Goal: Information Seeking & Learning: Learn about a topic

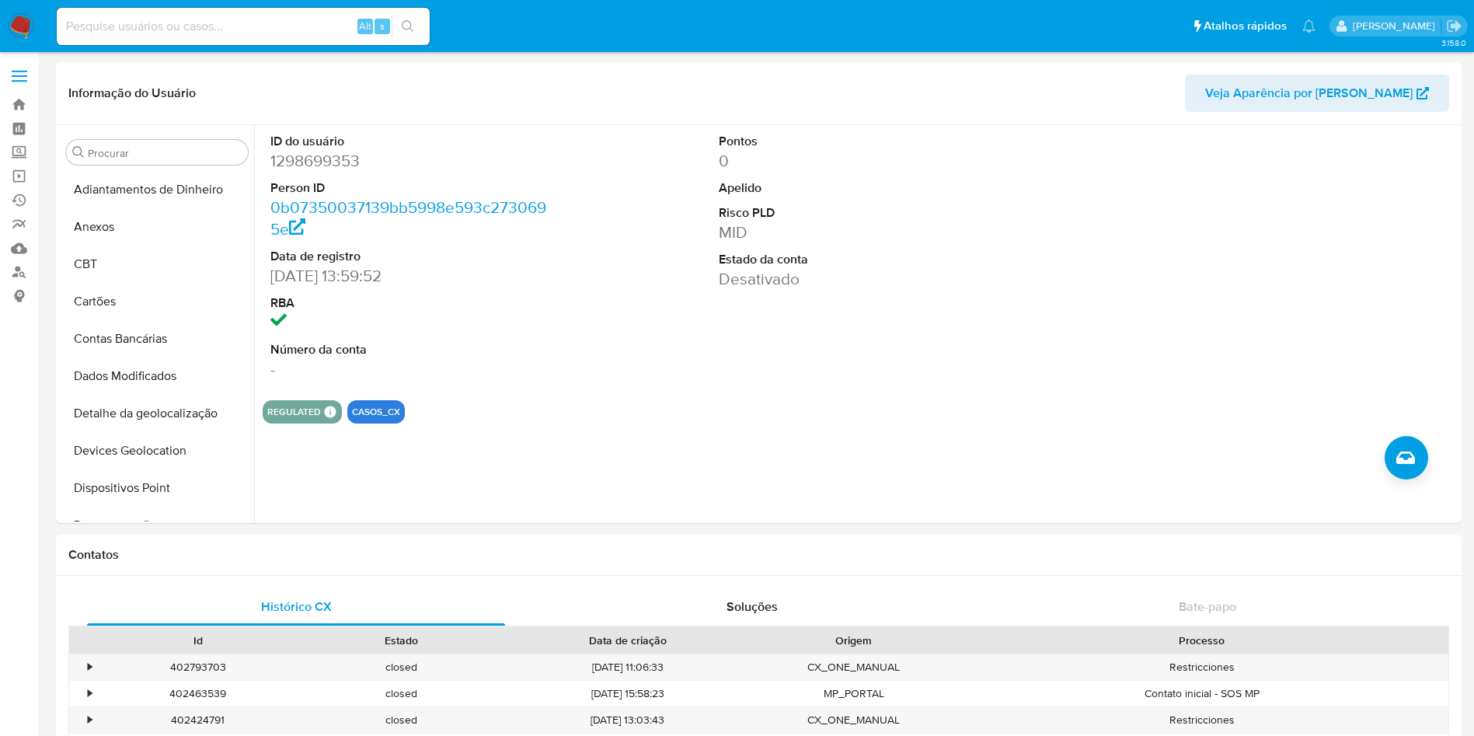
select select "10"
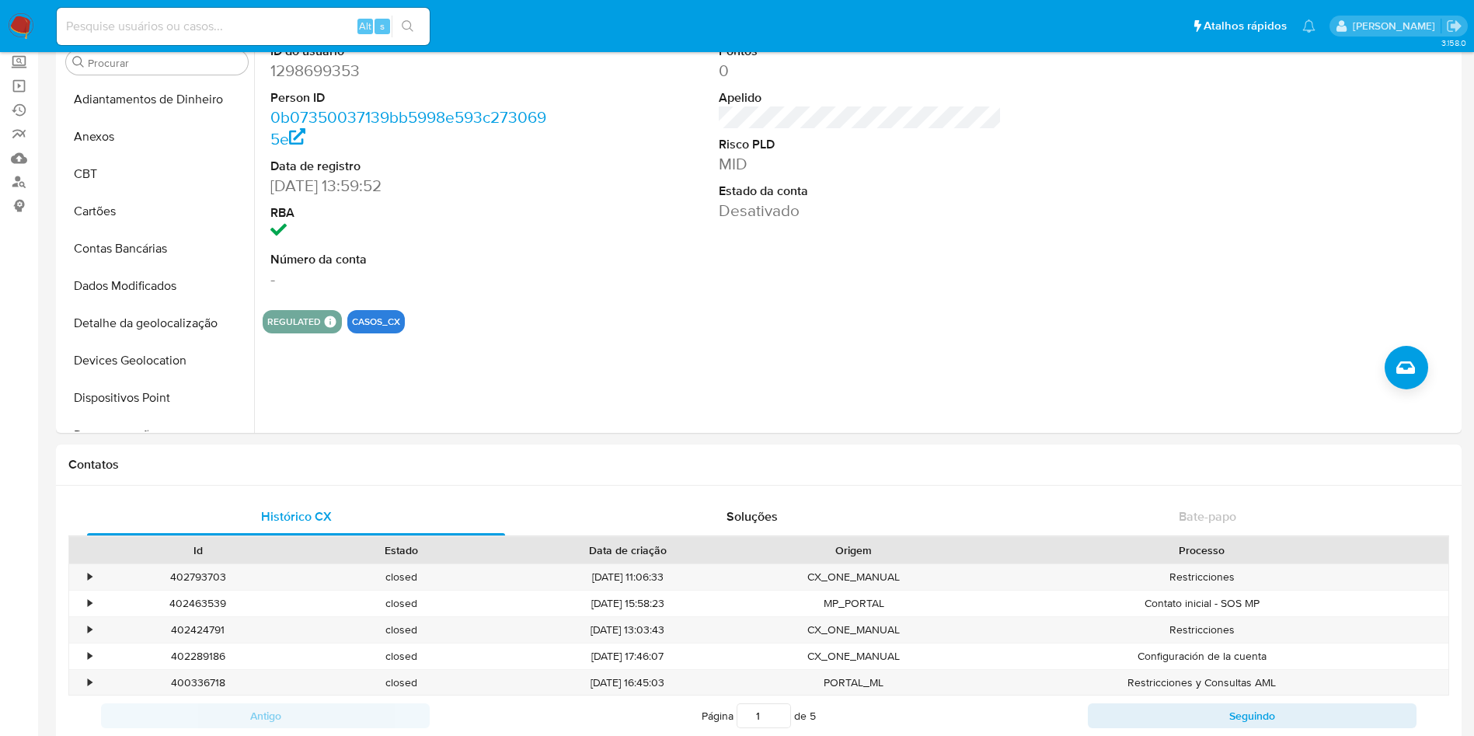
scroll to position [446, 0]
click at [326, 20] on input at bounding box center [243, 26] width 373 height 20
paste input "hKsSiKPVGLexifAPq61GSLWr"
type input "hKsSiKPVGLexifAPq61GSLWr"
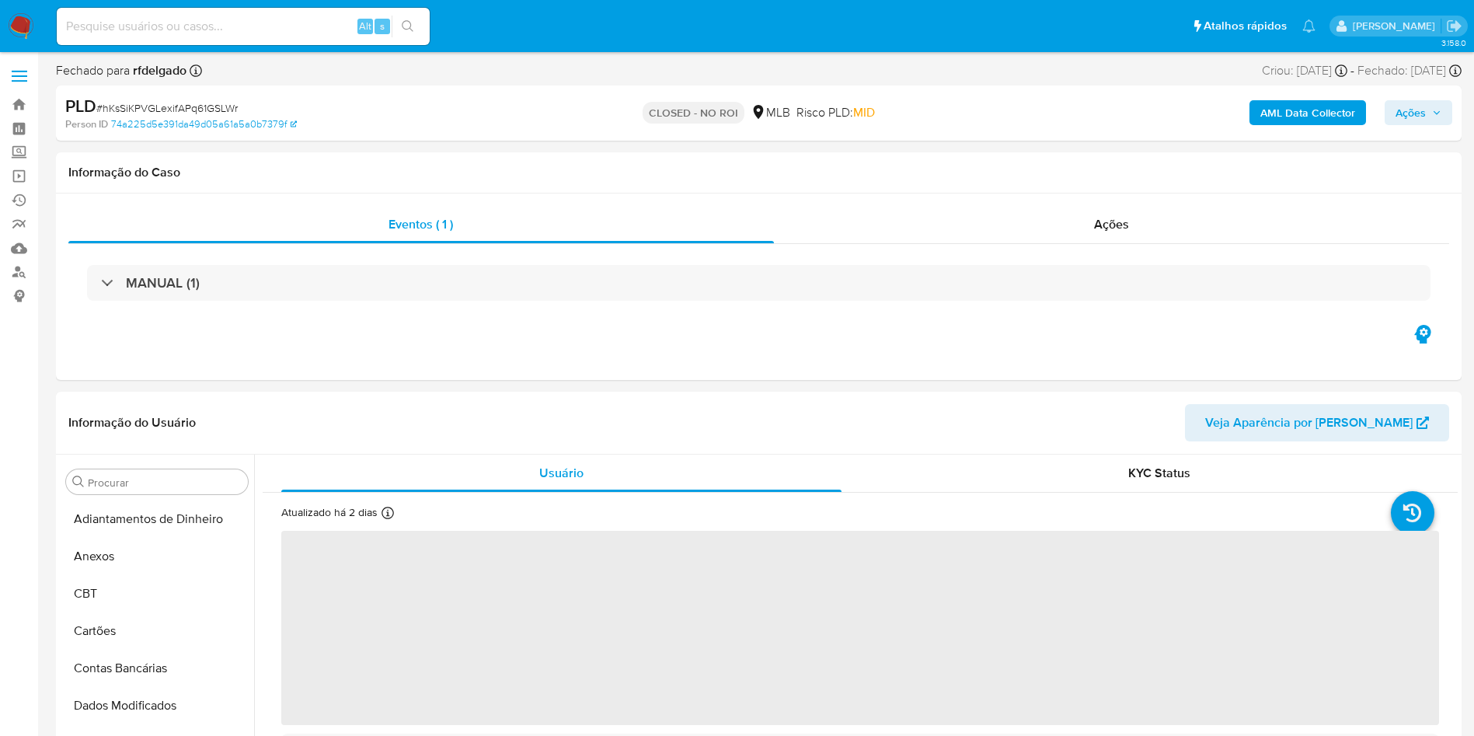
select select "10"
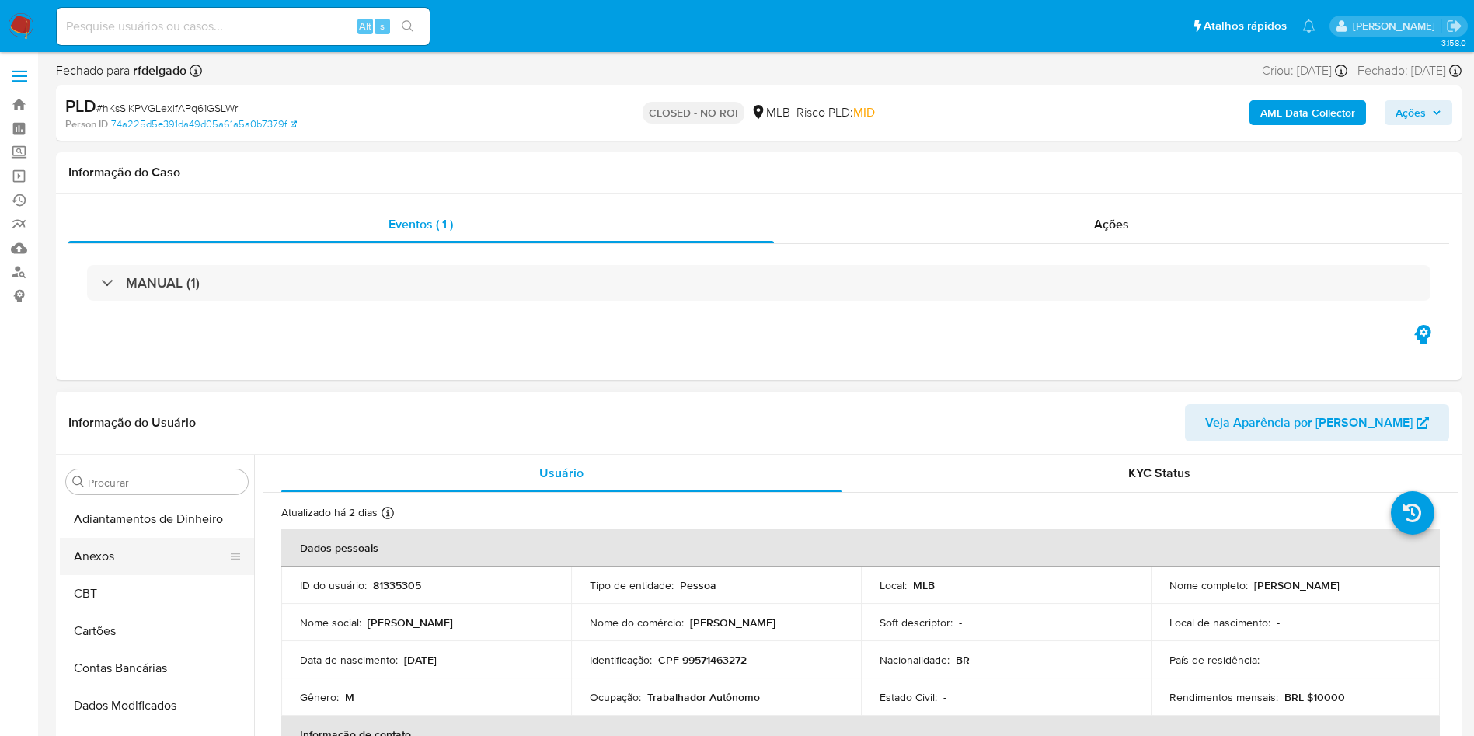
click at [138, 555] on button "Anexos" at bounding box center [151, 556] width 182 height 37
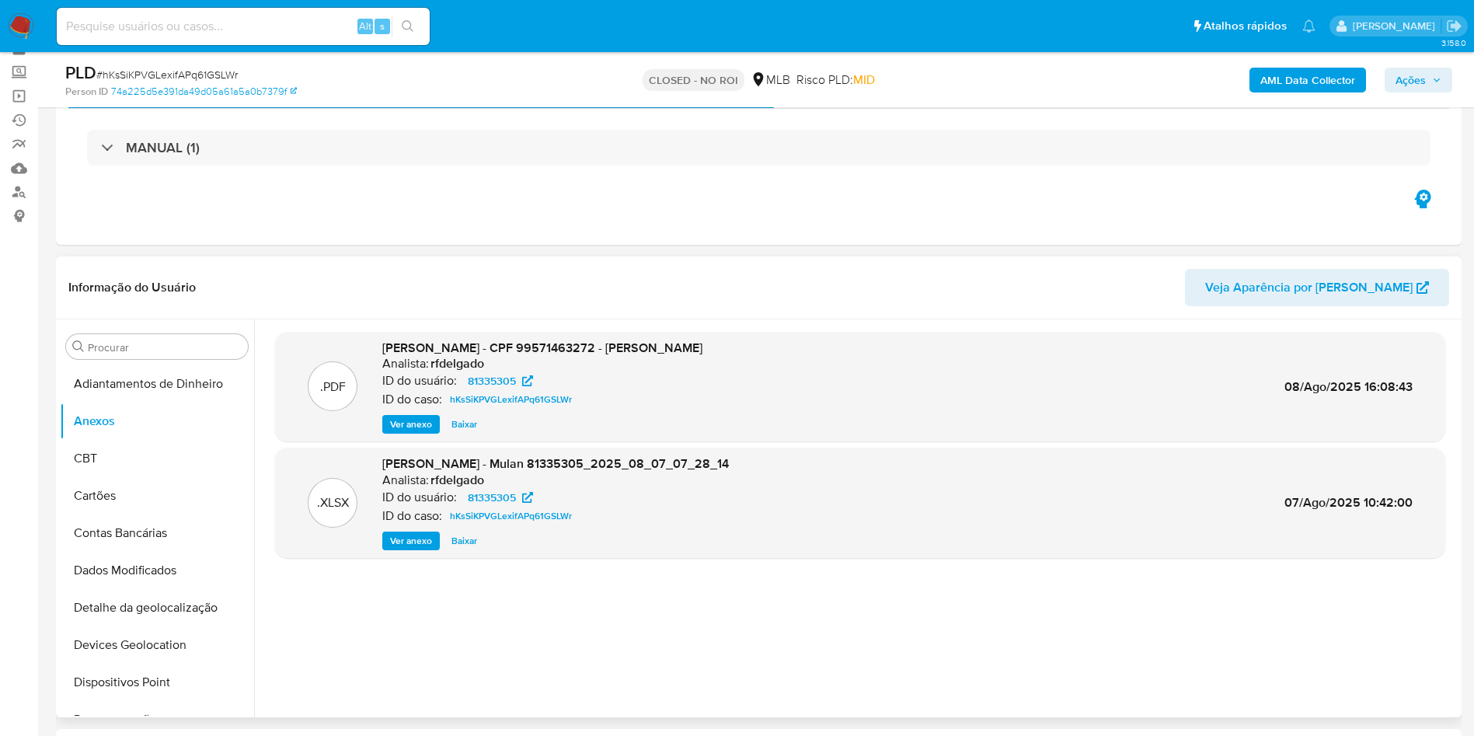
scroll to position [117, 0]
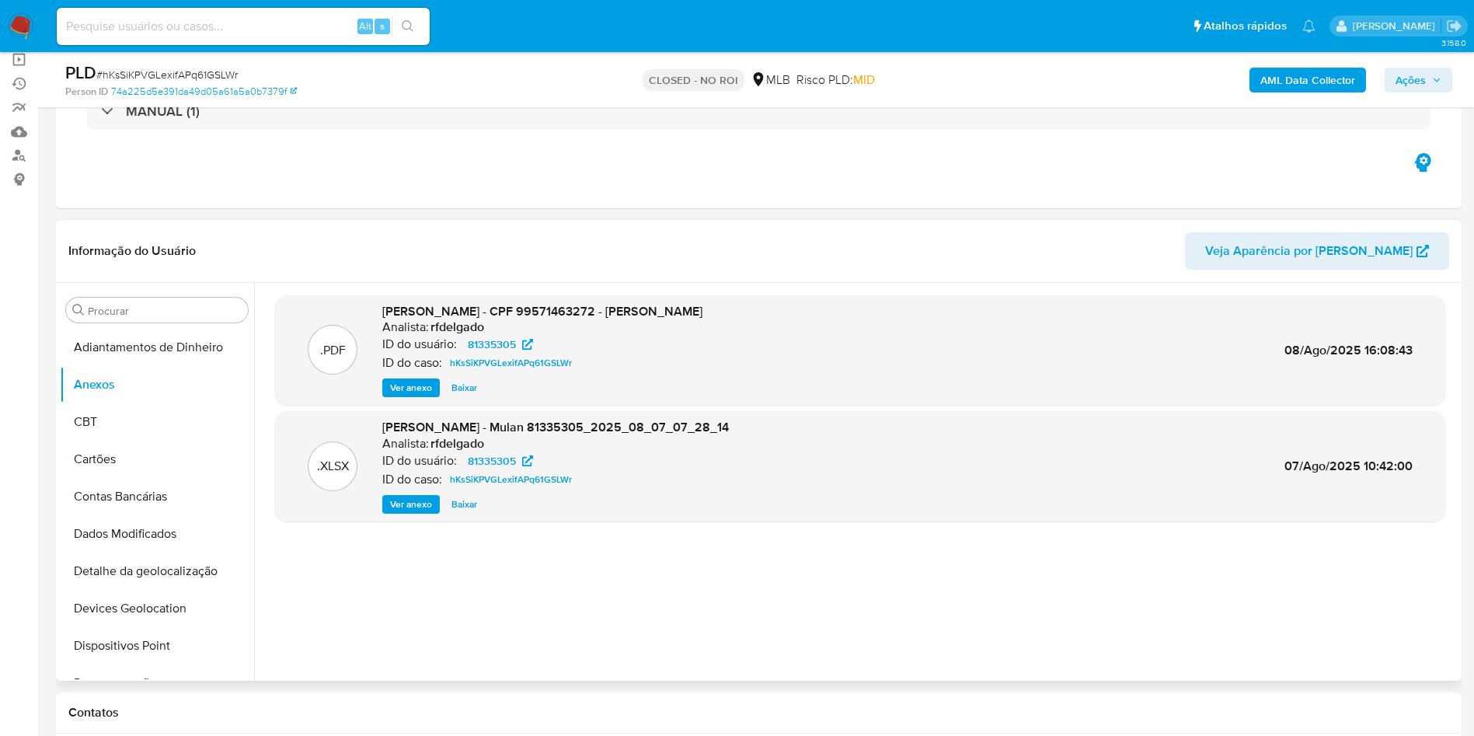
click at [460, 384] on span "Baixar" at bounding box center [464, 388] width 26 height 16
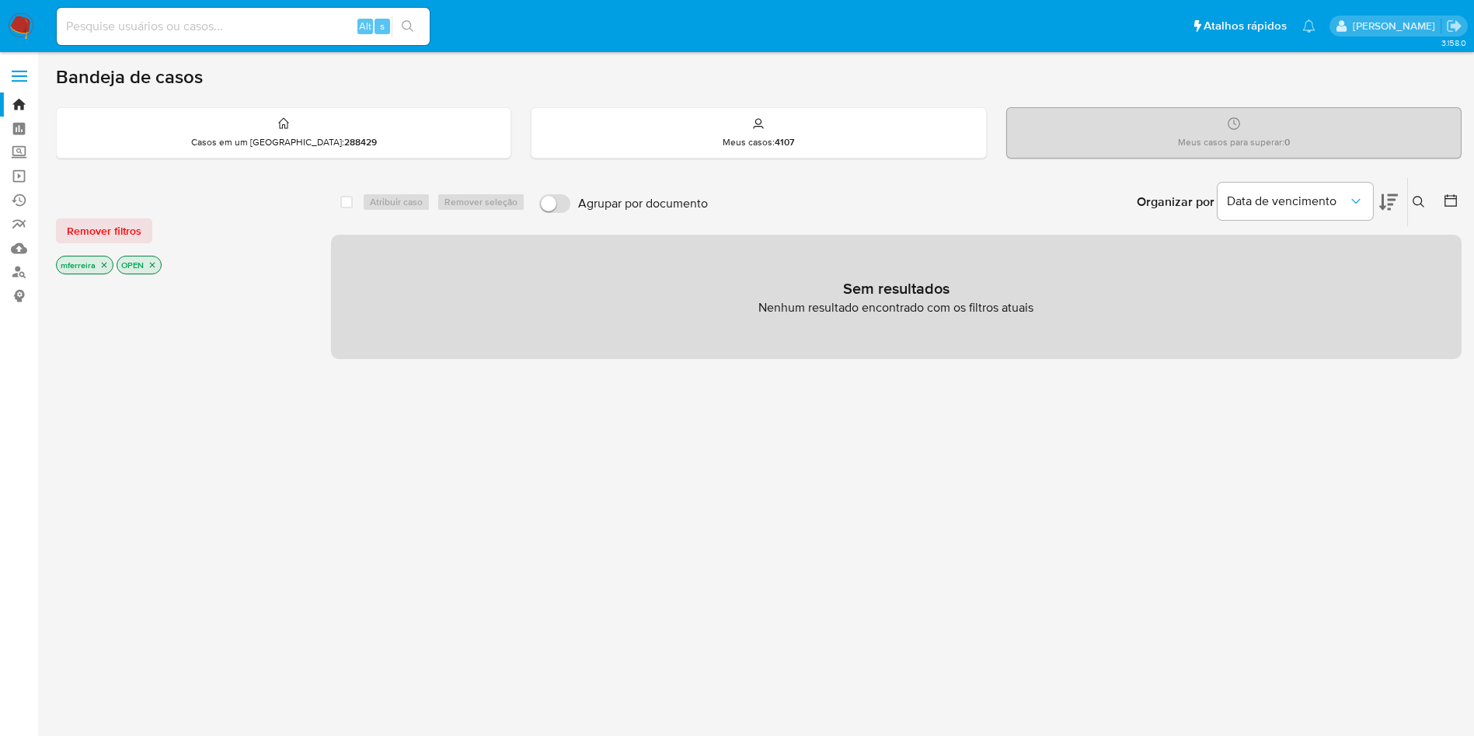
click at [229, 28] on input at bounding box center [243, 26] width 373 height 20
paste input "24LOmdYSW4wivdeoqH7EMri6"
type input "24LOmdYSW4wivdeoqH7EMri6"
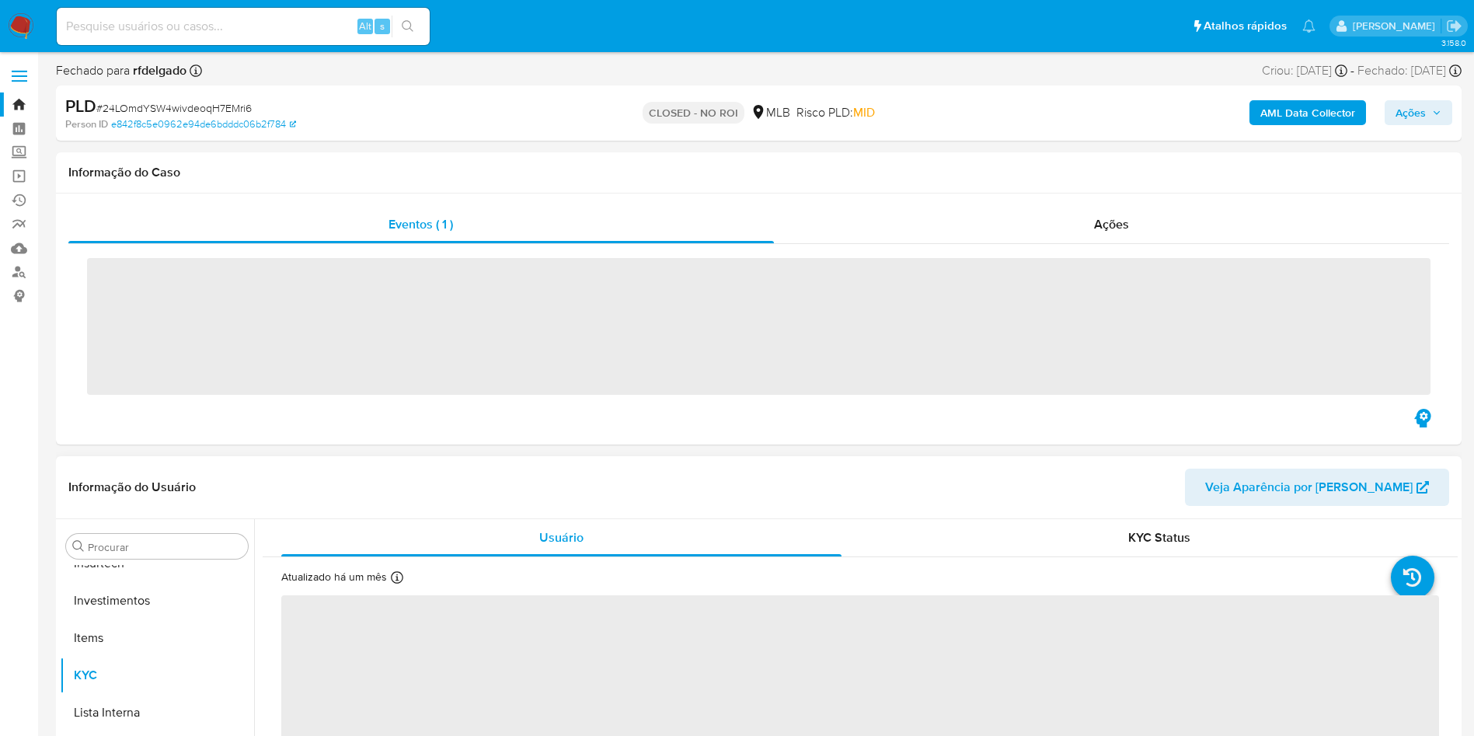
scroll to position [731, 0]
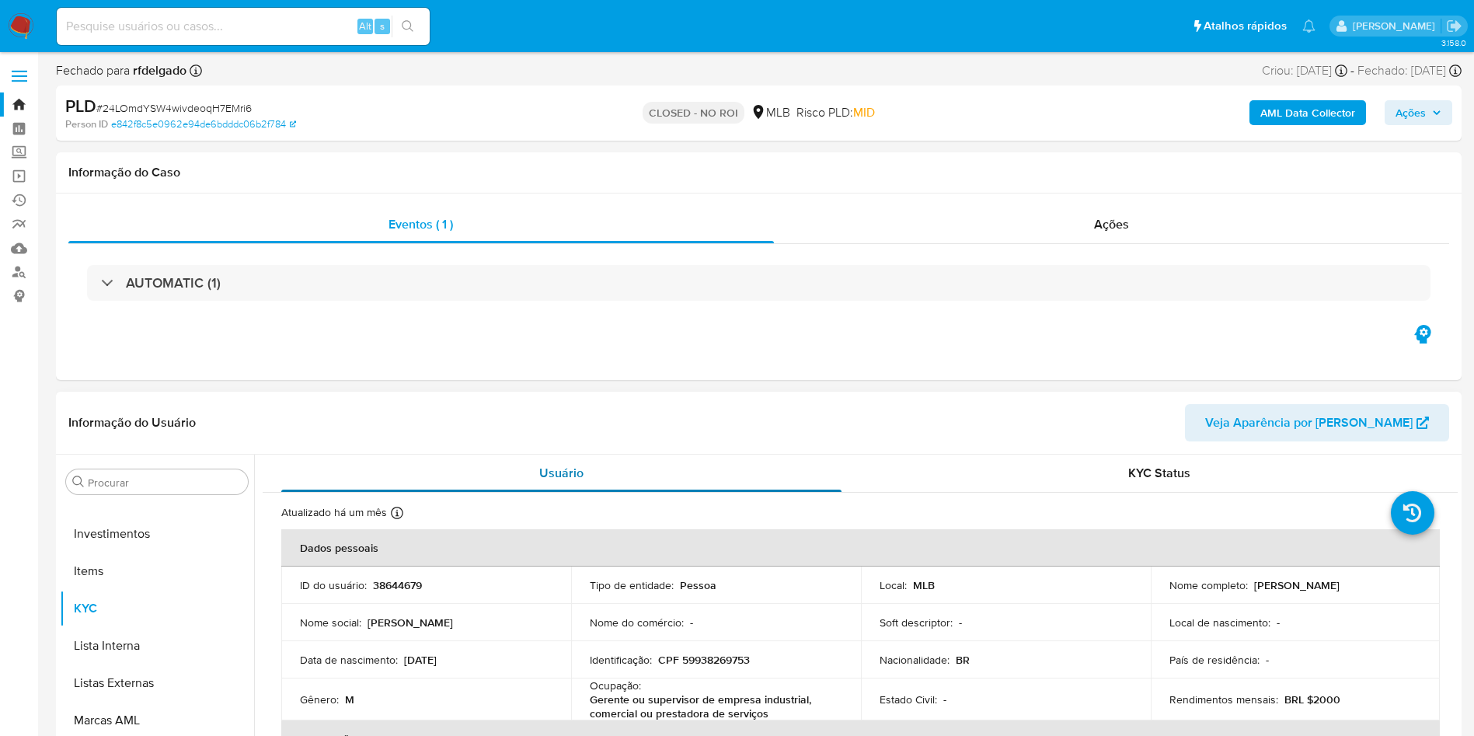
select select "10"
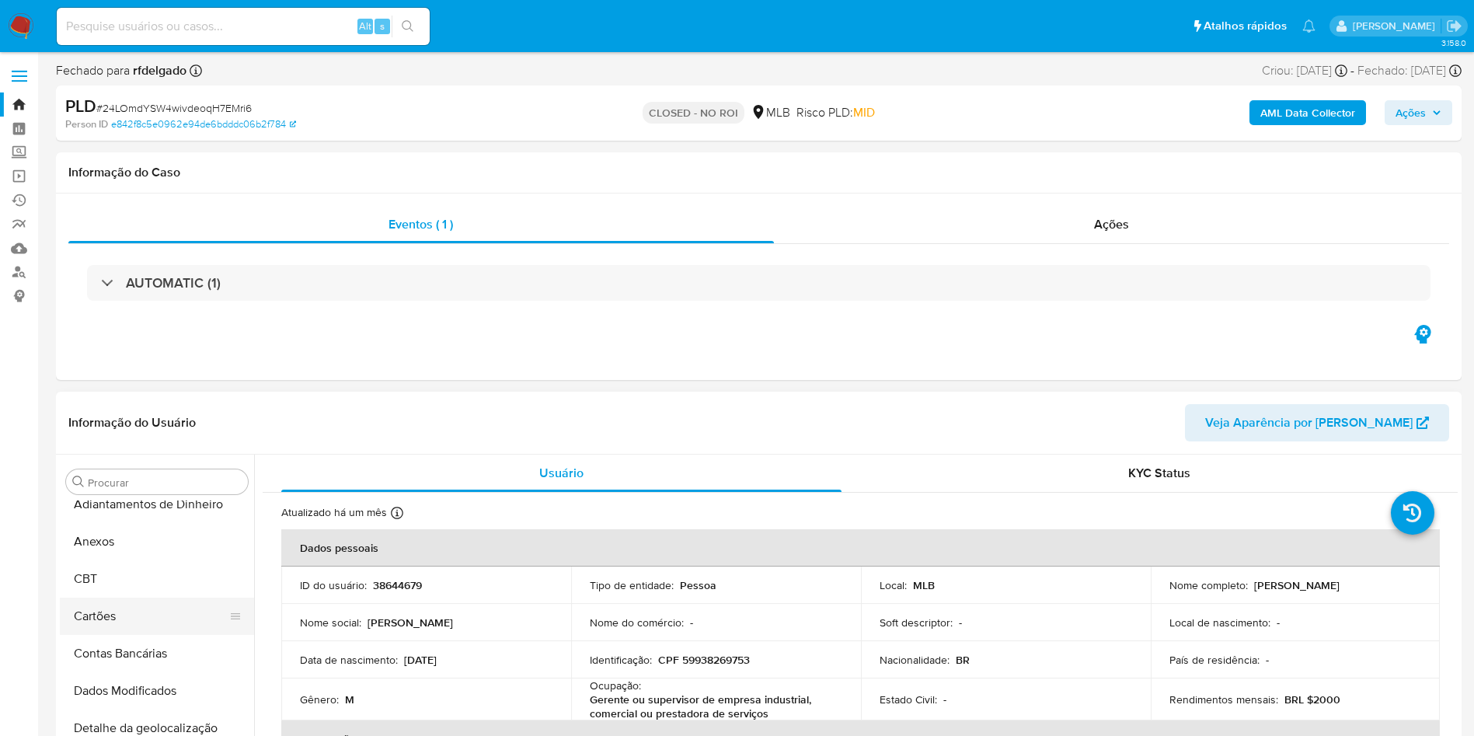
scroll to position [0, 0]
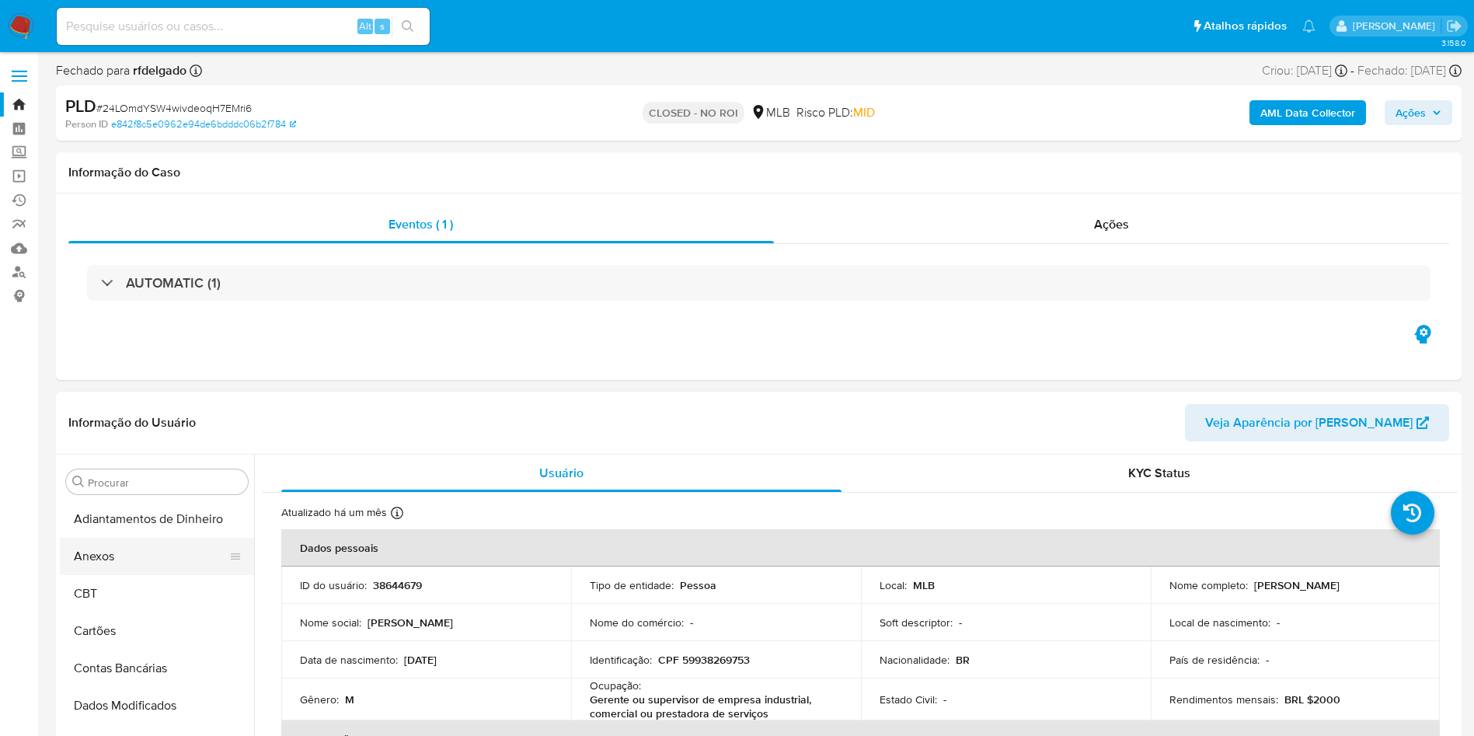
click at [104, 327] on button "Anexos" at bounding box center [151, 556] width 182 height 37
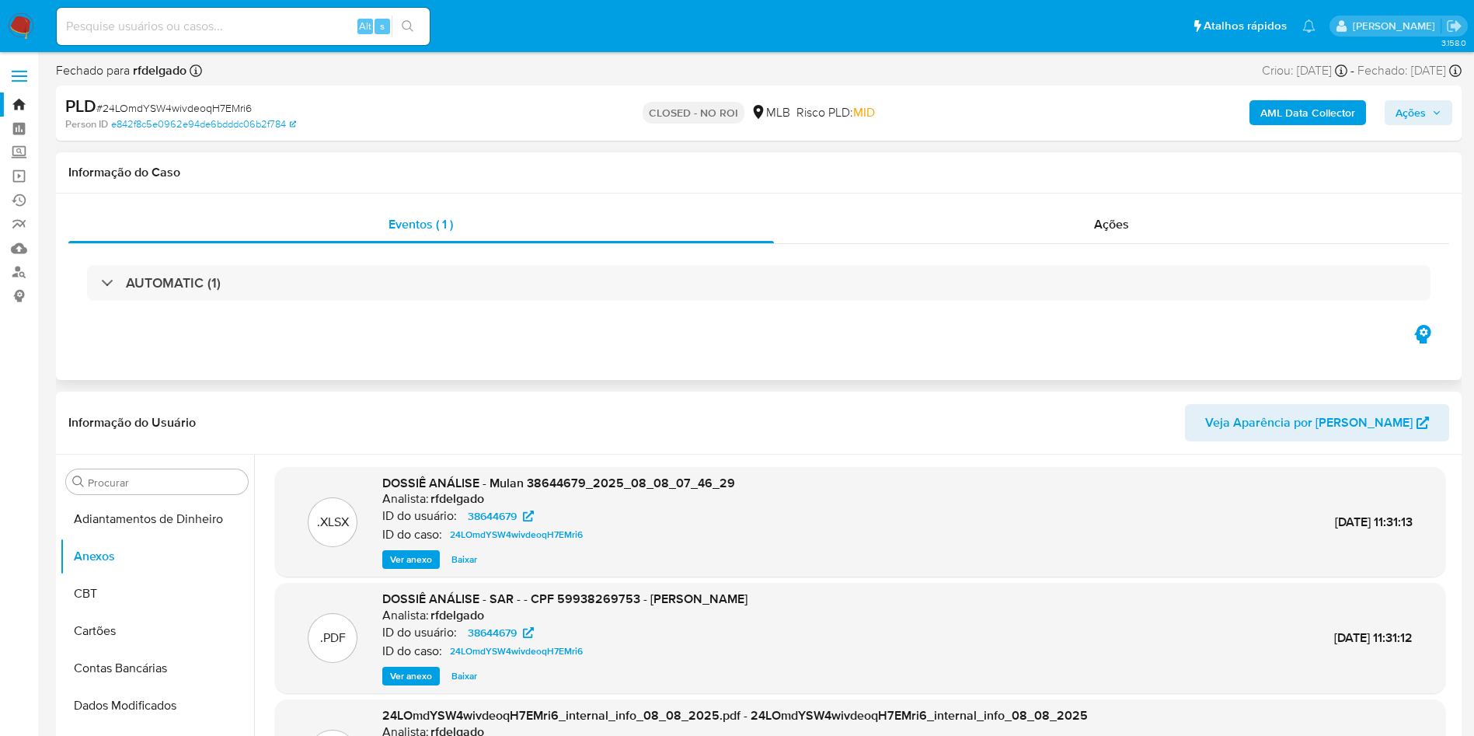
scroll to position [117, 0]
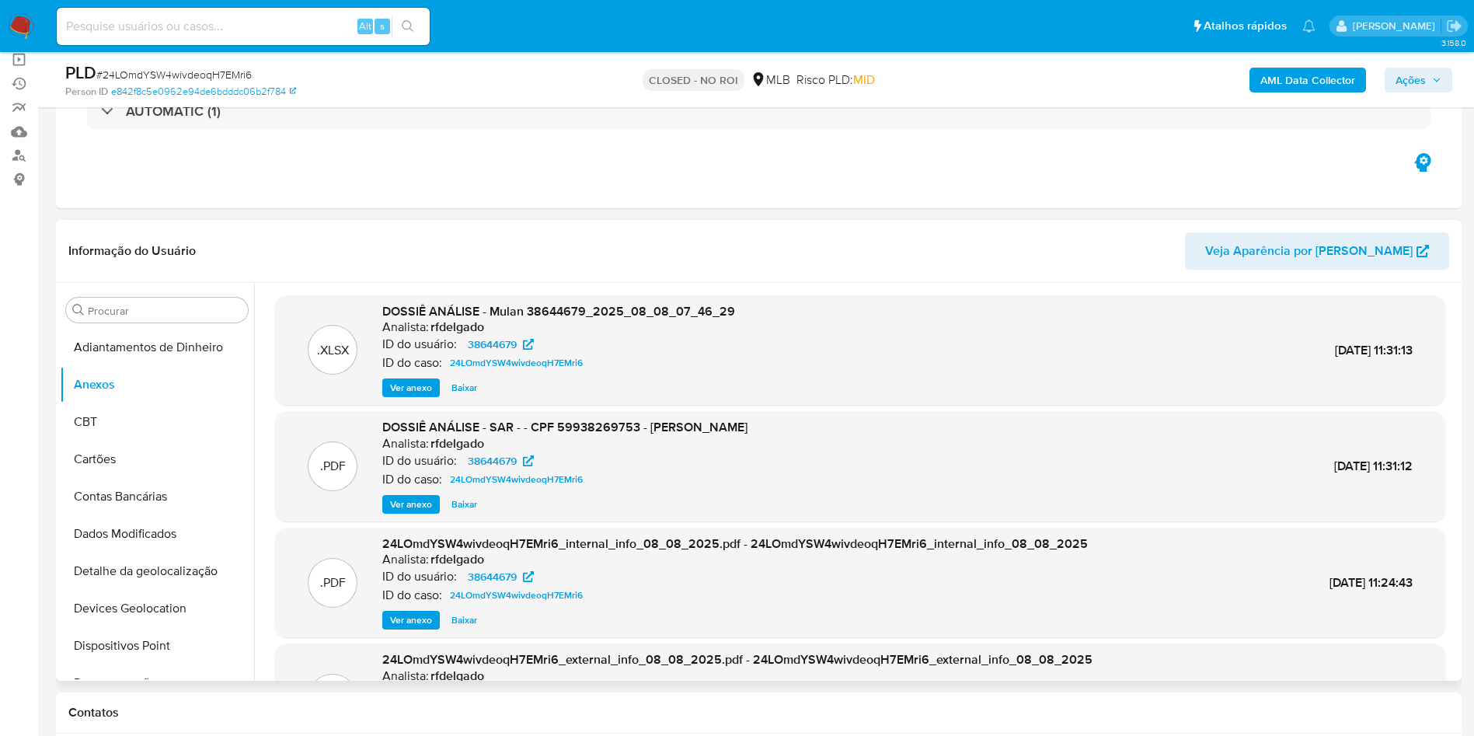
click at [452, 327] on span "Baixar" at bounding box center [464, 505] width 26 height 16
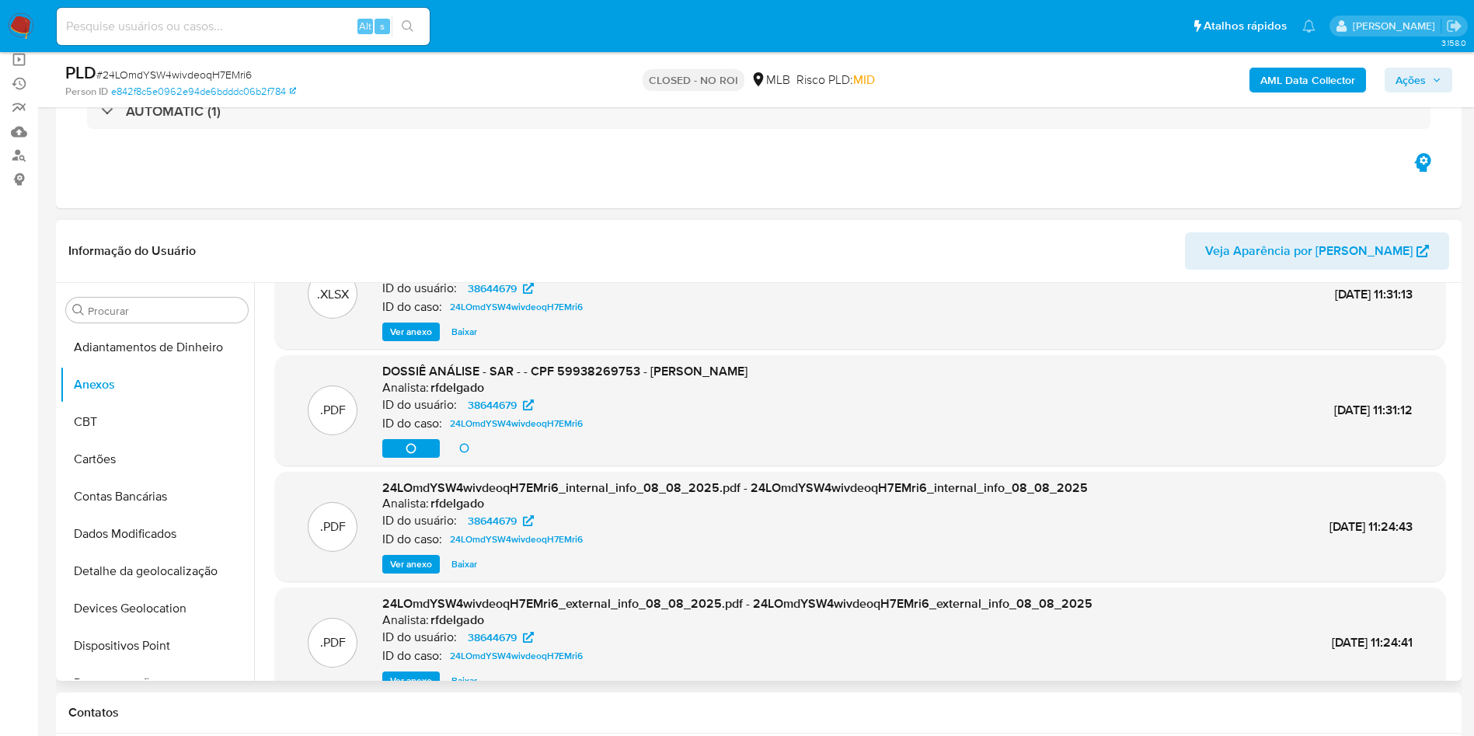
scroll to position [87, 0]
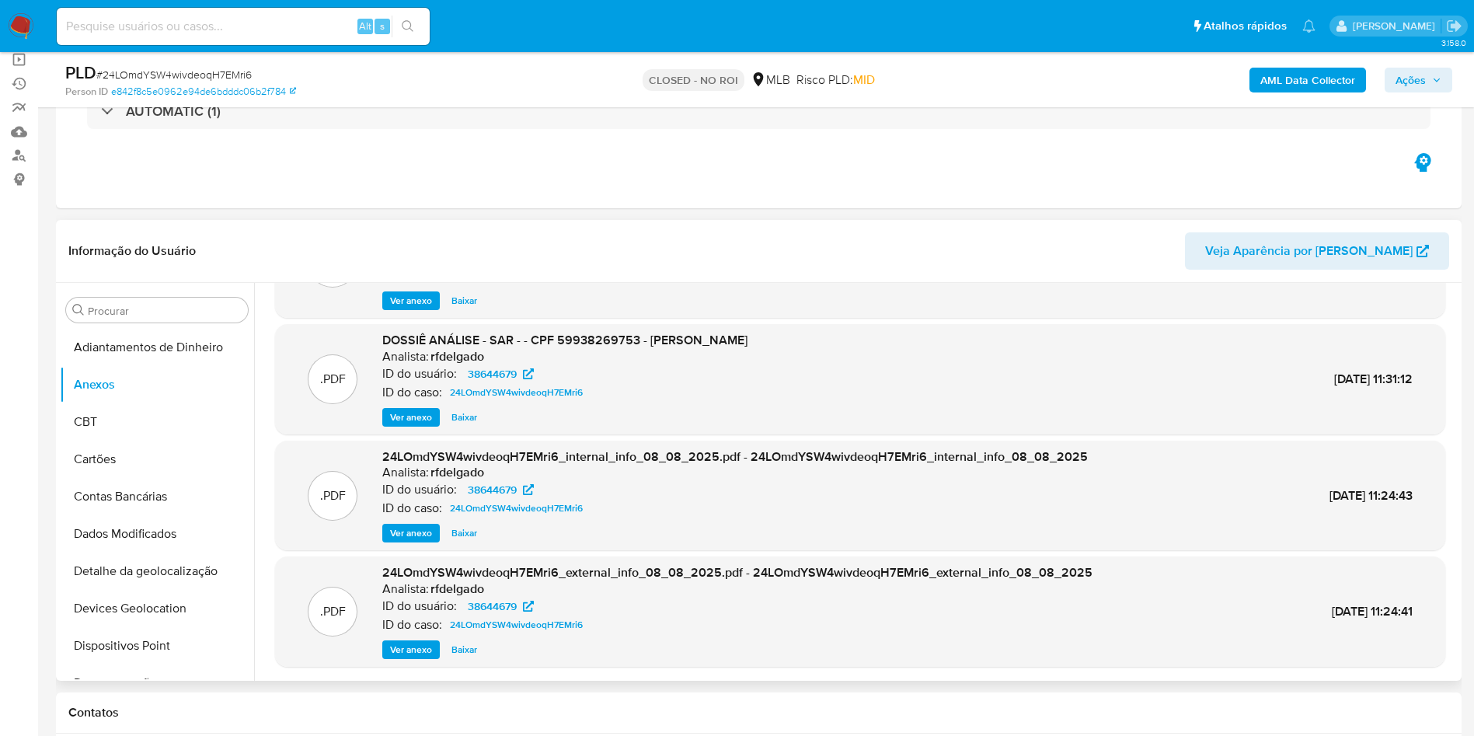
click at [420, 327] on span "Ver anexo" at bounding box center [411, 650] width 42 height 16
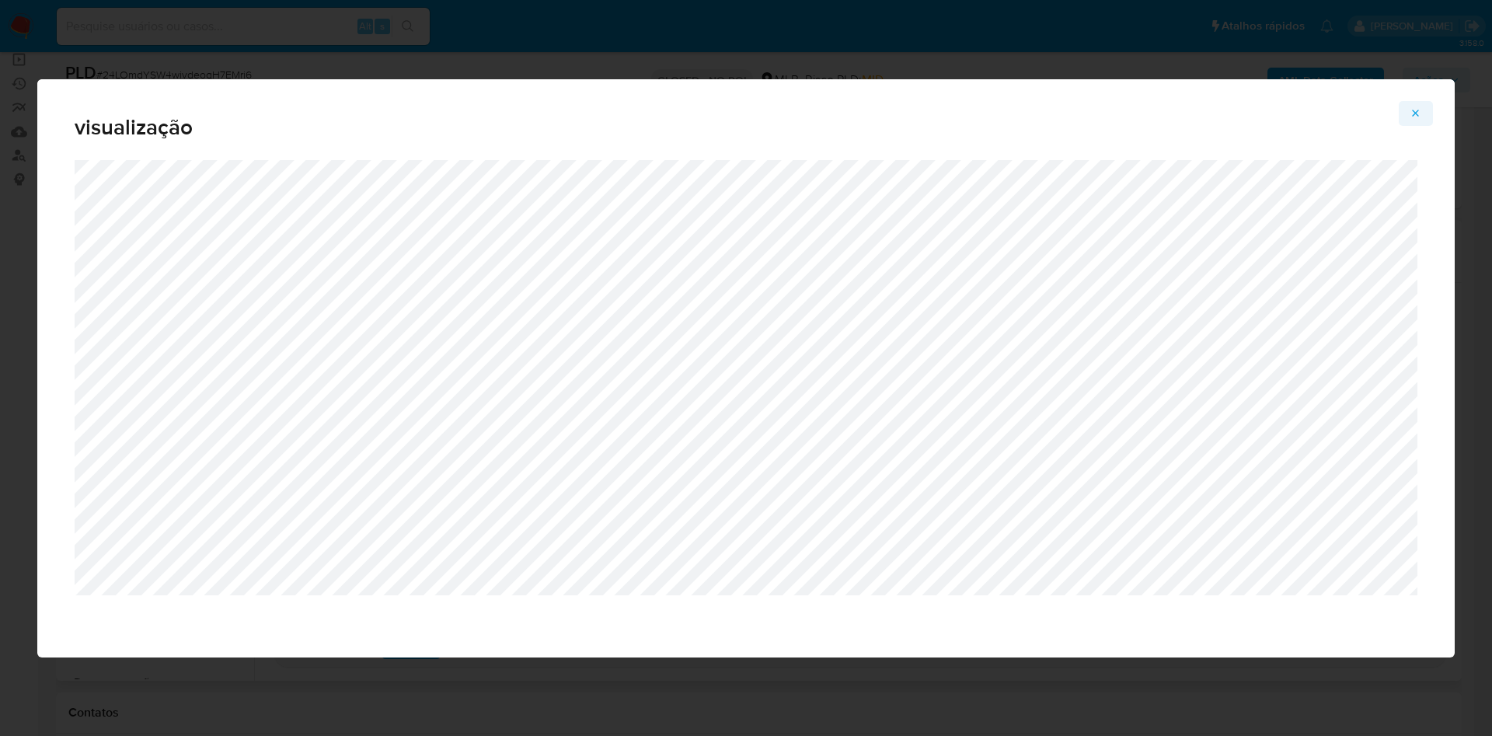
click at [746, 113] on icon "Attachment preview" at bounding box center [1416, 113] width 12 height 12
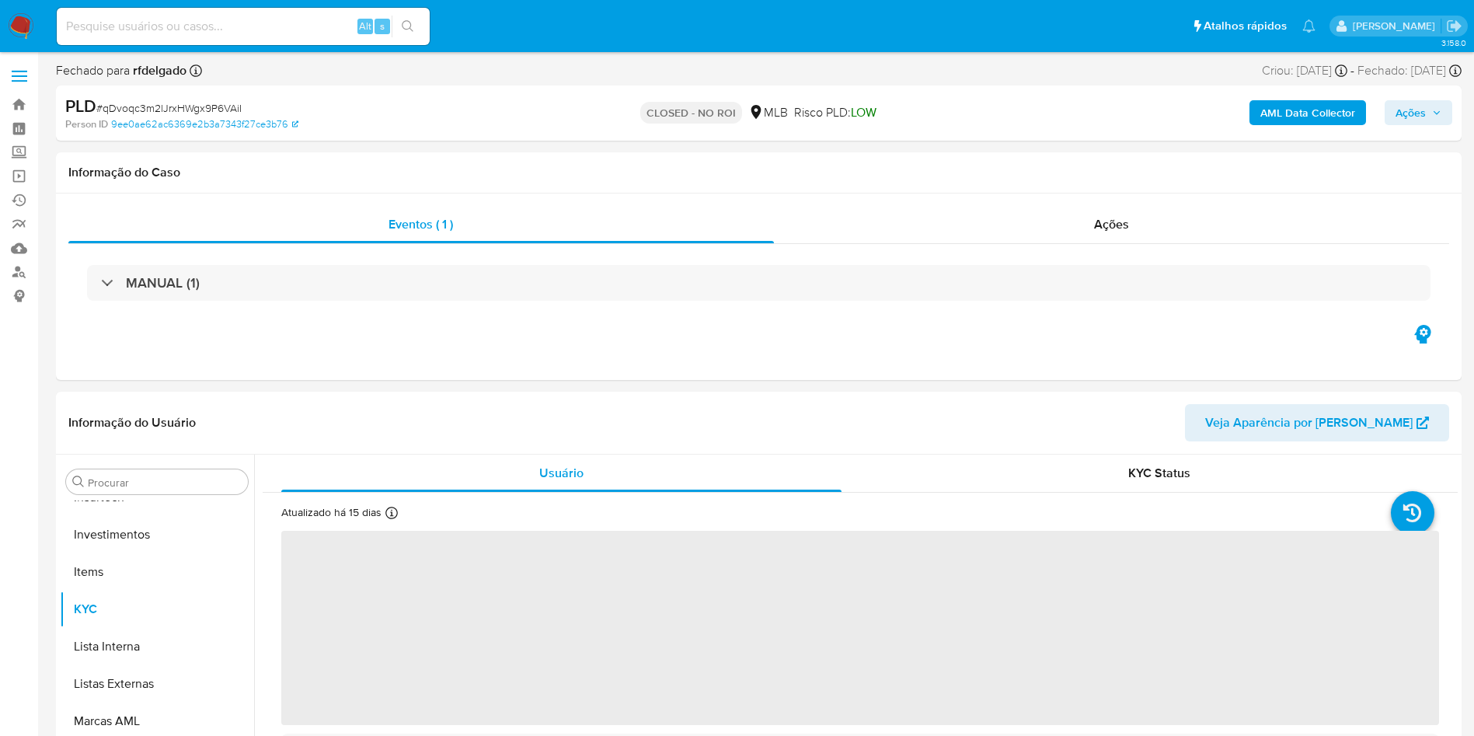
scroll to position [731, 0]
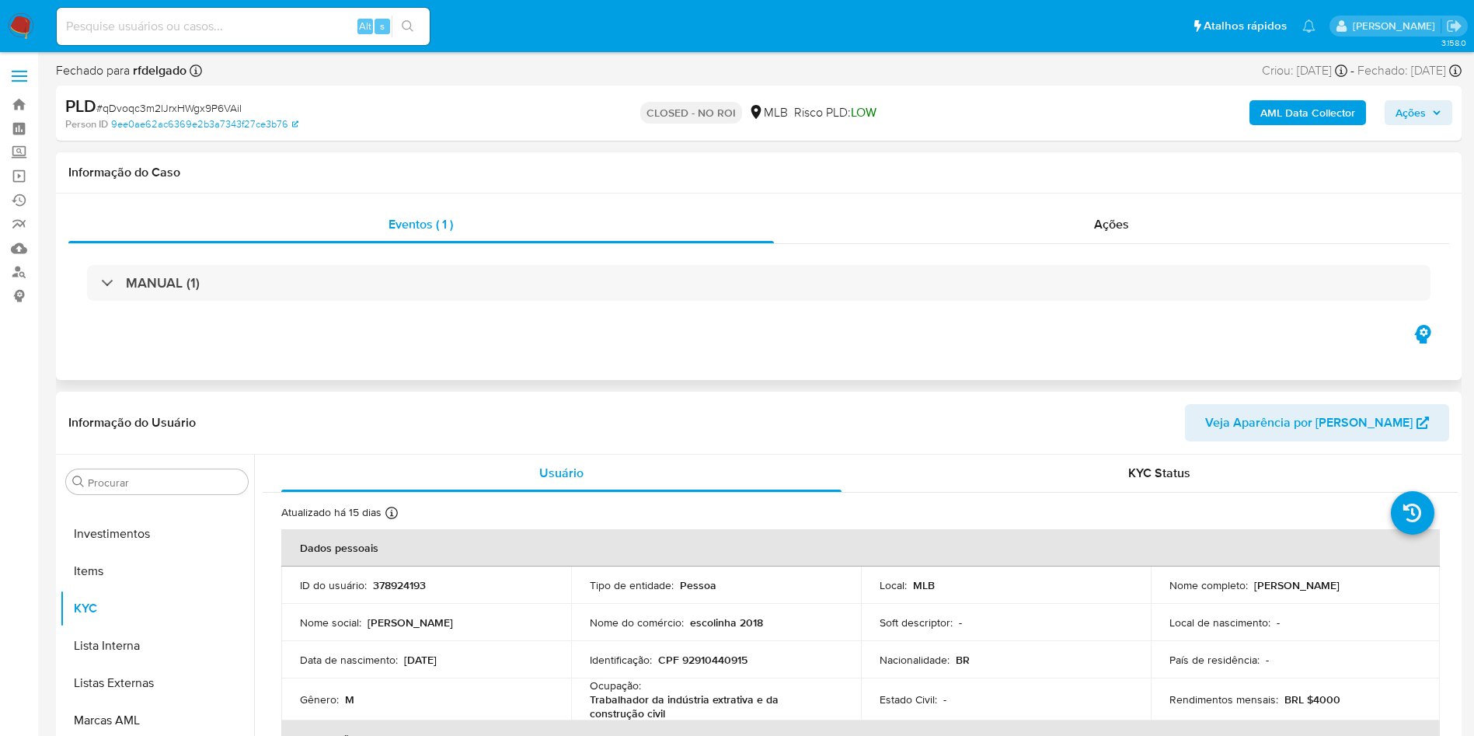
select select "10"
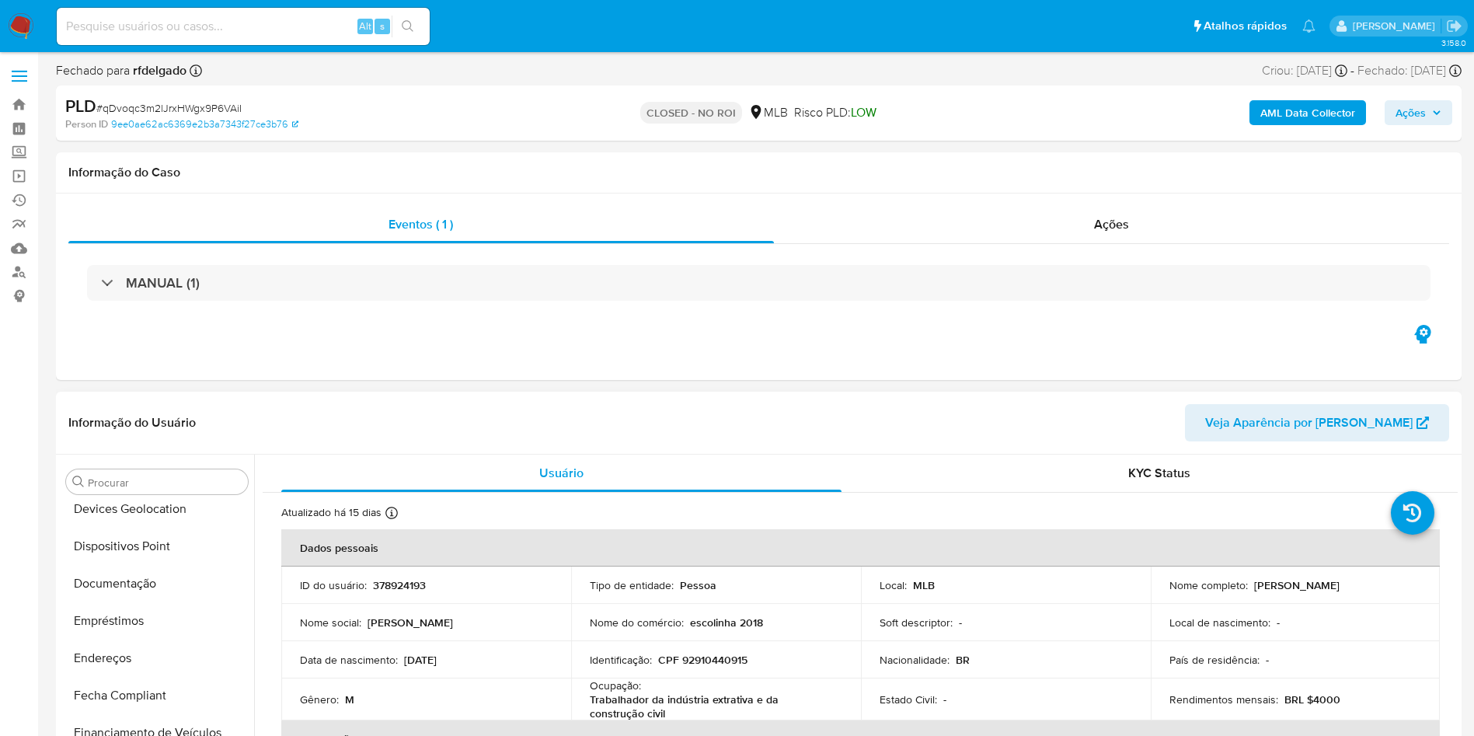
scroll to position [0, 0]
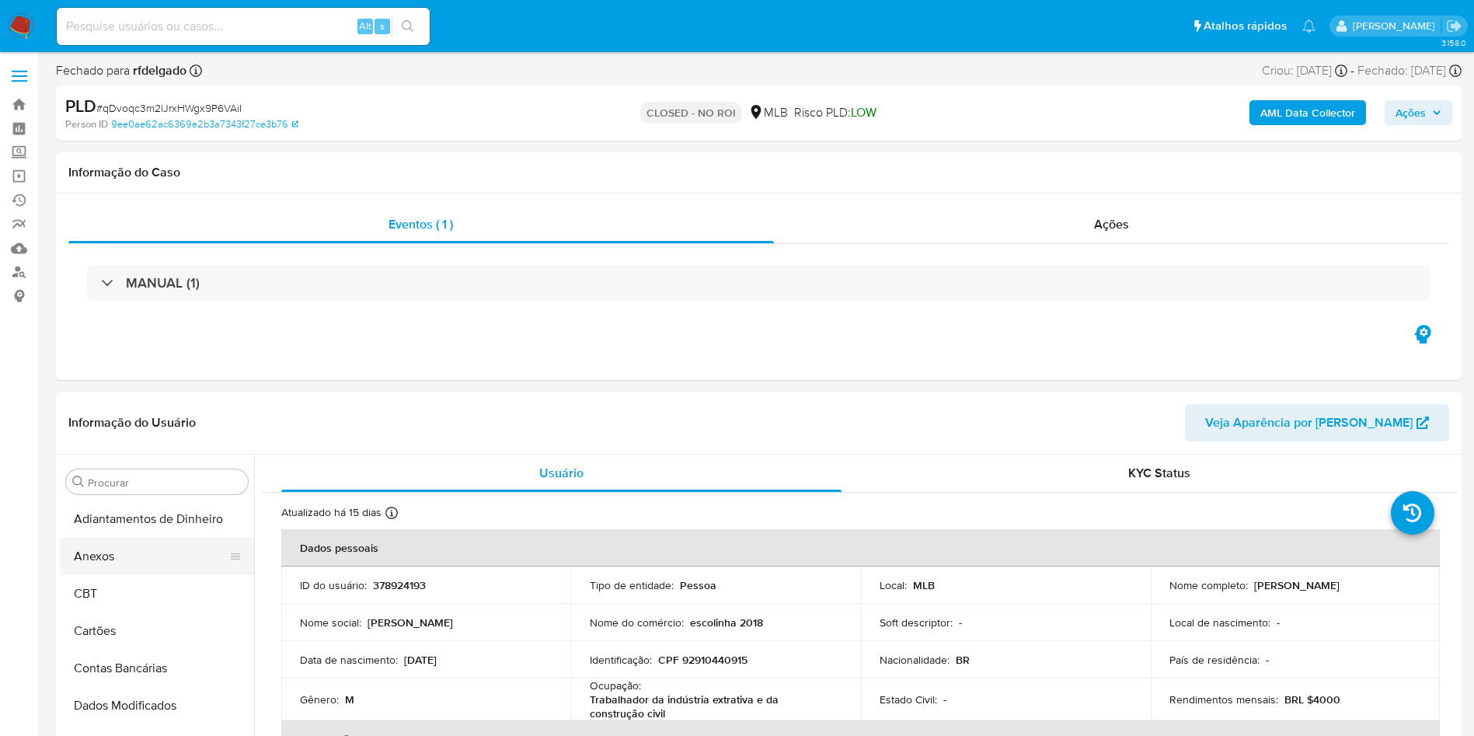
click at [107, 566] on button "Anexos" at bounding box center [151, 556] width 182 height 37
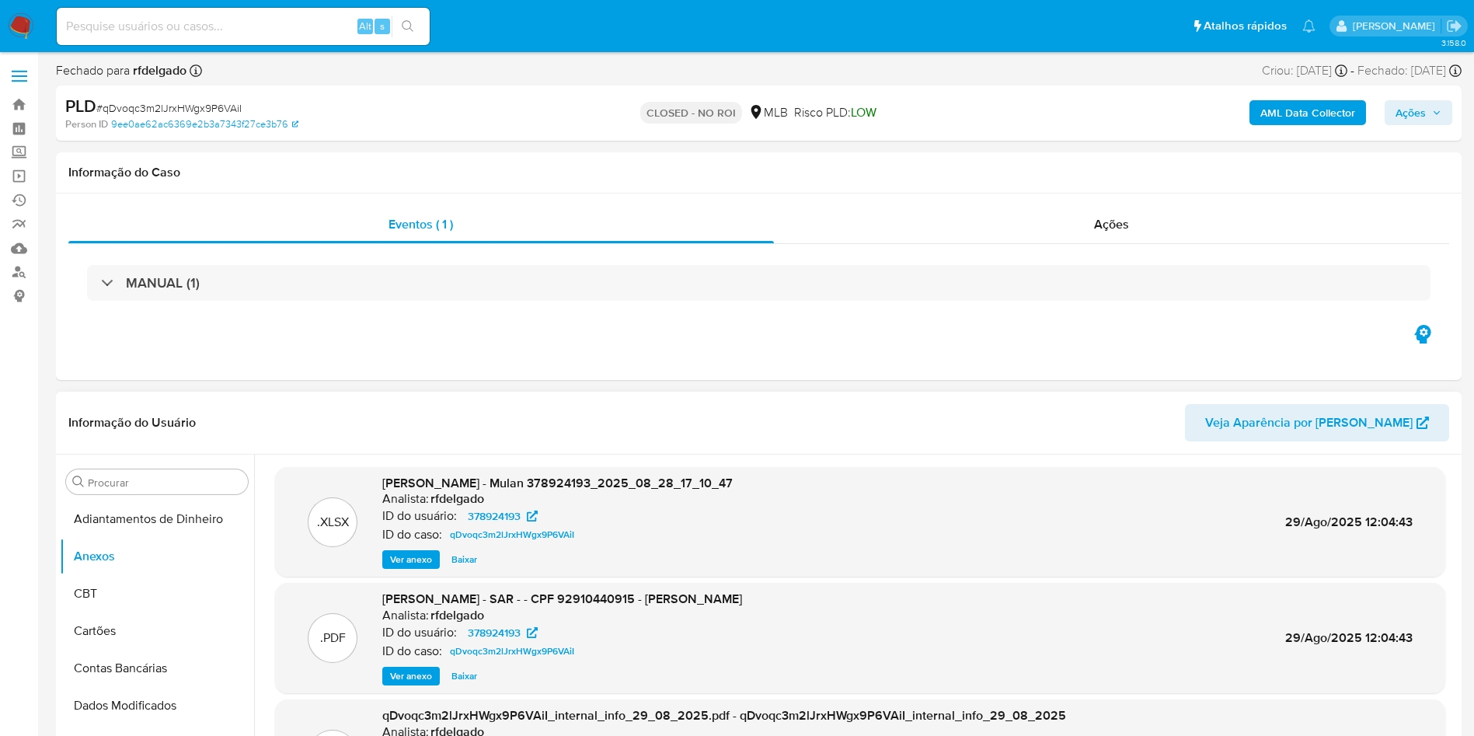
click at [458, 675] on span "Baixar" at bounding box center [464, 676] width 26 height 16
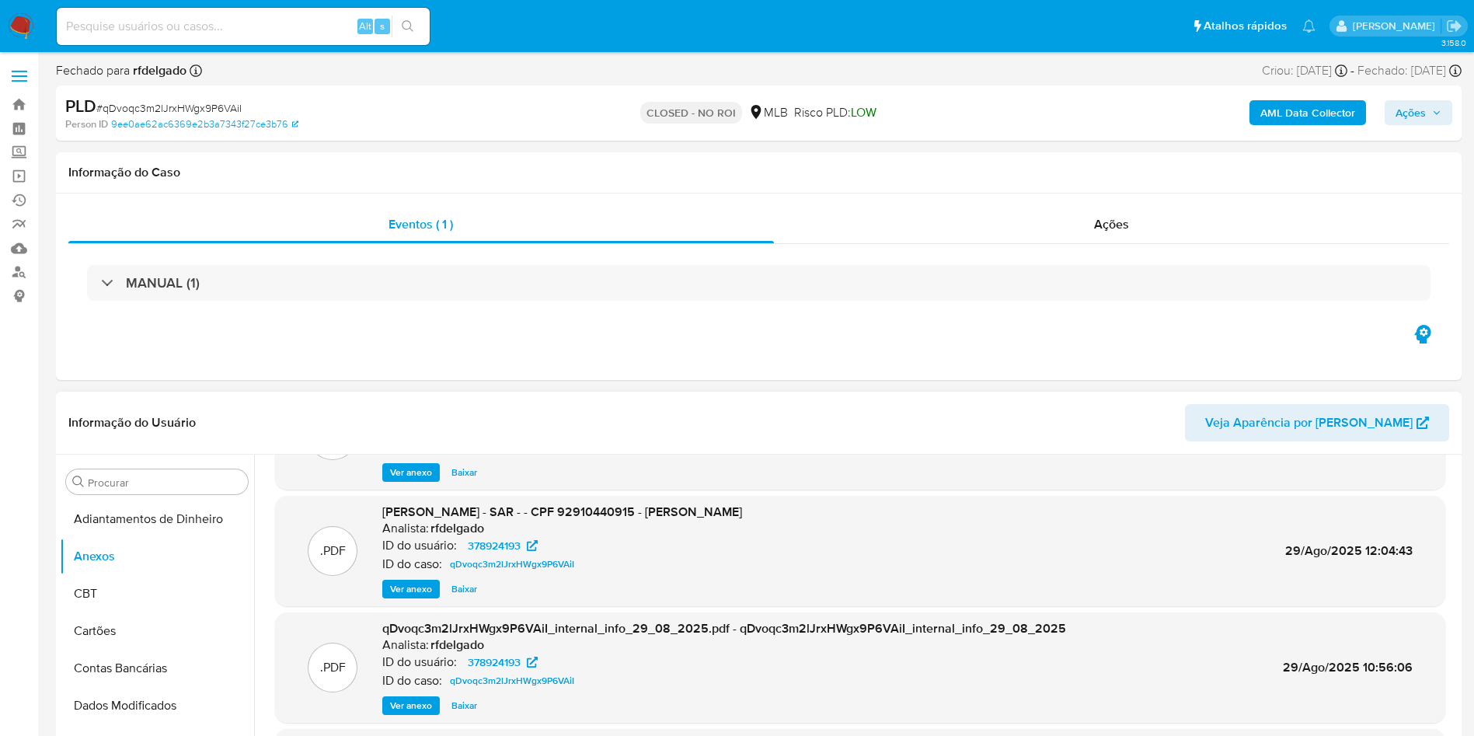
scroll to position [117, 0]
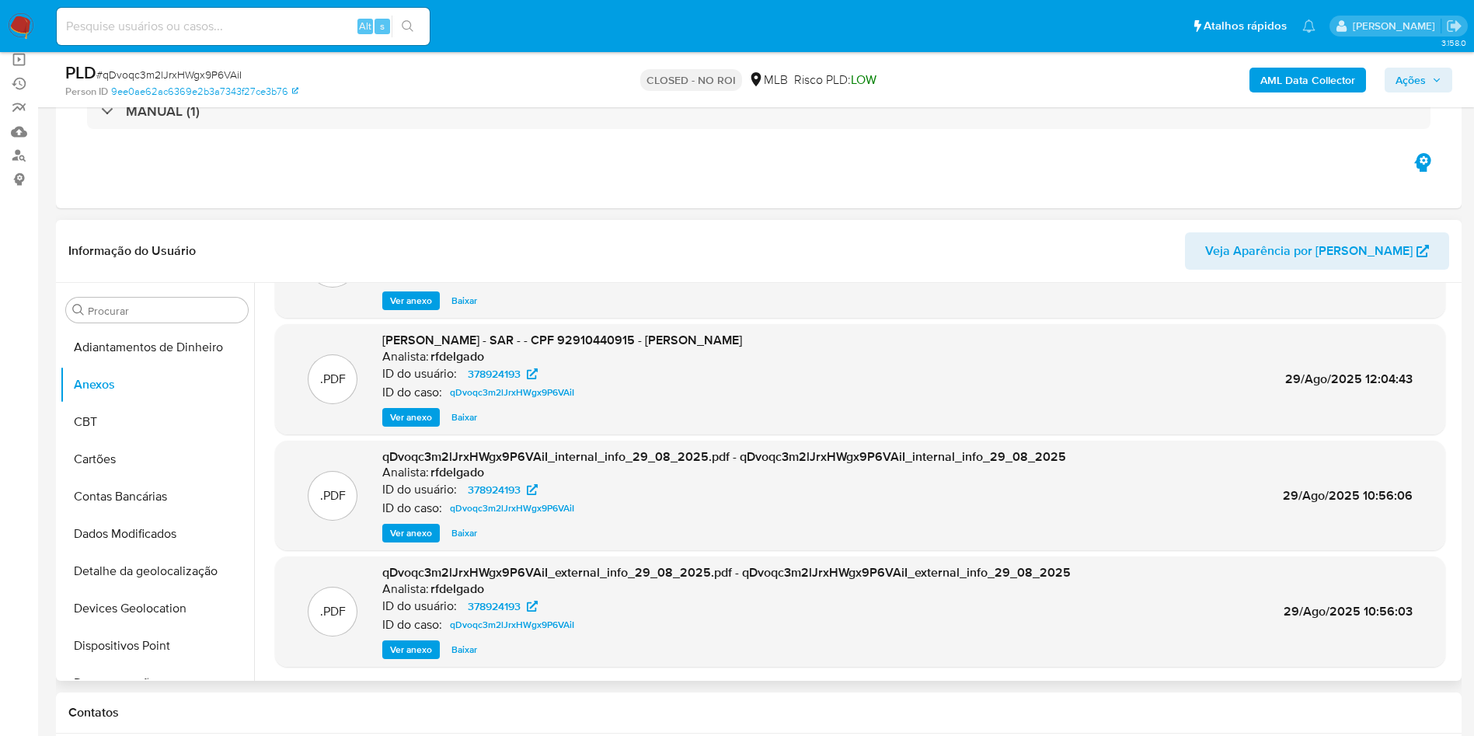
click at [396, 638] on div "qDvoqc3m2lJrxHWgx9P6VAiI_external_info_29_08_2025.pdf - qDvoqc3m2lJrxHWgx9P6VAi…" at bounding box center [726, 611] width 689 height 95
click at [409, 650] on span "Ver anexo" at bounding box center [411, 650] width 42 height 16
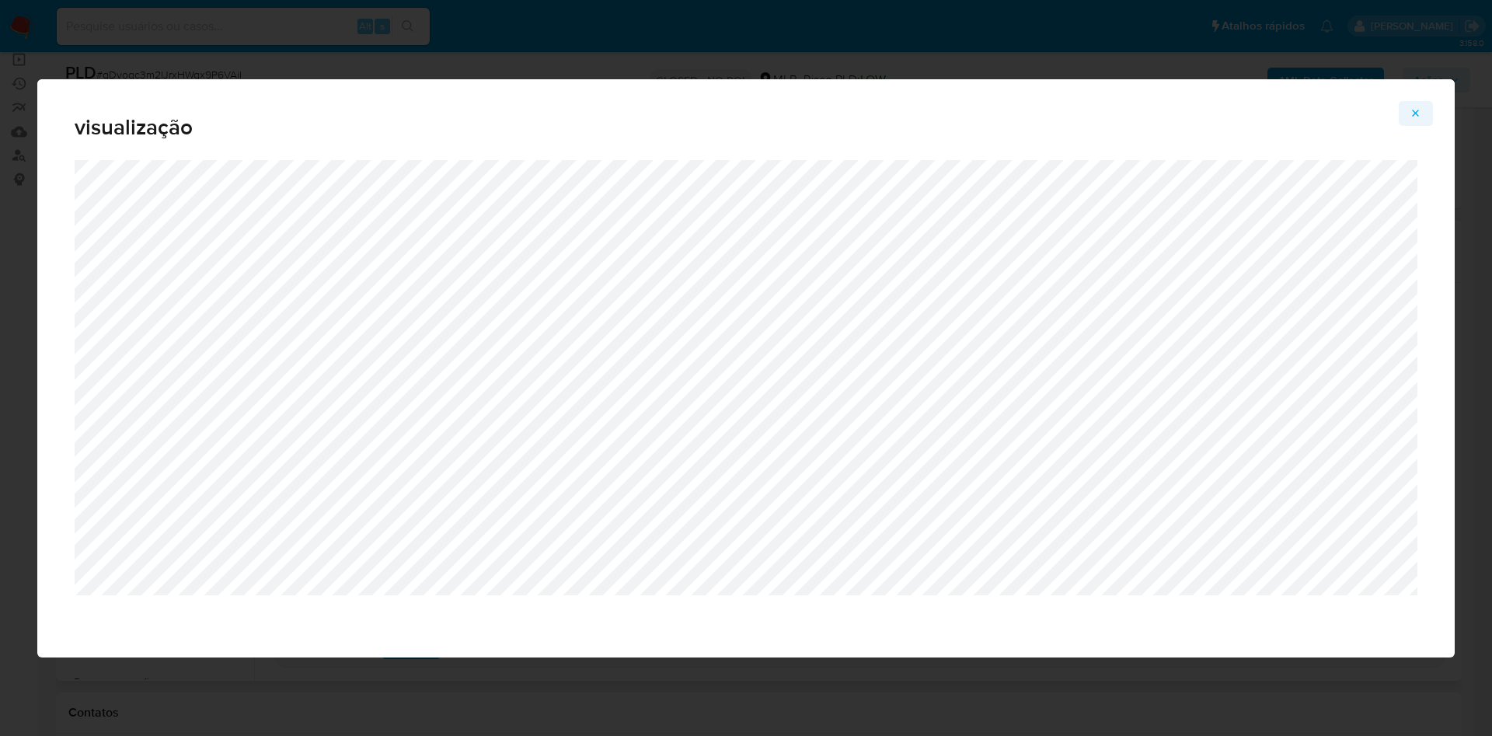
click at [1419, 119] on span "Attachment preview" at bounding box center [1416, 114] width 12 height 22
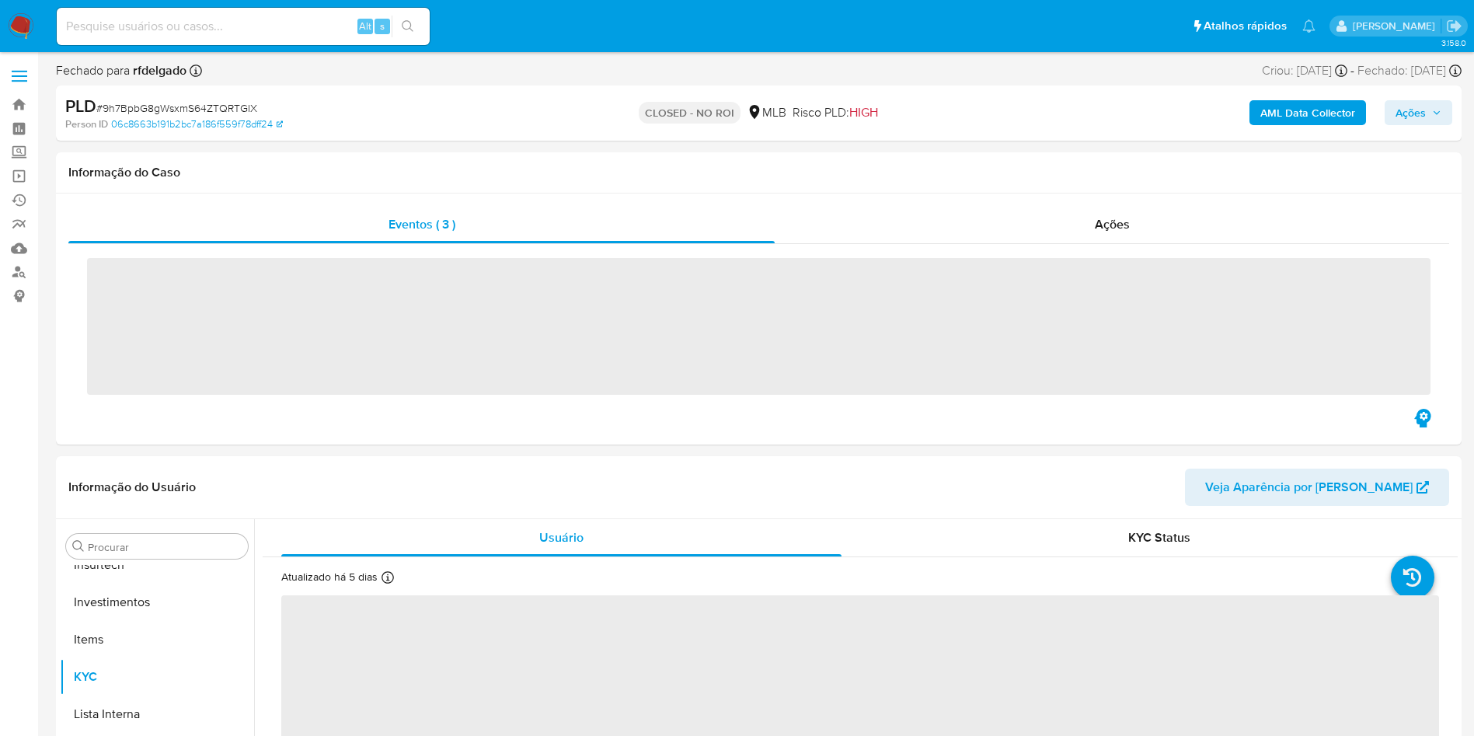
scroll to position [731, 0]
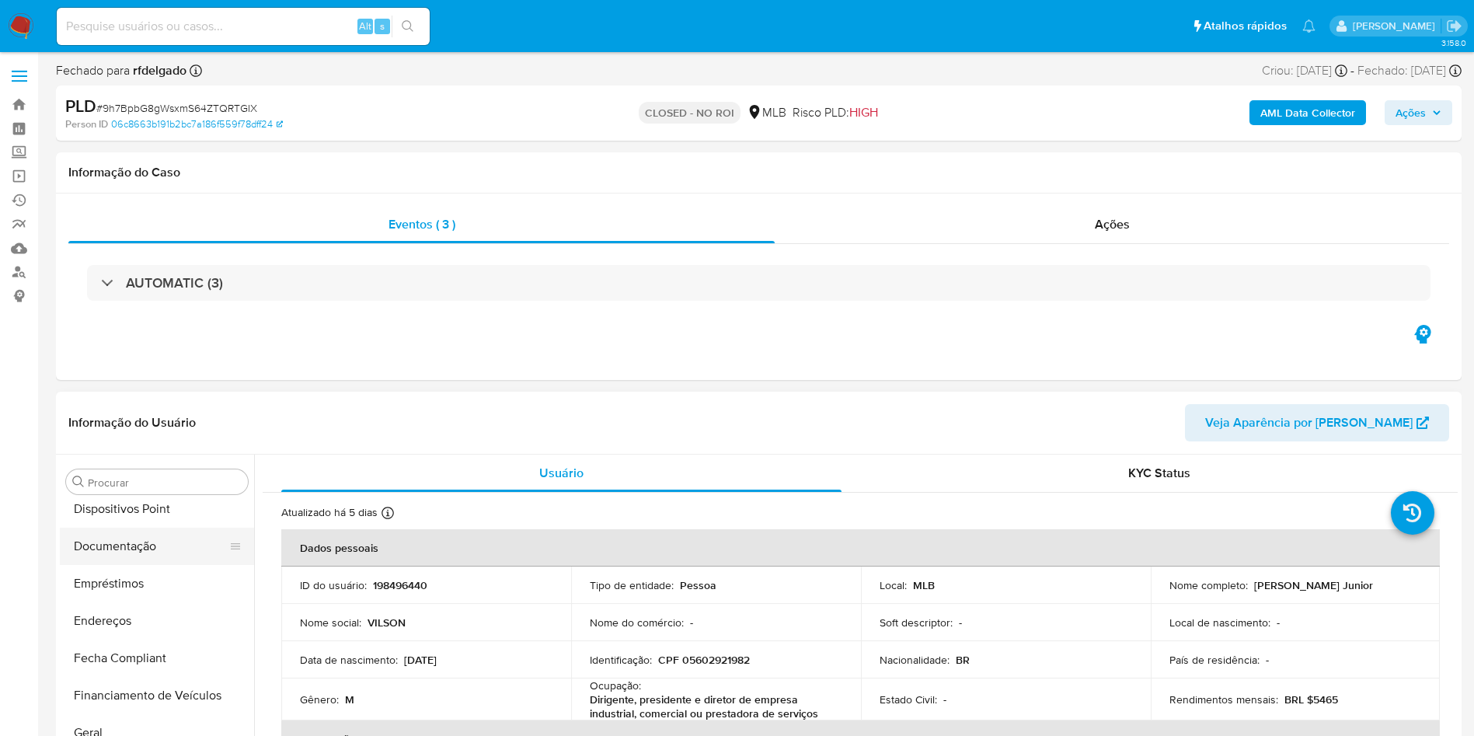
select select "10"
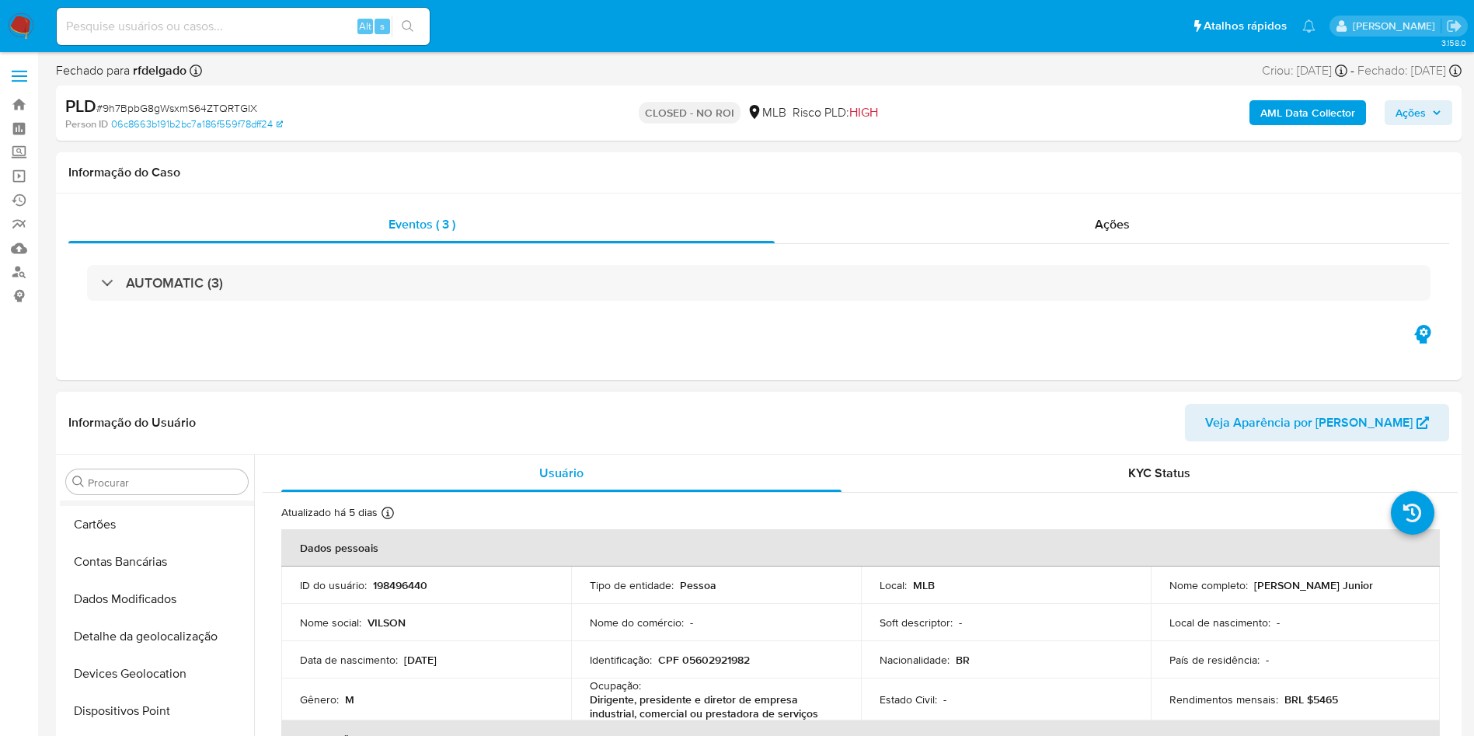
scroll to position [0, 0]
drag, startPoint x: 145, startPoint y: 556, endPoint x: 160, endPoint y: 559, distance: 15.7
click at [145, 556] on button "Anexos" at bounding box center [151, 556] width 182 height 37
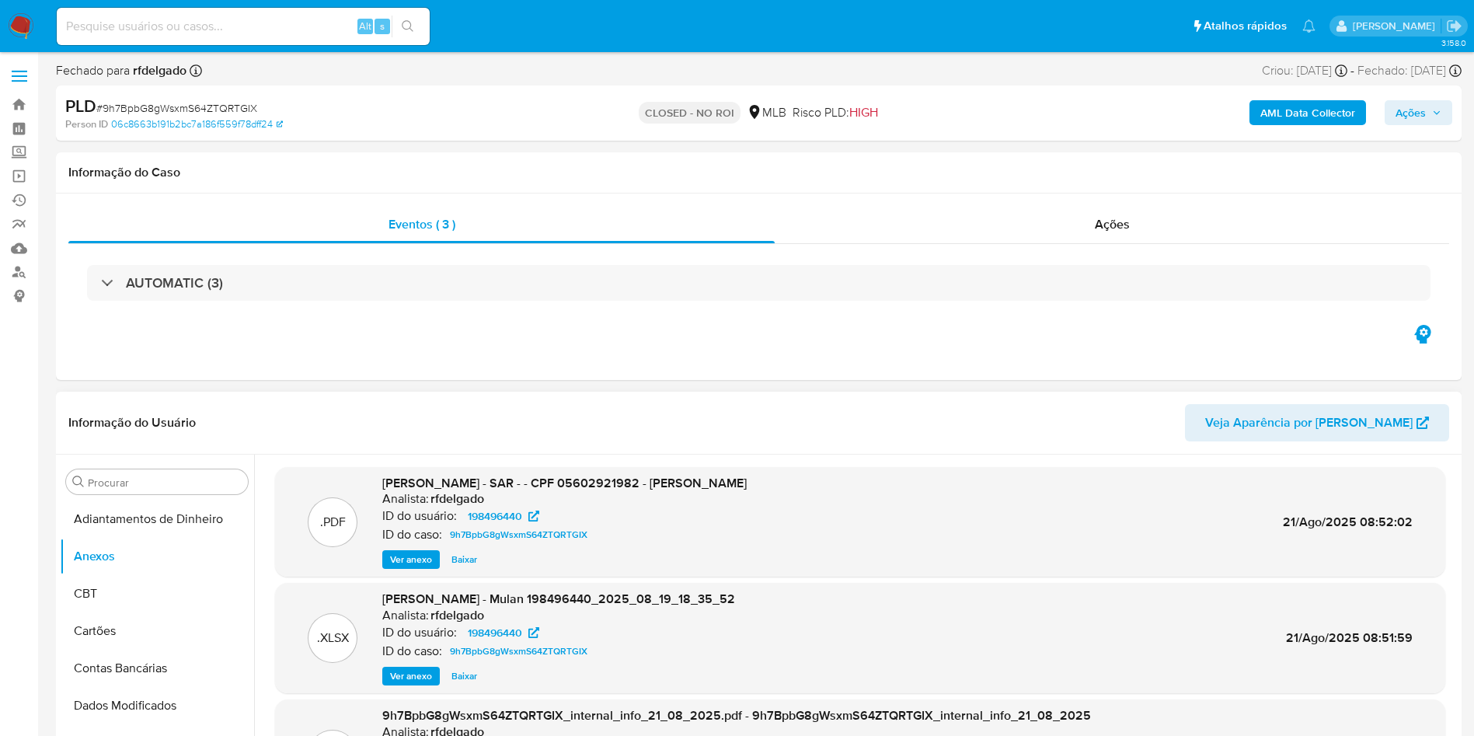
click at [460, 563] on span "Baixar" at bounding box center [464, 560] width 26 height 16
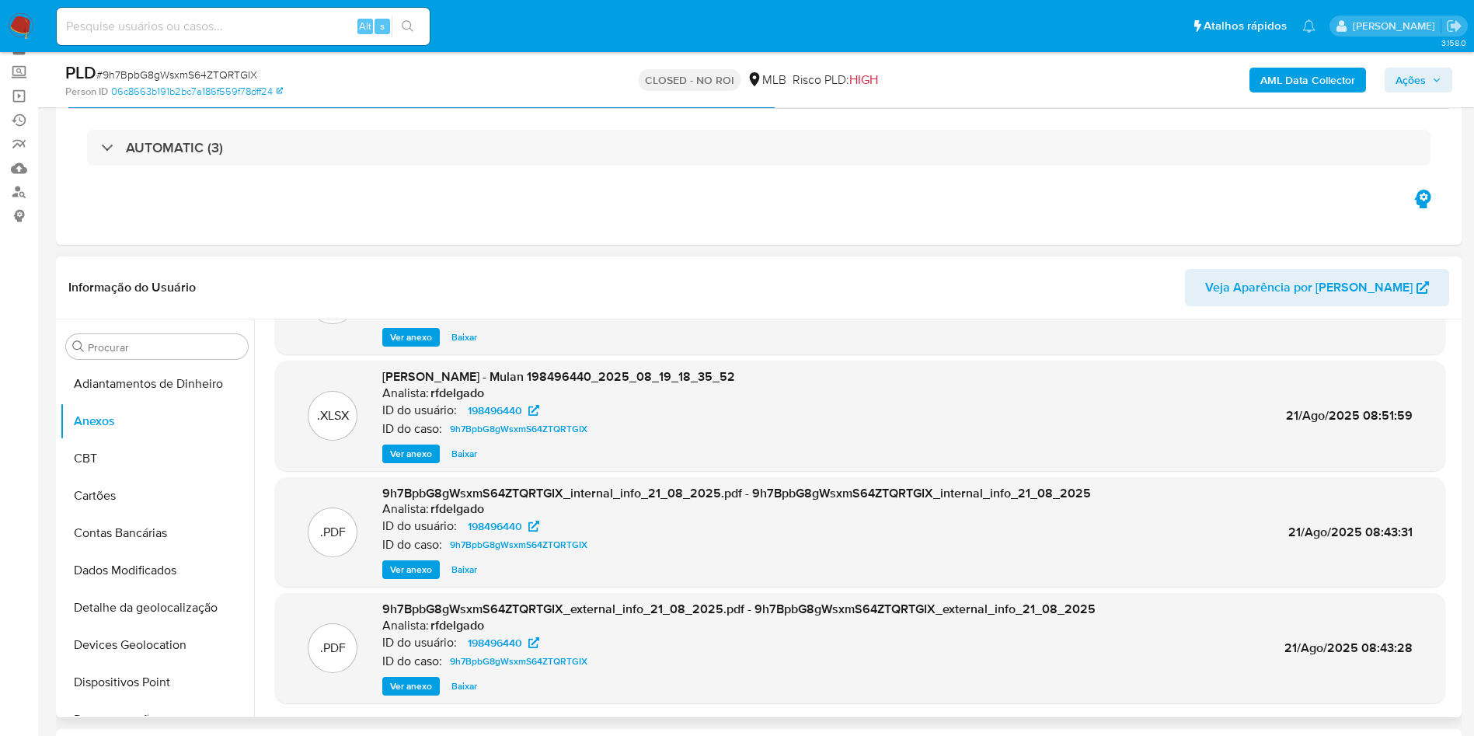
scroll to position [117, 0]
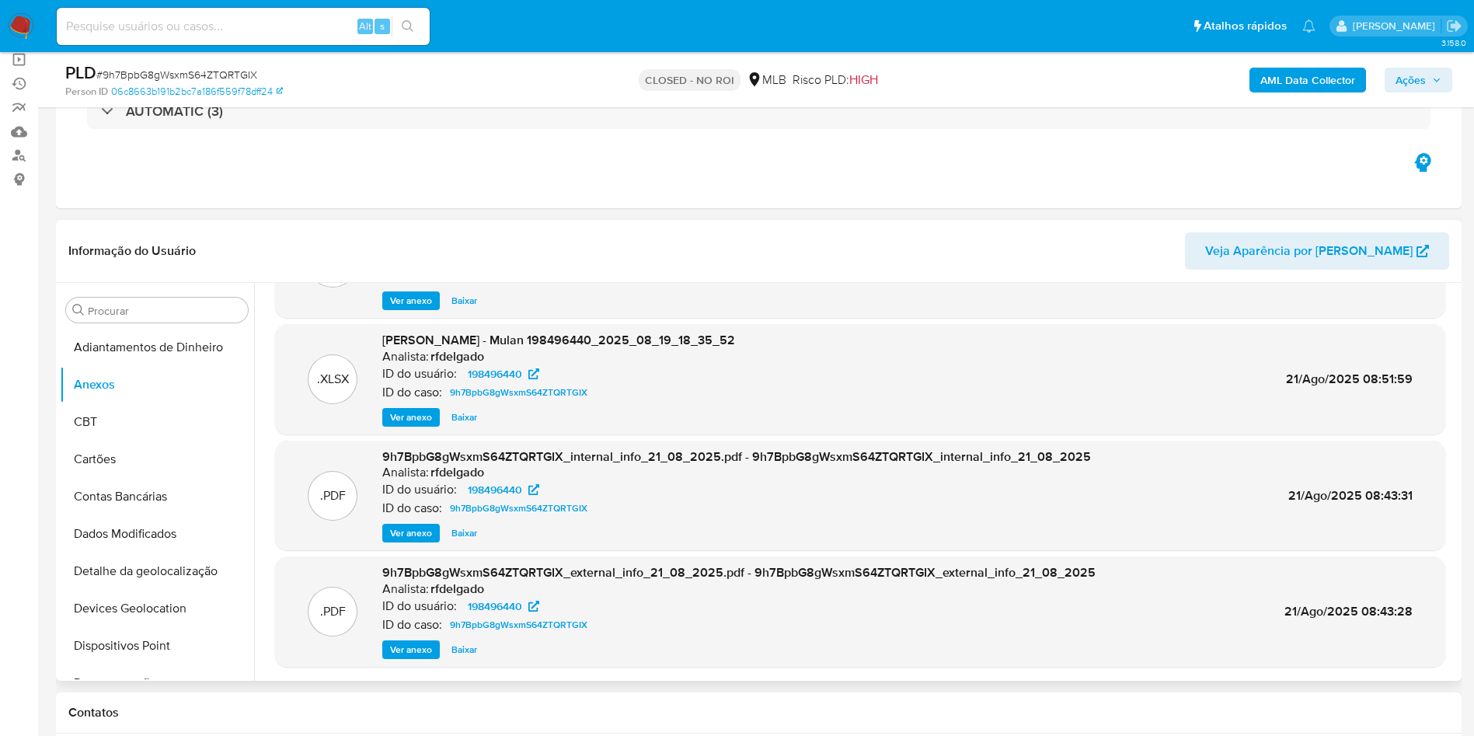
click at [420, 645] on span "Ver anexo" at bounding box center [411, 650] width 42 height 16
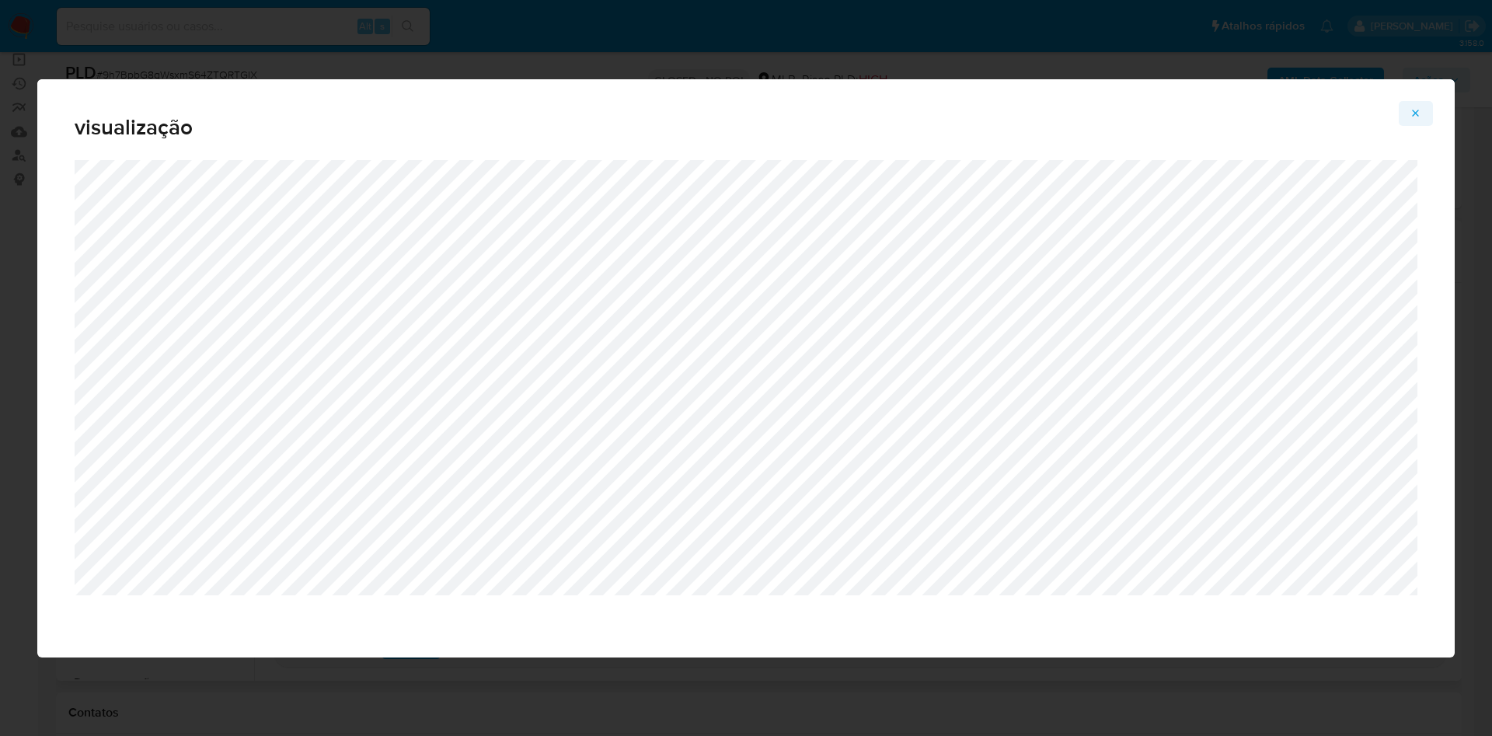
click at [1416, 103] on span "Attachment preview" at bounding box center [1416, 114] width 12 height 22
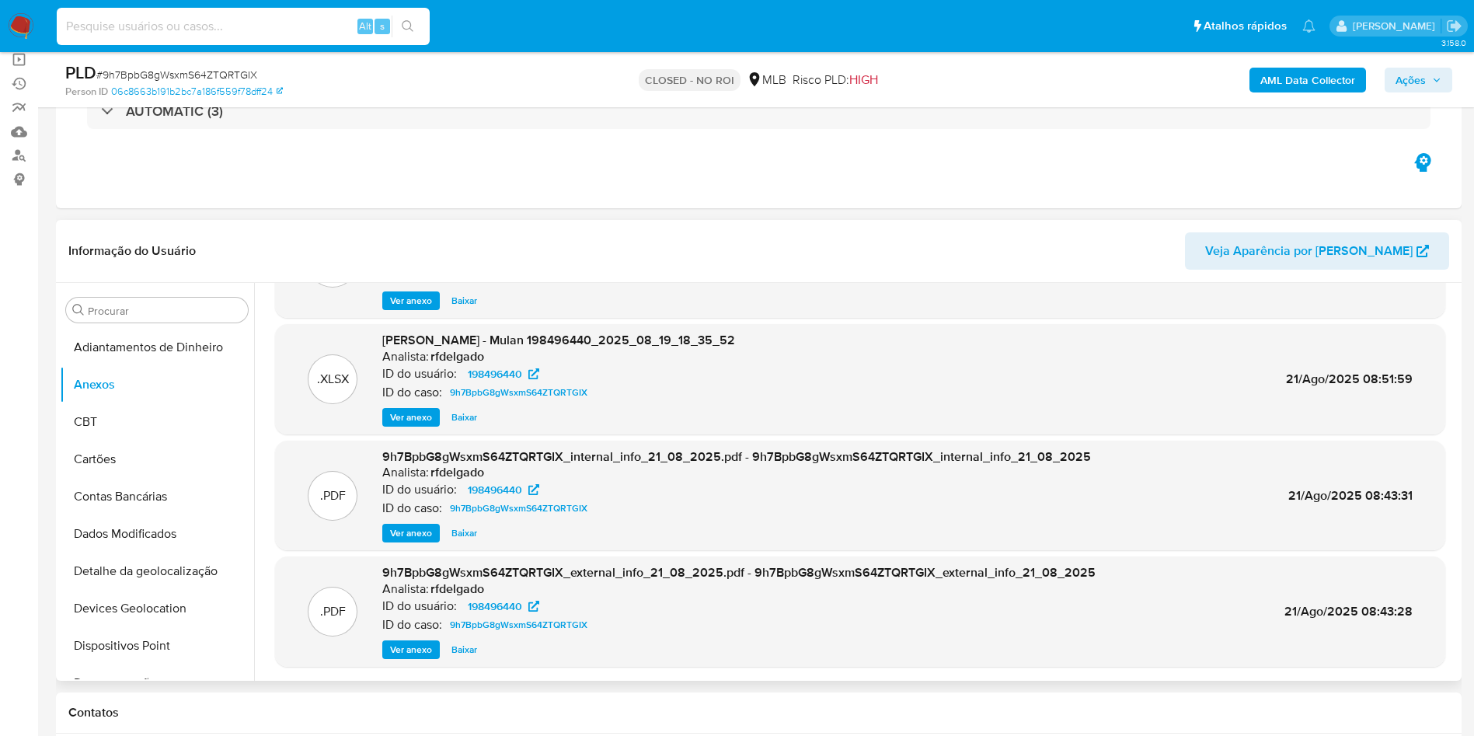
click at [238, 18] on input at bounding box center [243, 26] width 373 height 20
type input "ALIXANDRE.TANDA"
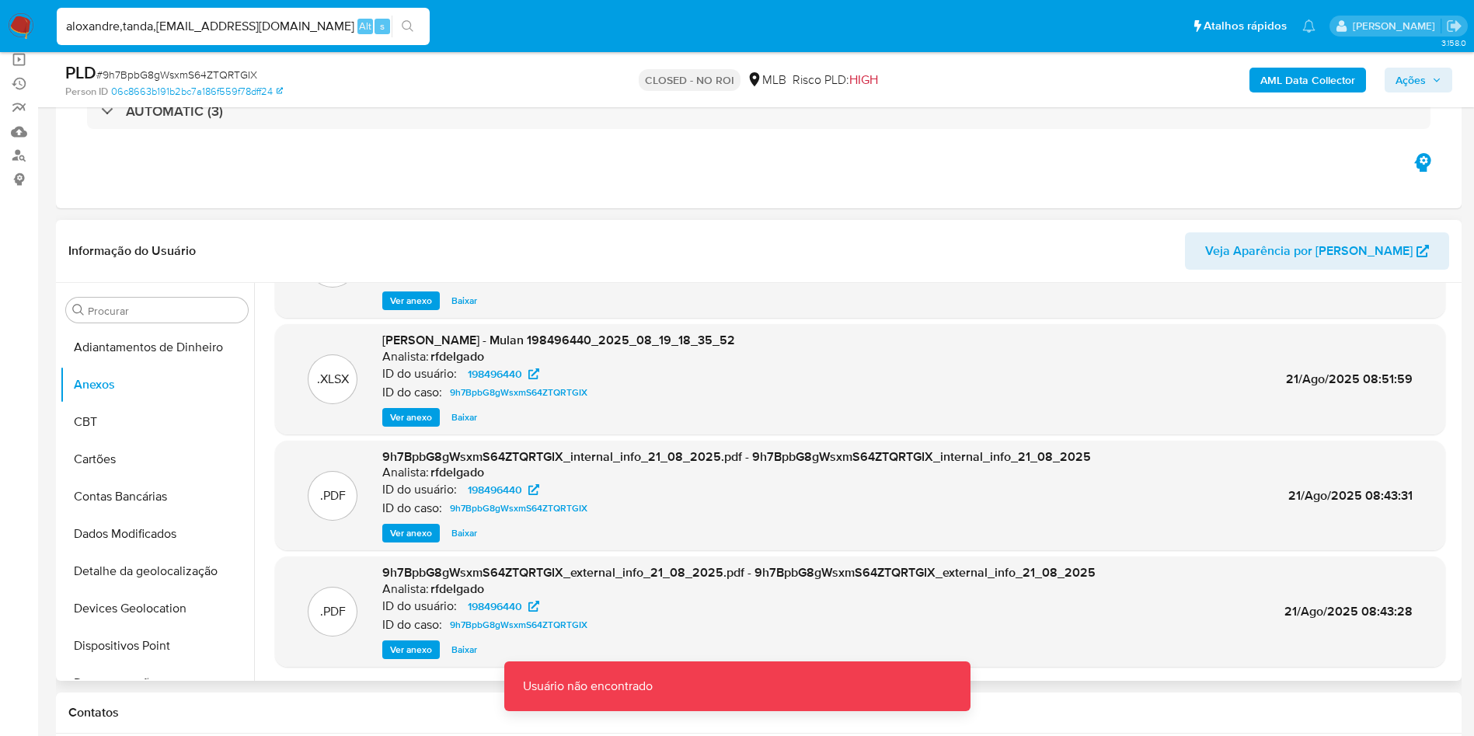
click at [78, 25] on input "aloxandre,tanda,nascimento@gmail.com" at bounding box center [243, 26] width 373 height 20
click at [75, 23] on input "alxandre,tanda,nascimento@gmail.com" at bounding box center [243, 26] width 373 height 20
click at [201, 25] on input "alixandre,tanda,nascimento@gmail.com" at bounding box center [243, 26] width 373 height 20
click at [156, 26] on input "alixandre,tanda,nascimento@gmail.com" at bounding box center [243, 26] width 373 height 20
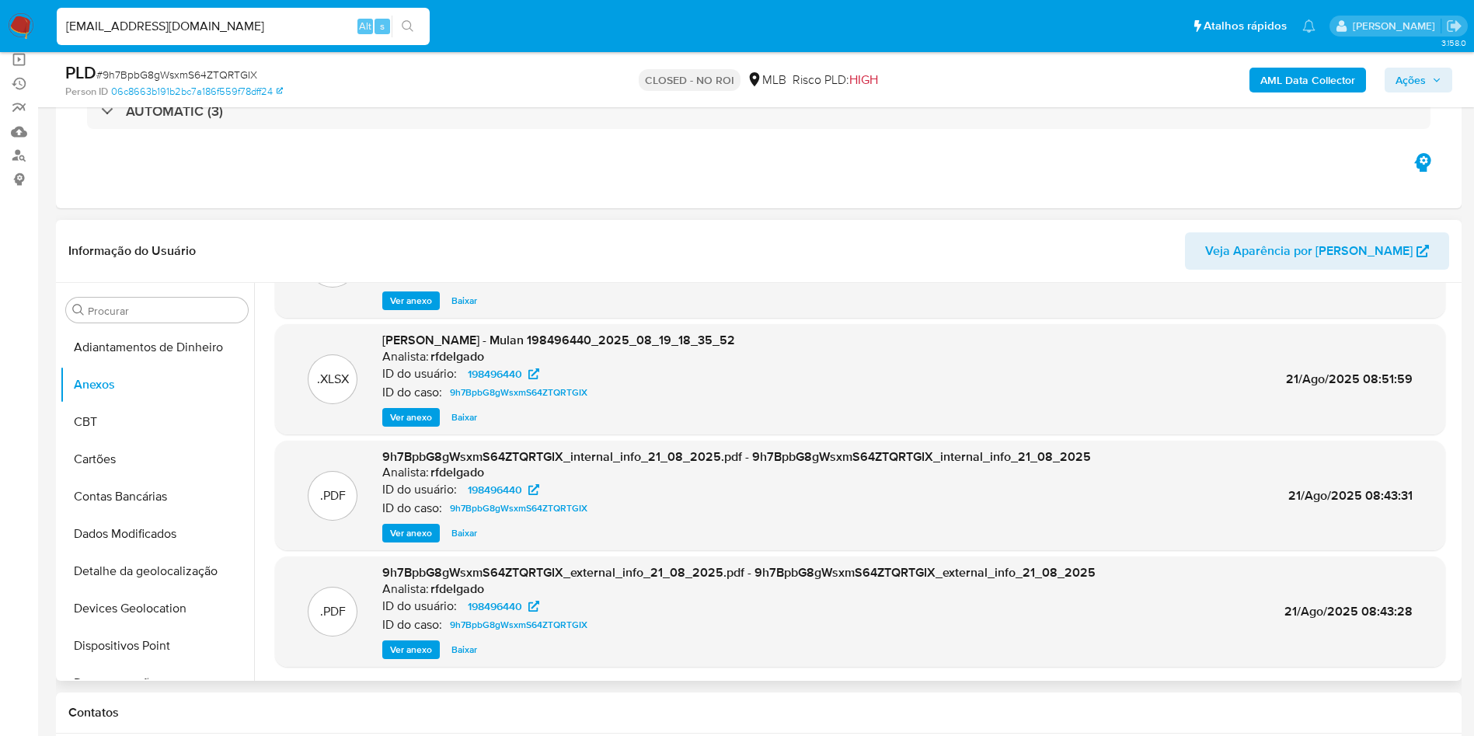
type input "alixandre.tanda.nascimento@gmail.com"
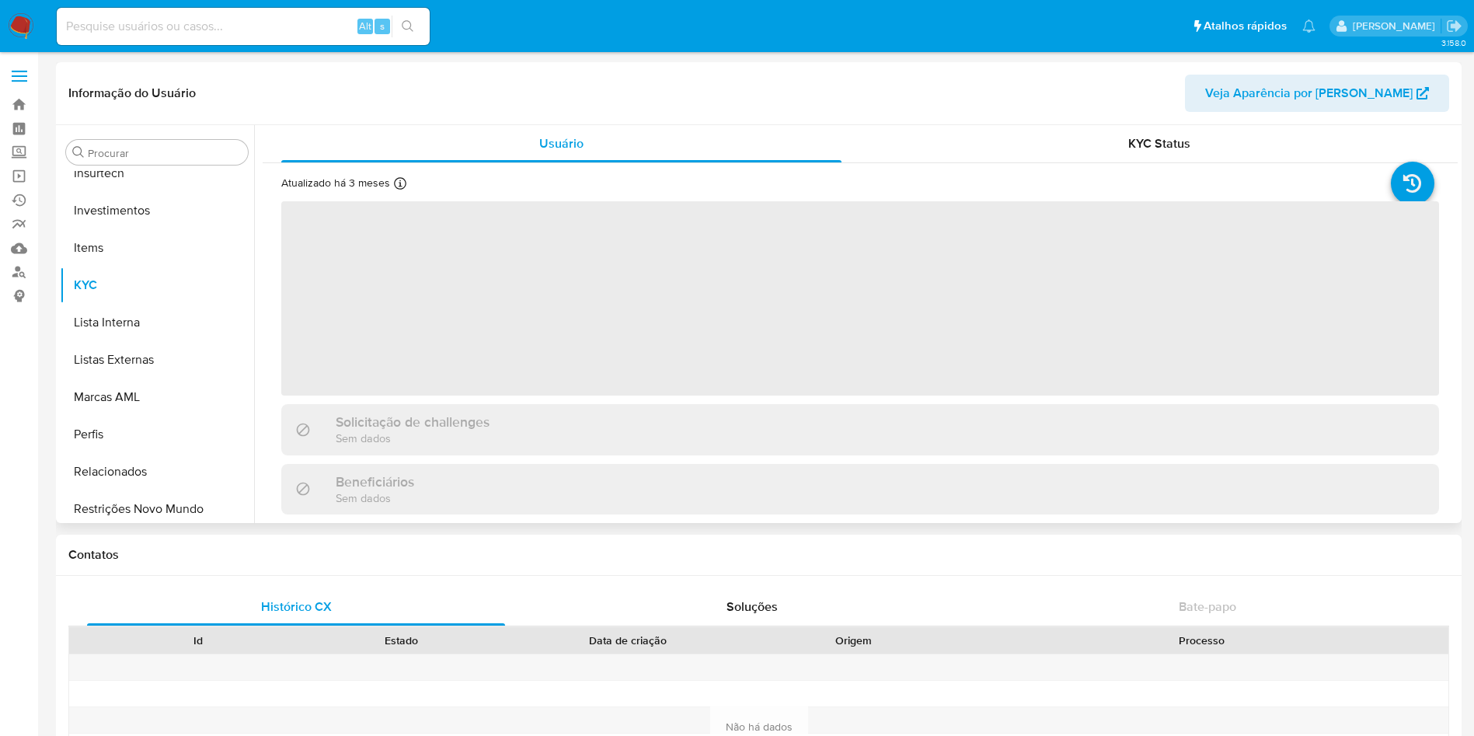
scroll to position [731, 0]
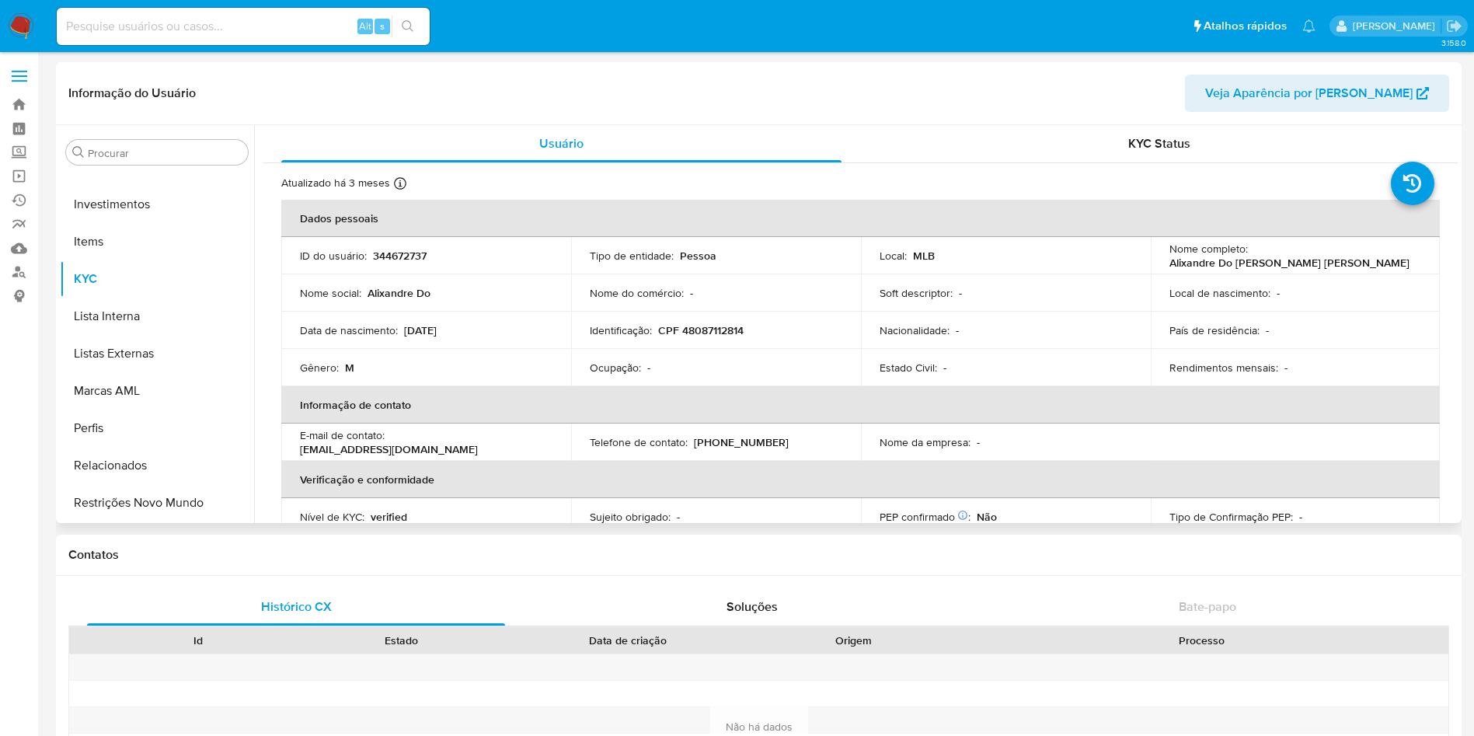
select select "10"
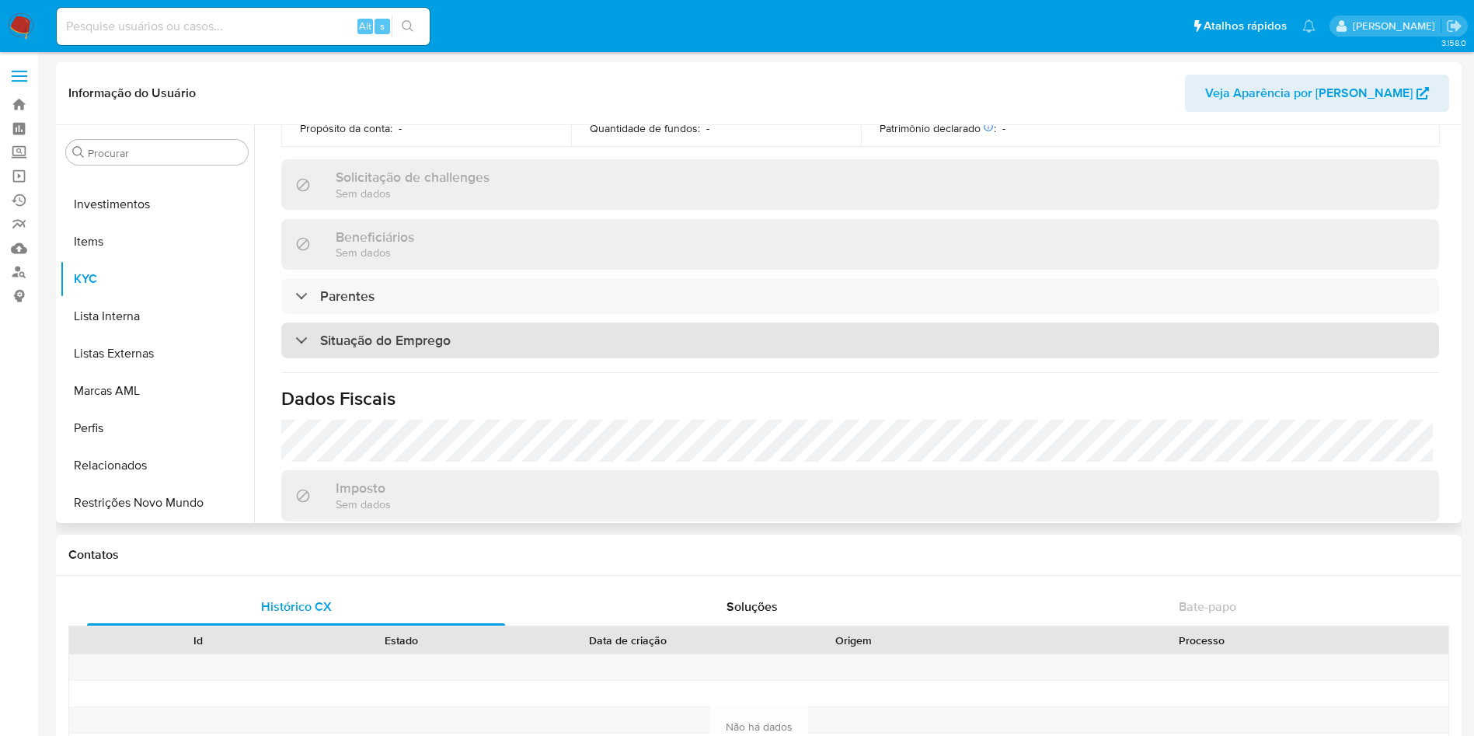
scroll to position [583, 0]
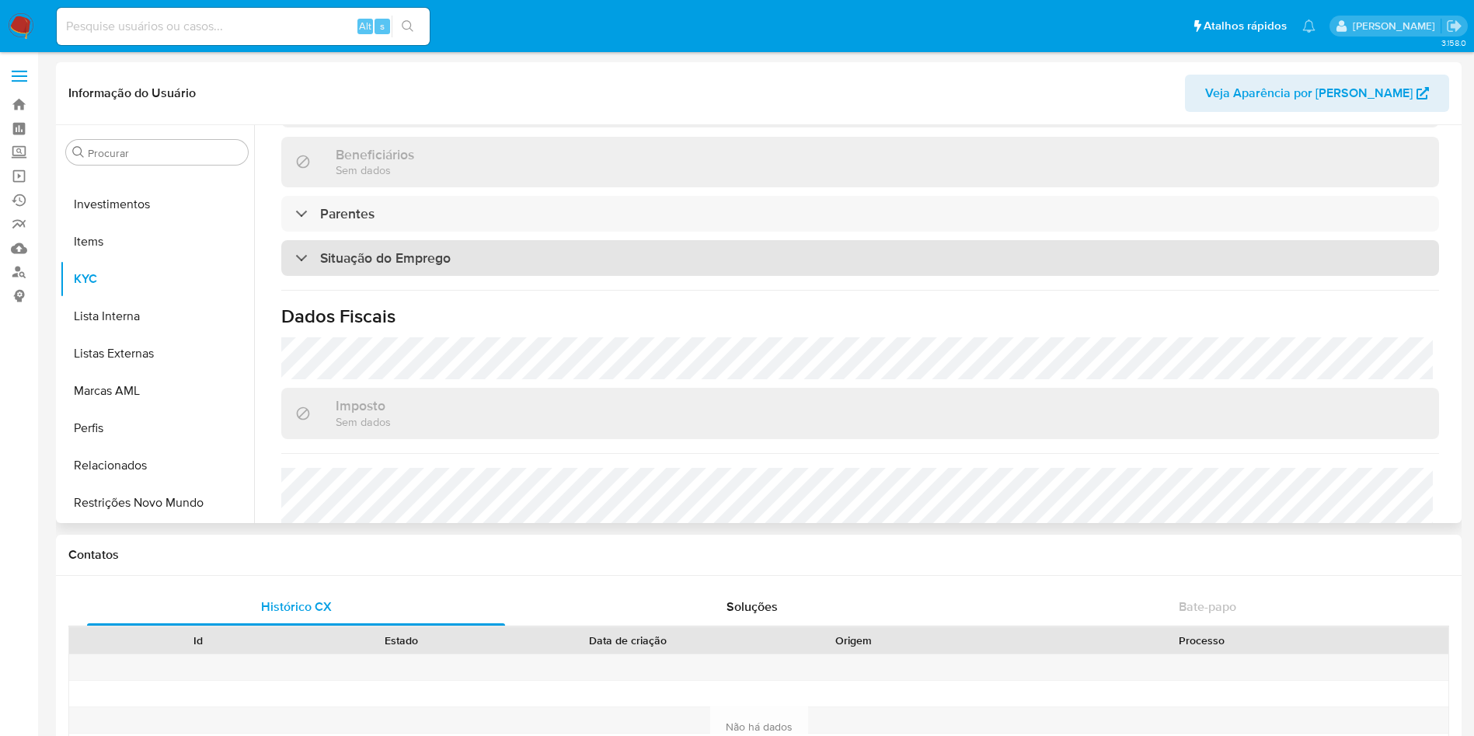
click at [370, 257] on h3 "Situação do Emprego" at bounding box center [385, 257] width 131 height 17
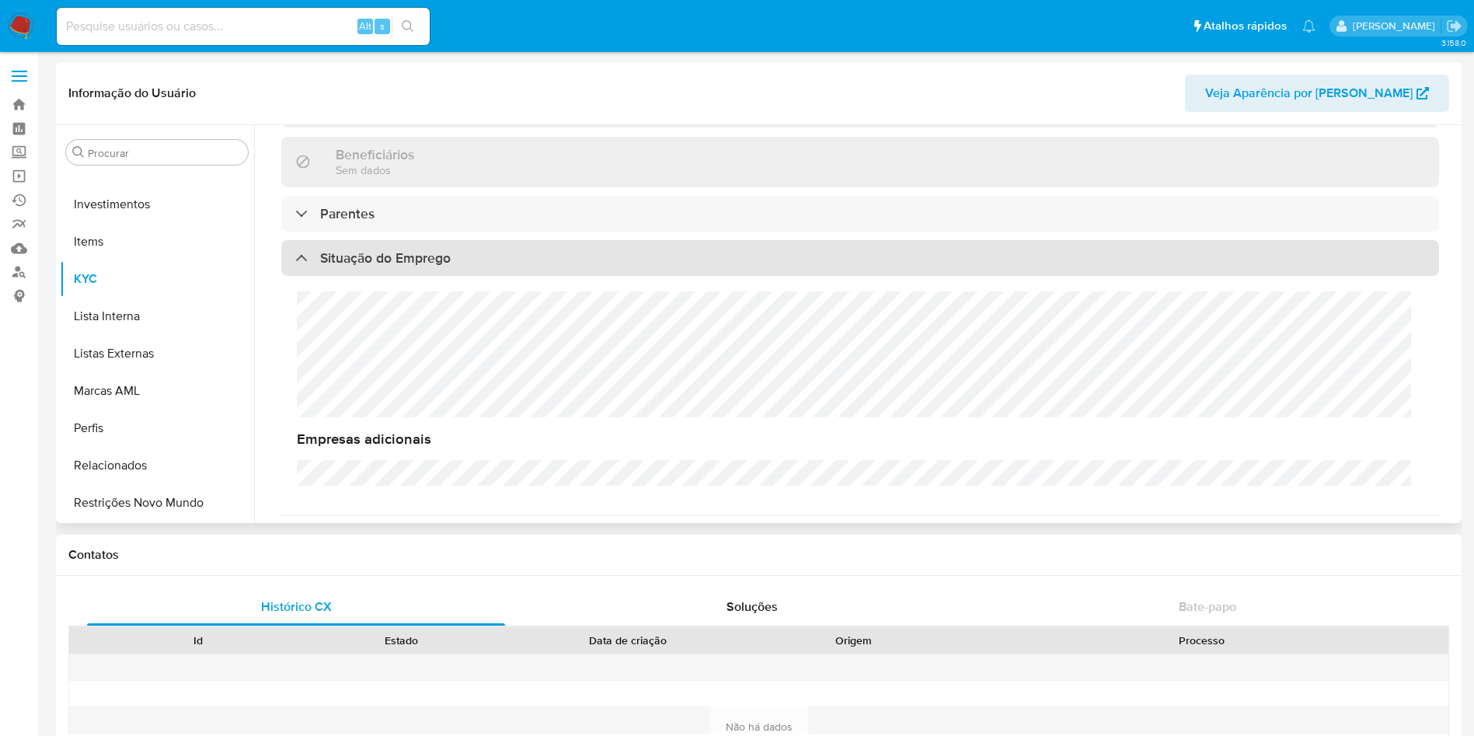
click at [370, 257] on h3 "Situação do Emprego" at bounding box center [385, 257] width 131 height 17
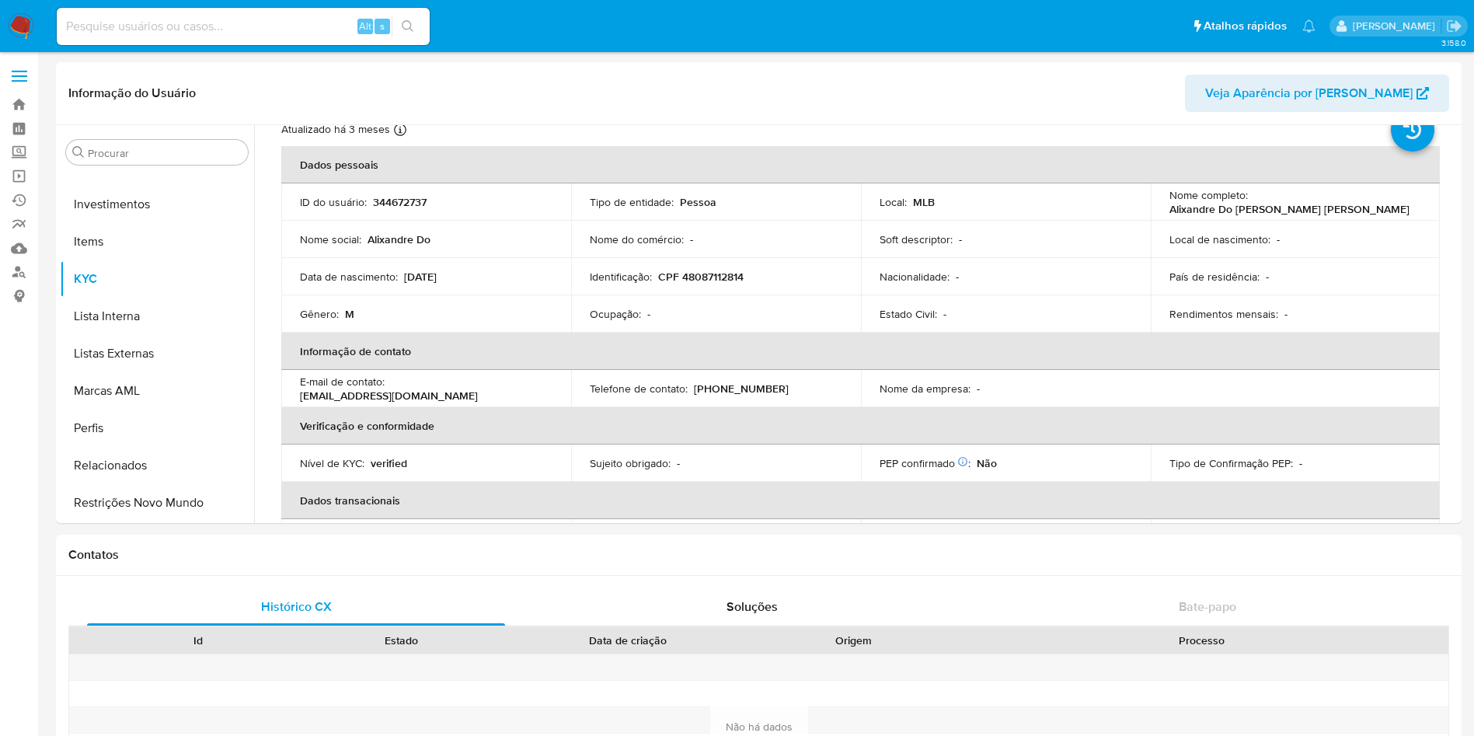
scroll to position [0, 0]
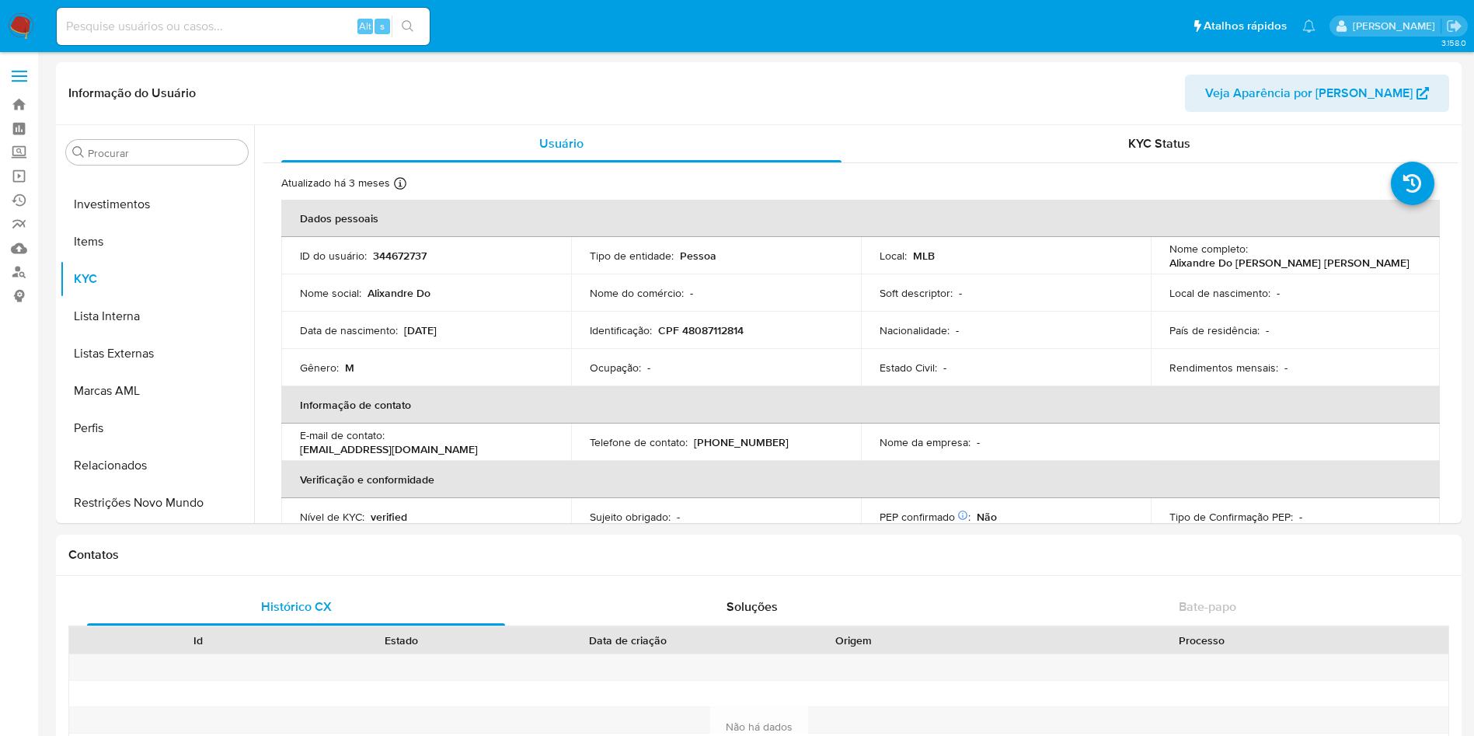
click at [702, 323] on p "CPF 48087112814" at bounding box center [700, 330] width 85 height 14
copy p "CPF"
click at [716, 323] on p "CPF 48087112814" at bounding box center [700, 330] width 85 height 14
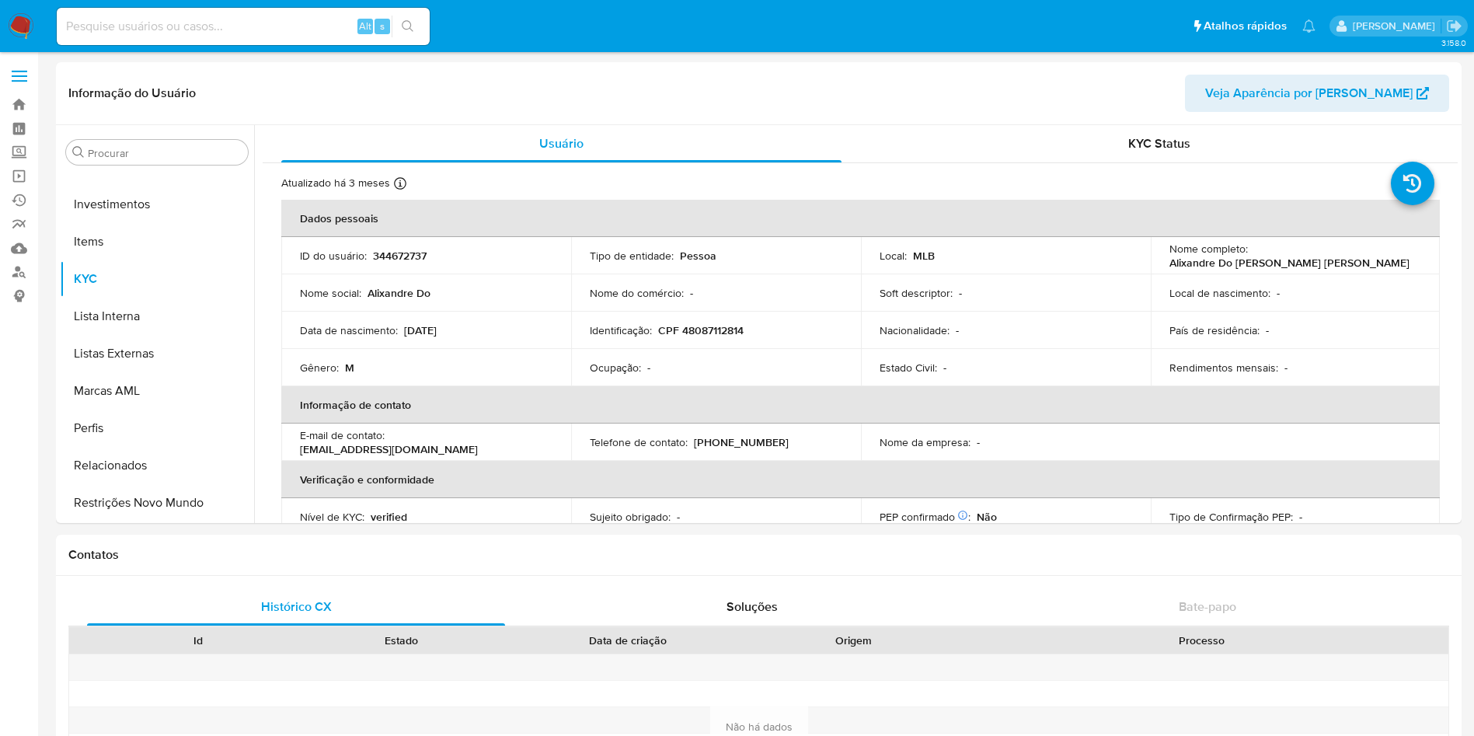
click at [720, 326] on p "CPF 48087112814" at bounding box center [700, 330] width 85 height 14
copy p "48087112814"
click at [22, 277] on link "Localizador de pessoas" at bounding box center [92, 272] width 185 height 24
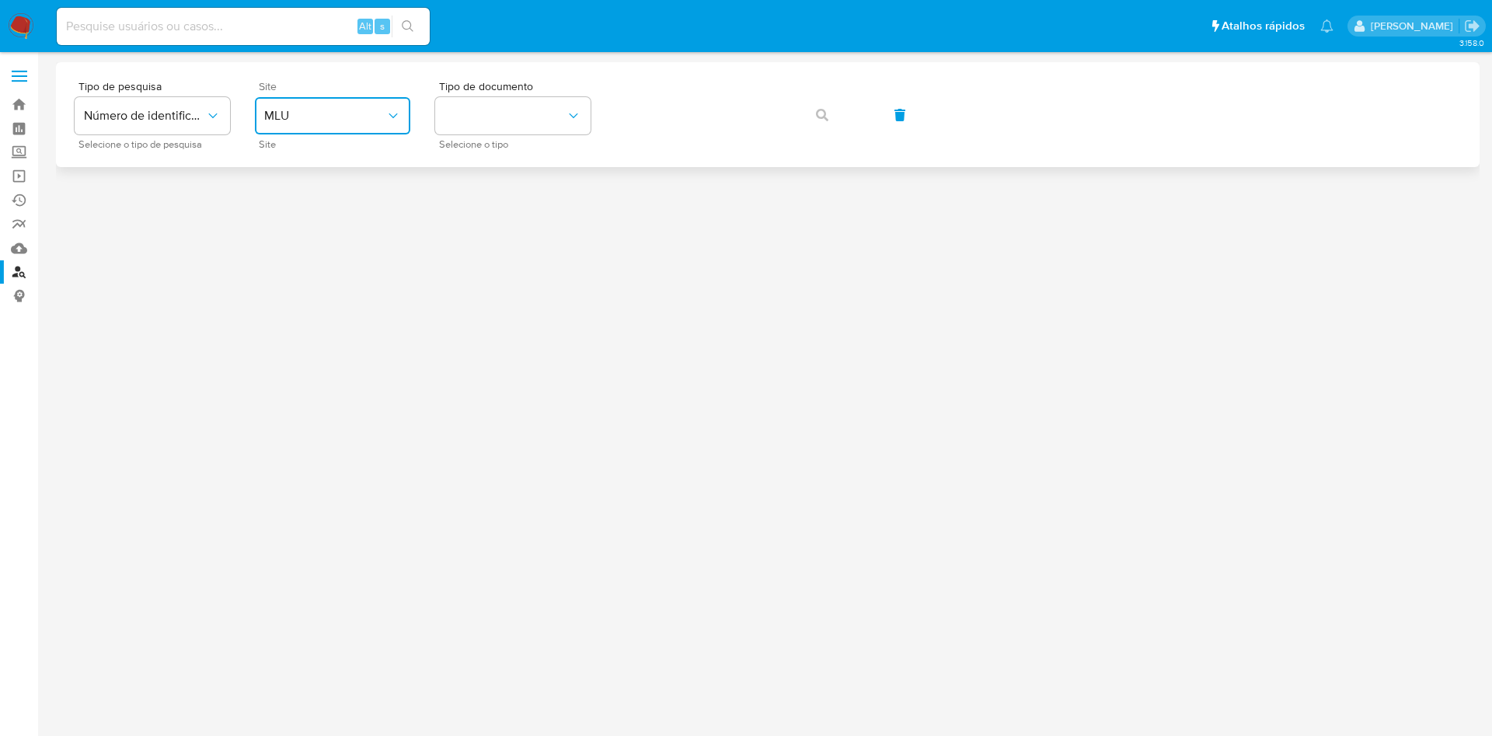
click at [321, 129] on button "MLU" at bounding box center [332, 115] width 155 height 37
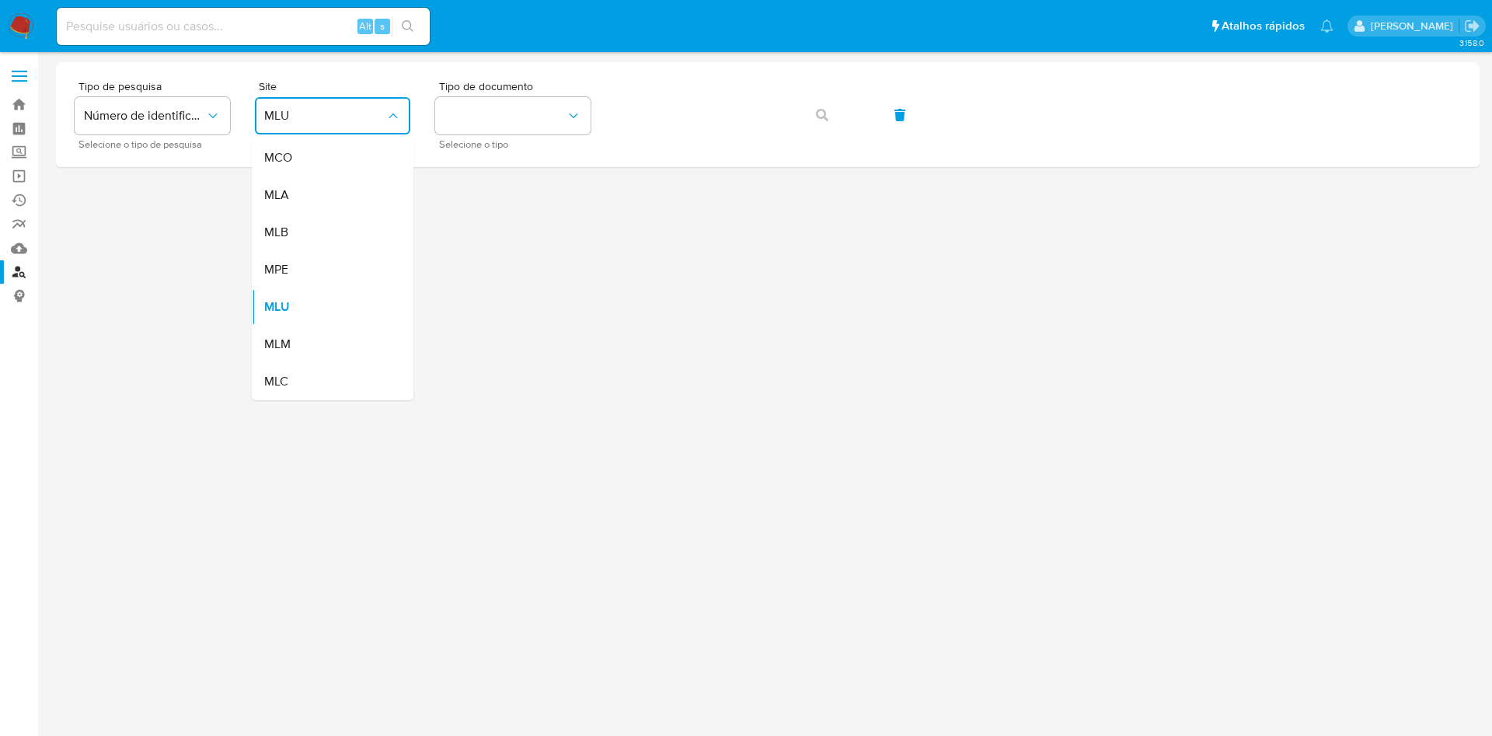
drag, startPoint x: 350, startPoint y: 233, endPoint x: 370, endPoint y: 206, distance: 33.9
click at [350, 231] on div "MLB" at bounding box center [327, 232] width 127 height 37
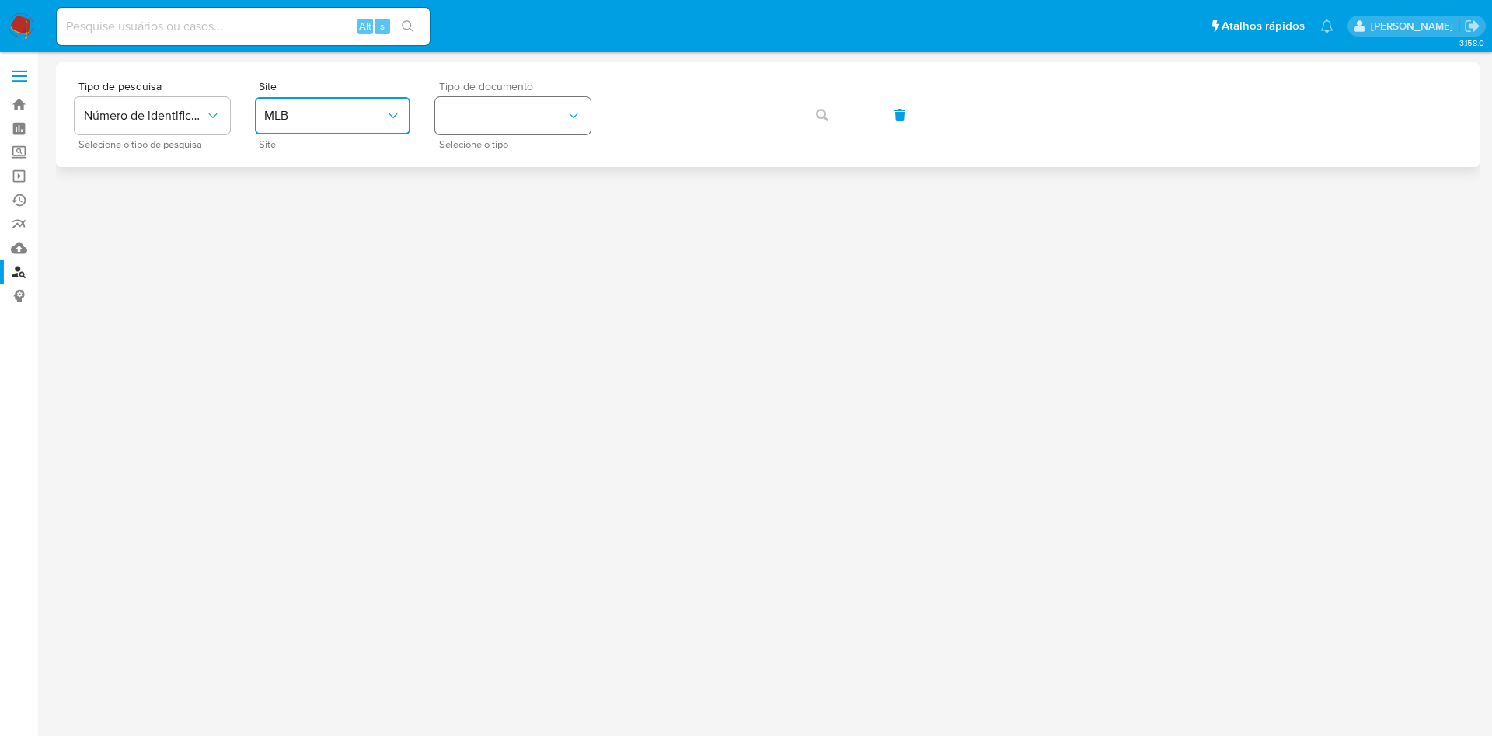
click at [476, 131] on button "identificationType" at bounding box center [512, 115] width 155 height 37
click at [560, 195] on div "CPF CPF" at bounding box center [508, 218] width 127 height 53
click at [845, 120] on button "button" at bounding box center [822, 114] width 53 height 37
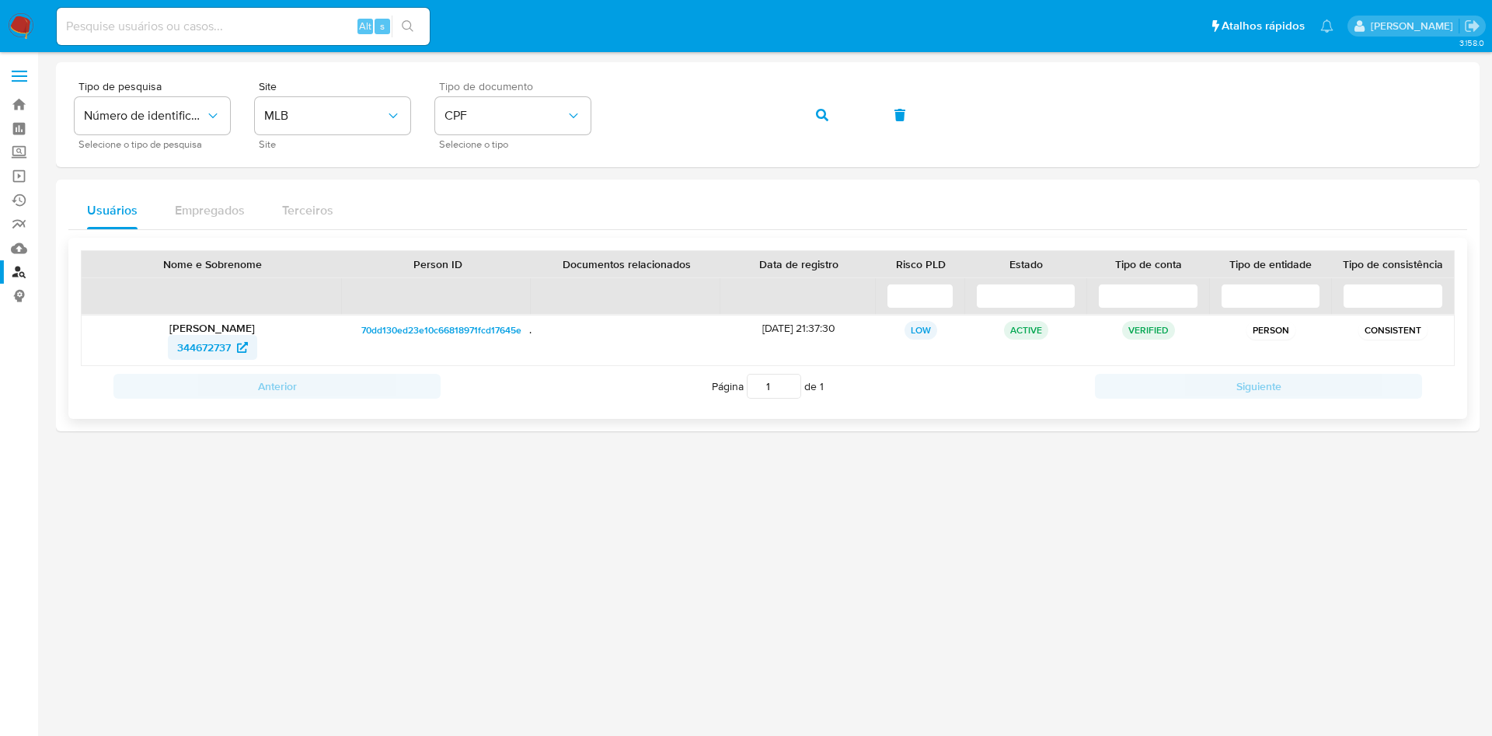
click at [207, 350] on span "344672737" at bounding box center [204, 347] width 54 height 25
click at [260, 19] on input at bounding box center [243, 26] width 373 height 20
paste input "[EMAIL_ADDRESS][DOMAIN_NAME]"
type input "[EMAIL_ADDRESS][DOMAIN_NAME]"
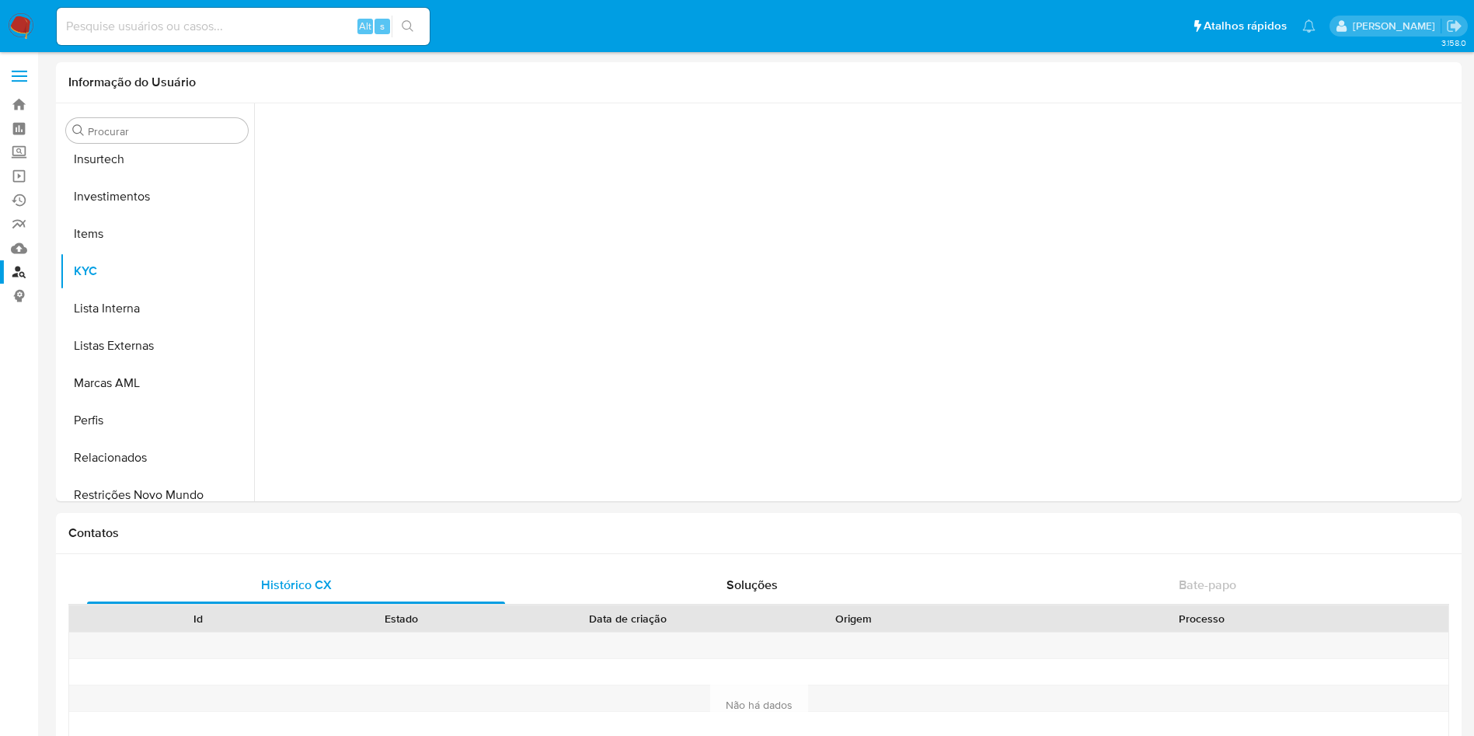
scroll to position [731, 0]
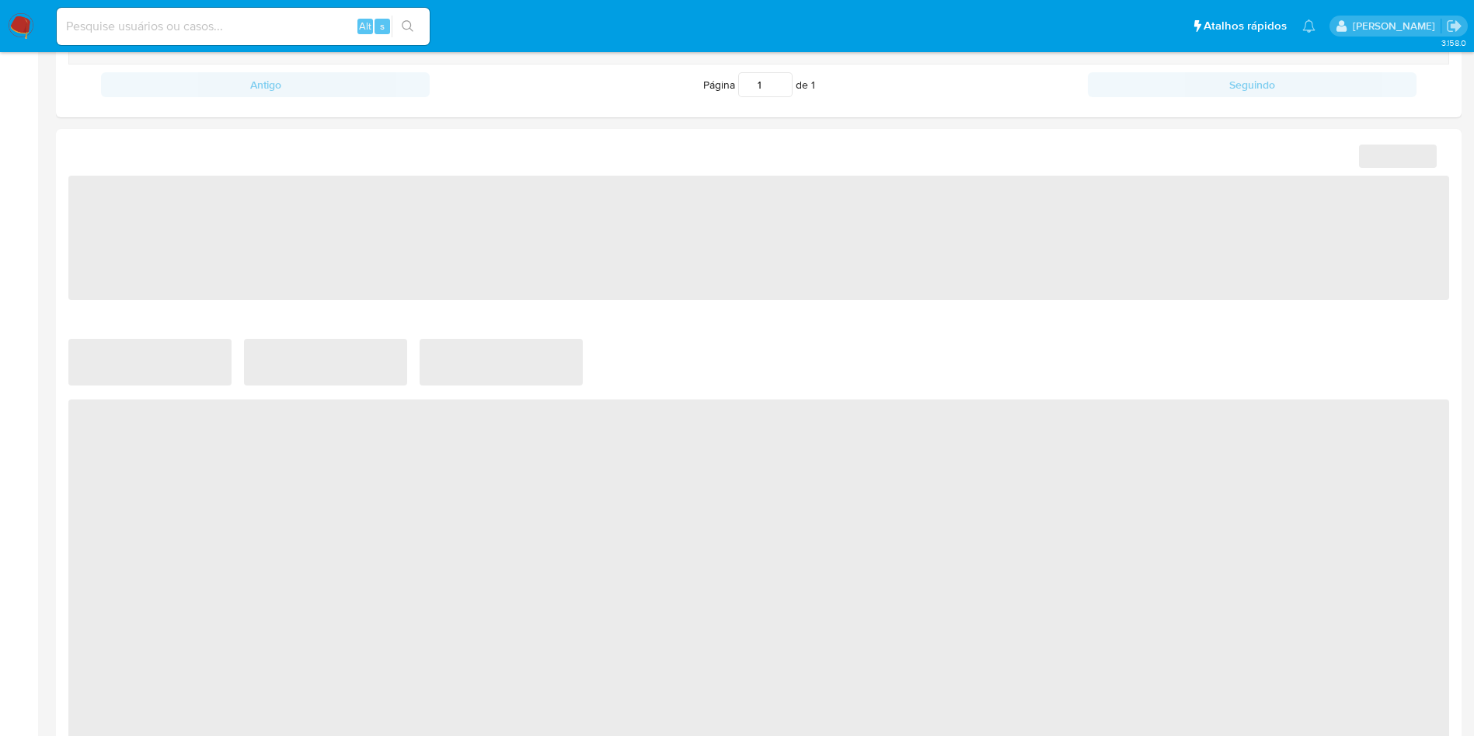
select select "10"
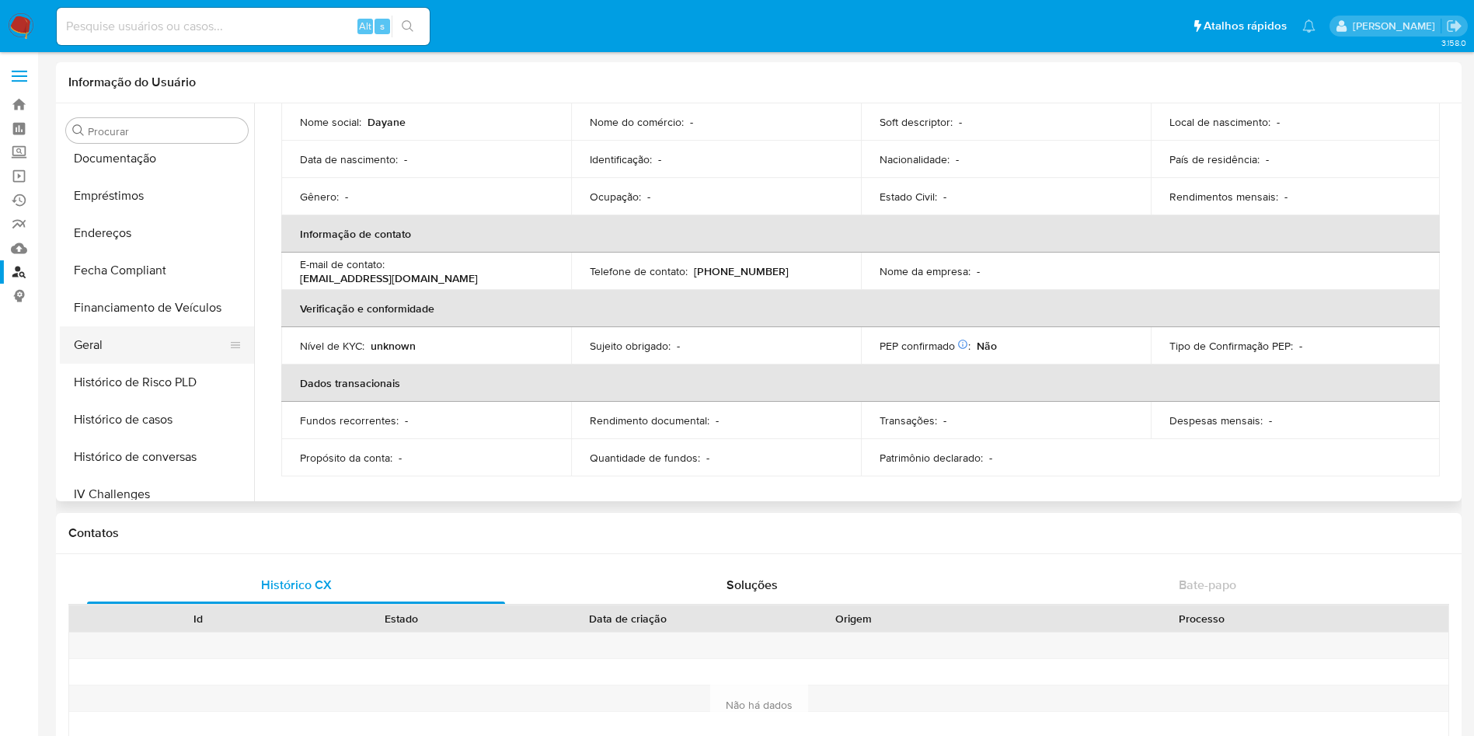
scroll to position [382, 0]
click at [131, 319] on button "Geral" at bounding box center [151, 308] width 182 height 37
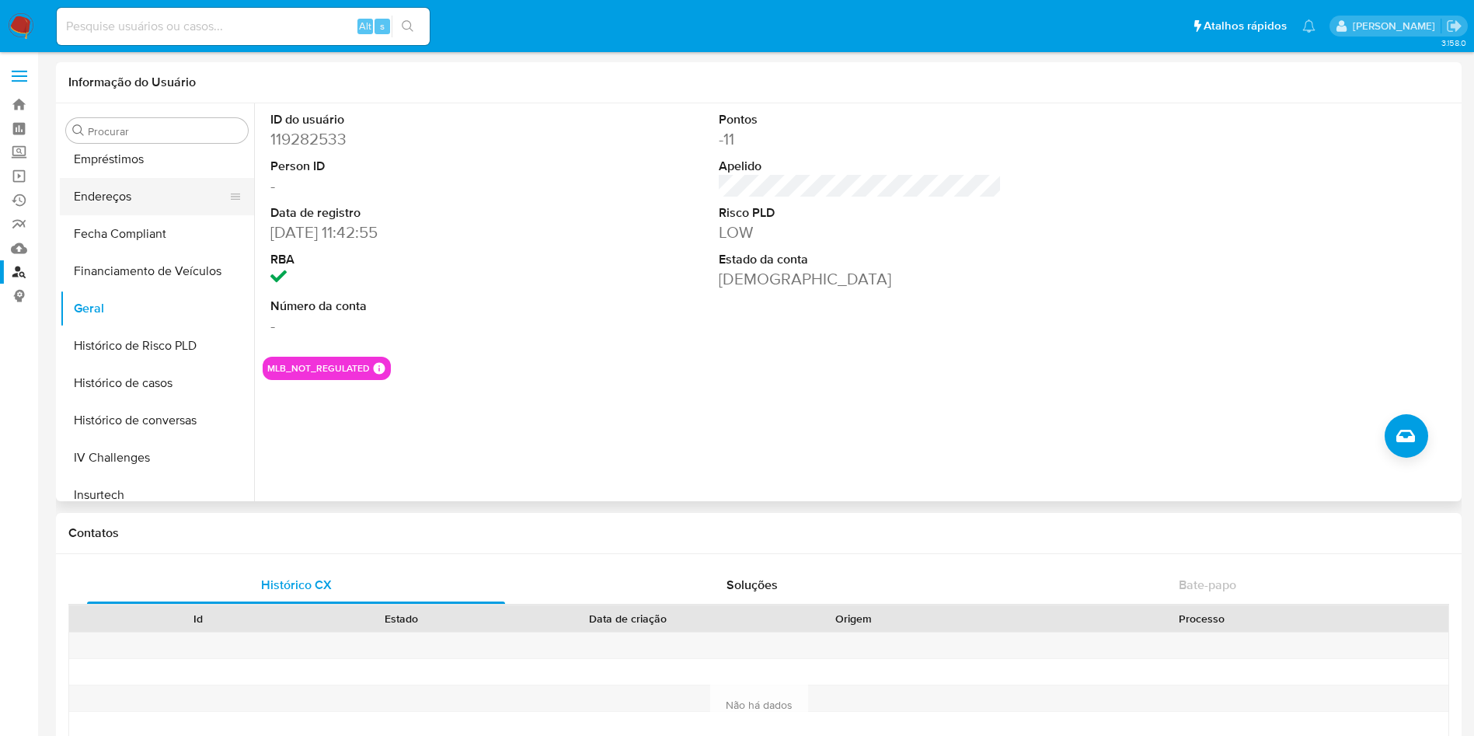
click at [134, 186] on button "Endereços" at bounding box center [151, 196] width 182 height 37
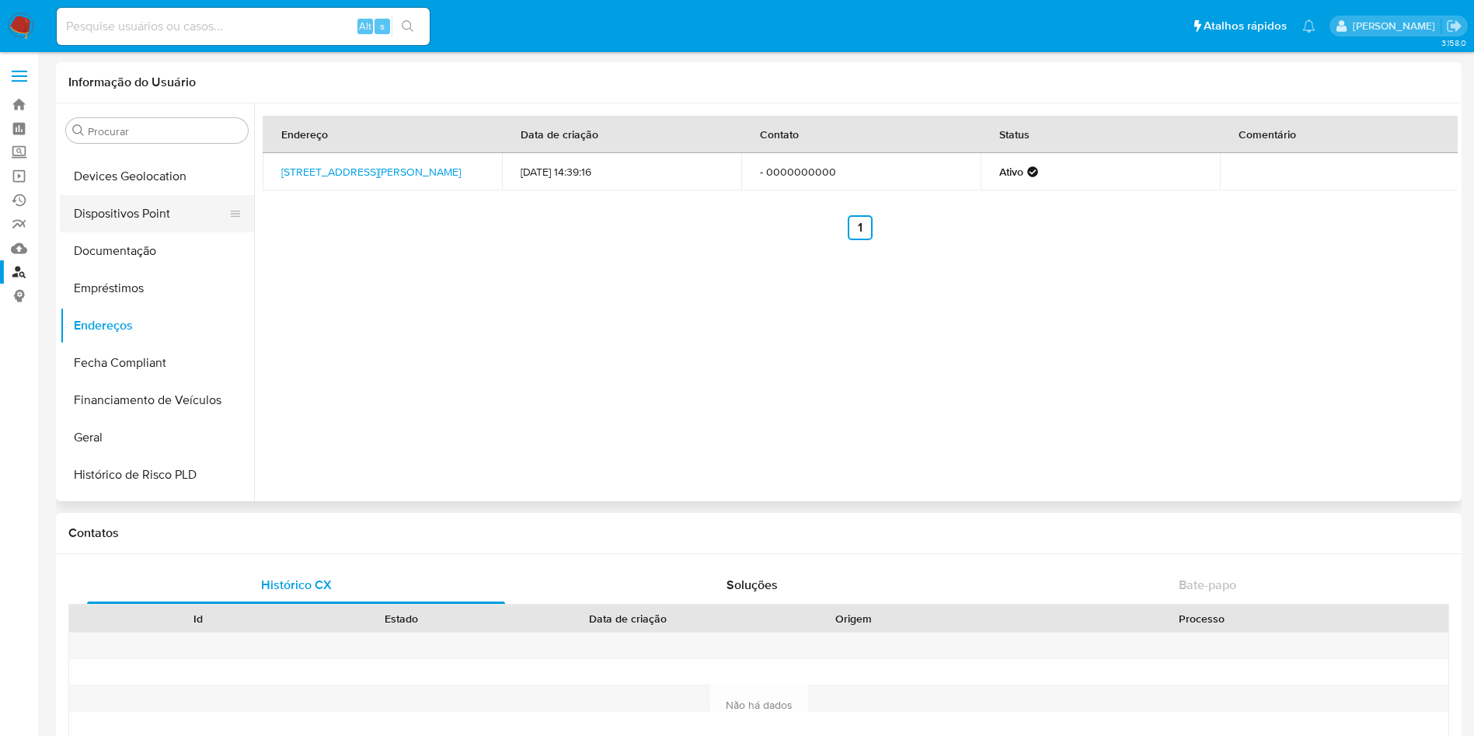
scroll to position [148, 0]
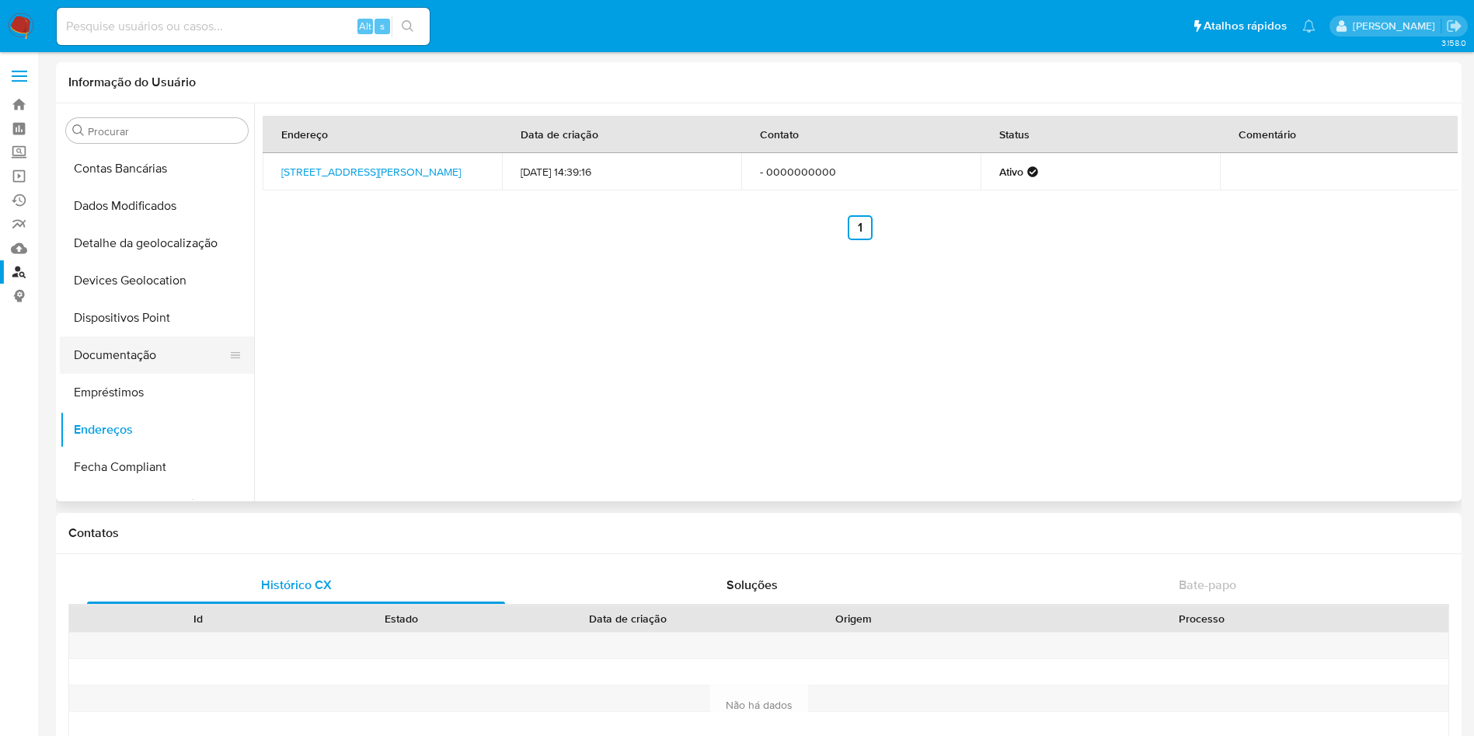
click at [142, 369] on button "Documentação" at bounding box center [151, 354] width 182 height 37
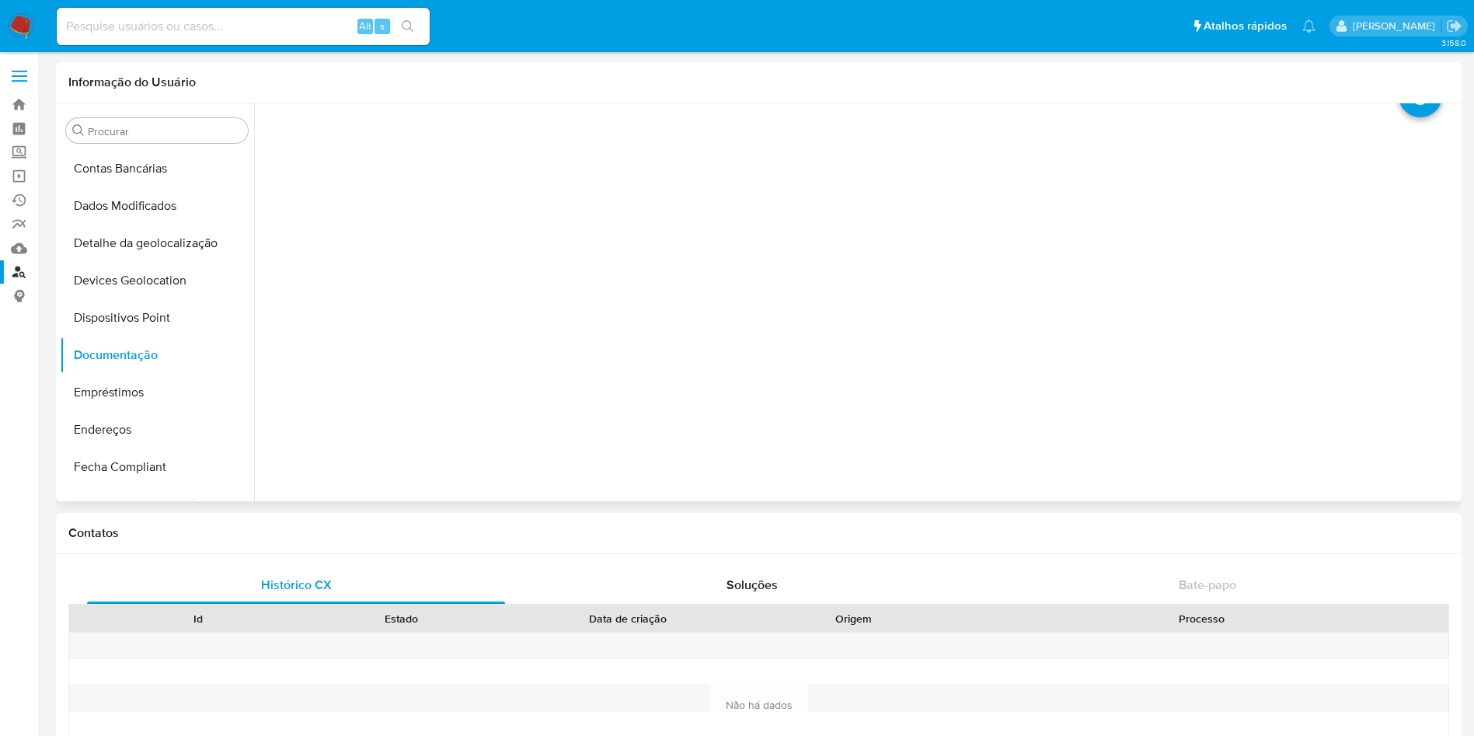
scroll to position [0, 0]
click at [207, 41] on div "Alt s" at bounding box center [243, 26] width 373 height 37
click at [208, 31] on input at bounding box center [243, 26] width 373 height 20
paste input "dayanecarsil@gmail.com"
type input "dayanecarsil@gmail.com"
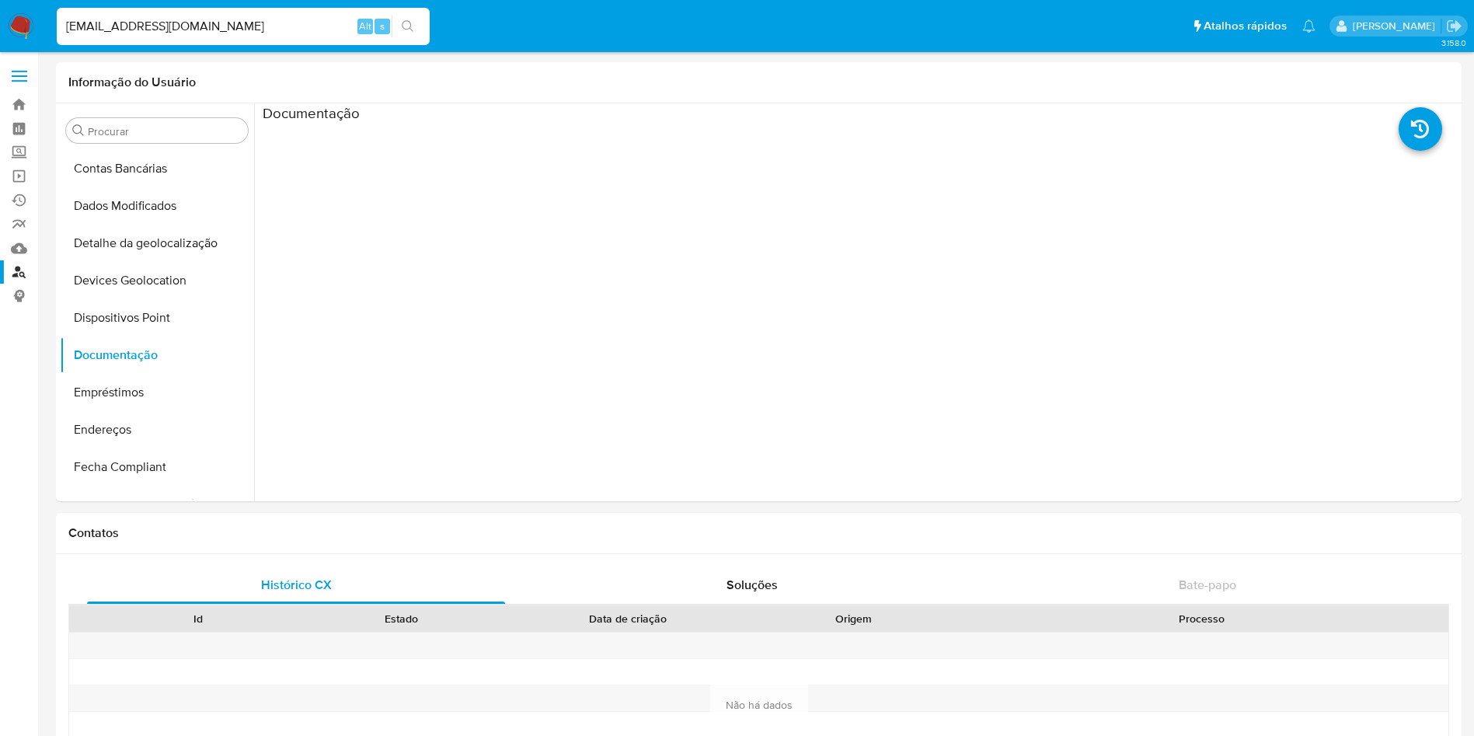
click at [20, 270] on link "Localizador de pessoas" at bounding box center [92, 272] width 185 height 24
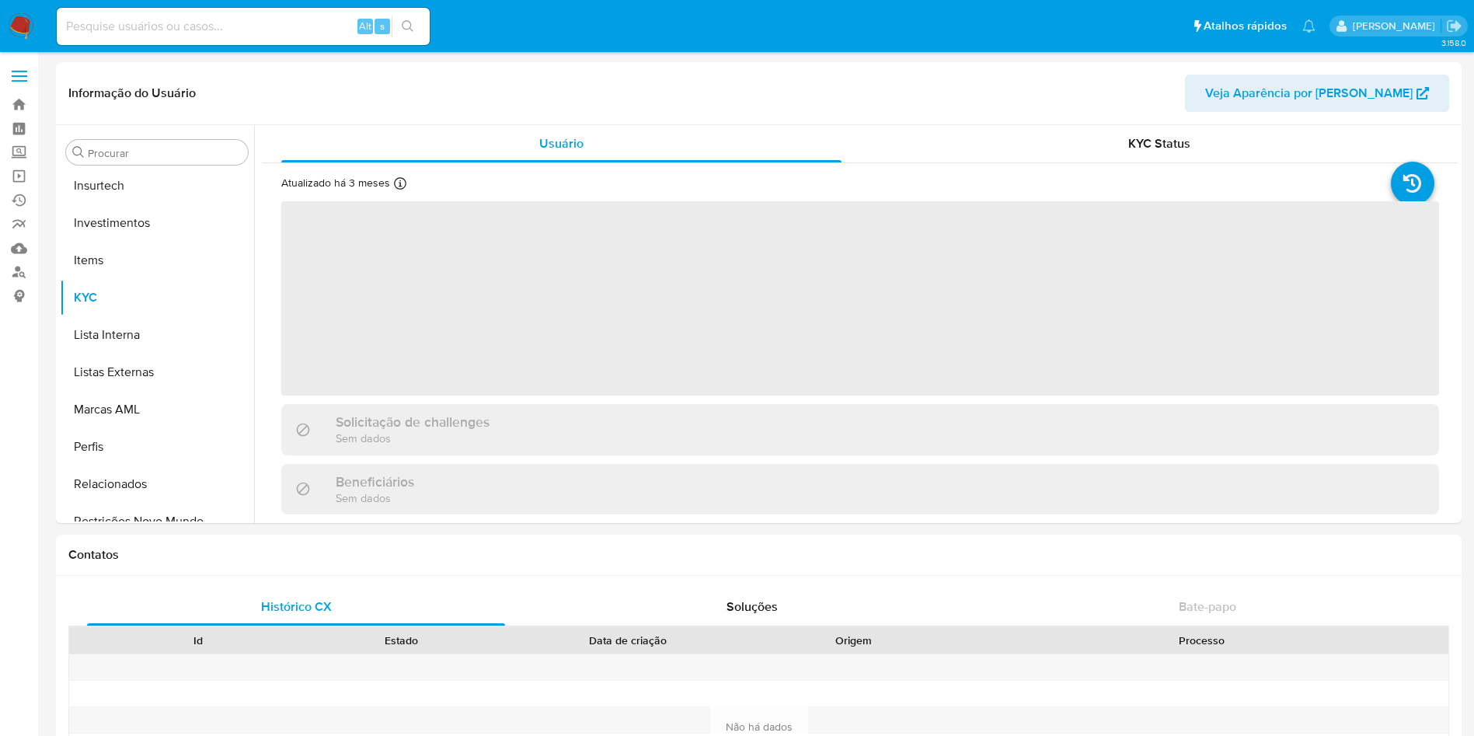
scroll to position [731, 0]
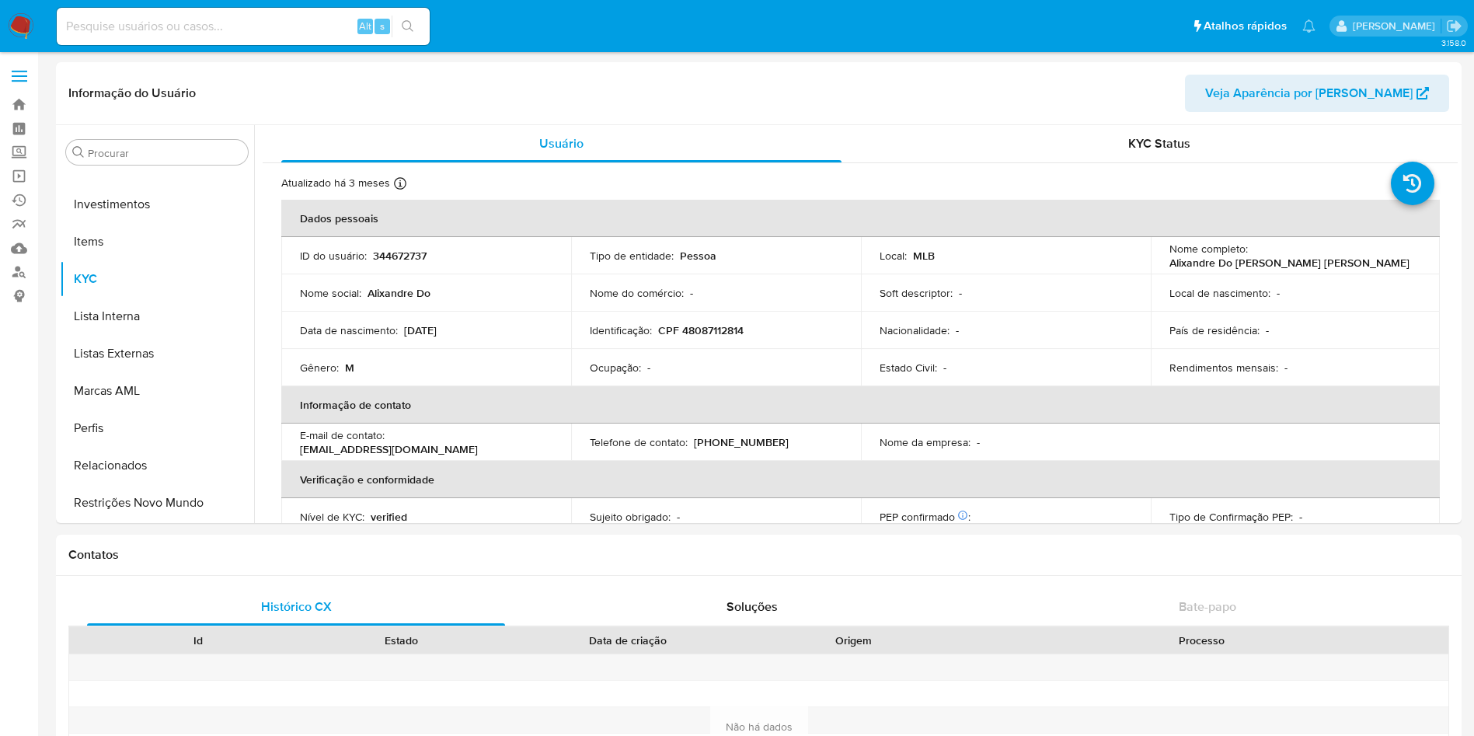
select select "10"
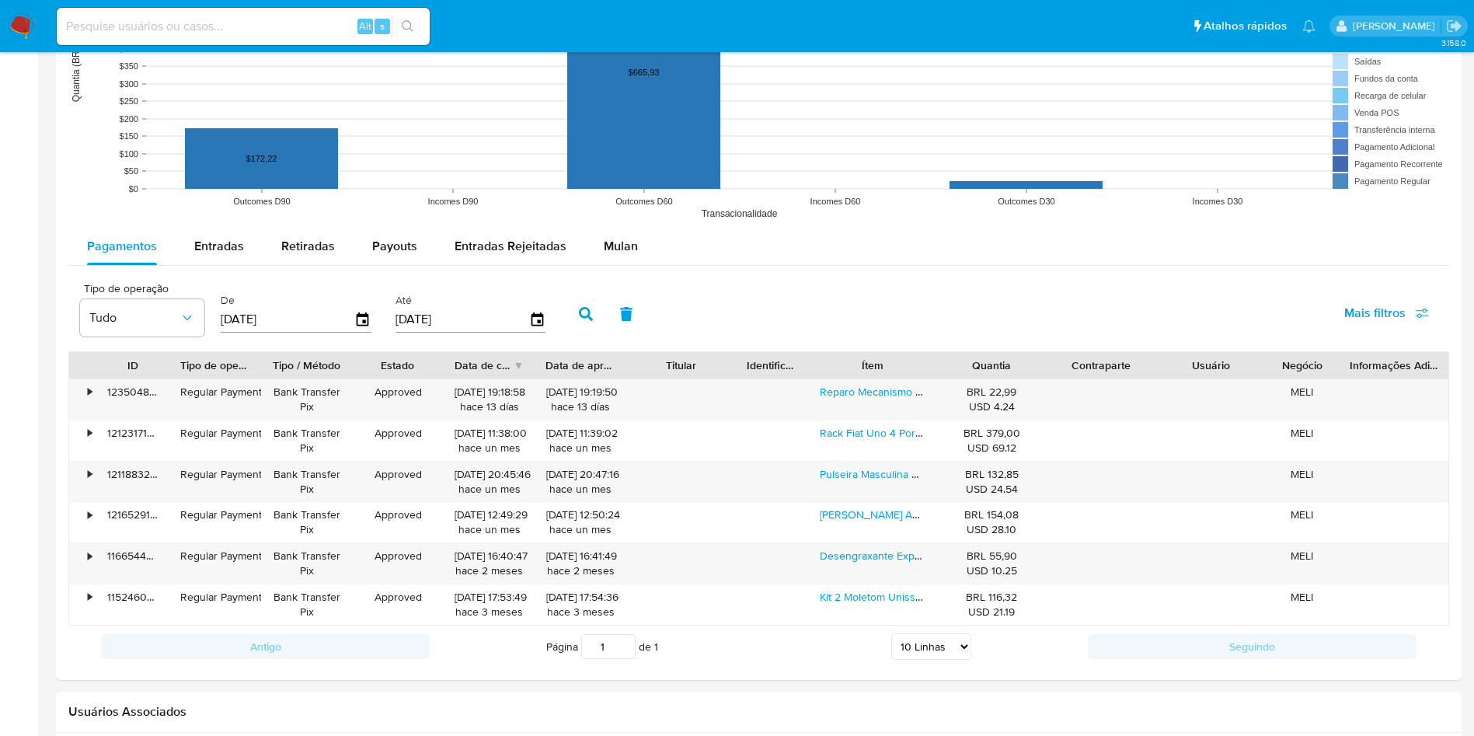
scroll to position [1254, 0]
click at [847, 383] on link "Reparo Mecanismo Para Misturador Monocomando Universal 35mm" at bounding box center [983, 391] width 326 height 16
click at [866, 481] on div "Pulseira Masculina De Cobre Puro Com Ímãs De Neodímio Estilo Vintage Black" at bounding box center [873, 481] width 128 height 40
click at [863, 478] on link "Pulseira Masculina De Cobre Puro Com Ímãs De Neodímio Estilo Vintage Black" at bounding box center [1008, 473] width 377 height 16
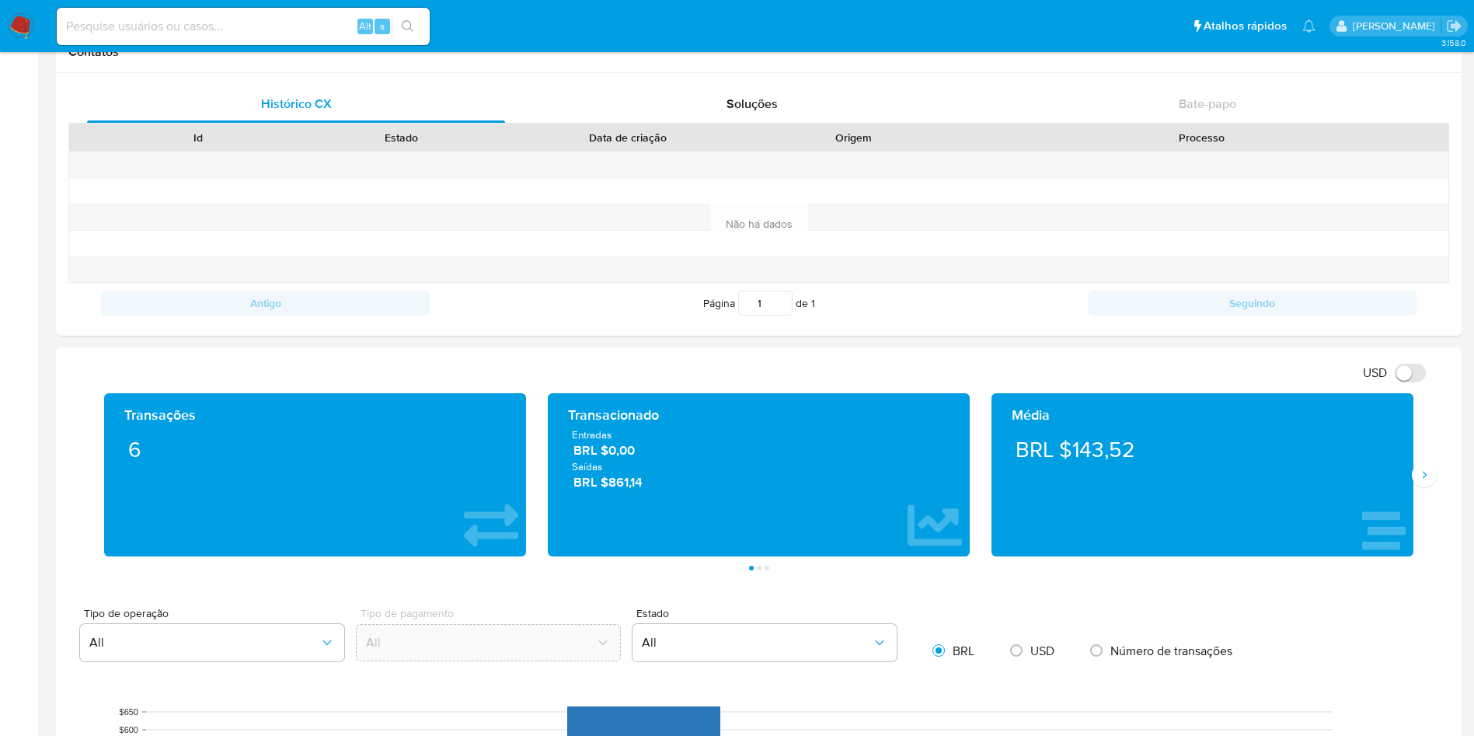
scroll to position [0, 0]
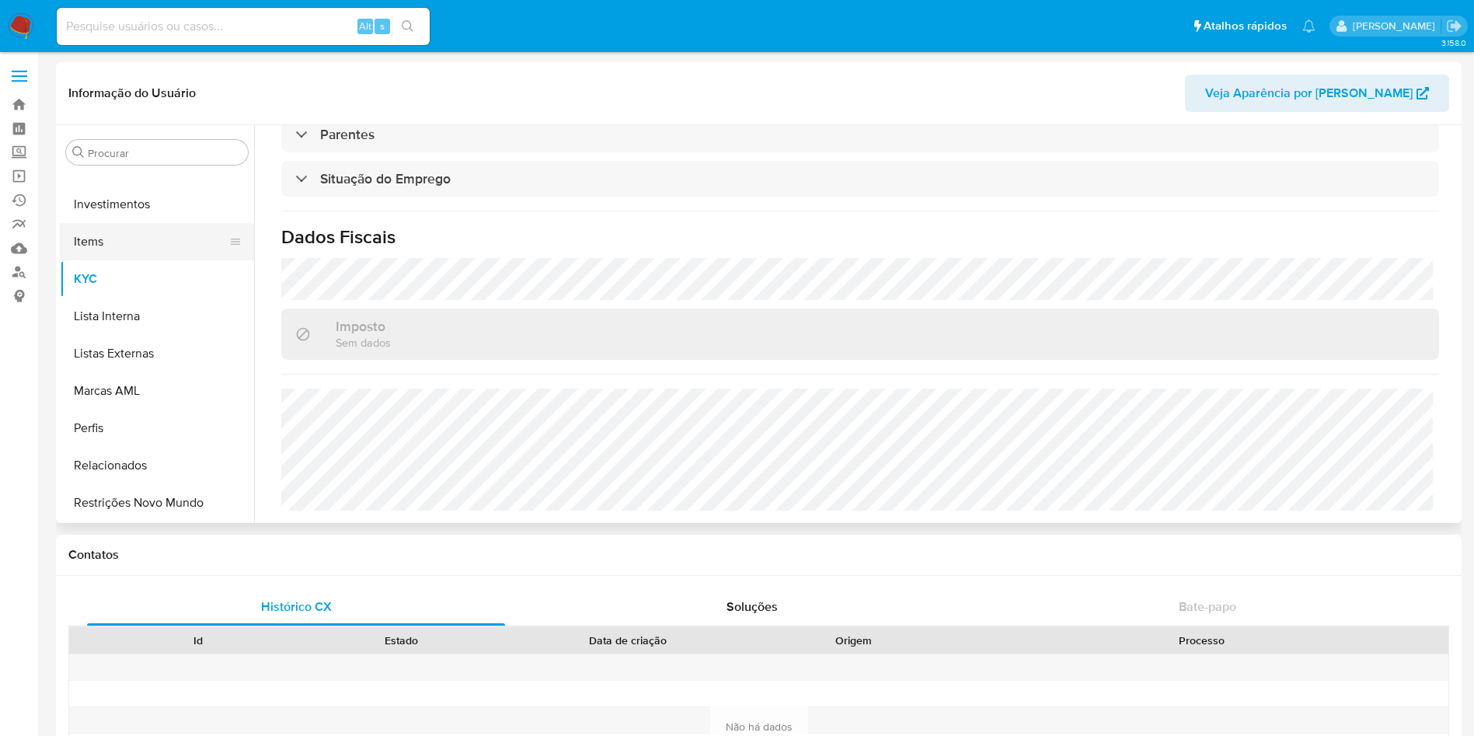
drag, startPoint x: 0, startPoint y: 246, endPoint x: 149, endPoint y: 227, distance: 150.5
click at [149, 227] on button "Items" at bounding box center [151, 241] width 182 height 37
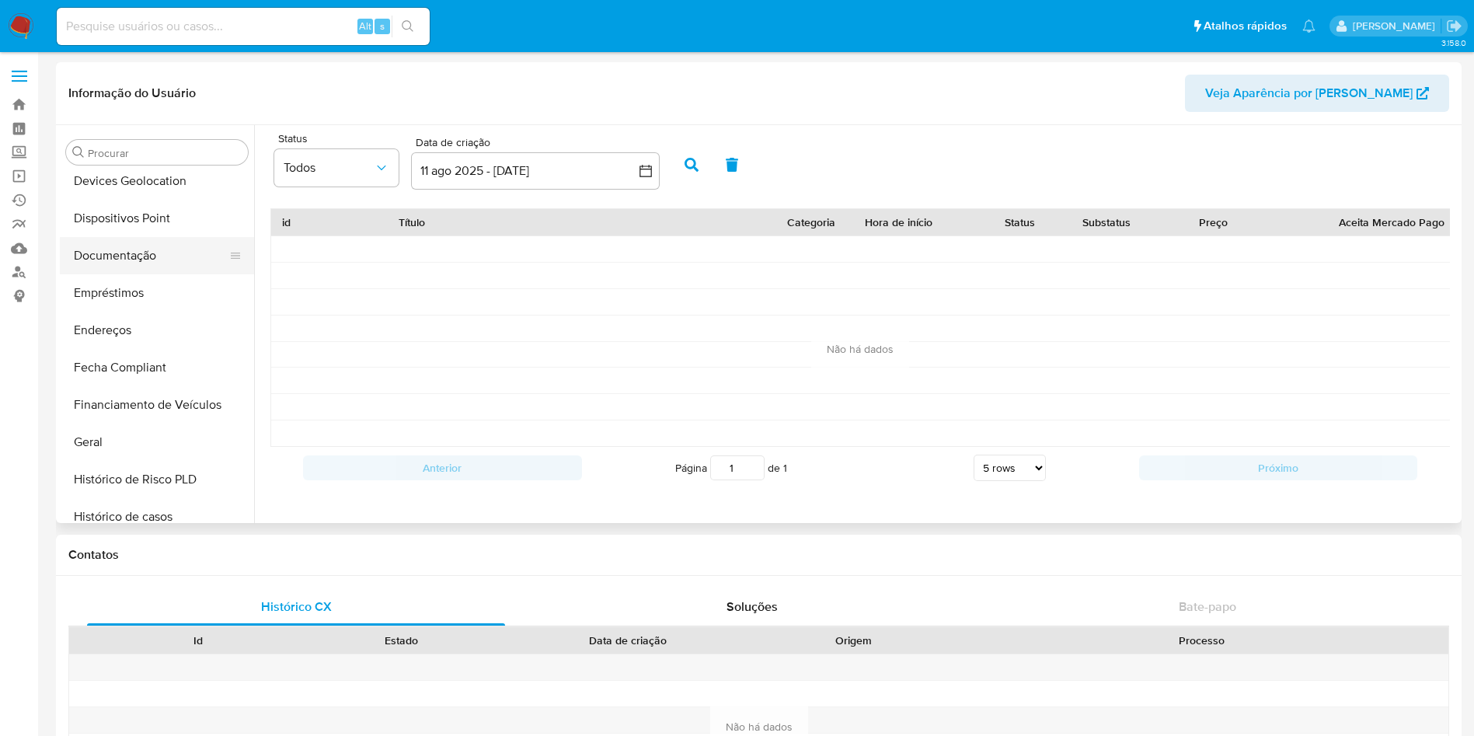
scroll to position [270, 0]
click at [143, 330] on button "Endereços" at bounding box center [151, 329] width 182 height 37
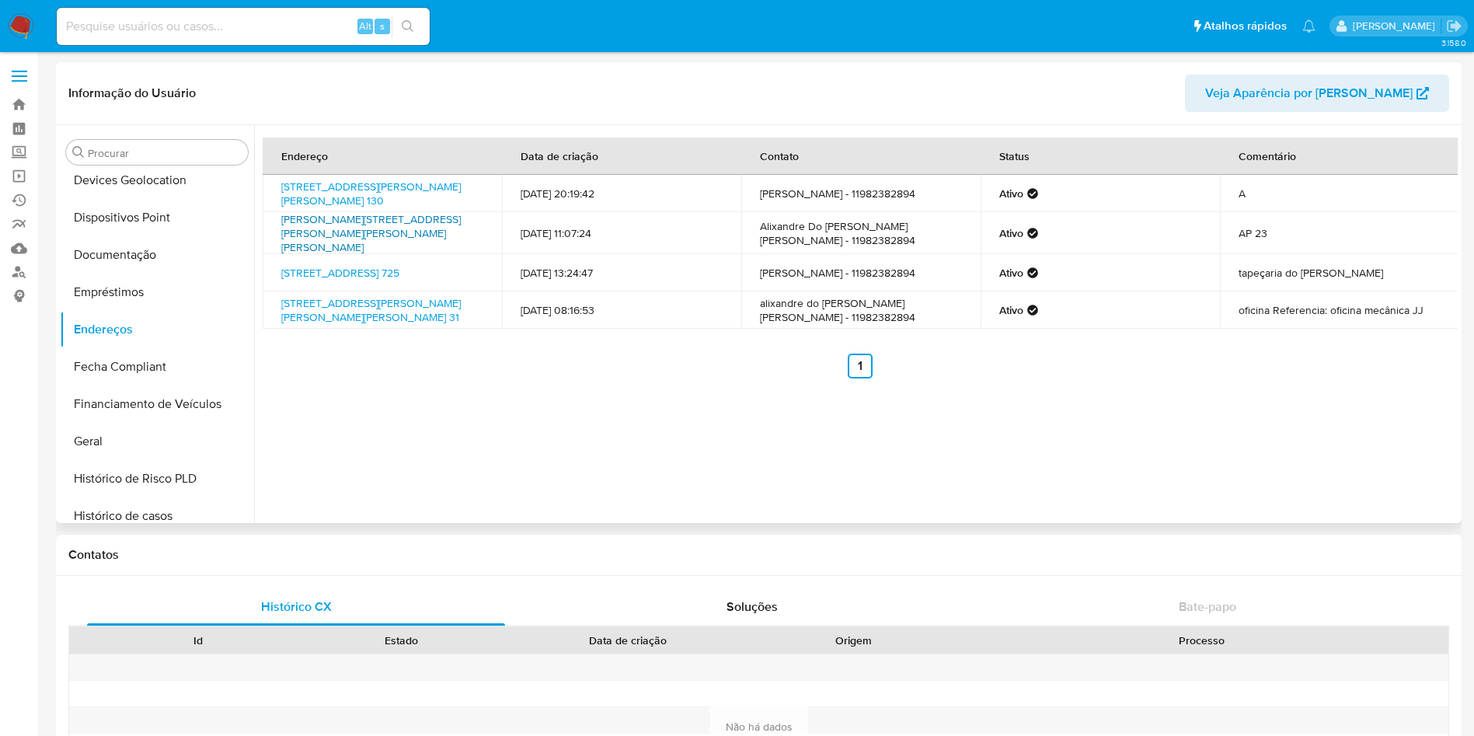
click at [350, 229] on link "Rua José Maria Silva 140, São Bernardo Do Campo, São Paulo, 09812505, Brasil 140" at bounding box center [371, 233] width 180 height 44
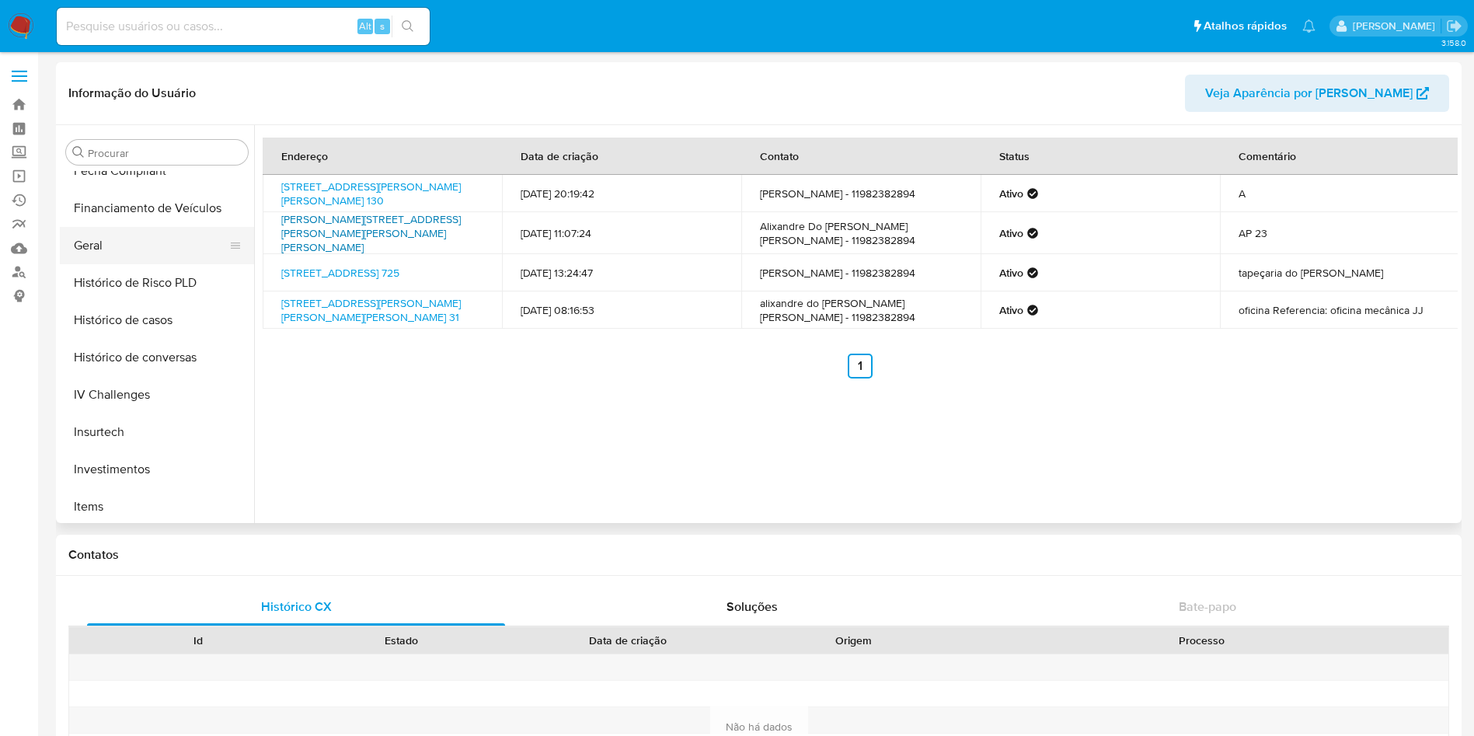
scroll to position [731, 0]
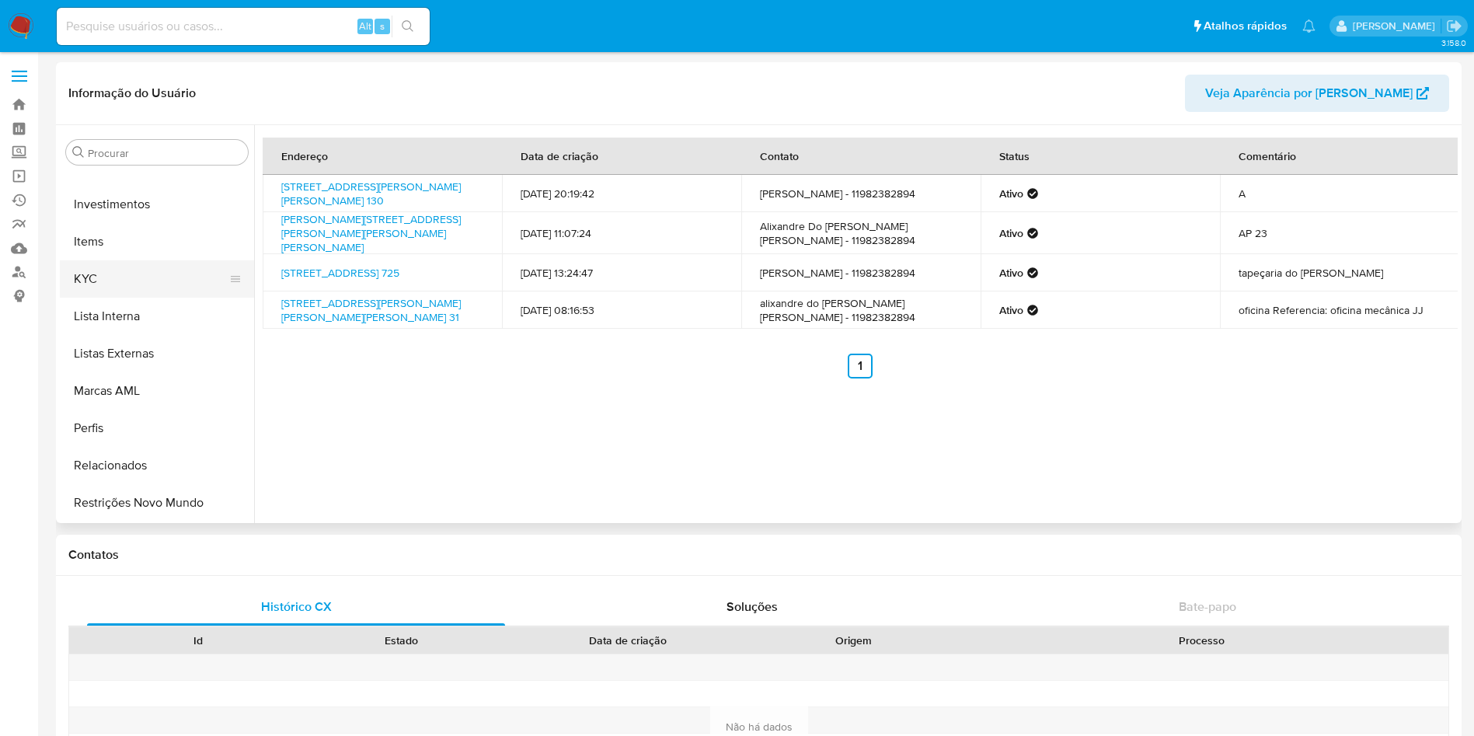
click at [119, 288] on button "KYC" at bounding box center [151, 278] width 182 height 37
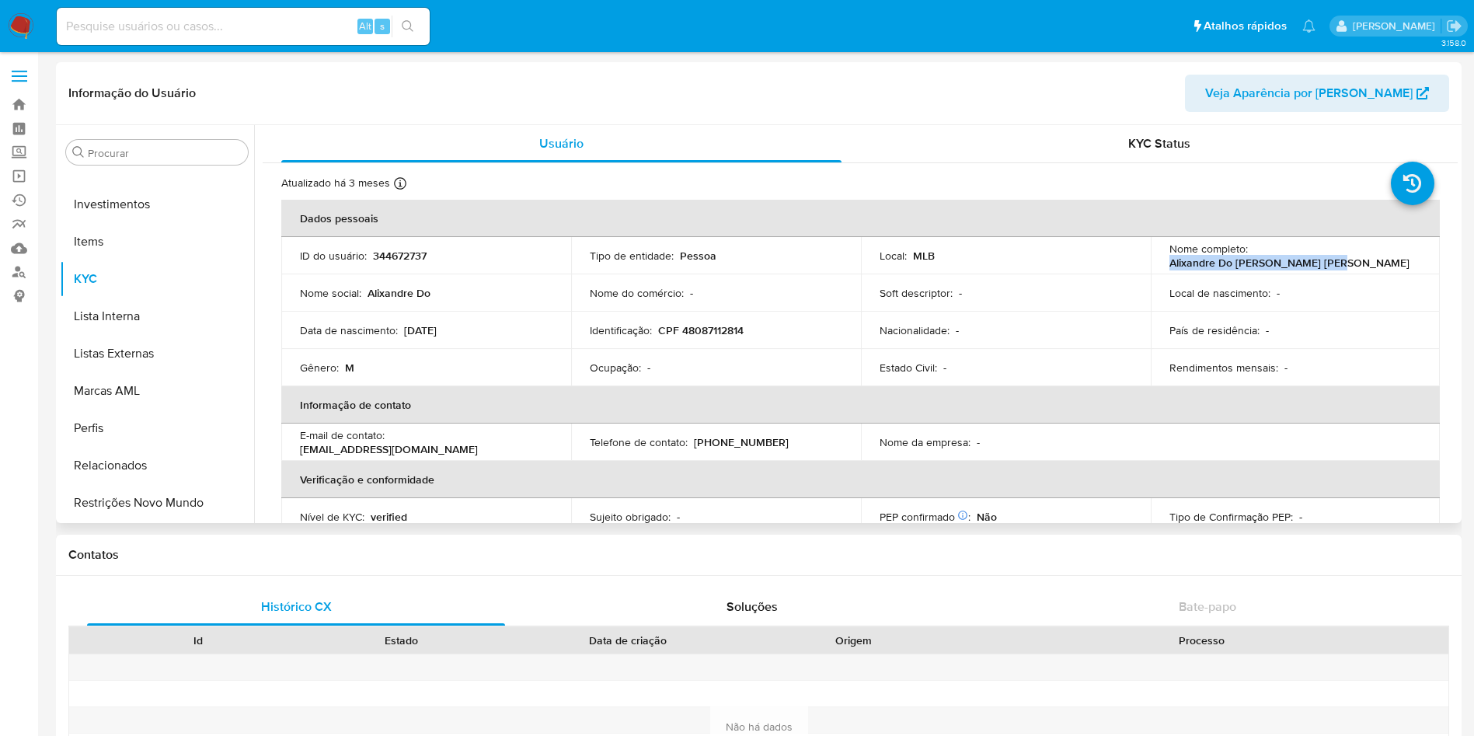
drag, startPoint x: 1166, startPoint y: 267, endPoint x: 1327, endPoint y: 263, distance: 160.1
click at [1327, 263] on div "Nome completo : Alixandre Do Nascimento Ribeiro" at bounding box center [1296, 256] width 253 height 28
copy p "Alixandre Do Nascimento Ribeiro"
click at [309, 8] on div "Alt s" at bounding box center [243, 27] width 373 height 44
click at [320, 19] on input at bounding box center [243, 26] width 373 height 20
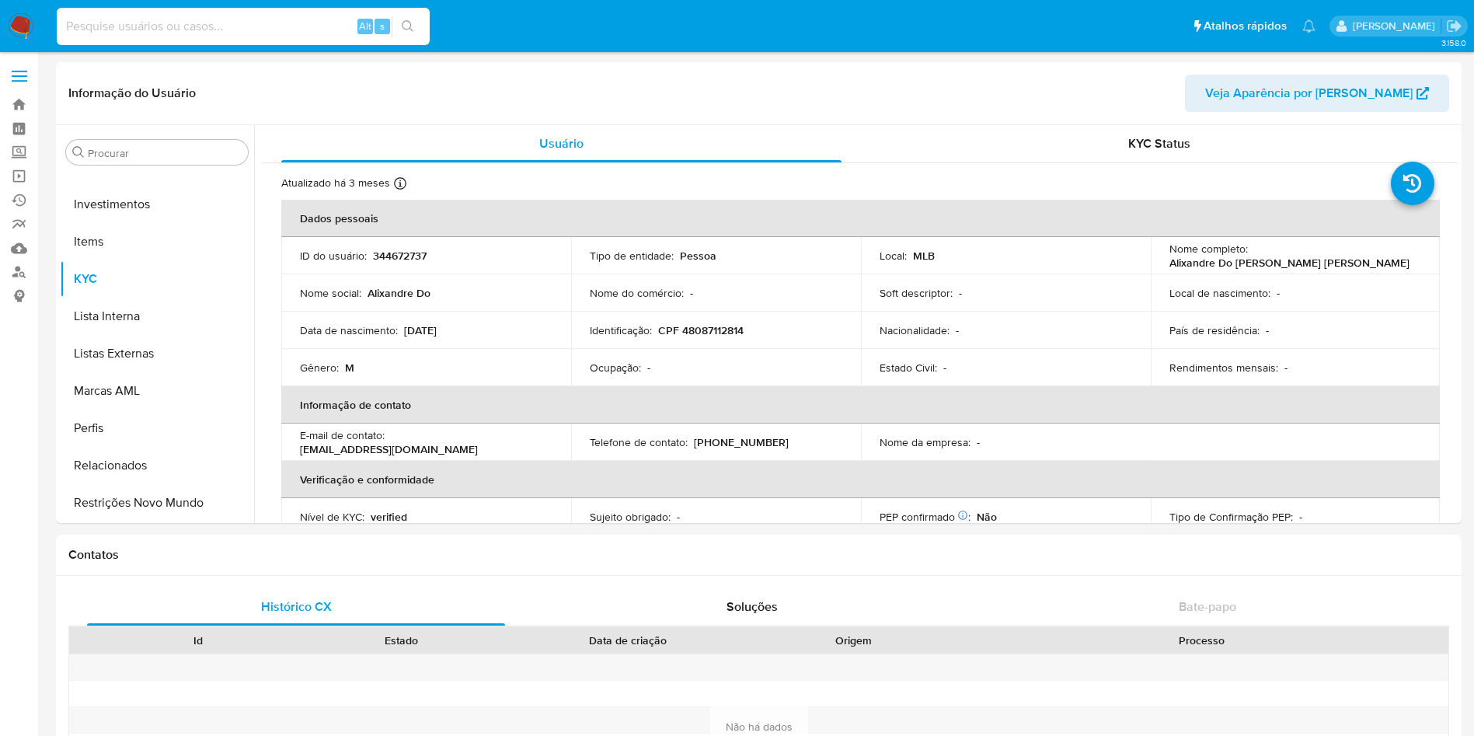
paste input "q47FKU9Ro54aJhDktwSCAiKl"
type input "q47FKU9Ro54aJhDktwSCAiKl"
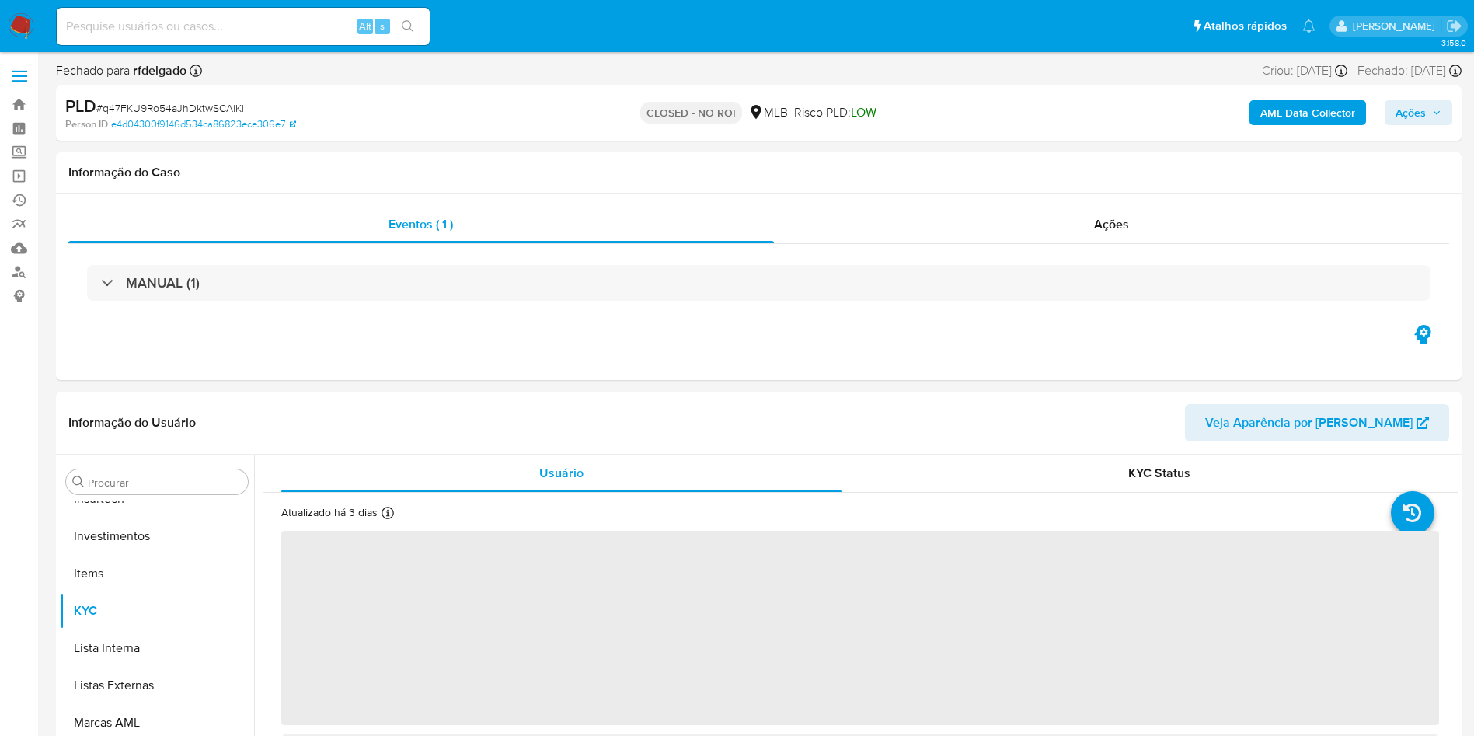
scroll to position [731, 0]
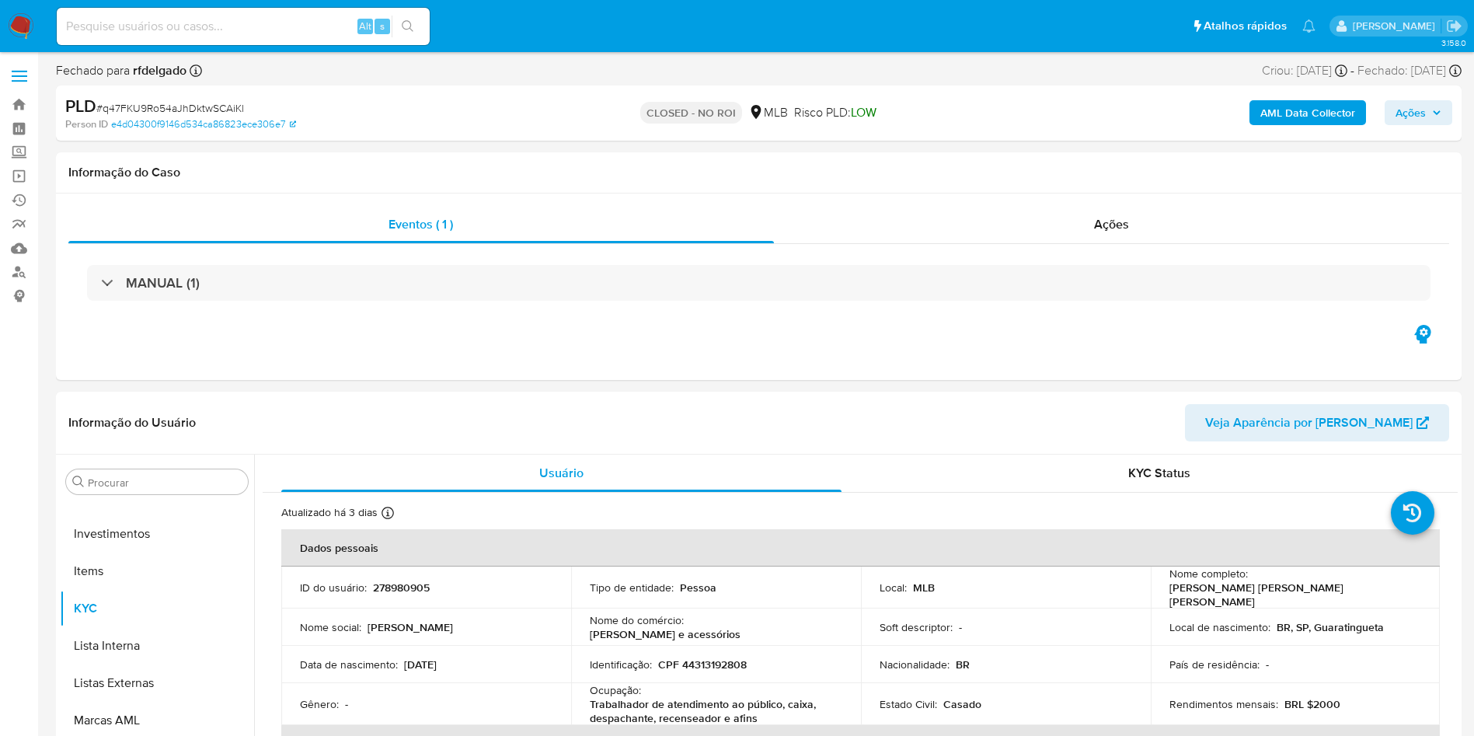
select select "10"
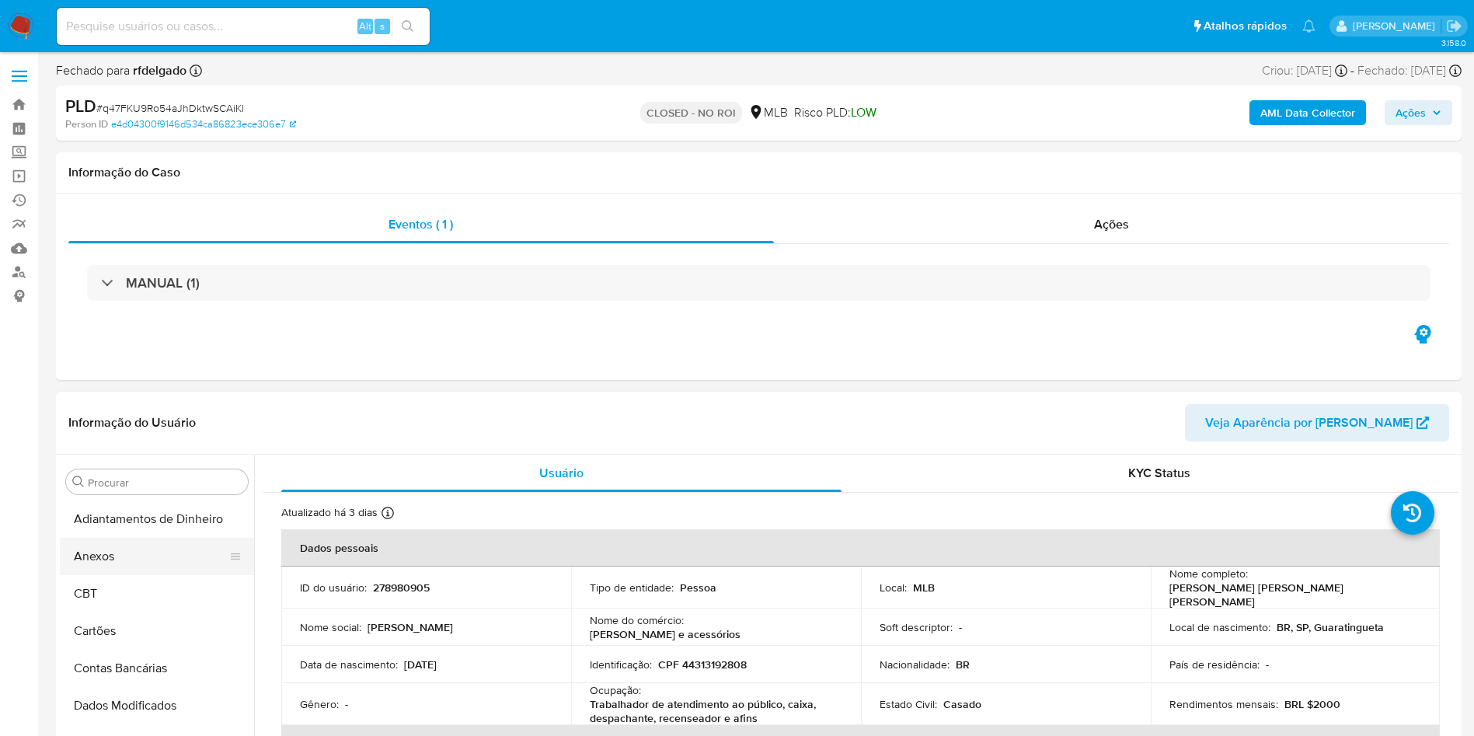
click at [132, 563] on button "Anexos" at bounding box center [151, 556] width 182 height 37
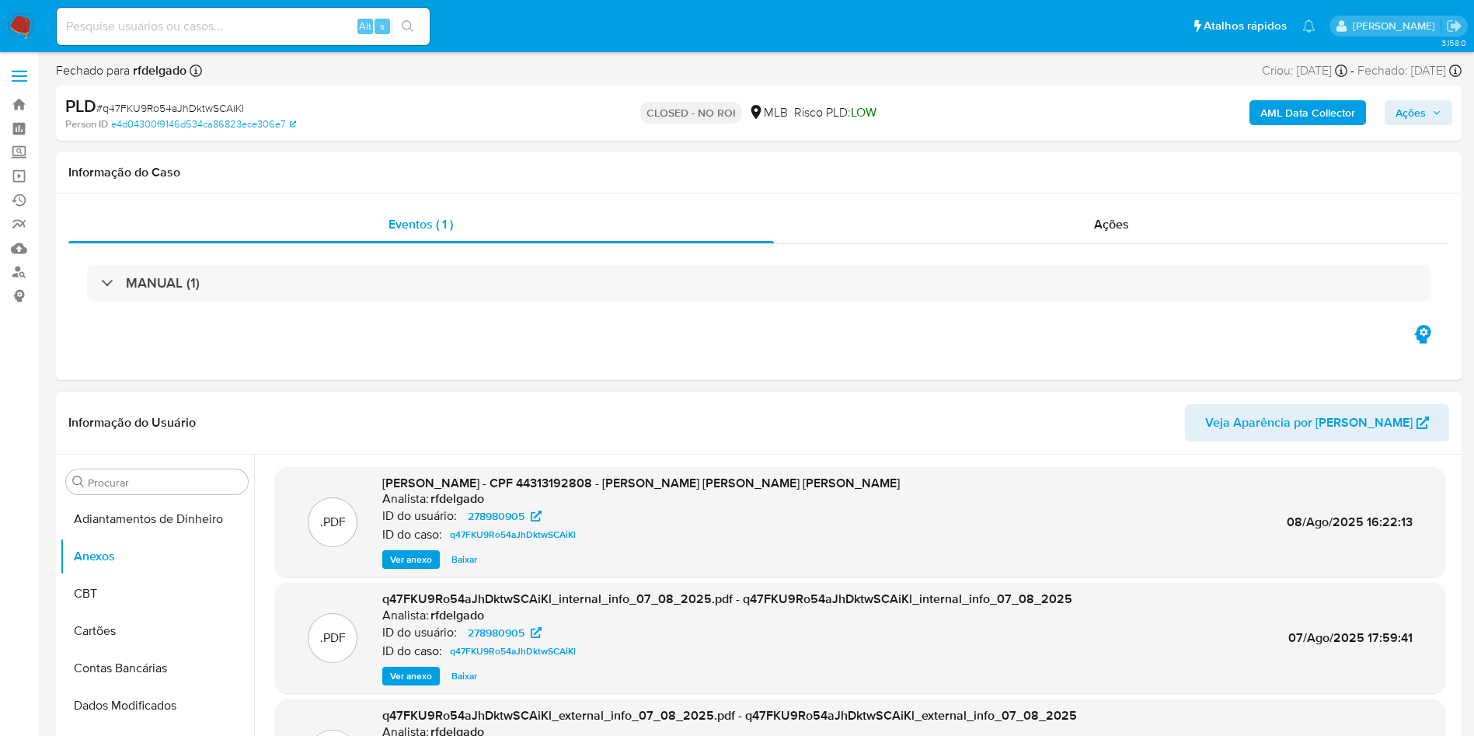
click at [469, 560] on span "Baixar" at bounding box center [464, 560] width 26 height 16
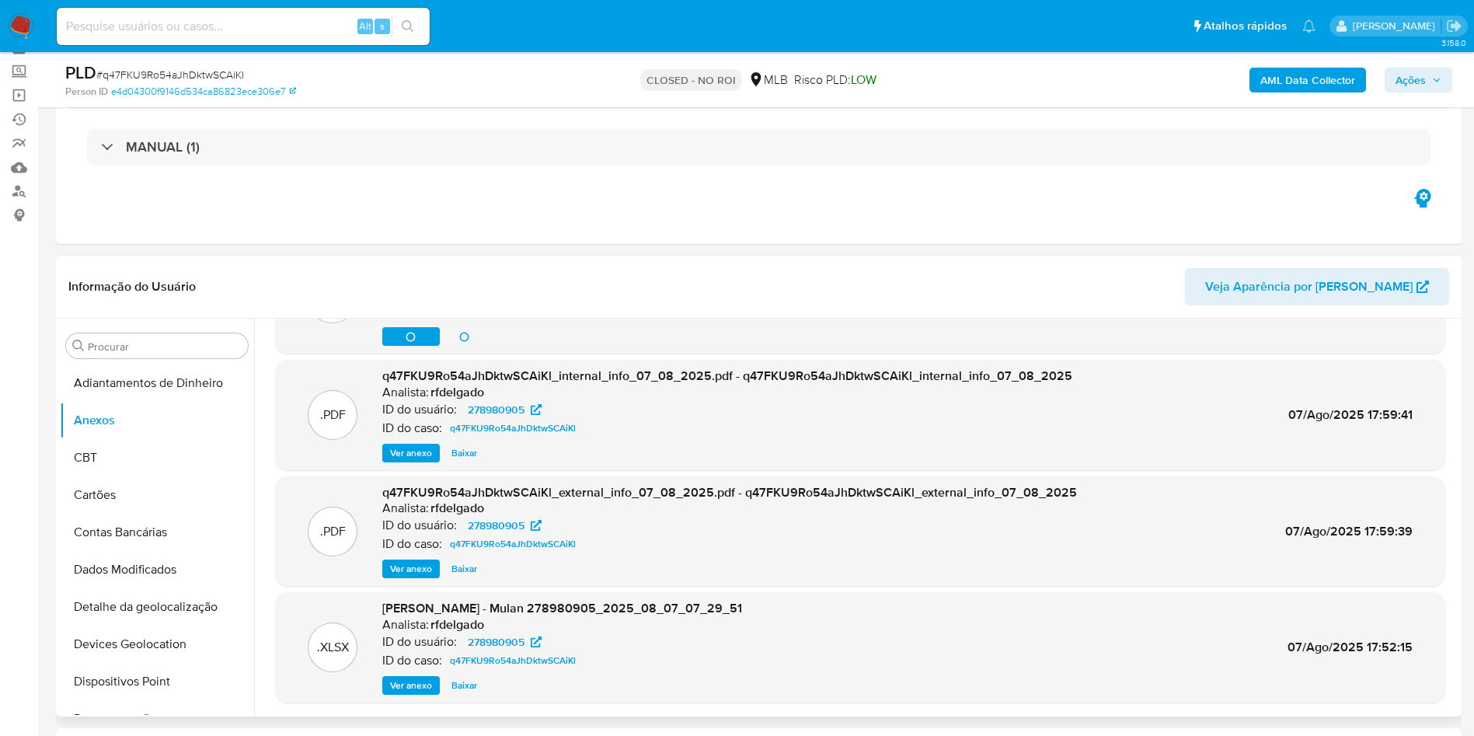
scroll to position [117, 0]
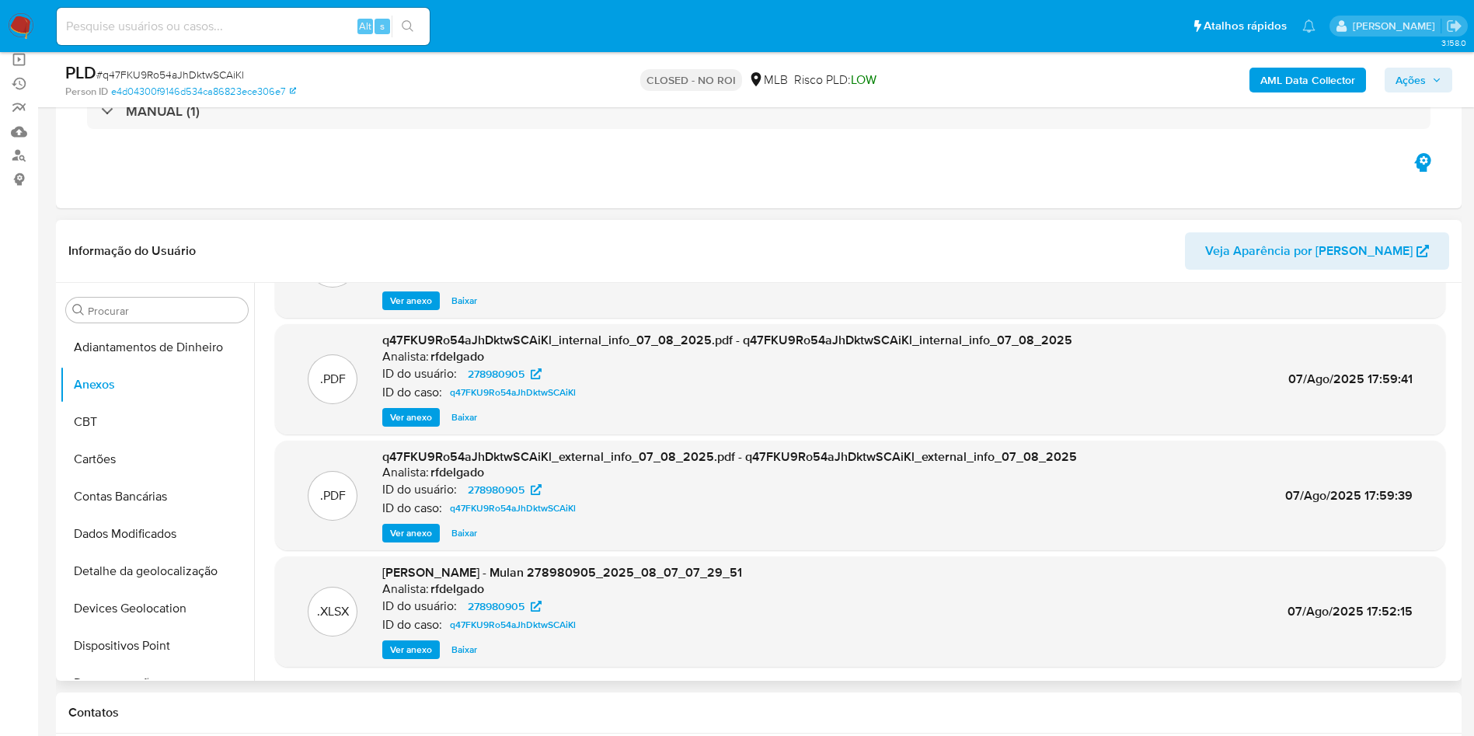
click at [407, 540] on span "Ver anexo" at bounding box center [411, 533] width 42 height 16
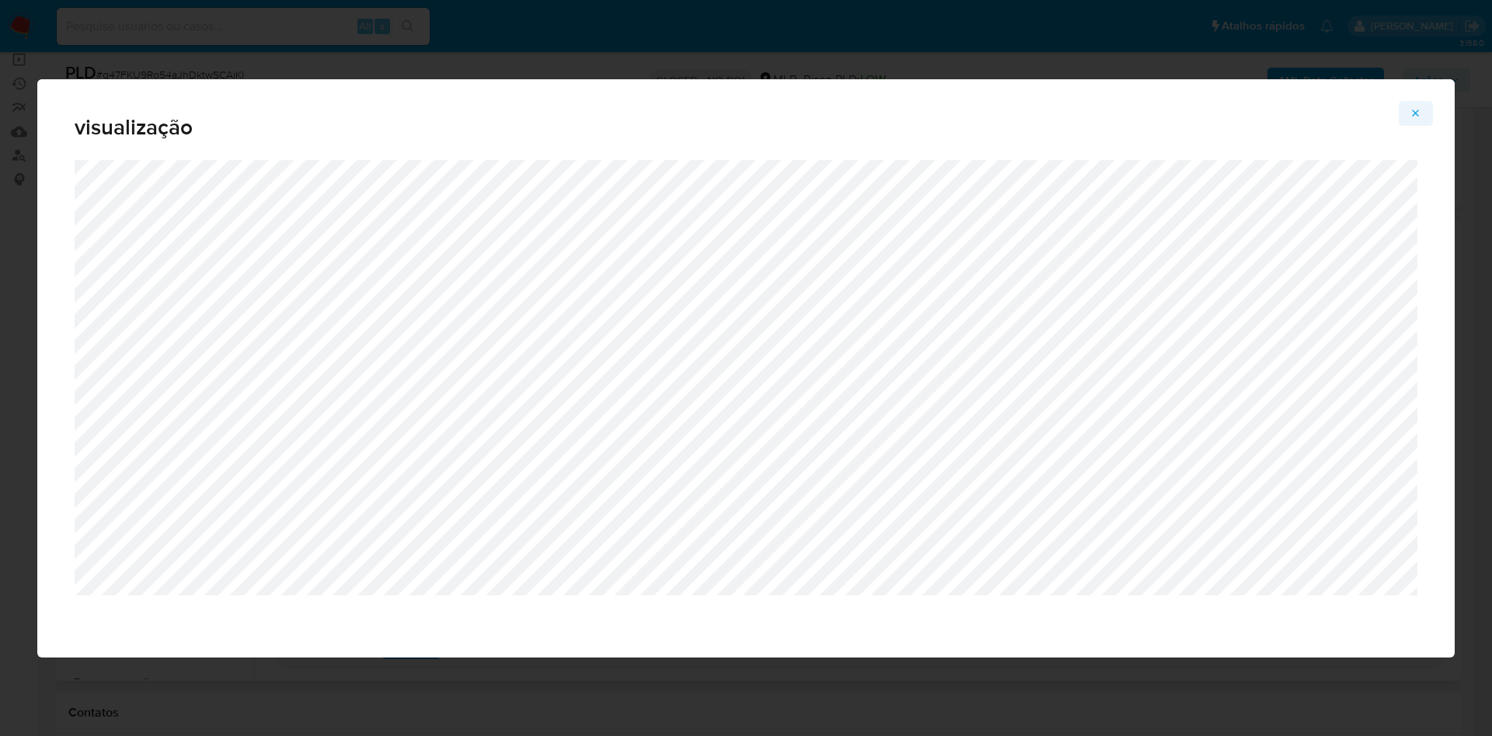
click at [1416, 109] on icon "Attachment preview" at bounding box center [1416, 113] width 12 height 12
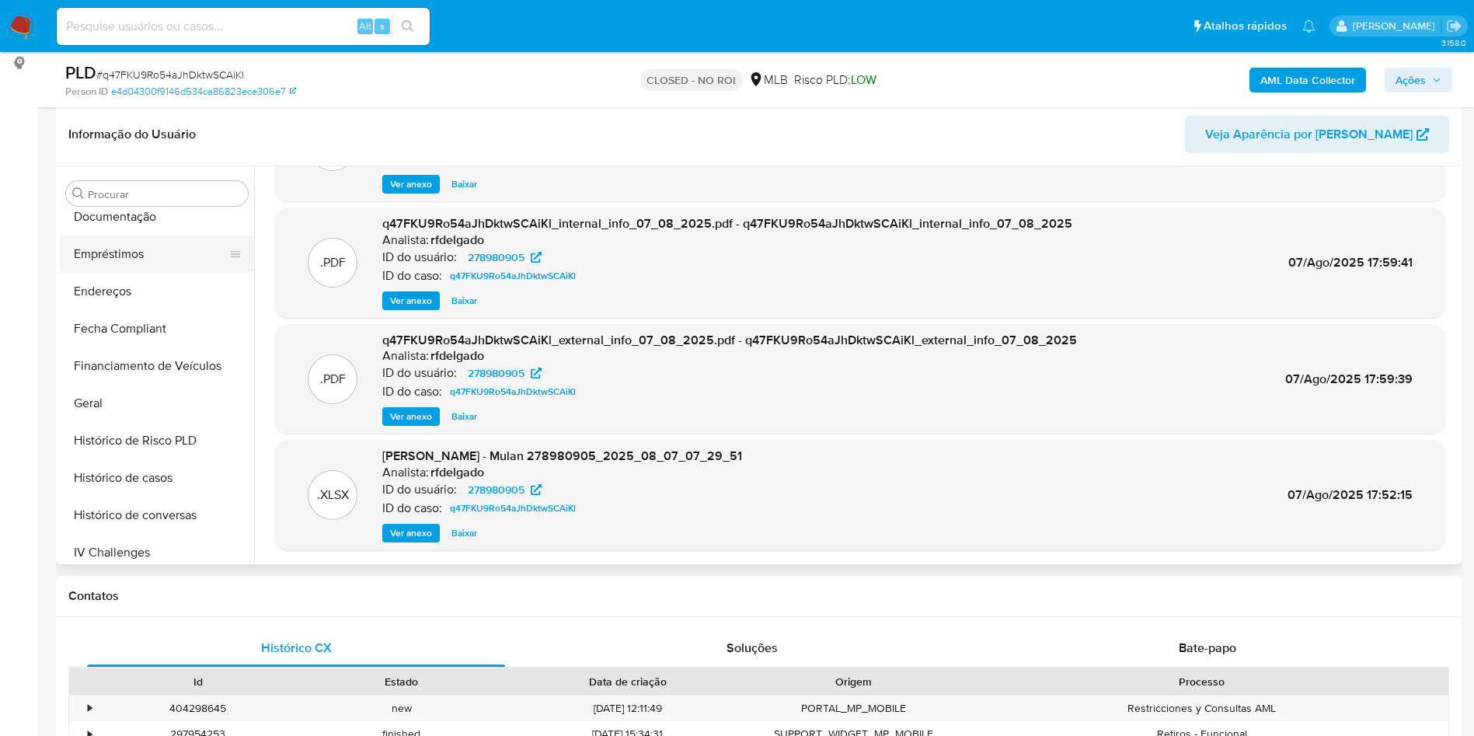
scroll to position [233, 0]
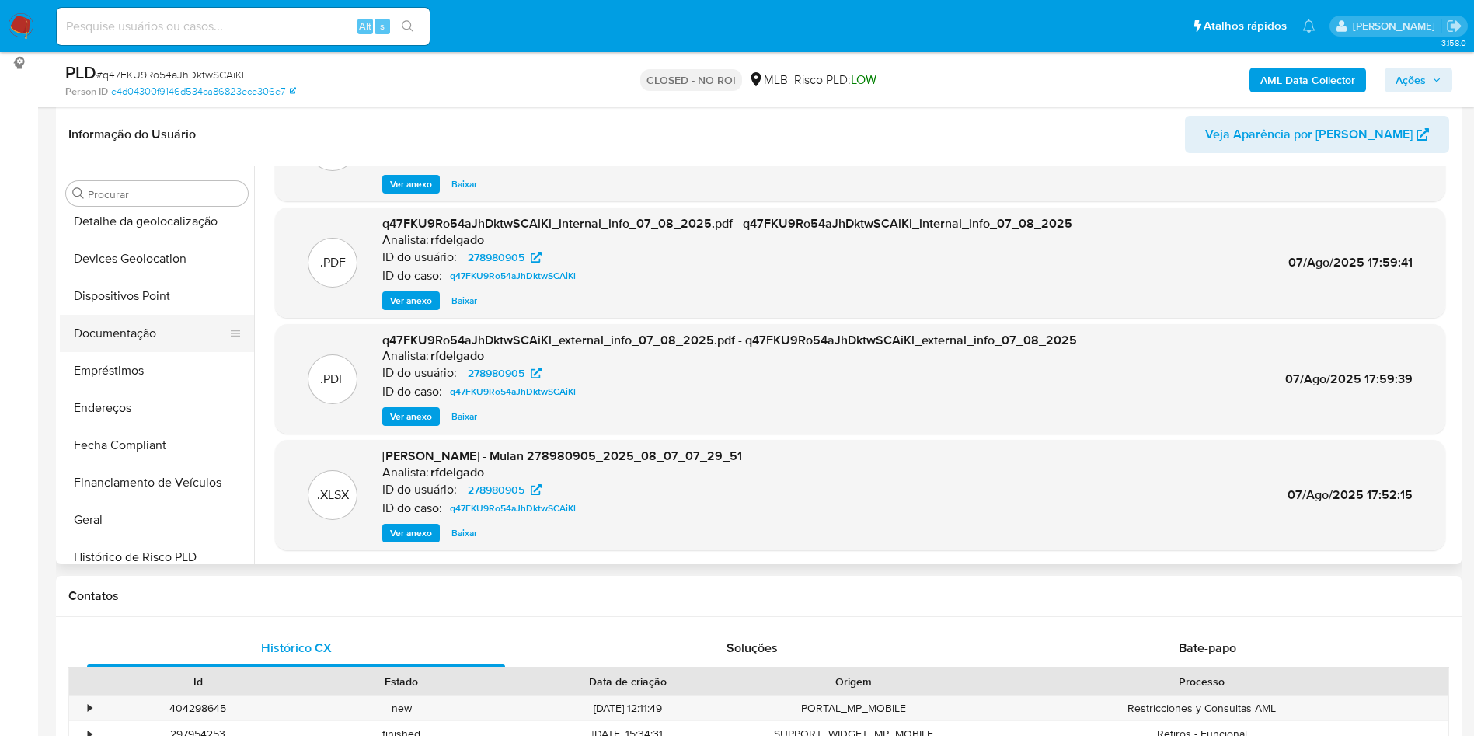
click at [142, 343] on button "Documentação" at bounding box center [151, 333] width 182 height 37
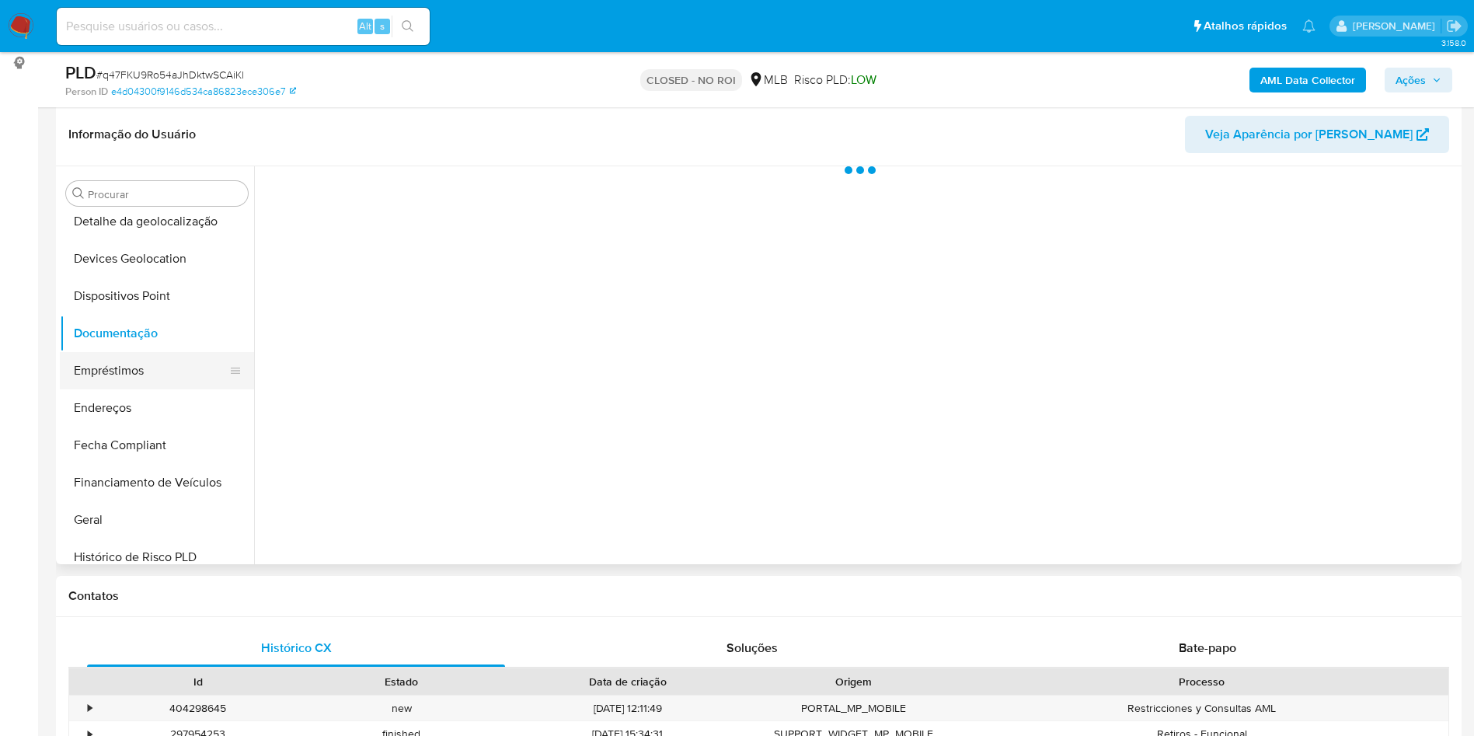
scroll to position [0, 0]
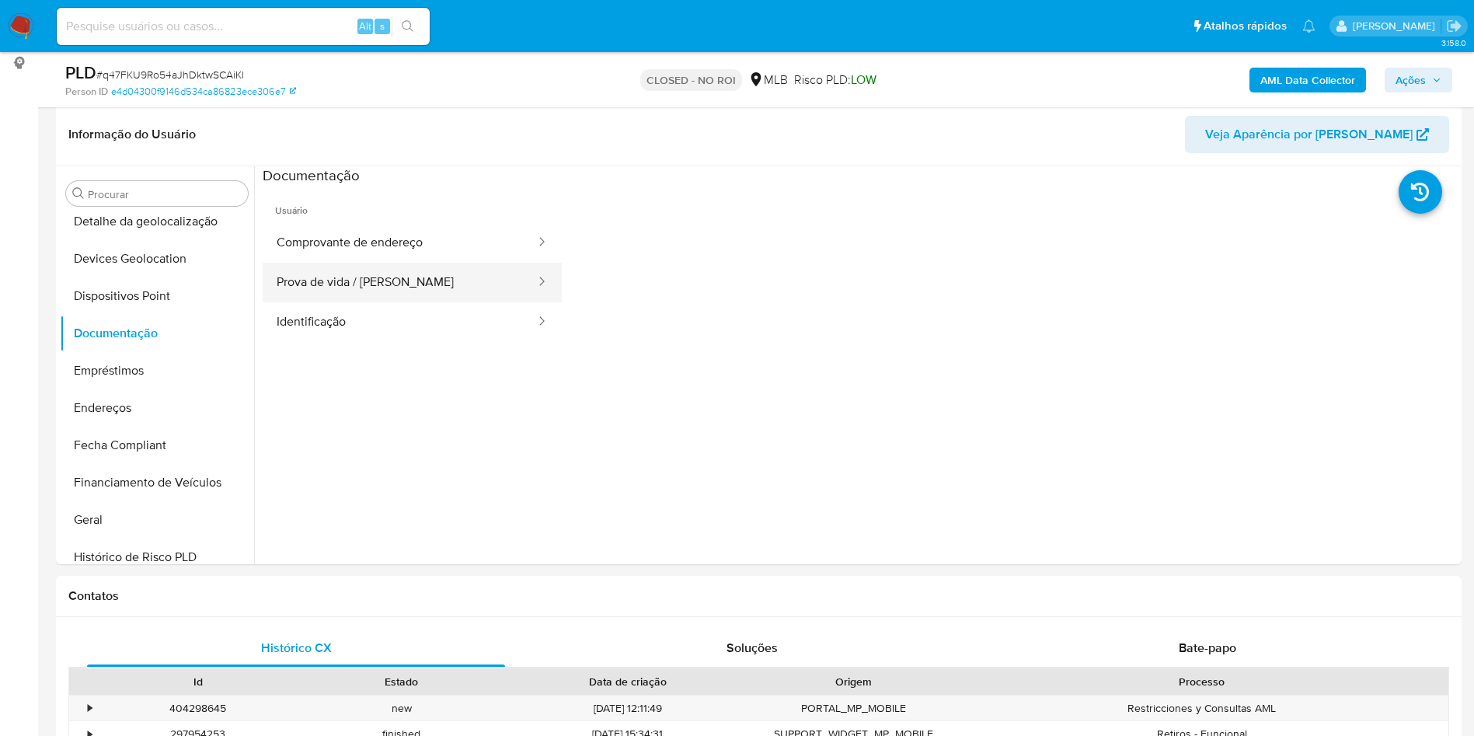
click at [458, 287] on button "Prova de vida / [PERSON_NAME]" at bounding box center [400, 283] width 274 height 40
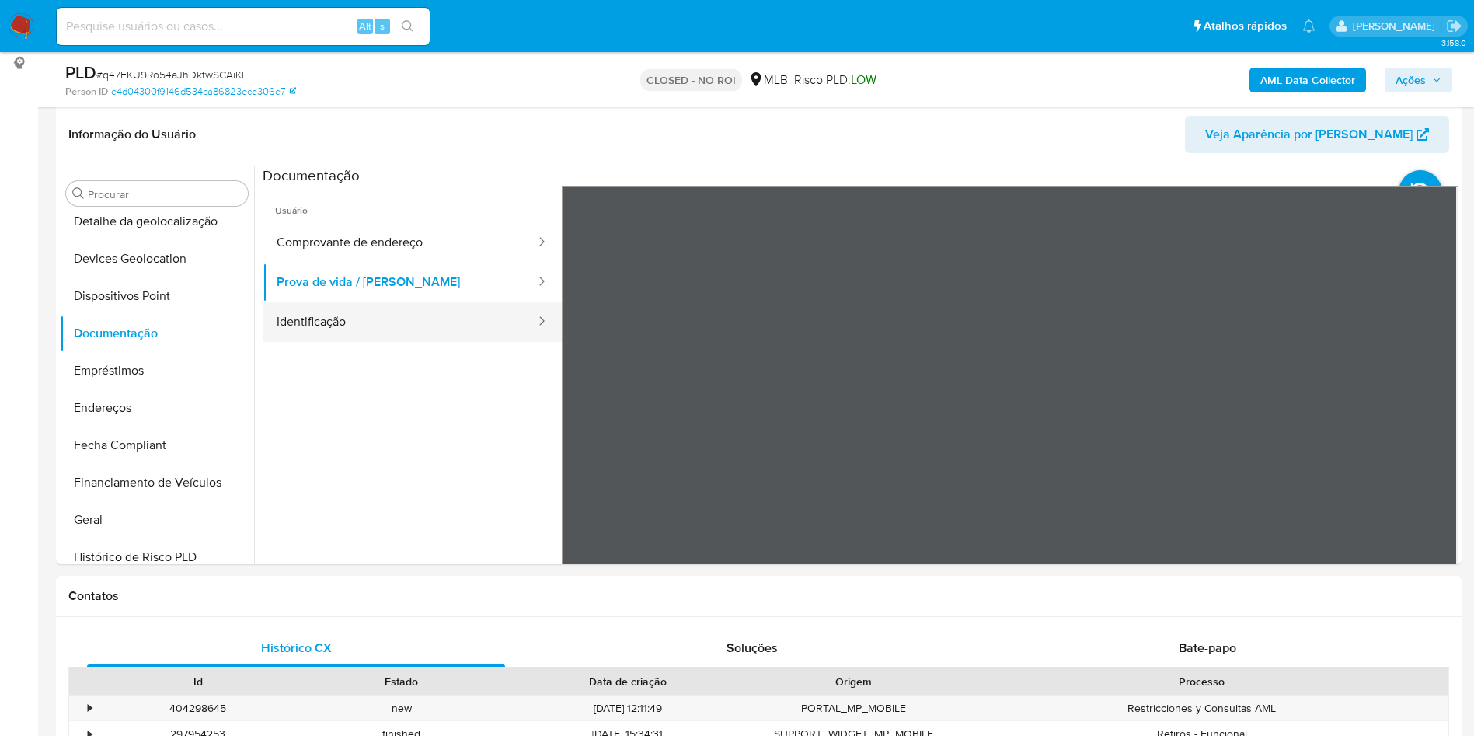
click at [388, 323] on button "Identificação" at bounding box center [400, 322] width 274 height 40
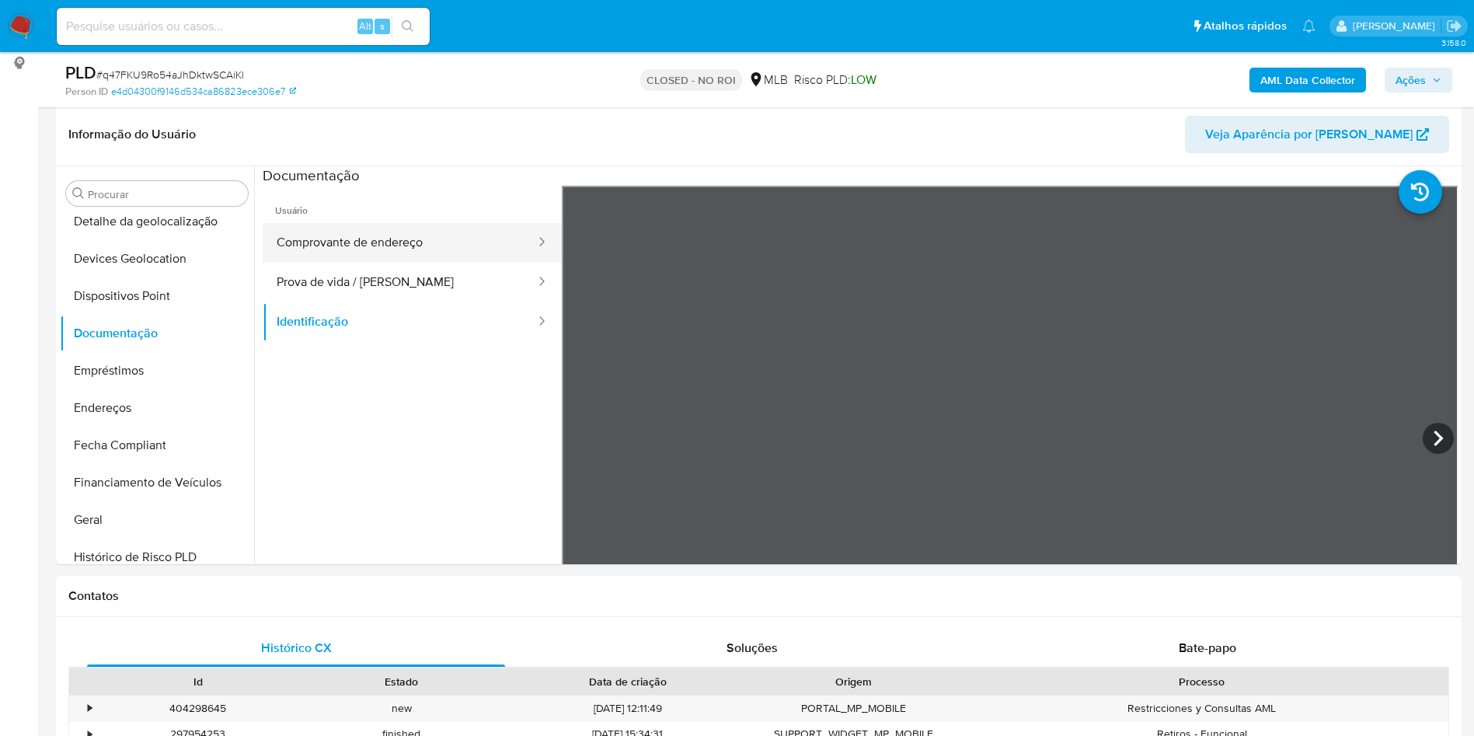
click at [383, 235] on button "Comprovante de endereço" at bounding box center [400, 243] width 274 height 40
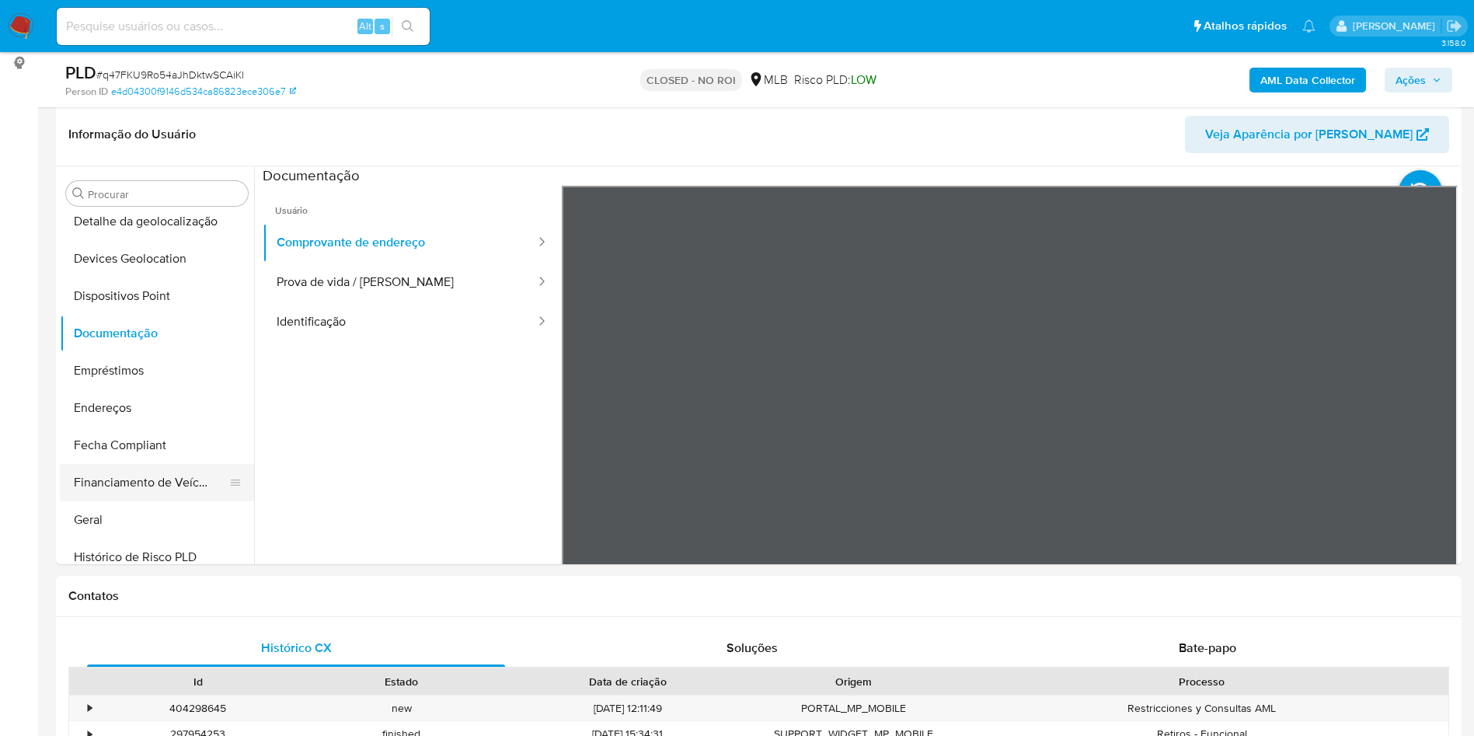
scroll to position [731, 0]
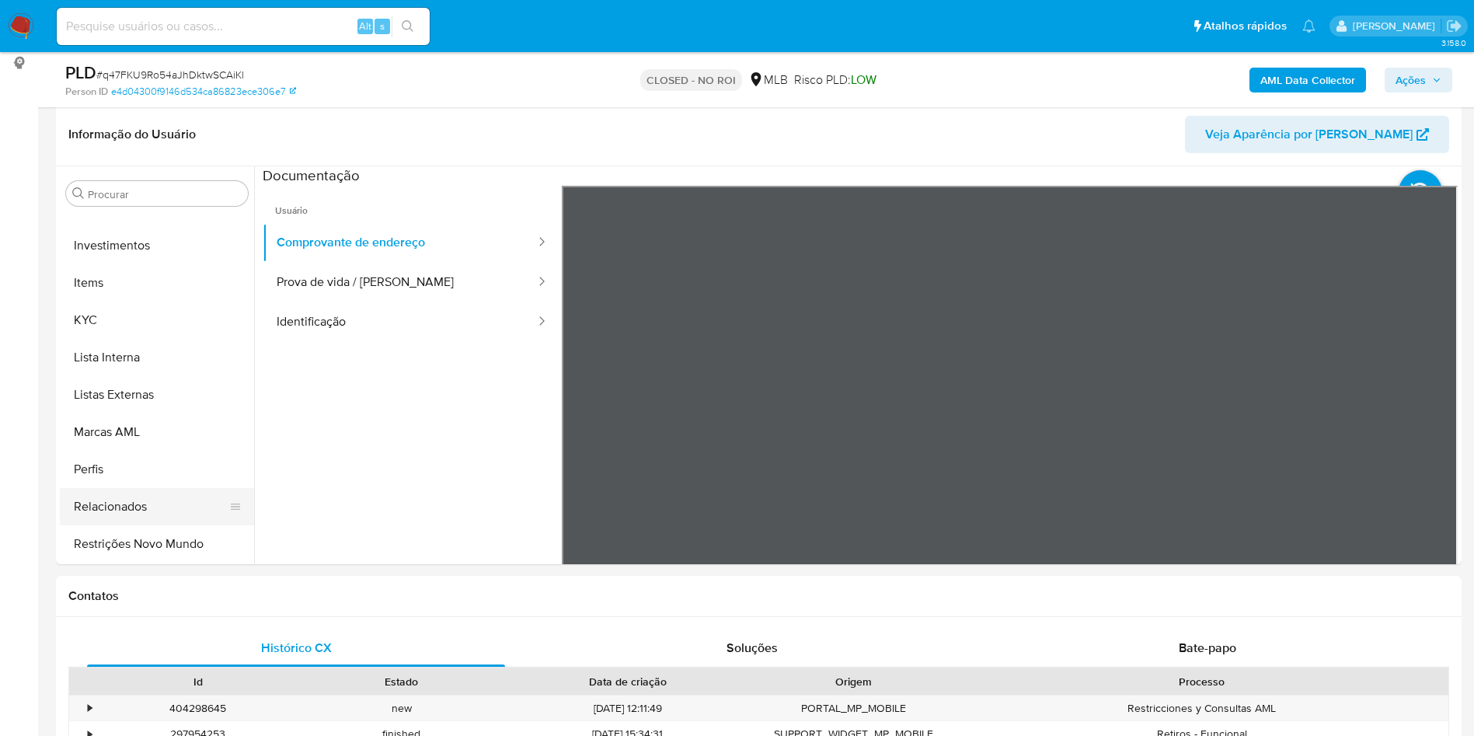
click at [162, 522] on button "Relacionados" at bounding box center [151, 506] width 182 height 37
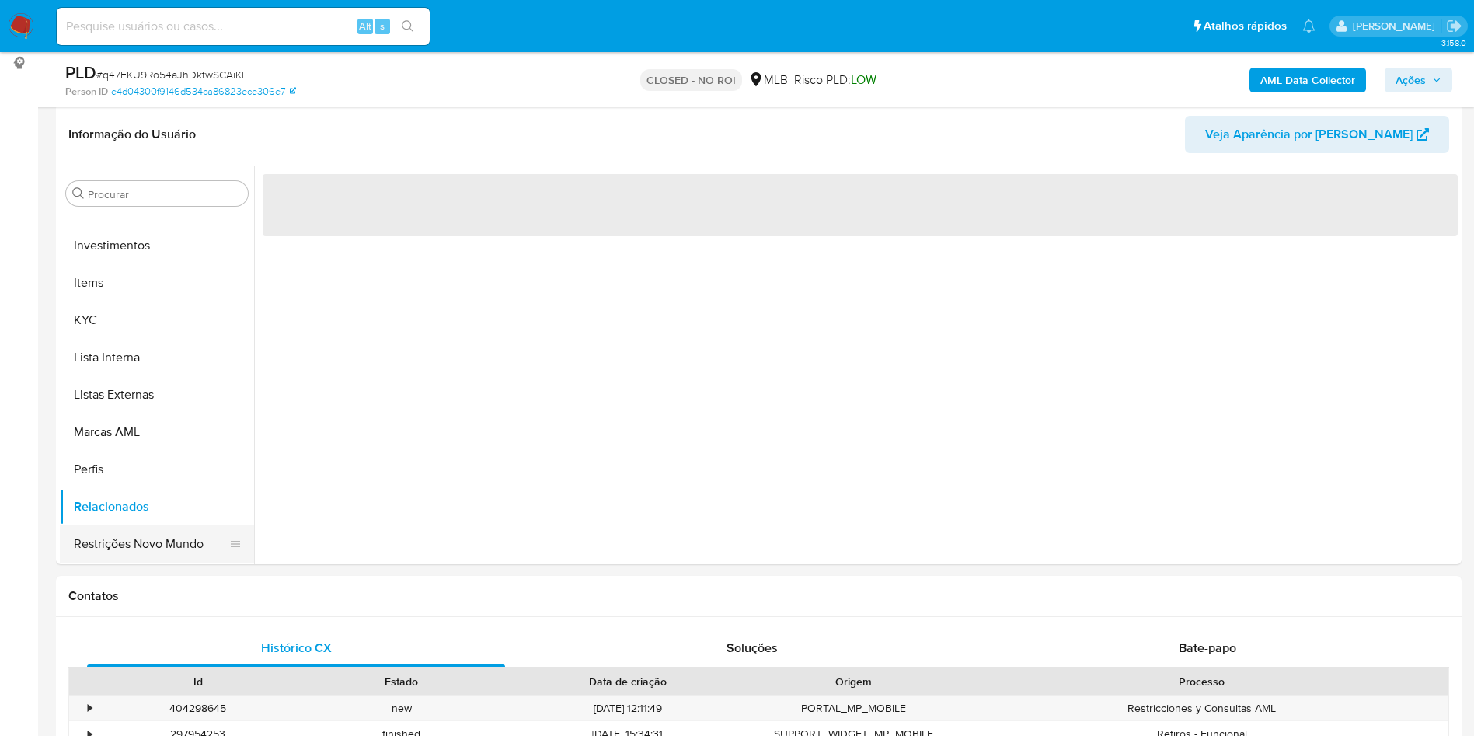
click at [174, 541] on button "Restrições Novo Mundo" at bounding box center [151, 543] width 182 height 37
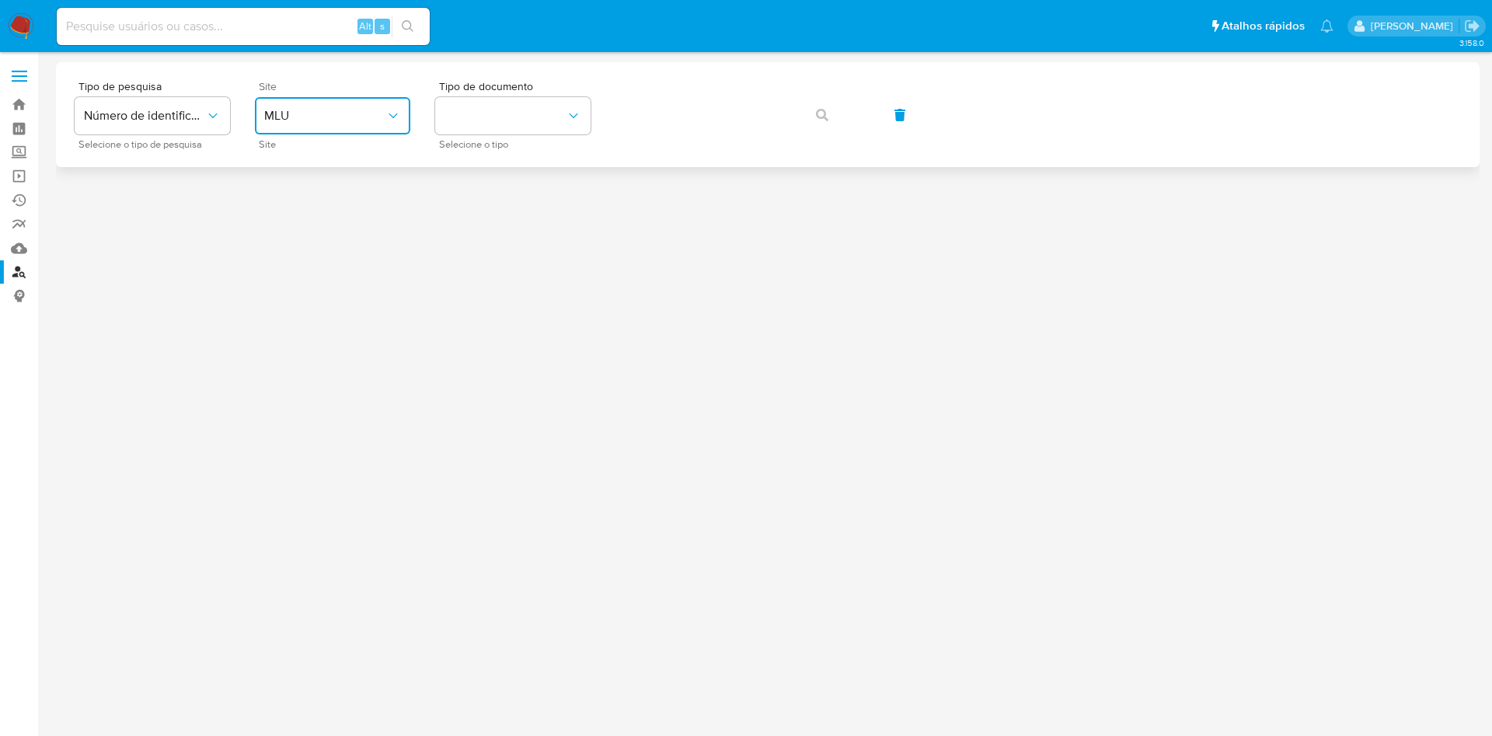
click at [298, 110] on span "MLU" at bounding box center [324, 116] width 121 height 16
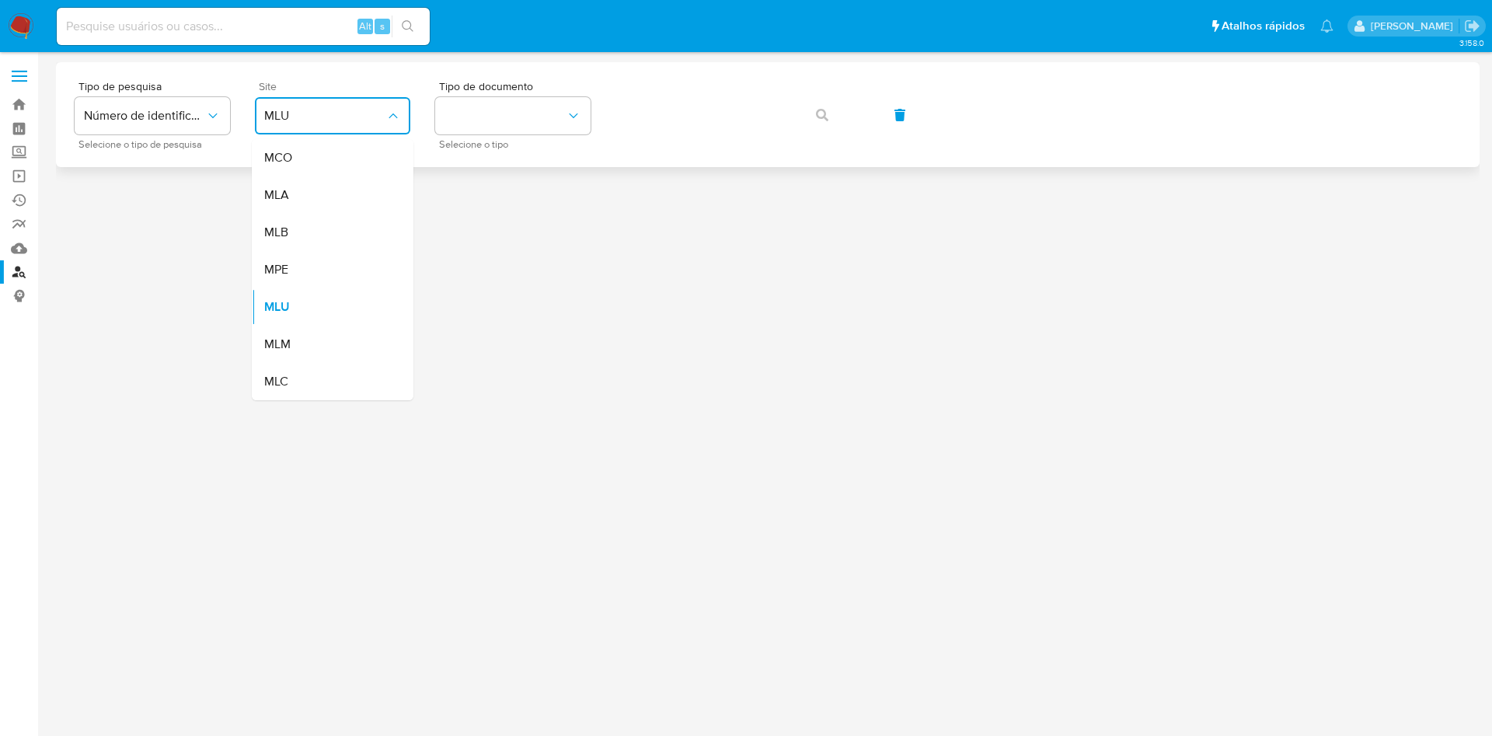
click at [318, 235] on div "MLB" at bounding box center [327, 232] width 127 height 37
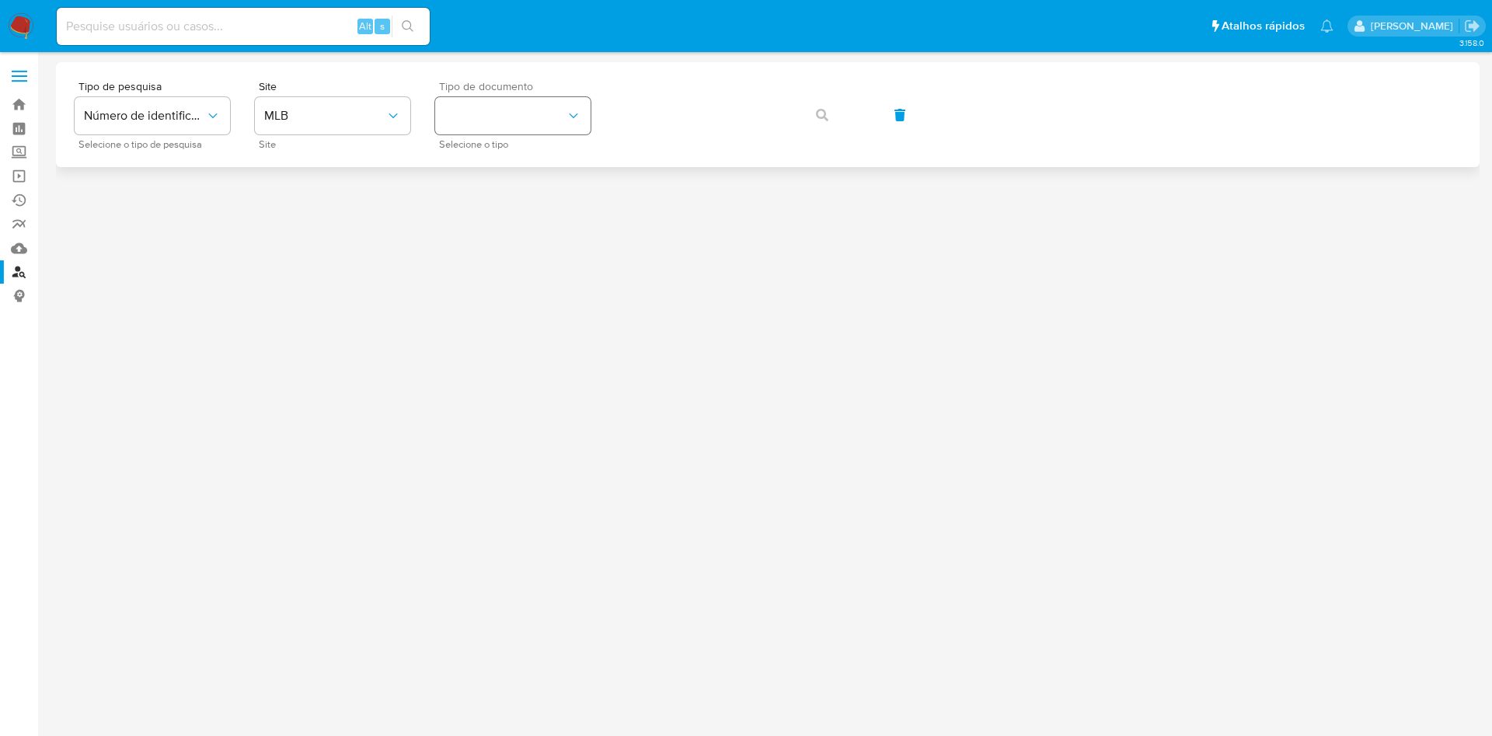
drag, startPoint x: 469, startPoint y: 166, endPoint x: 486, endPoint y: 121, distance: 48.5
click at [472, 155] on div "Tipo de pesquisa Número de identificação Selecione o tipo de pesquisa Site MLB …" at bounding box center [768, 114] width 1424 height 105
click at [486, 121] on button "identificationType" at bounding box center [512, 115] width 155 height 37
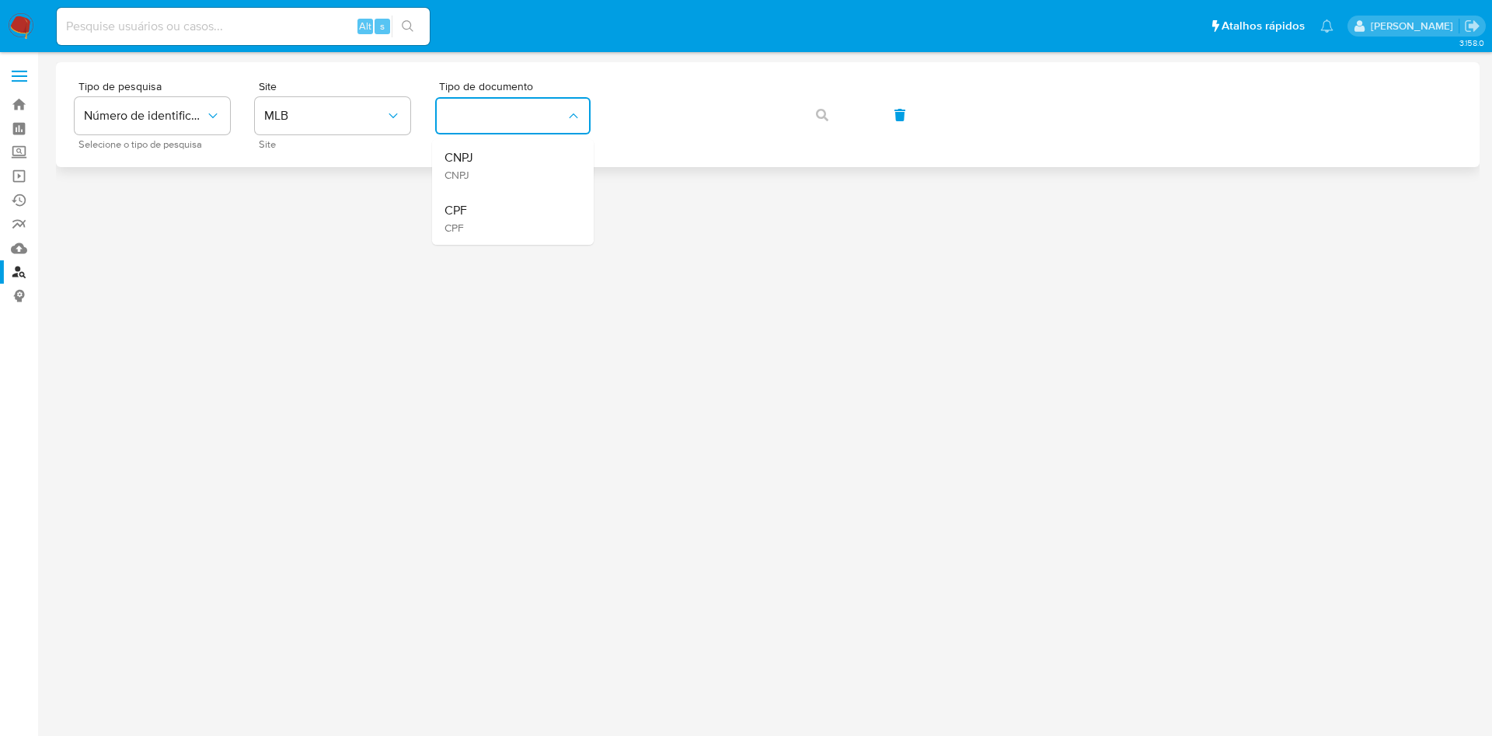
drag, startPoint x: 488, startPoint y: 225, endPoint x: 611, endPoint y: 131, distance: 154.7
click at [500, 209] on div "CPF CPF" at bounding box center [508, 218] width 127 height 53
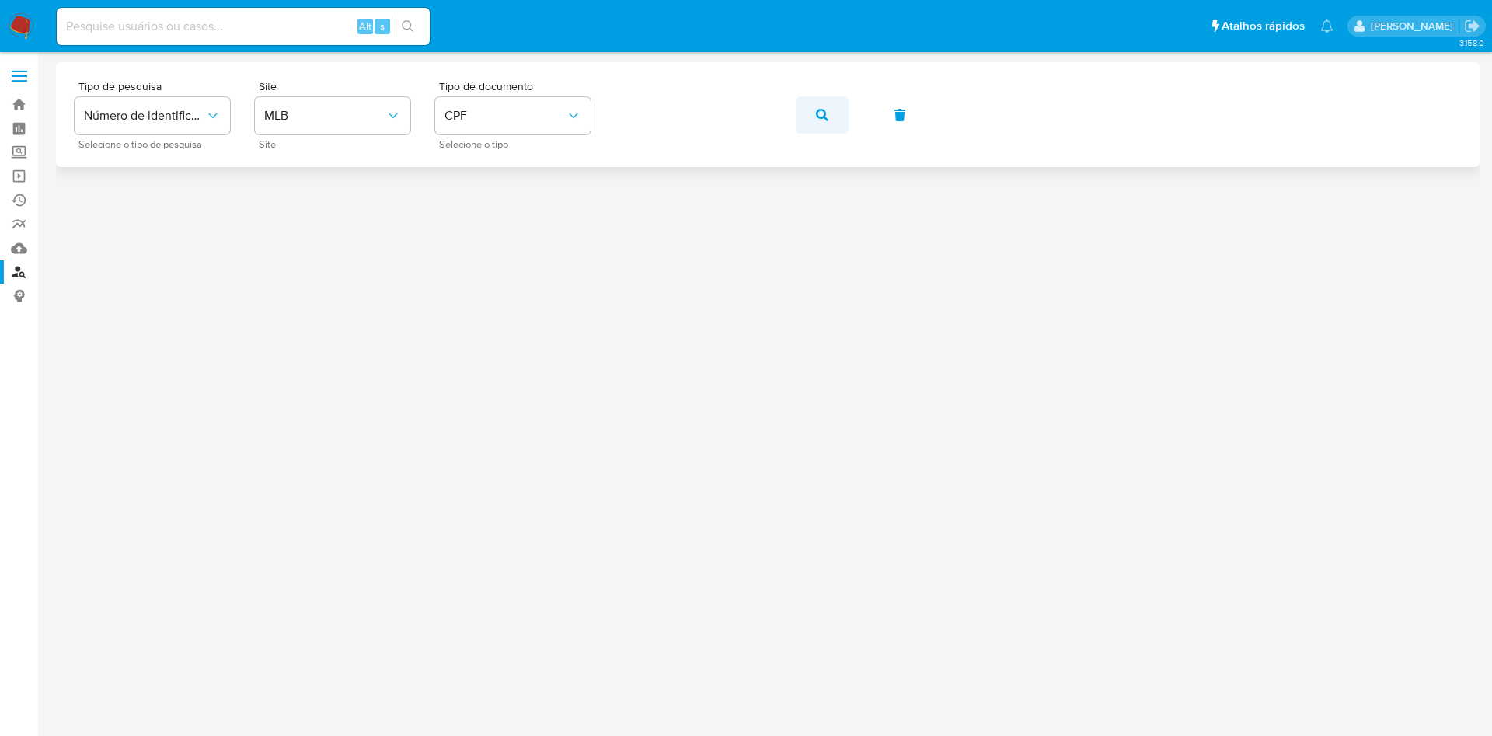
click at [824, 125] on span "button" at bounding box center [822, 115] width 12 height 34
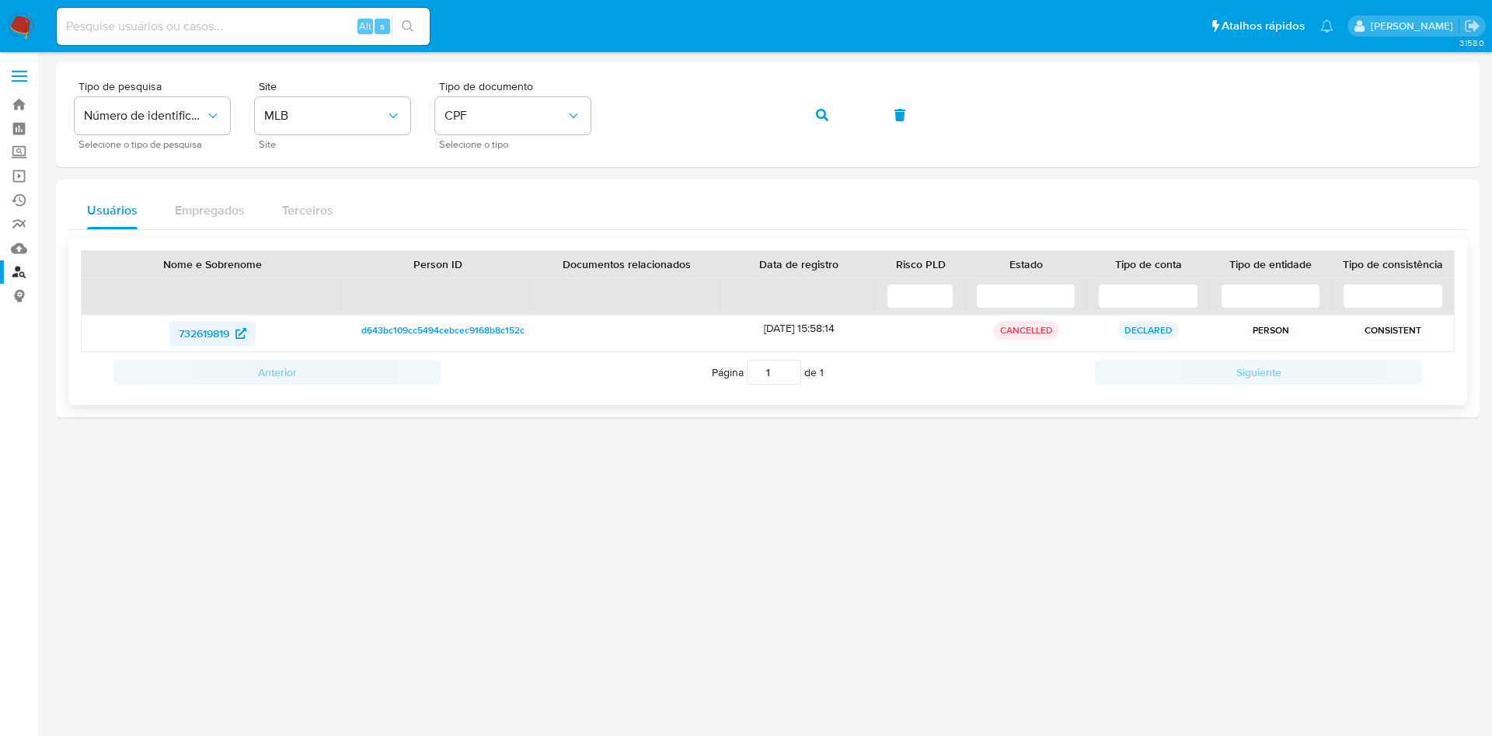
click at [213, 336] on span "732619819" at bounding box center [204, 333] width 51 height 25
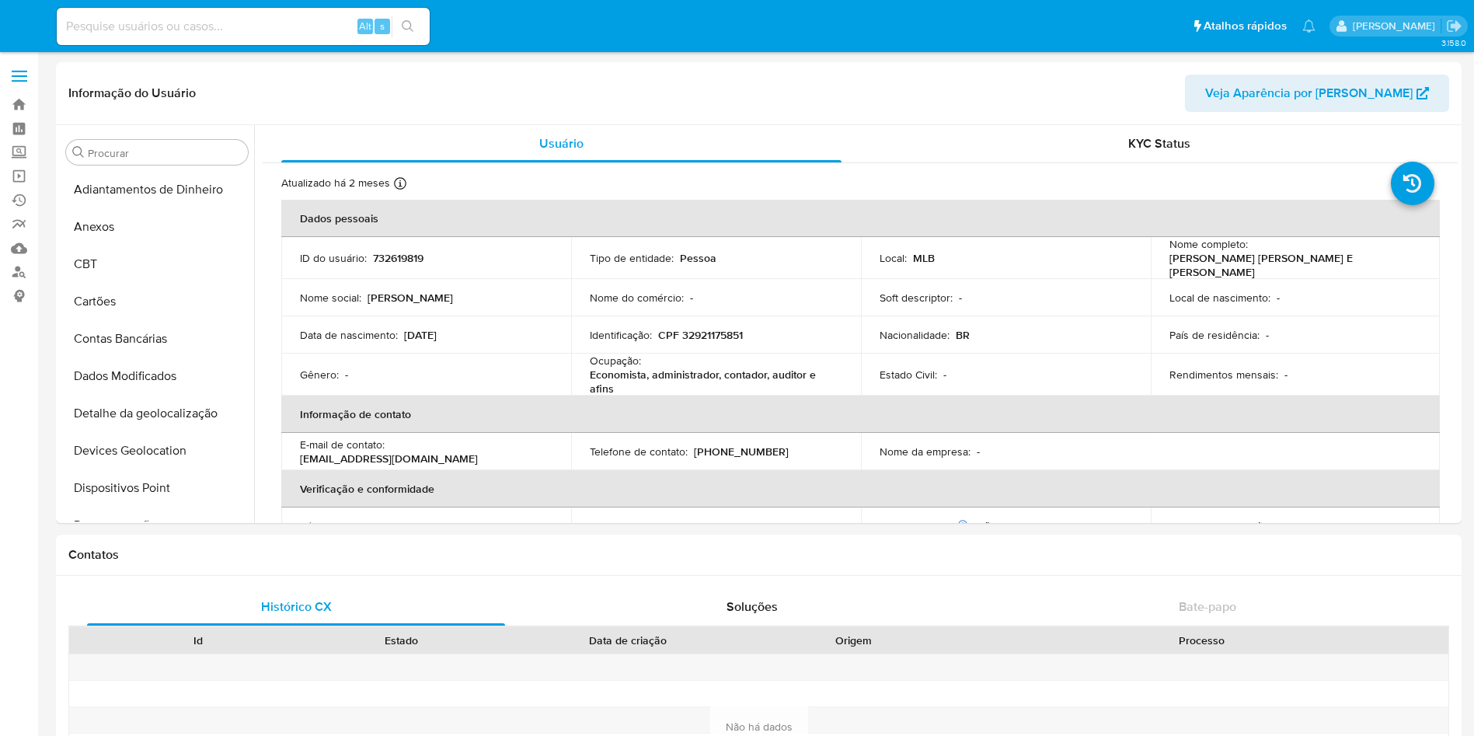
select select "10"
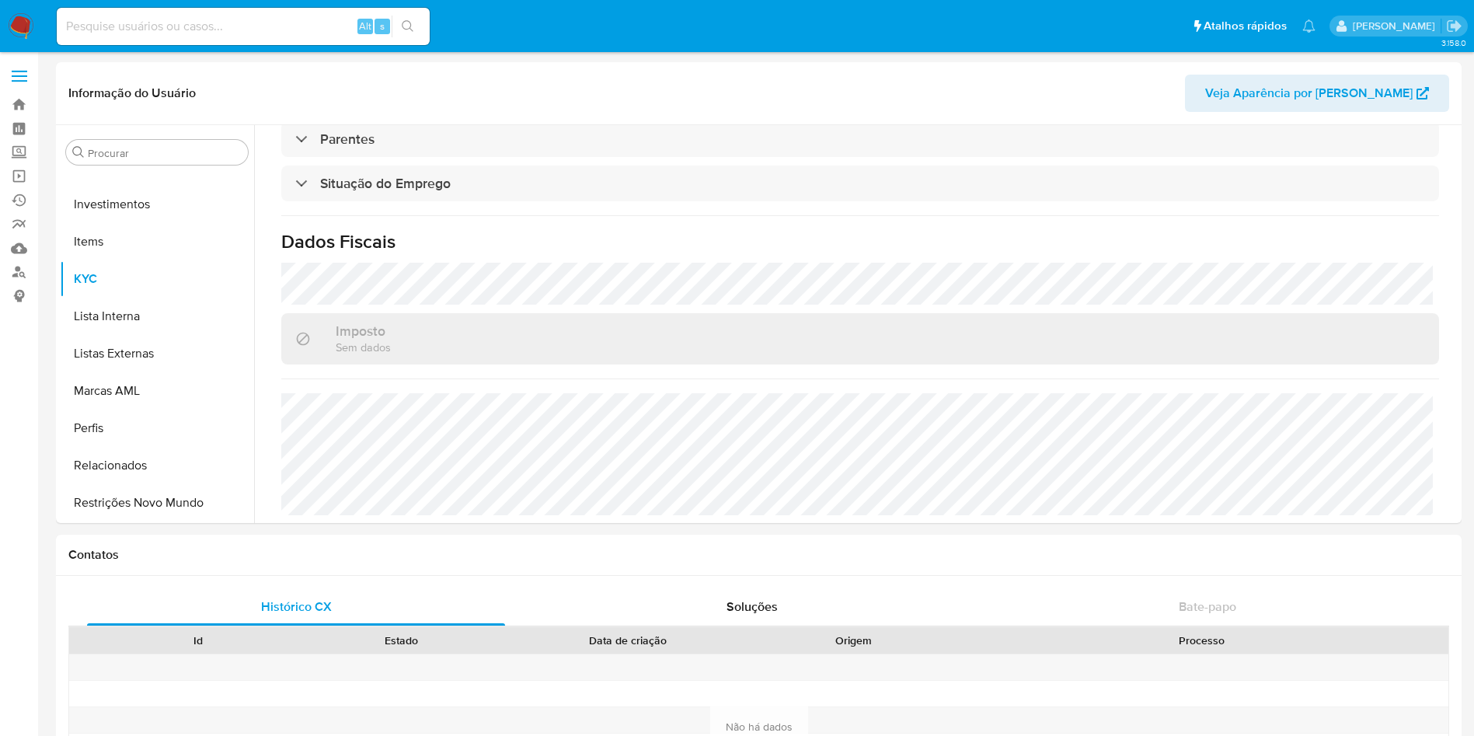
click at [290, 14] on div "Alt s" at bounding box center [243, 26] width 373 height 37
click at [306, 22] on input at bounding box center [243, 26] width 373 height 20
paste input "carsilday@gmail.com"
type input "carsilday@gmail.com"
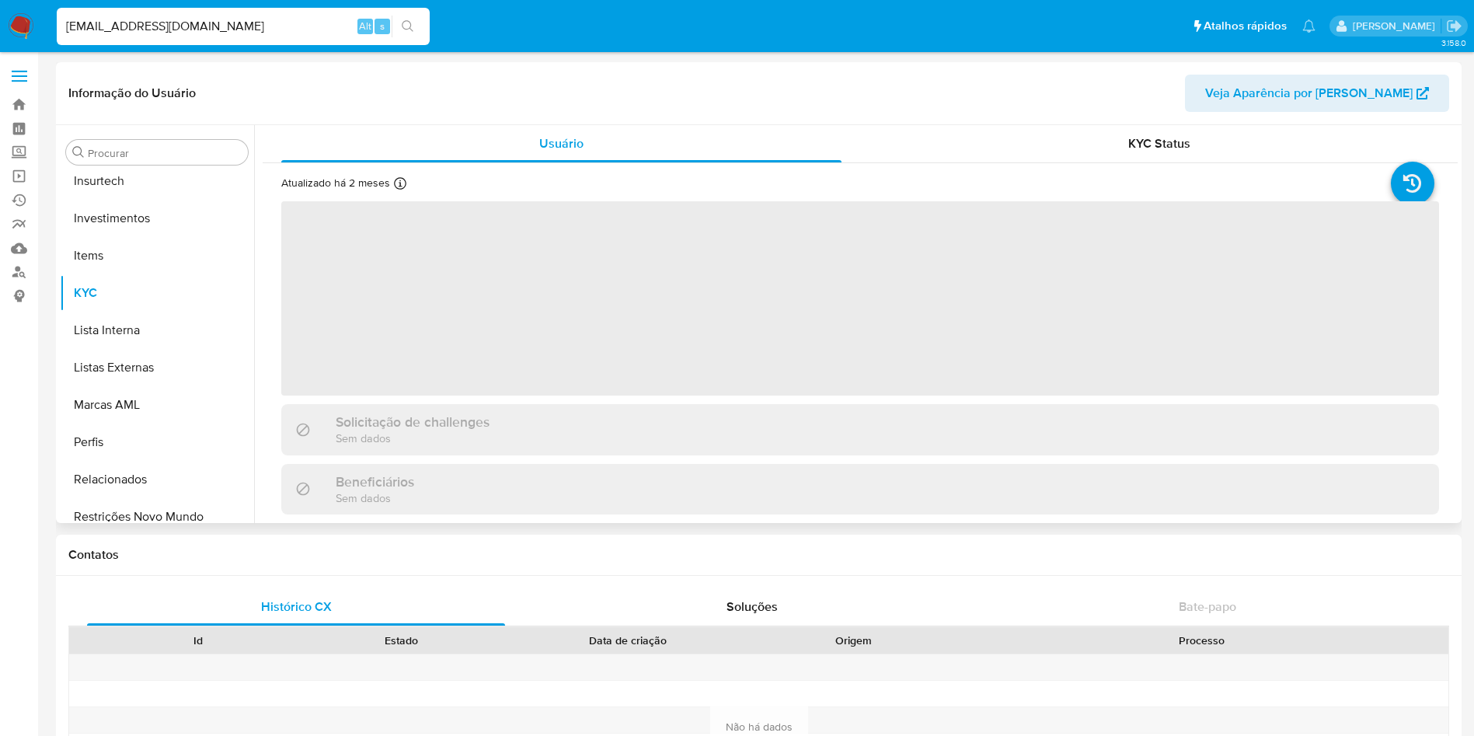
scroll to position [731, 0]
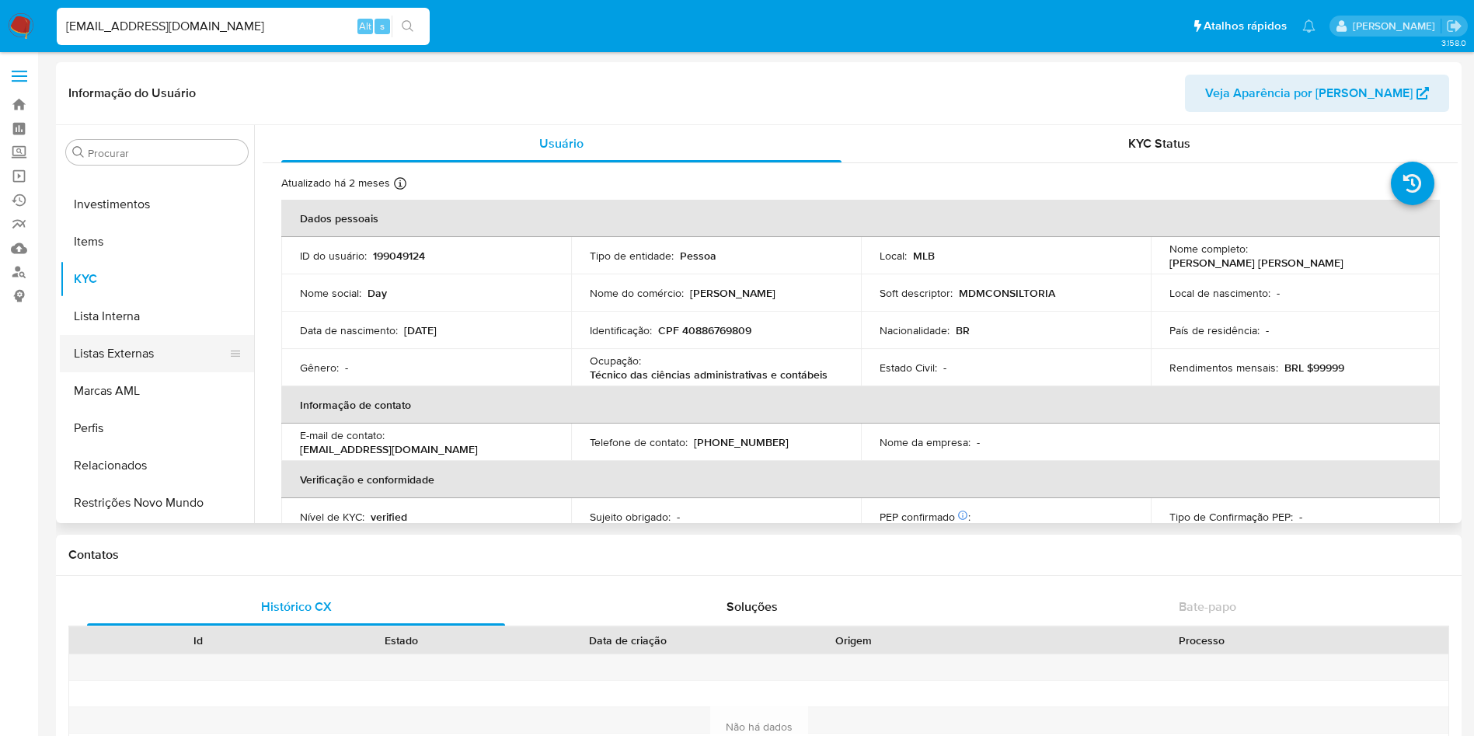
select select "10"
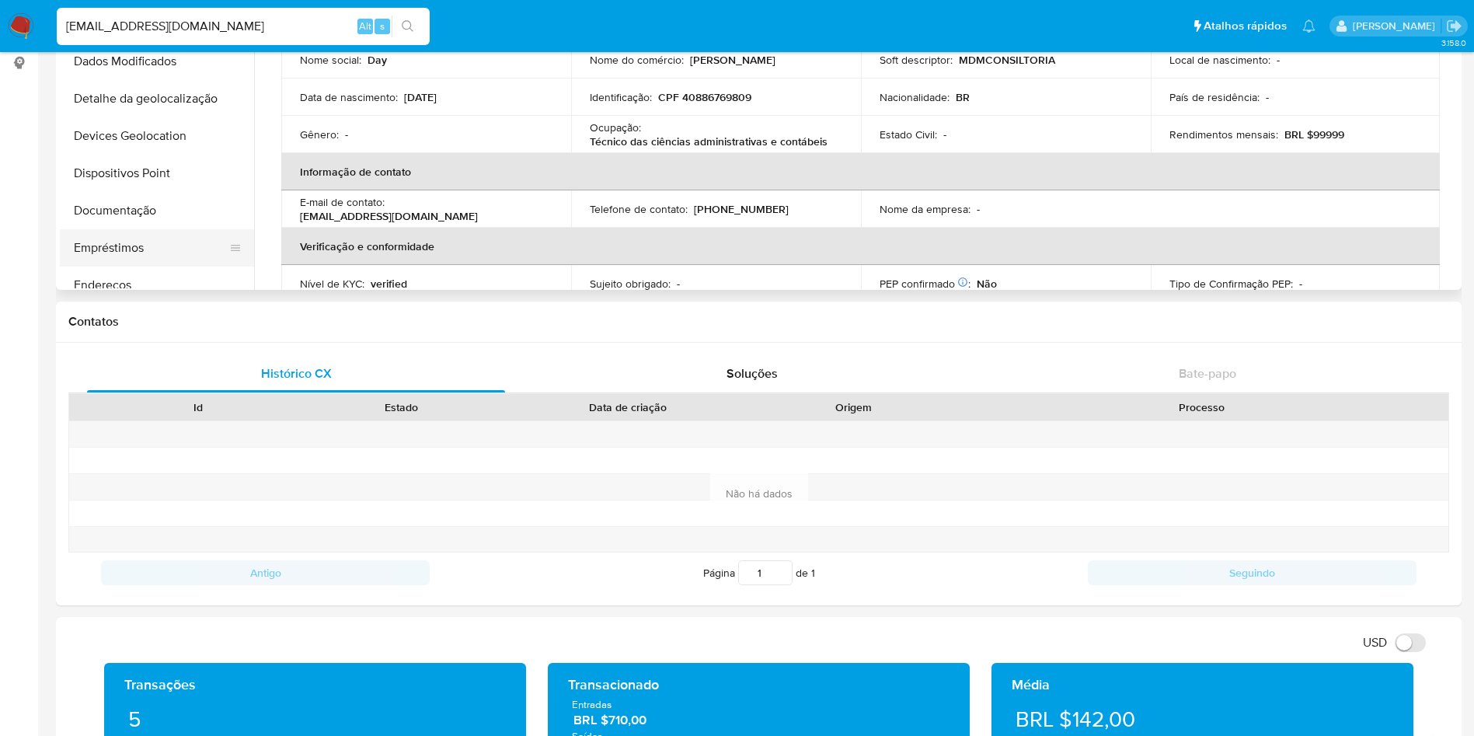
scroll to position [117, 0]
click at [110, 170] on button "Documentação" at bounding box center [151, 175] width 182 height 37
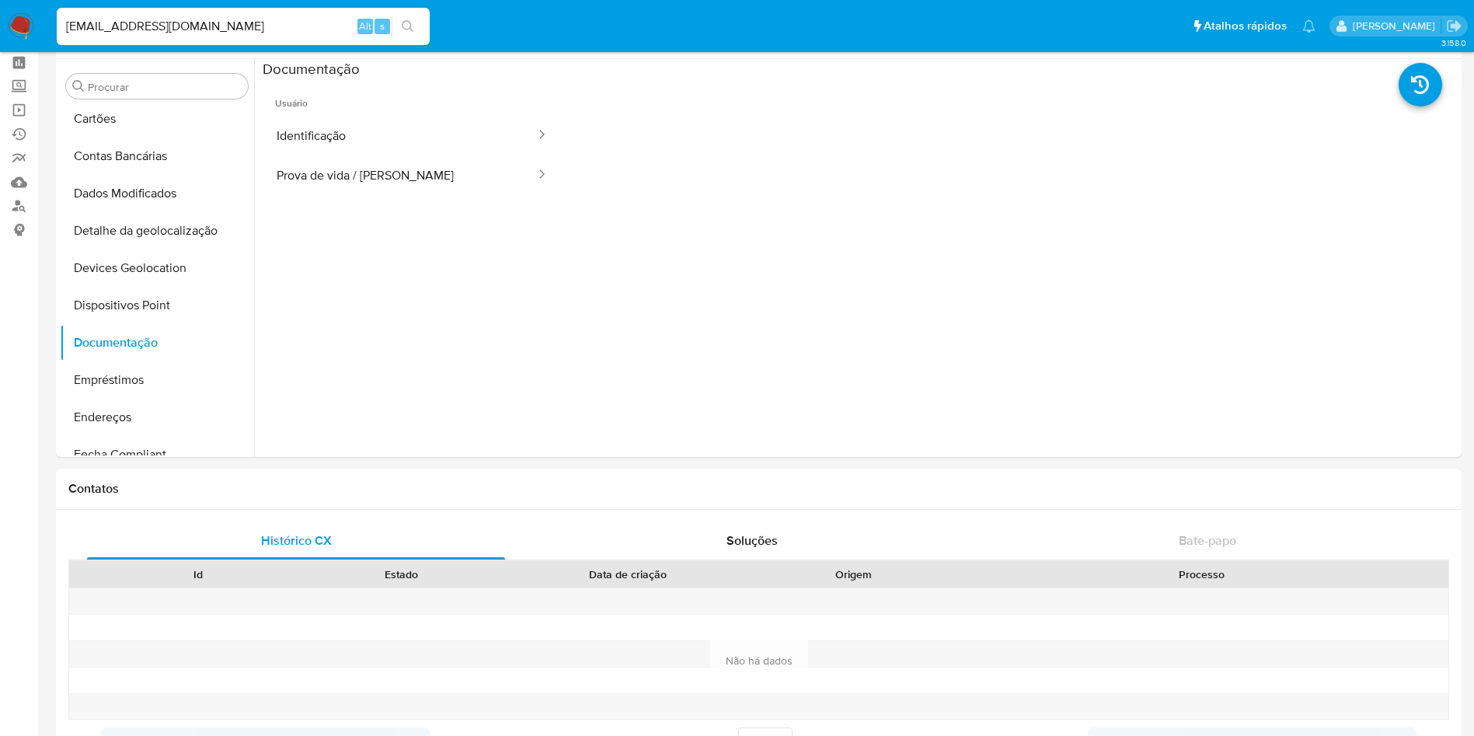
scroll to position [0, 0]
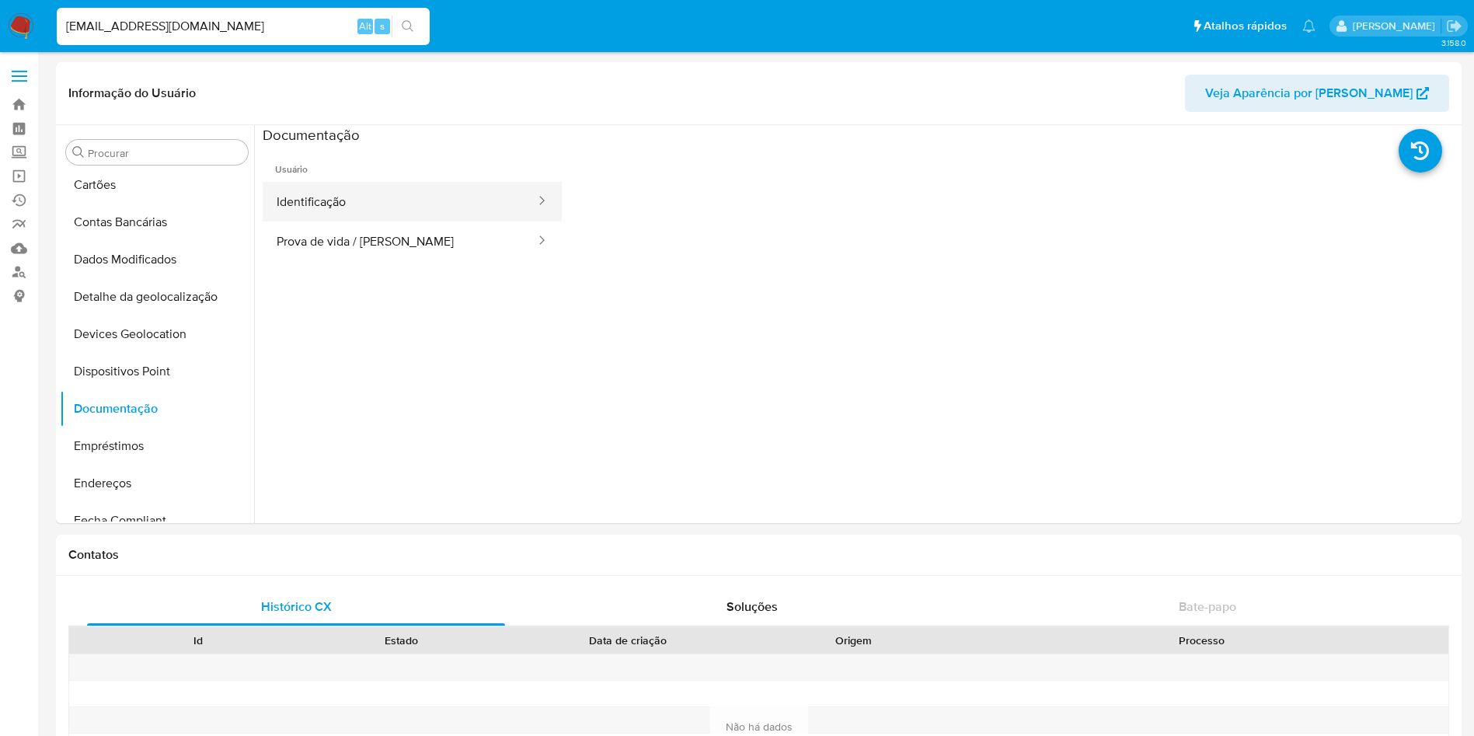
click at [375, 218] on button "Identificação" at bounding box center [400, 202] width 274 height 40
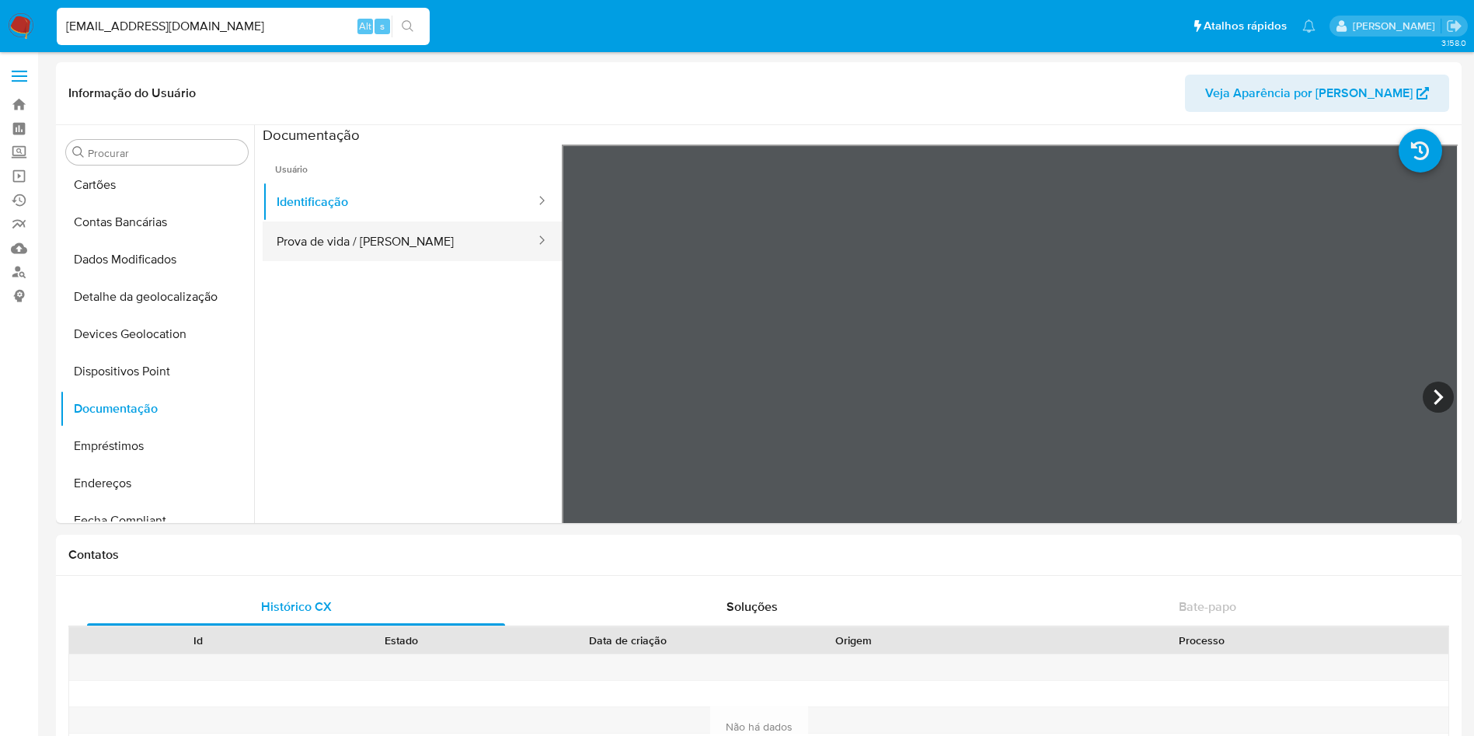
click at [374, 228] on button "Prova de vida / Selfie" at bounding box center [400, 241] width 274 height 40
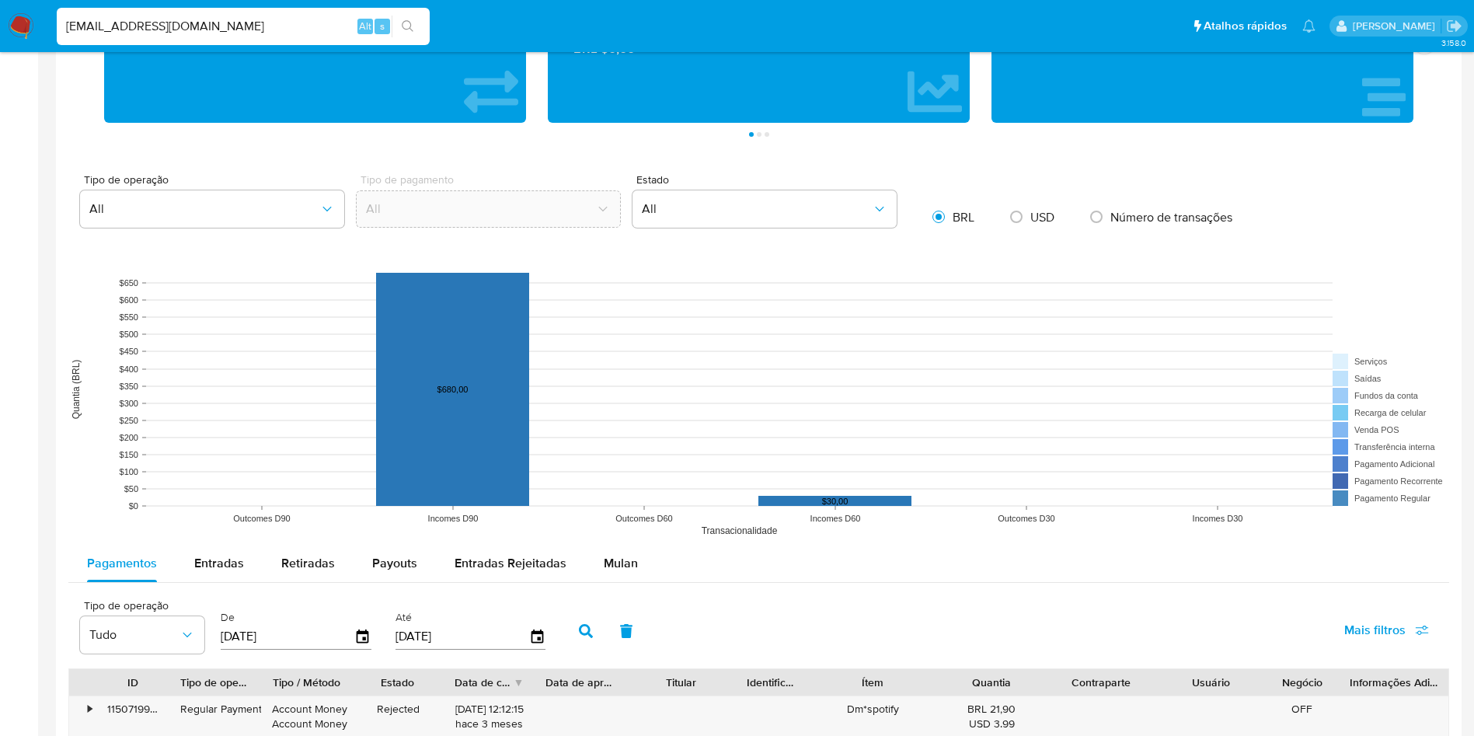
scroll to position [1282, 0]
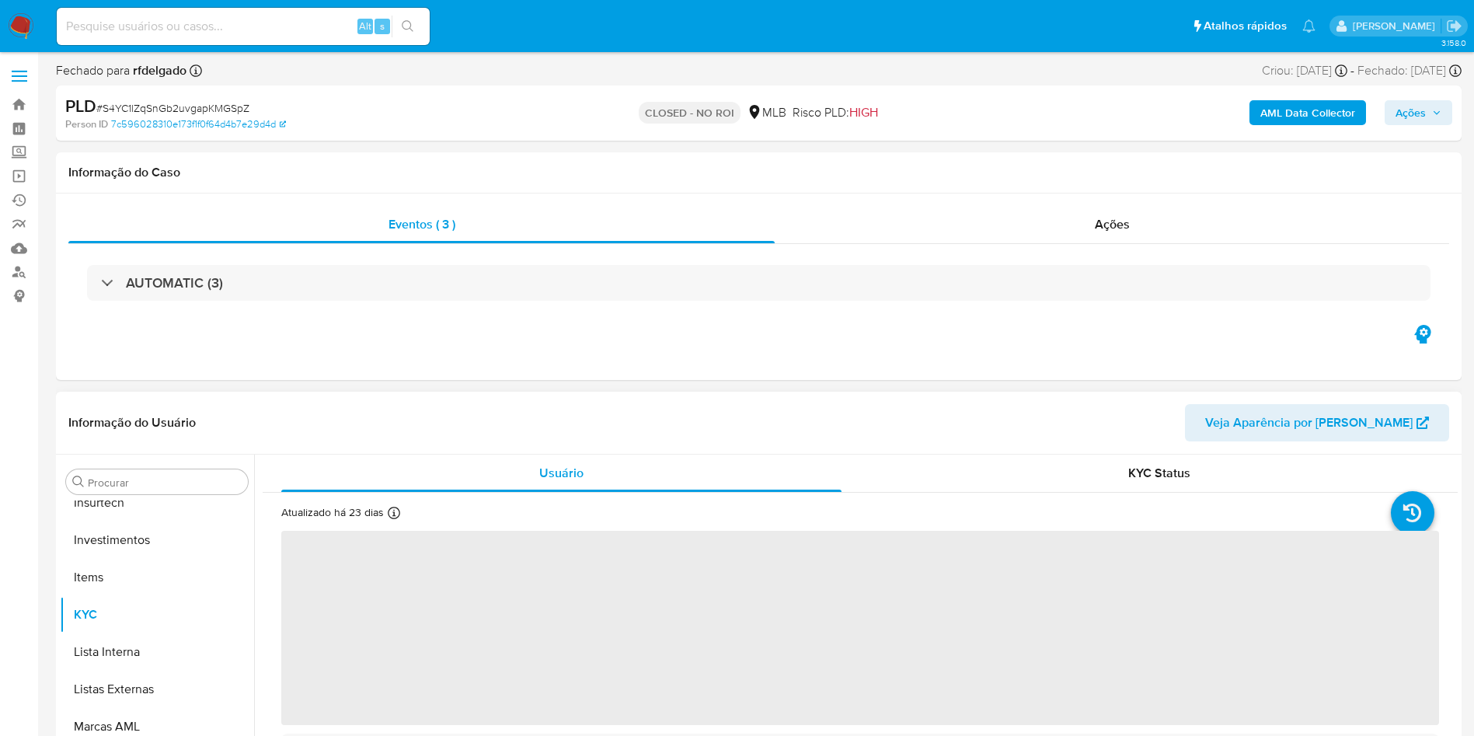
scroll to position [731, 0]
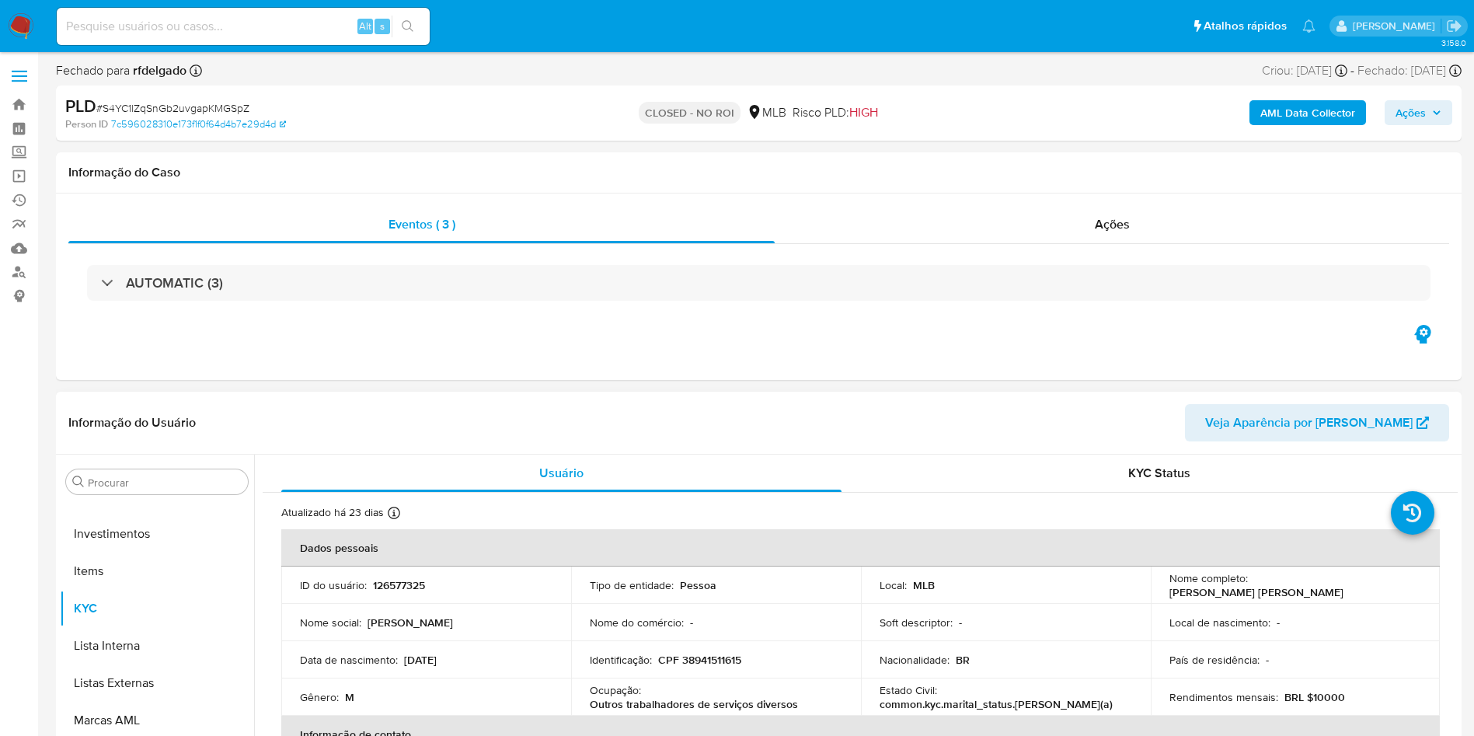
select select "10"
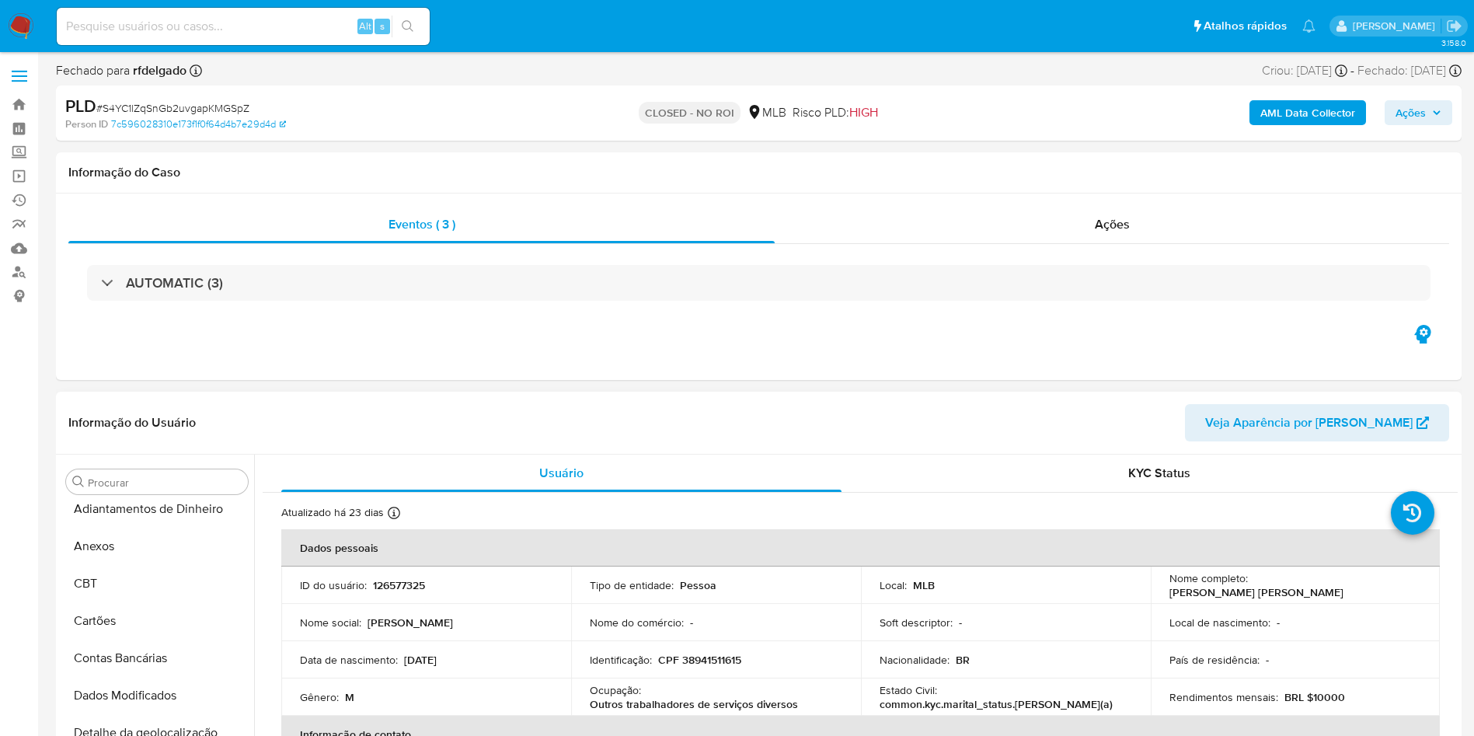
scroll to position [0, 0]
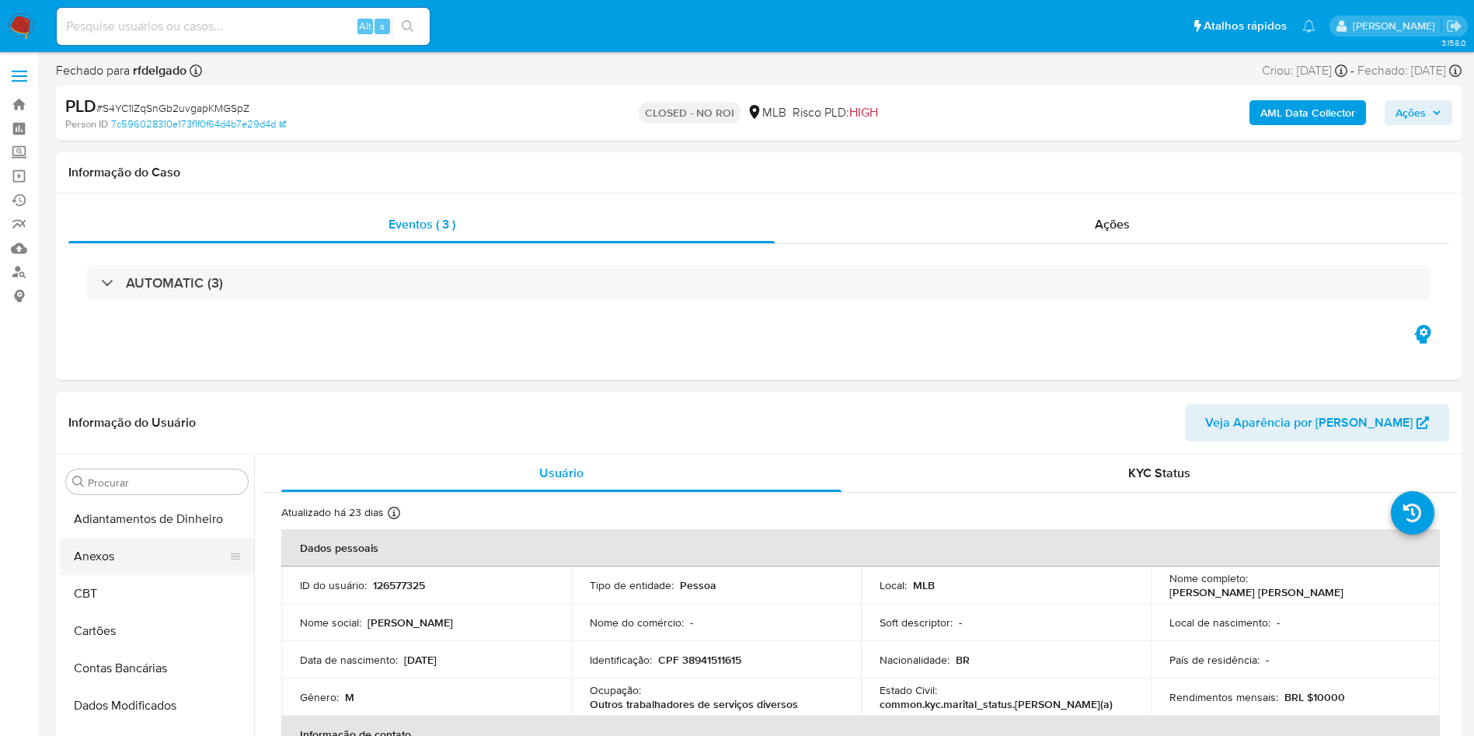
click at [129, 569] on button "Anexos" at bounding box center [151, 556] width 182 height 37
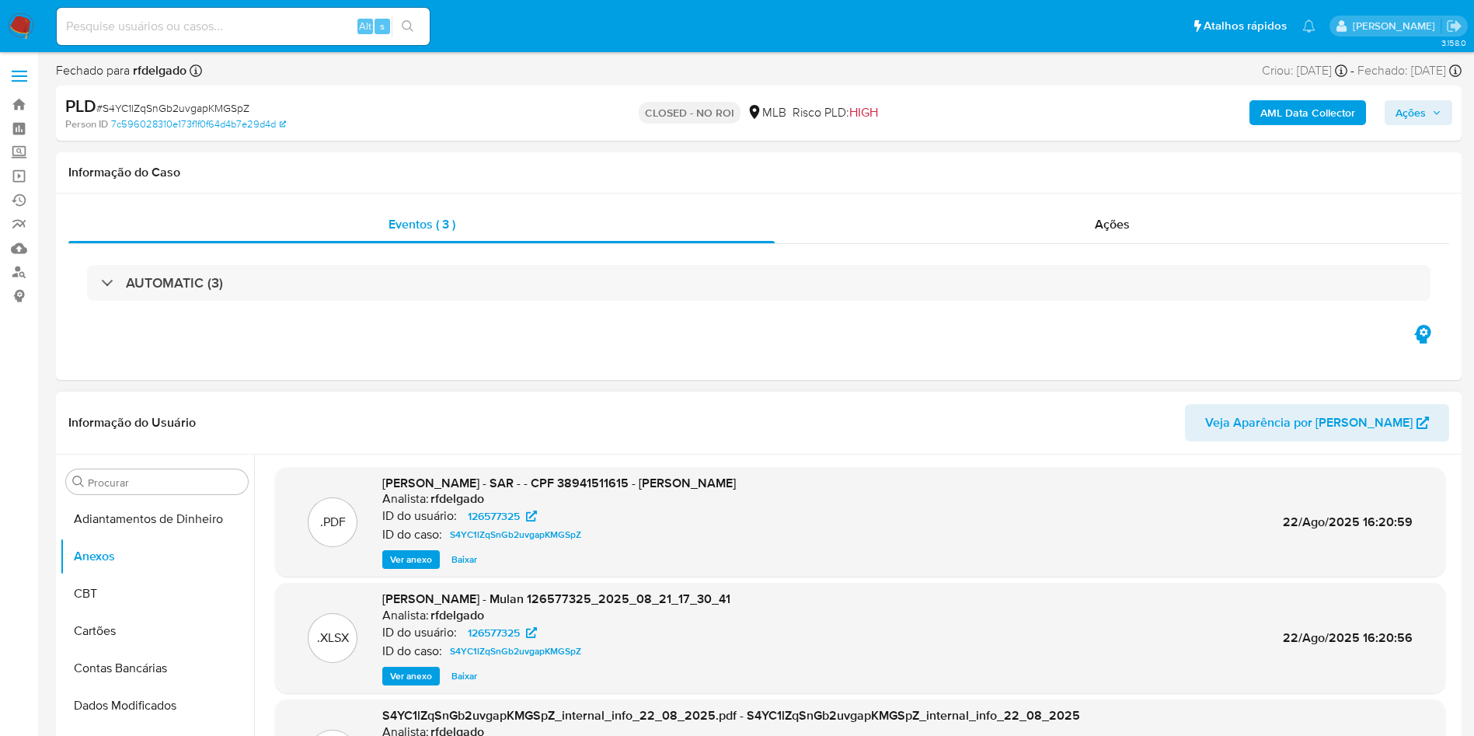
click at [463, 567] on span "Baixar" at bounding box center [464, 560] width 26 height 16
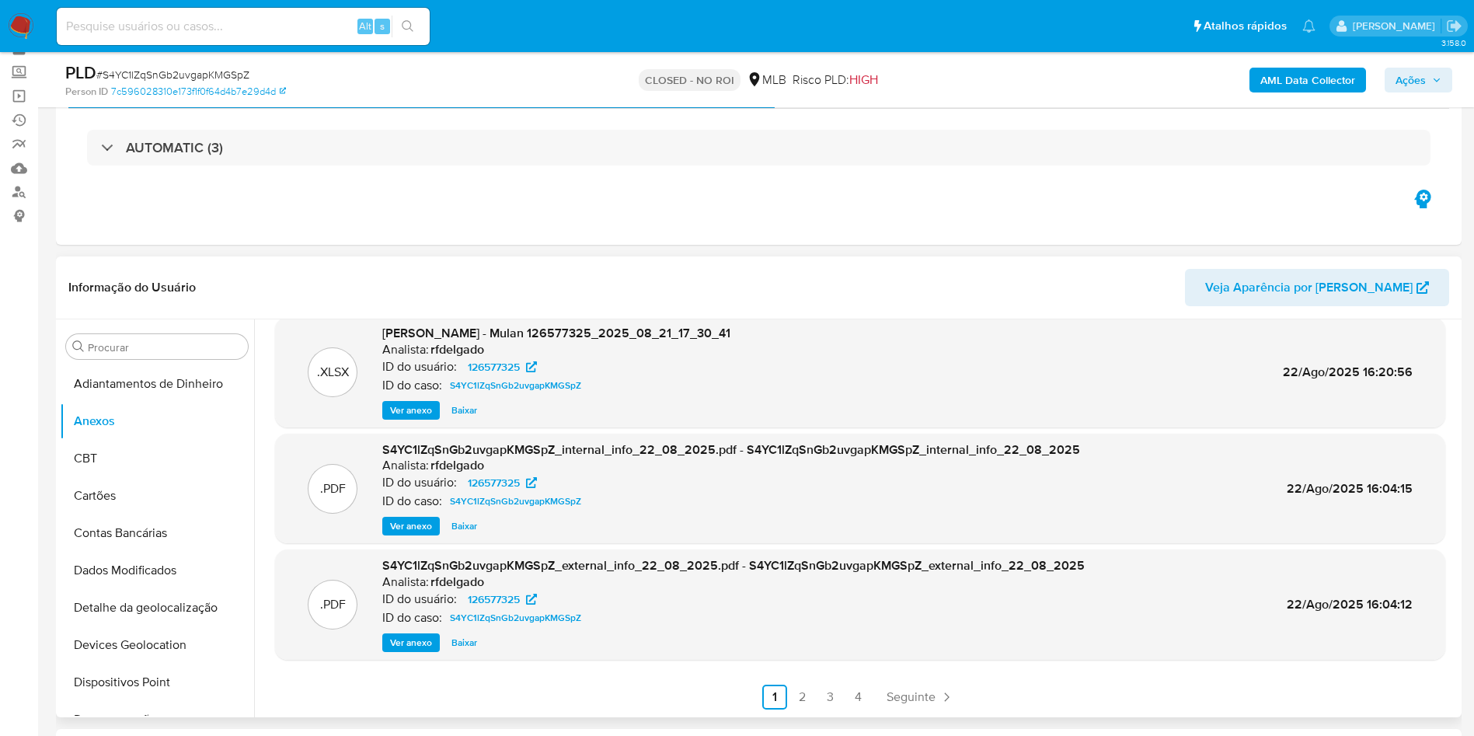
scroll to position [117, 0]
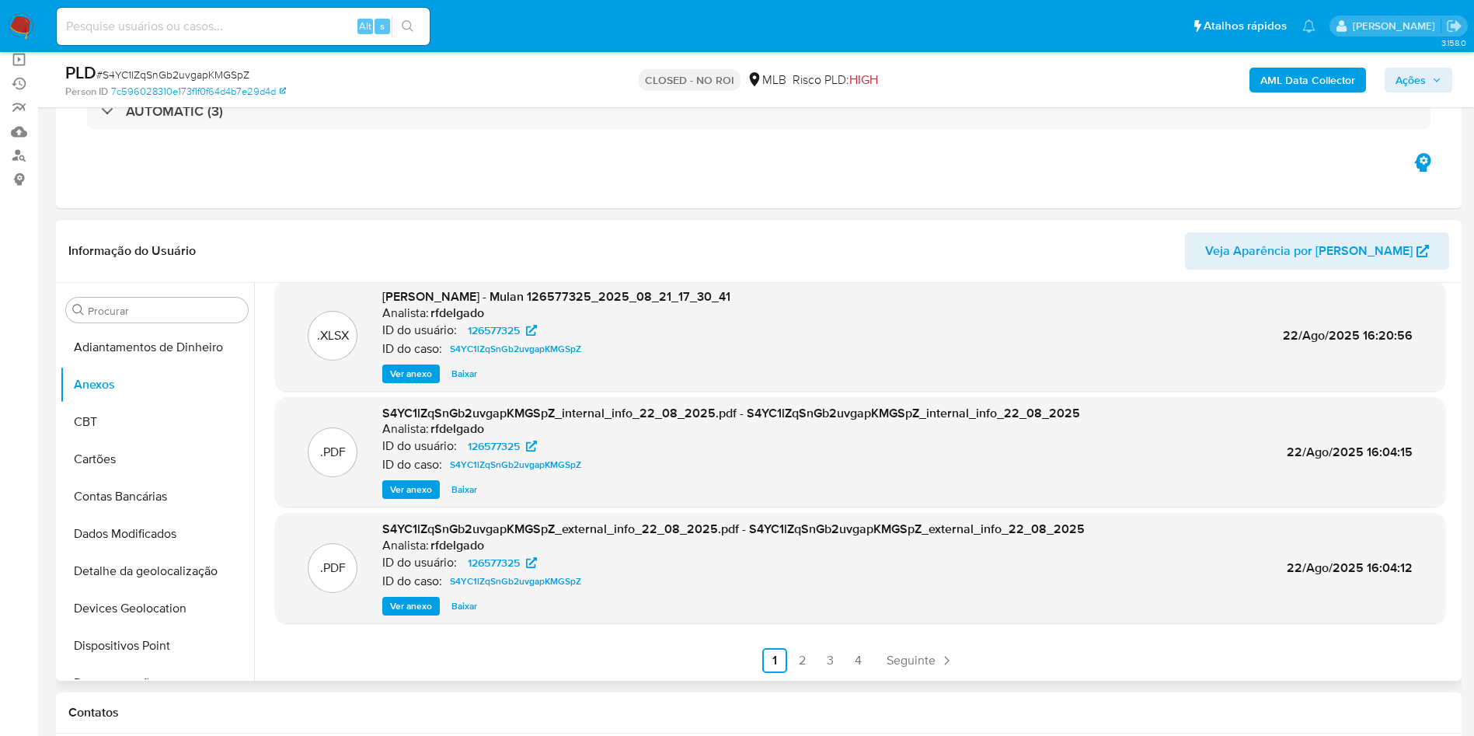
click at [405, 605] on span "Ver anexo" at bounding box center [411, 606] width 42 height 16
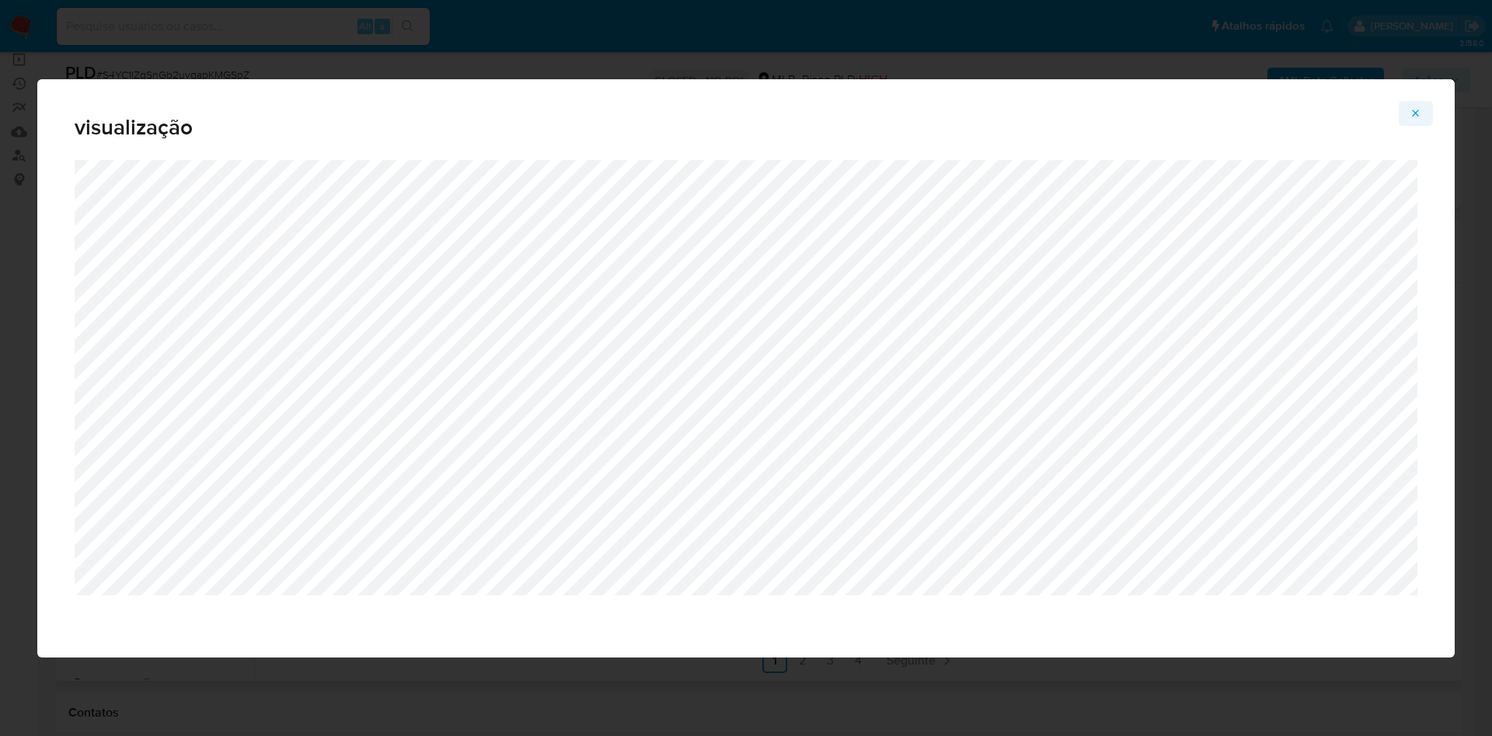
click at [1421, 109] on icon "Attachment preview" at bounding box center [1416, 113] width 12 height 12
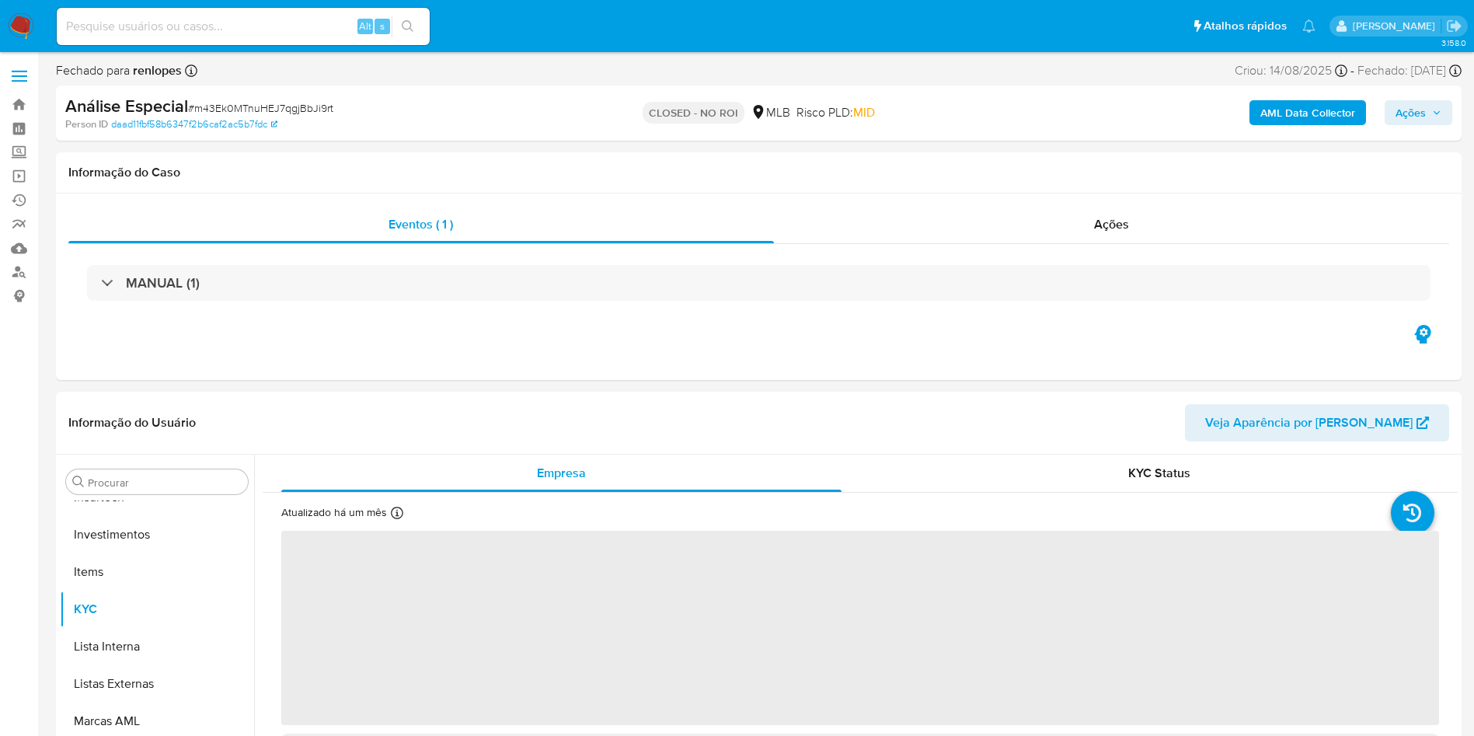
scroll to position [731, 0]
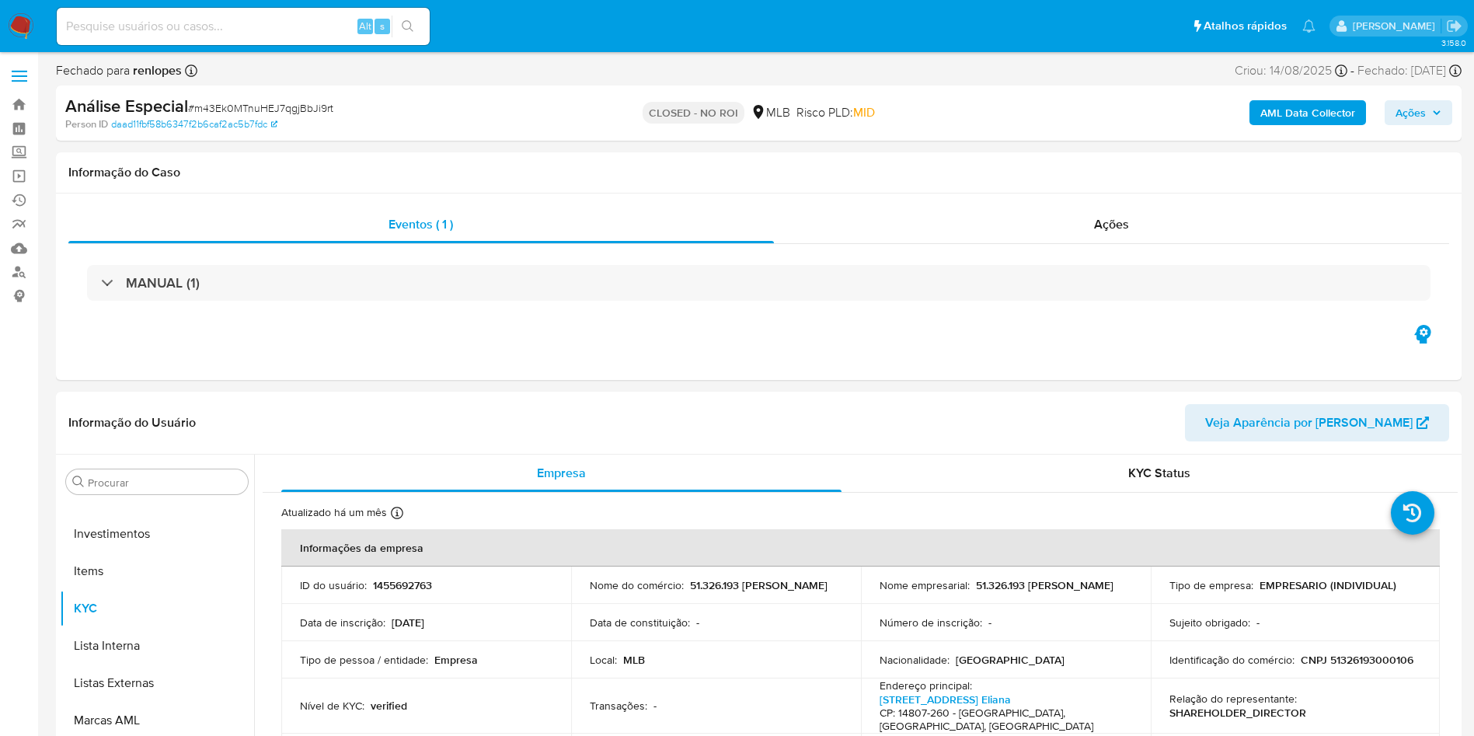
select select "10"
click at [964, 713] on h4 "CP: 14807-260 - Araraquara, São Paulo, Brasil" at bounding box center [1003, 719] width 246 height 27
click at [1086, 202] on div "Eventos ( 1 ) Ações MANUAL (1)" at bounding box center [759, 286] width 1406 height 187
click at [1099, 241] on div "Ações" at bounding box center [1112, 224] width 676 height 37
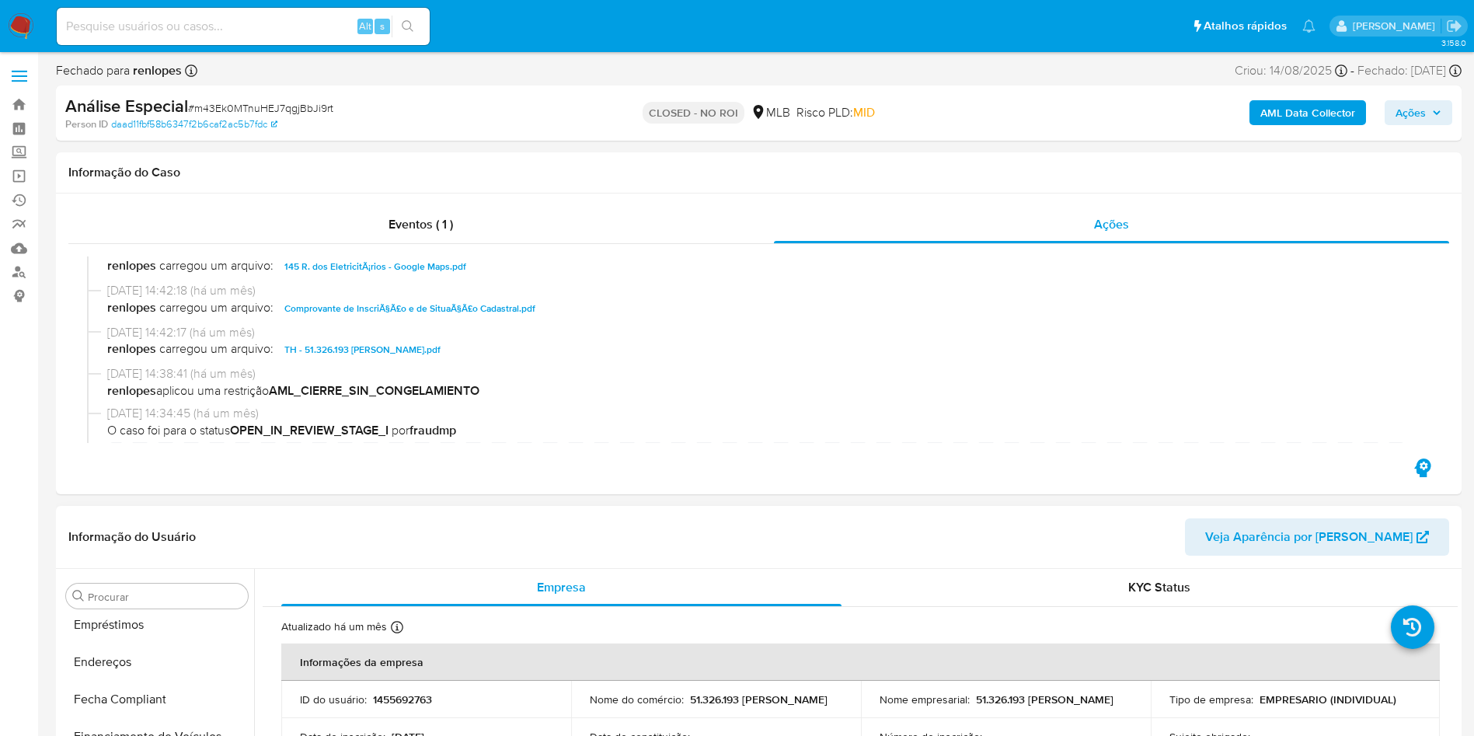
scroll to position [0, 0]
click at [131, 663] on button "Anexos" at bounding box center [151, 670] width 182 height 37
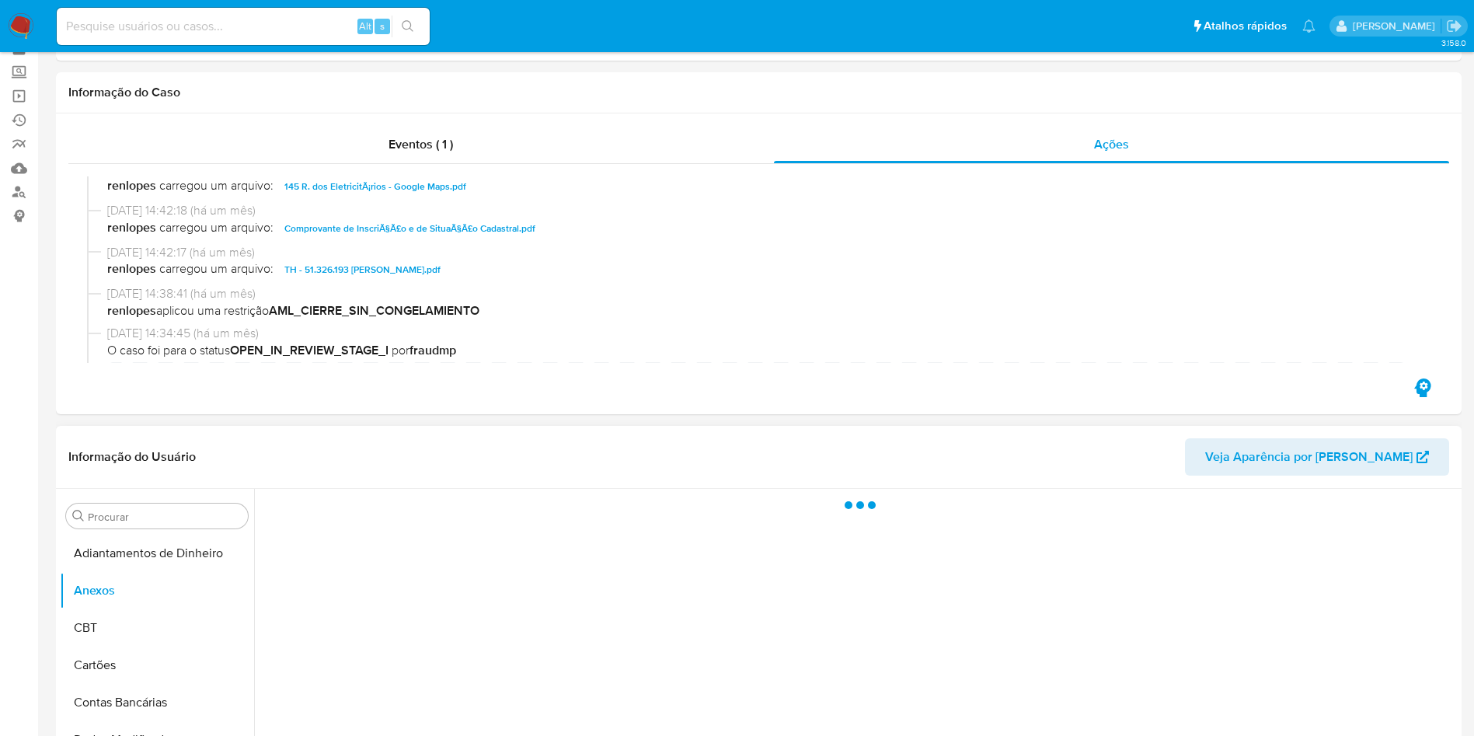
scroll to position [117, 0]
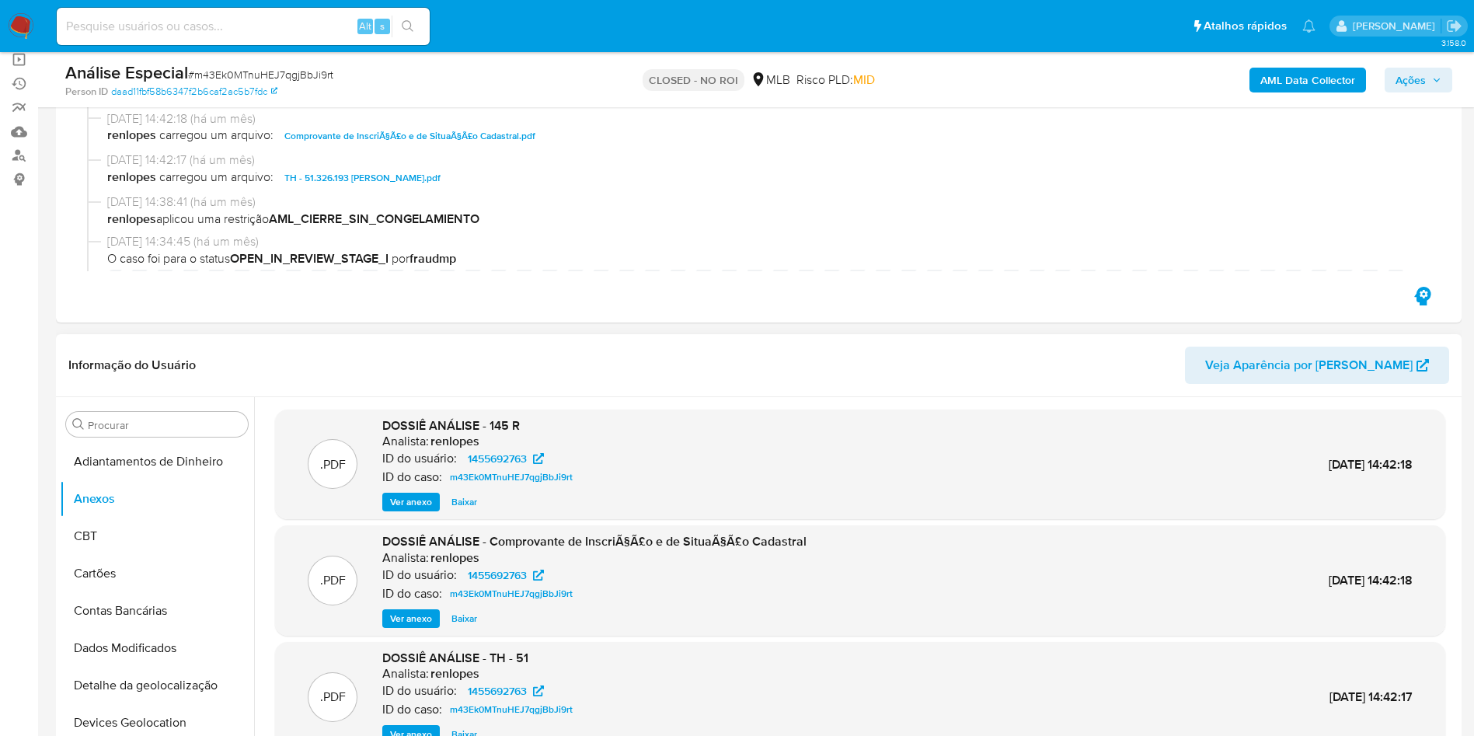
click at [429, 497] on span "Ver anexo" at bounding box center [411, 502] width 42 height 16
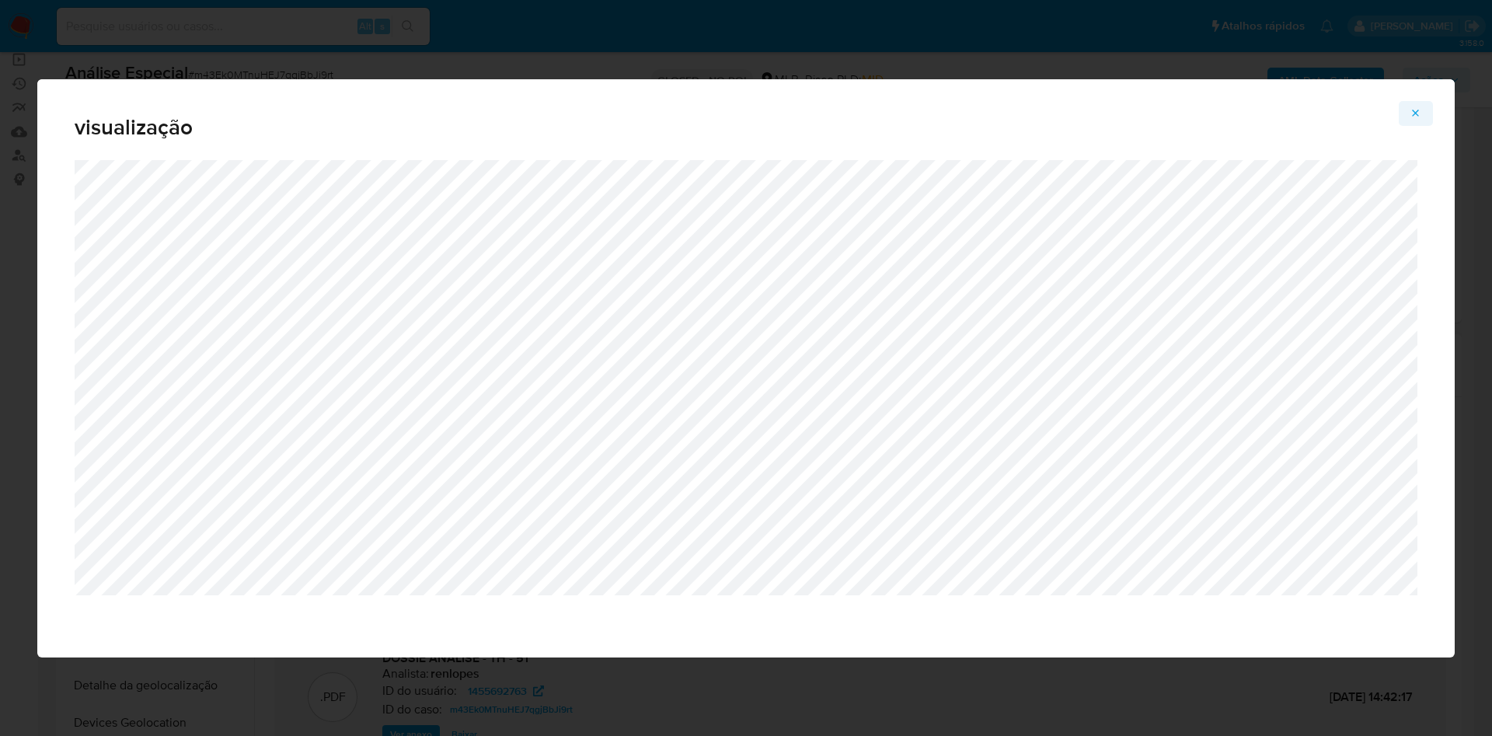
click at [1417, 113] on icon "Attachment preview" at bounding box center [1416, 113] width 7 height 7
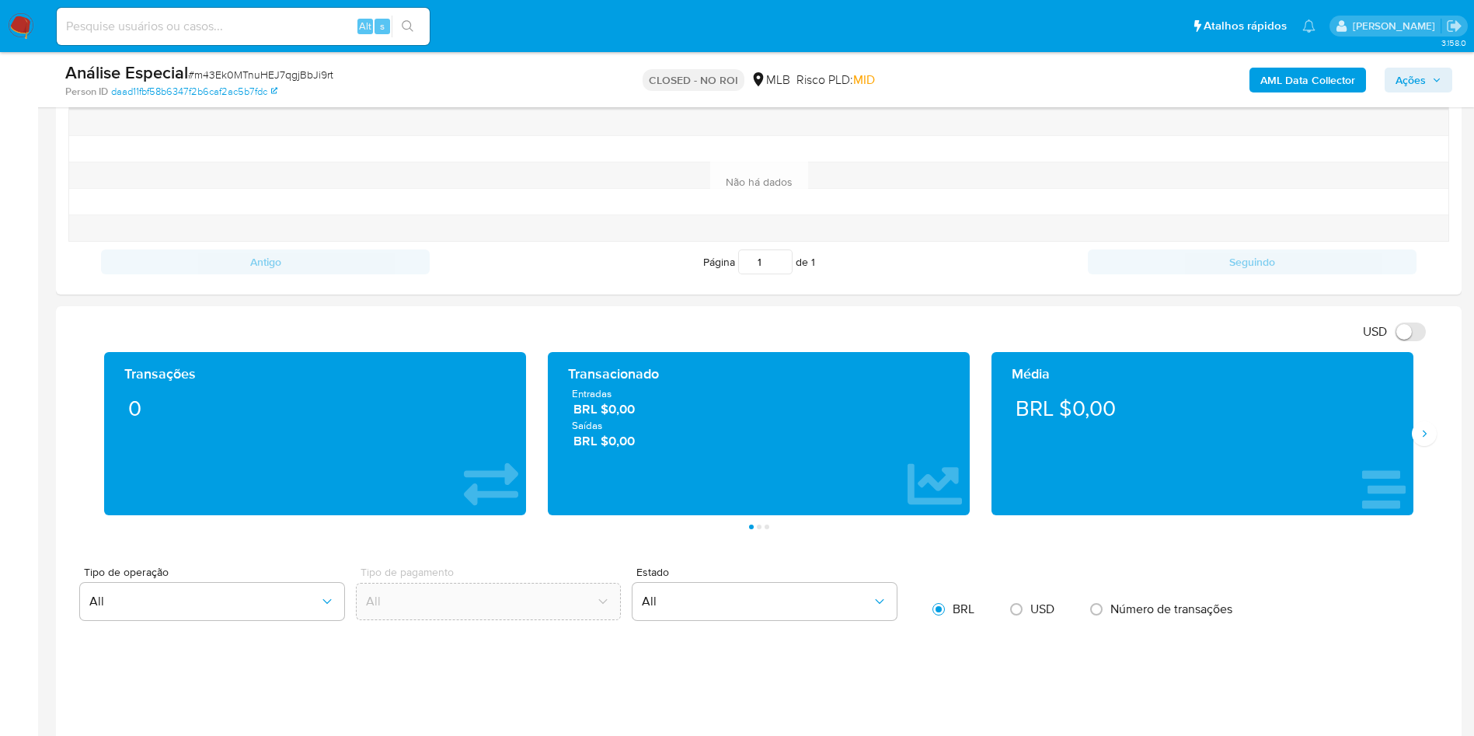
scroll to position [1632, 0]
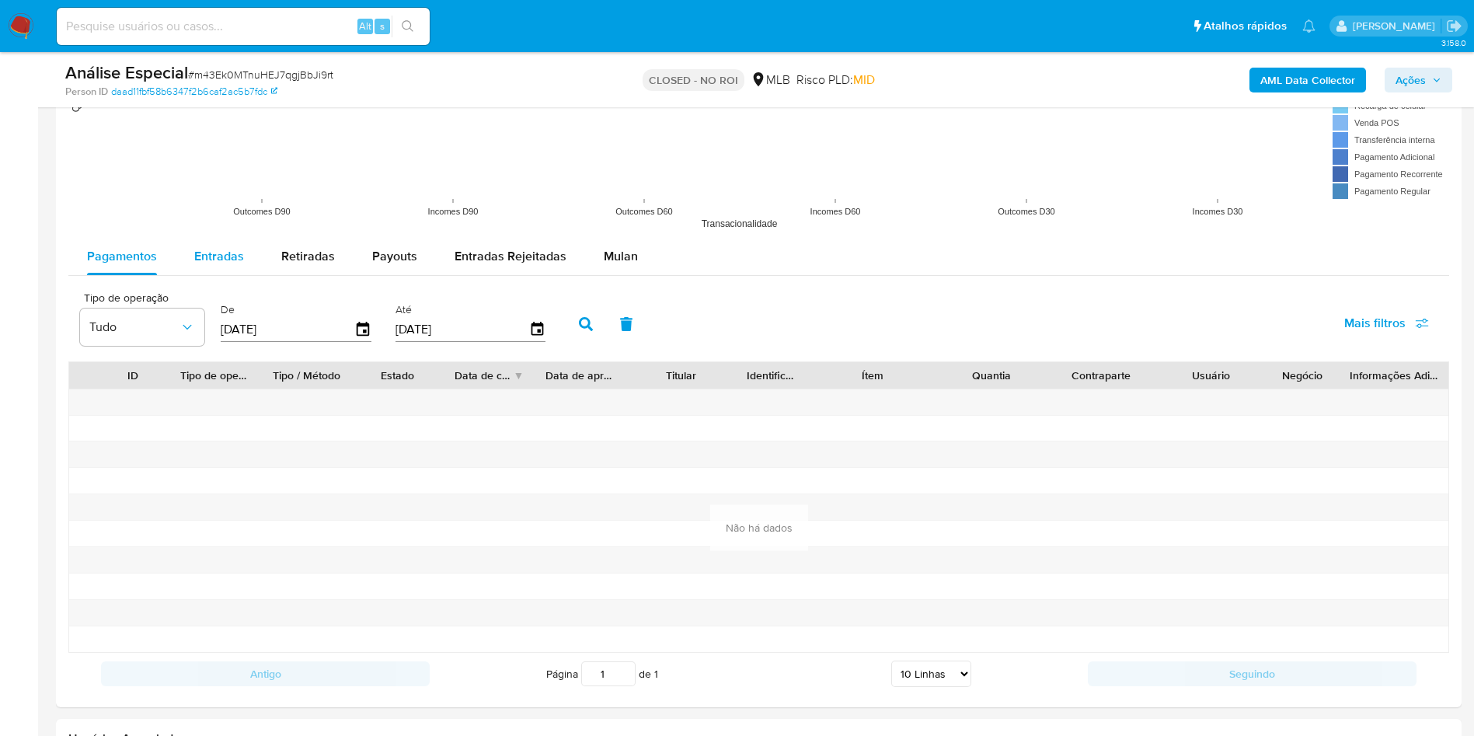
click at [240, 240] on div "Entradas" at bounding box center [219, 256] width 50 height 37
select select "10"
click at [322, 333] on input "13/06/2025" at bounding box center [288, 329] width 134 height 25
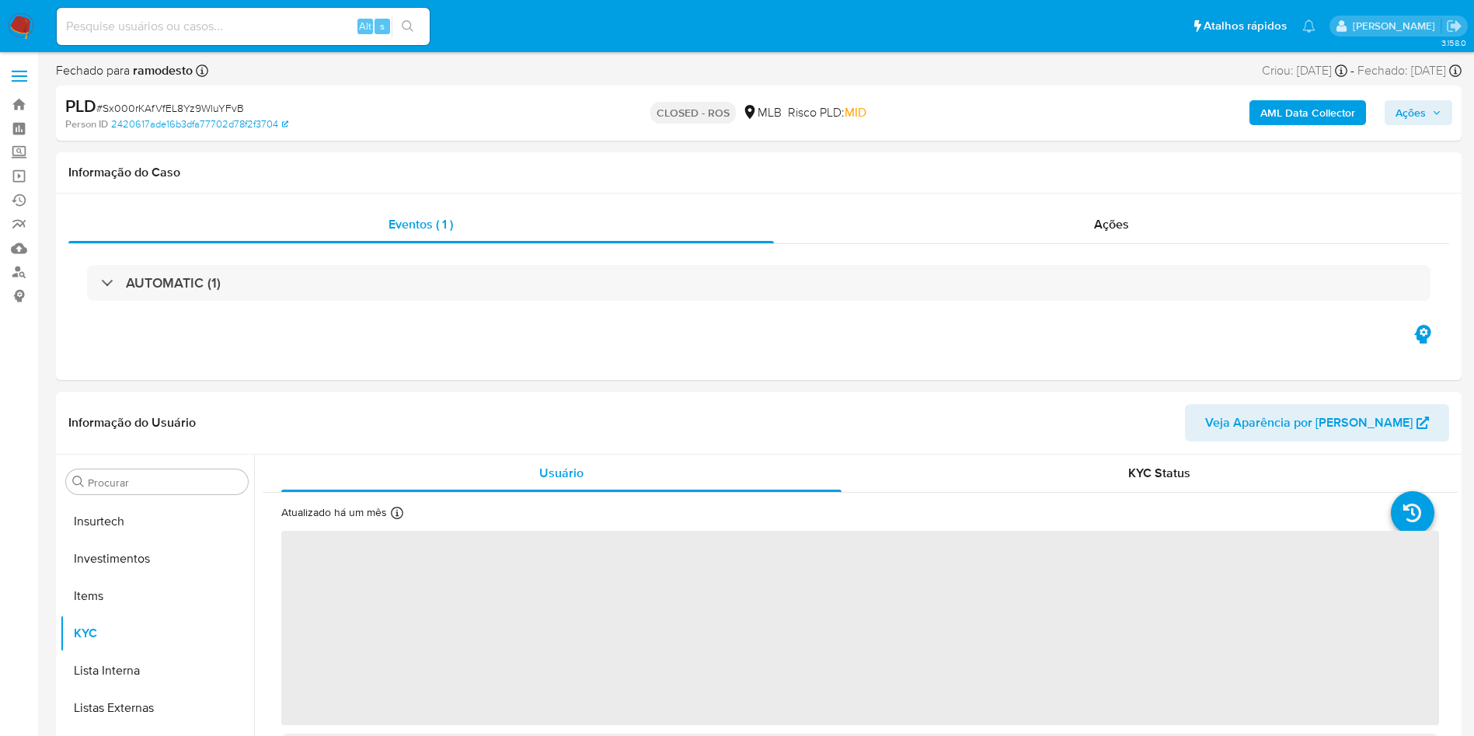
scroll to position [731, 0]
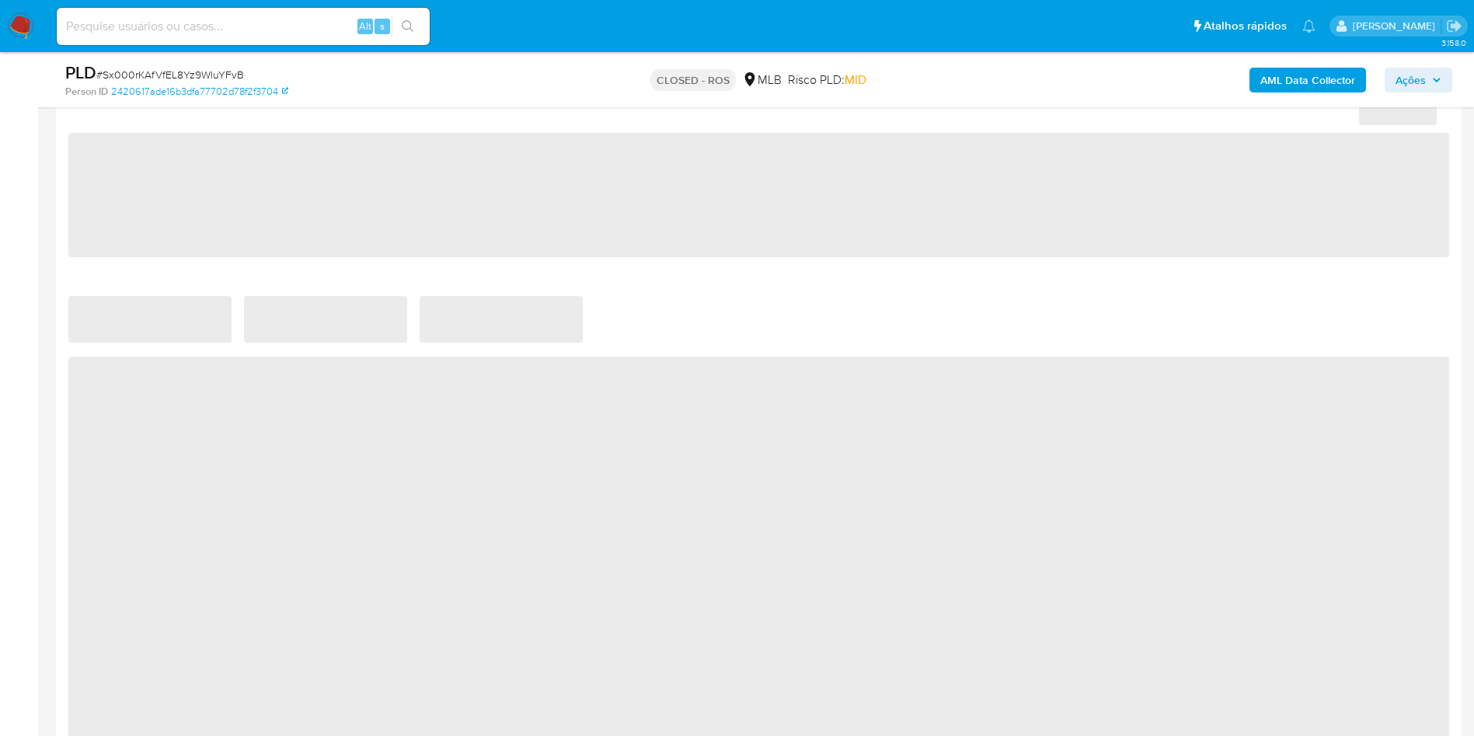
select select "10"
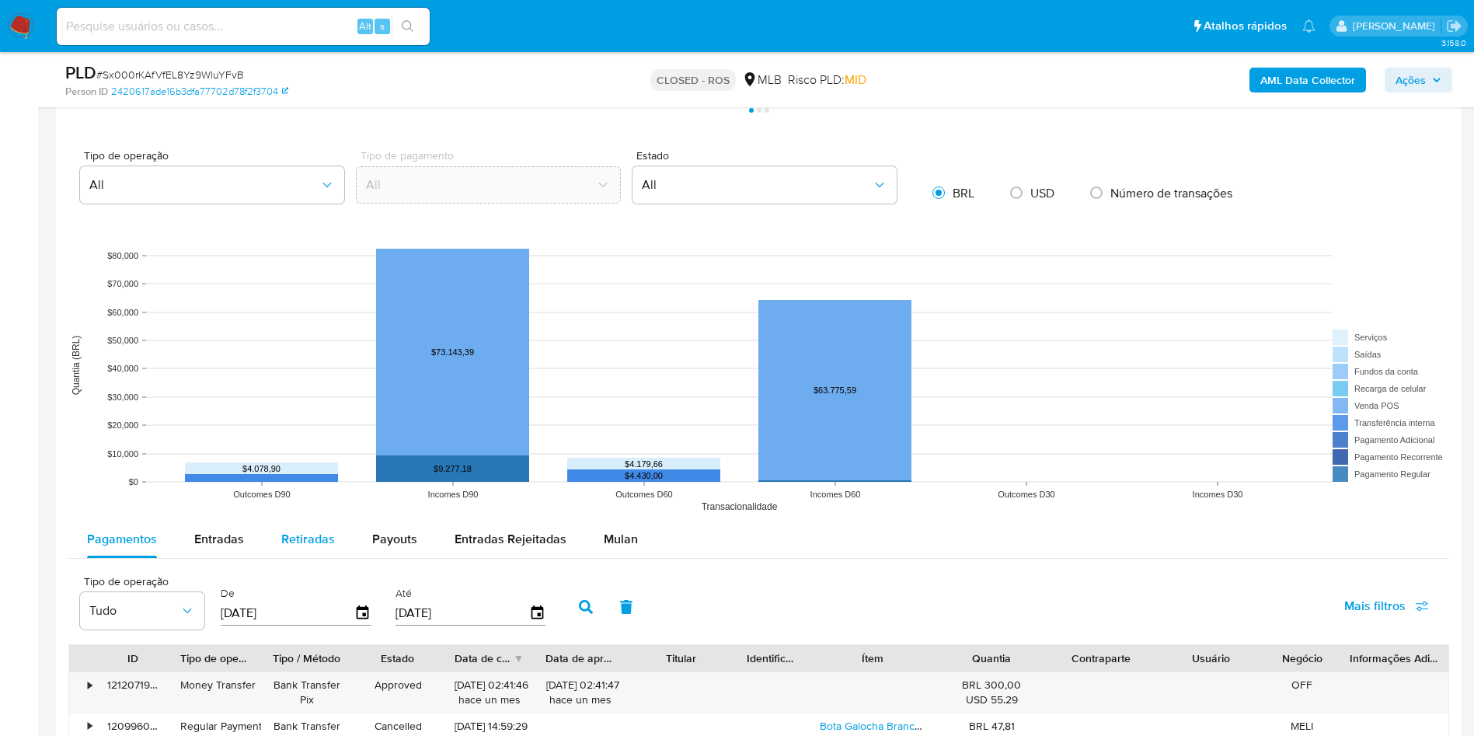
scroll to position [1282, 0]
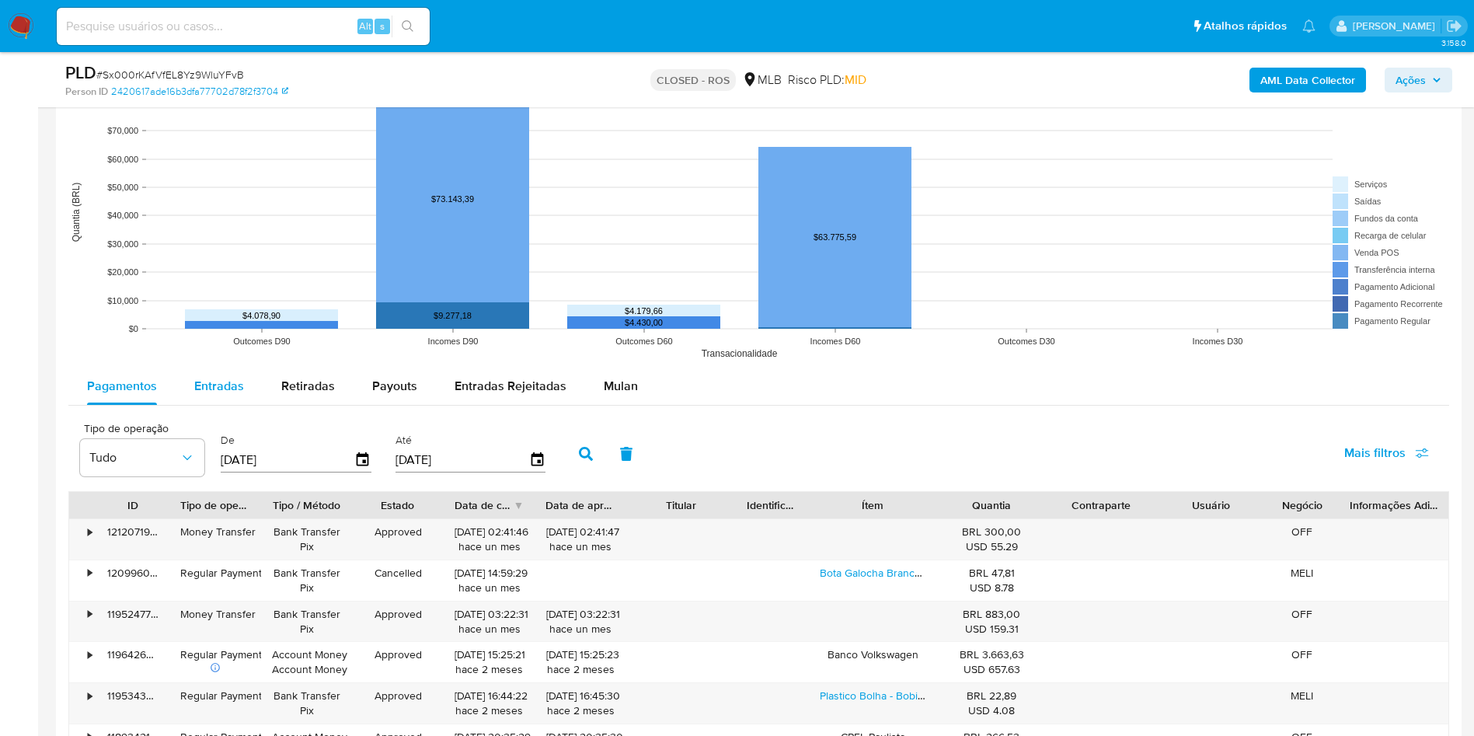
click at [242, 386] on button "Entradas" at bounding box center [219, 386] width 87 height 37
select select "10"
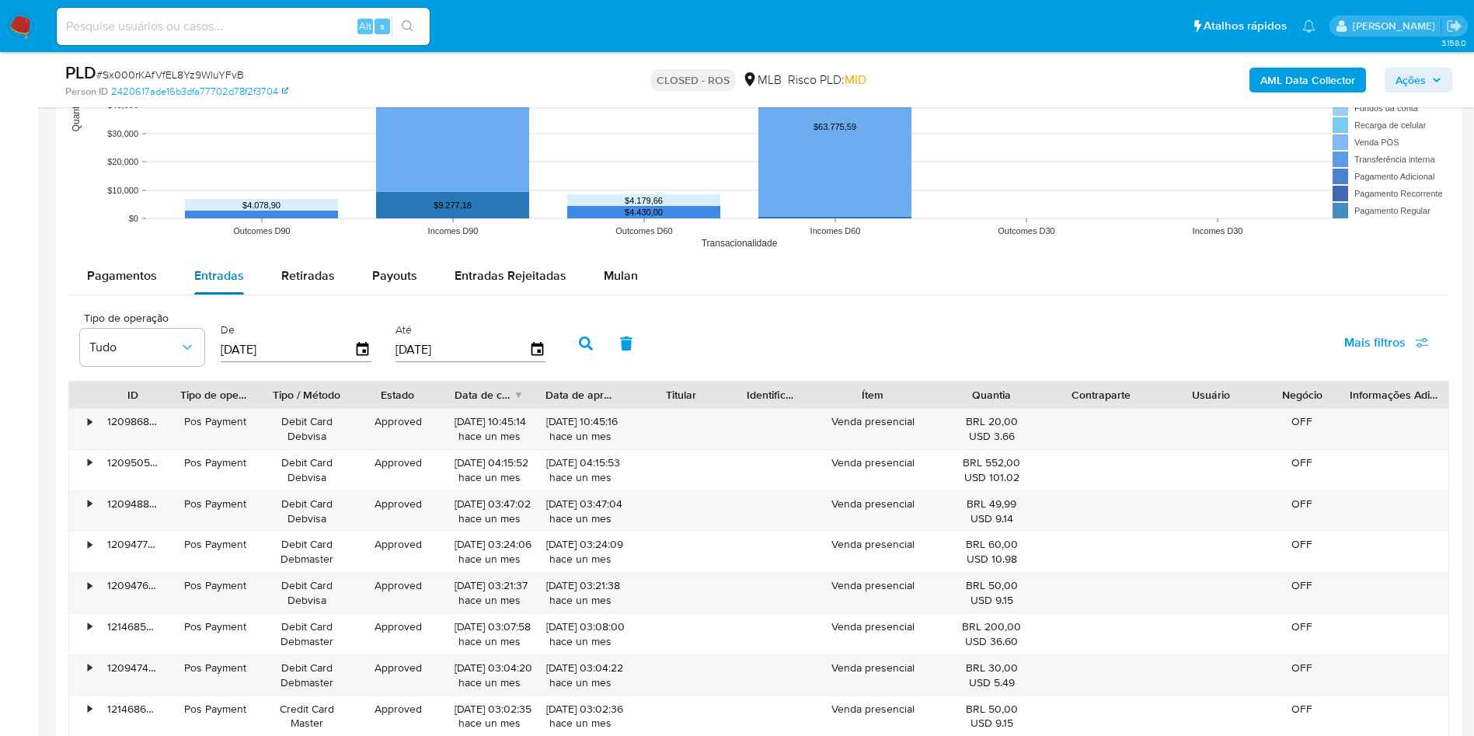
scroll to position [1515, 0]
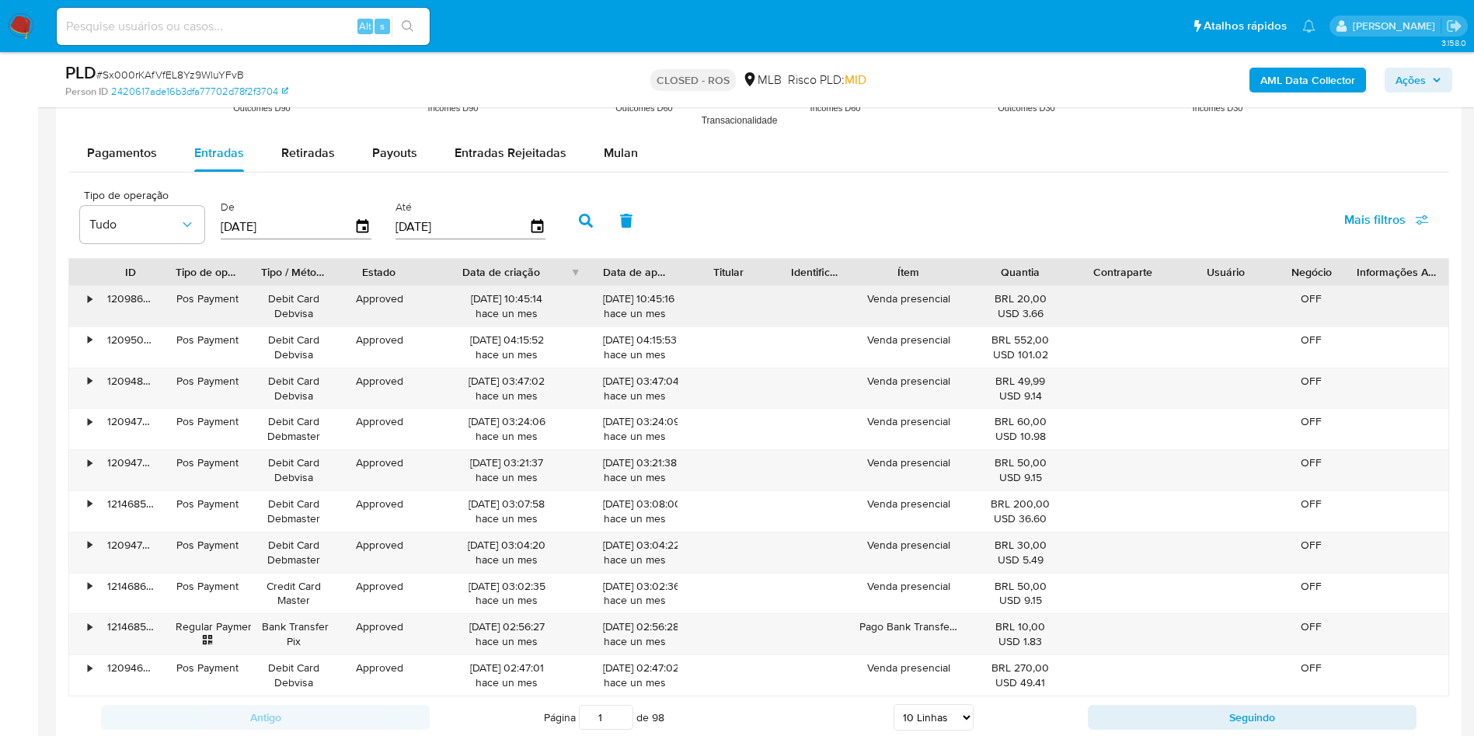
drag, startPoint x: 534, startPoint y: 272, endPoint x: 612, endPoint y: 291, distance: 80.7
click at [612, 291] on div "ID Tipo de operação Tipo / Método Estado Data de criação Data de aprovação Titu…" at bounding box center [758, 477] width 1381 height 438
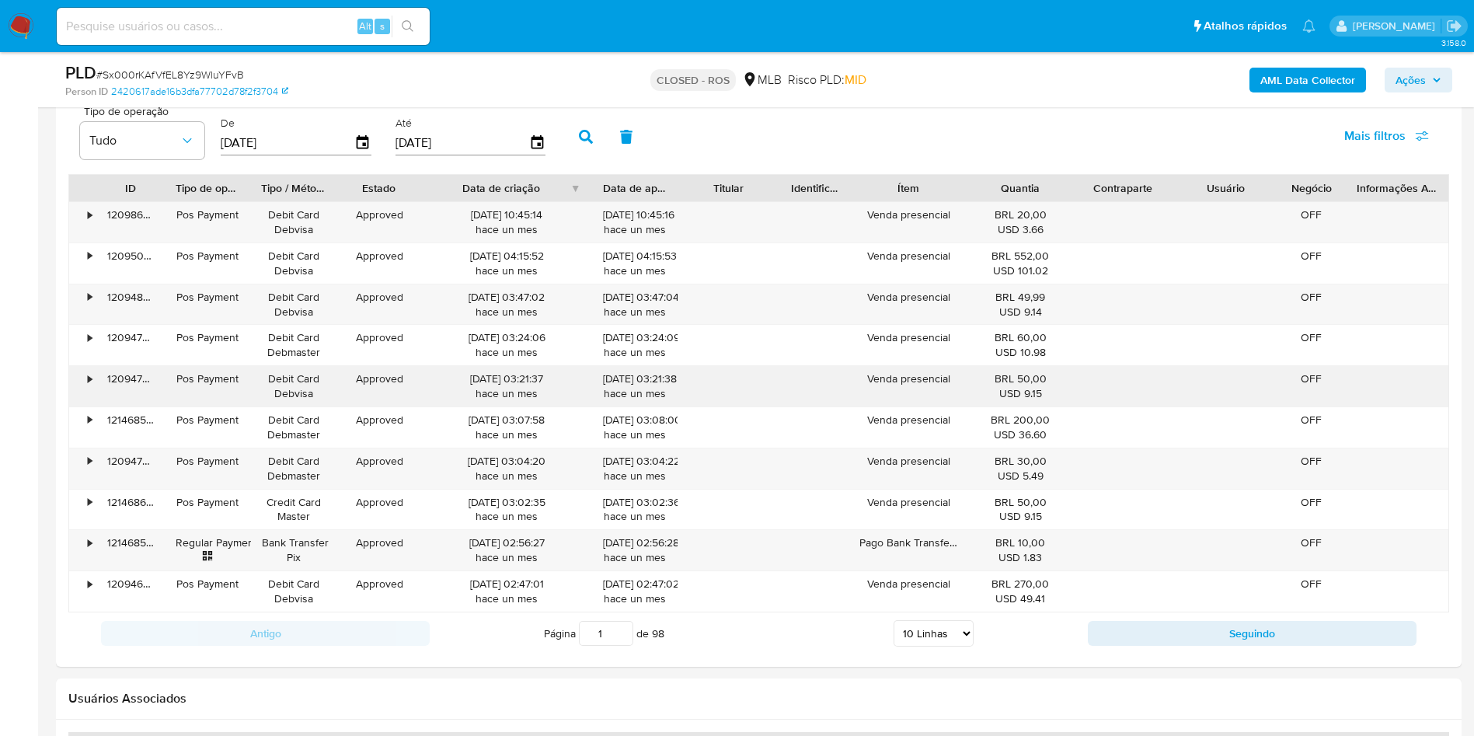
scroll to position [1632, 0]
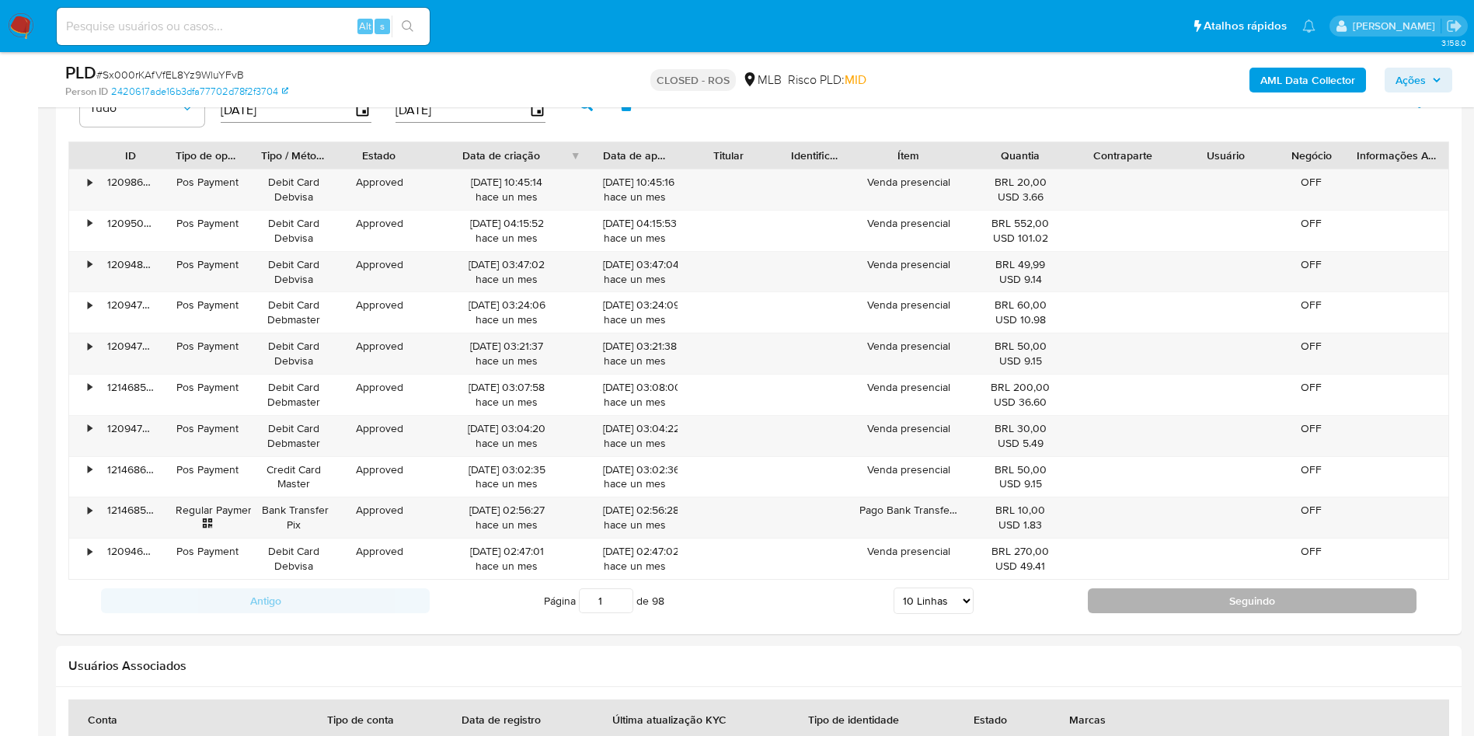
click at [1134, 599] on button "Seguindo" at bounding box center [1252, 600] width 329 height 25
click at [1218, 605] on button "Seguindo" at bounding box center [1252, 600] width 329 height 25
type input "3"
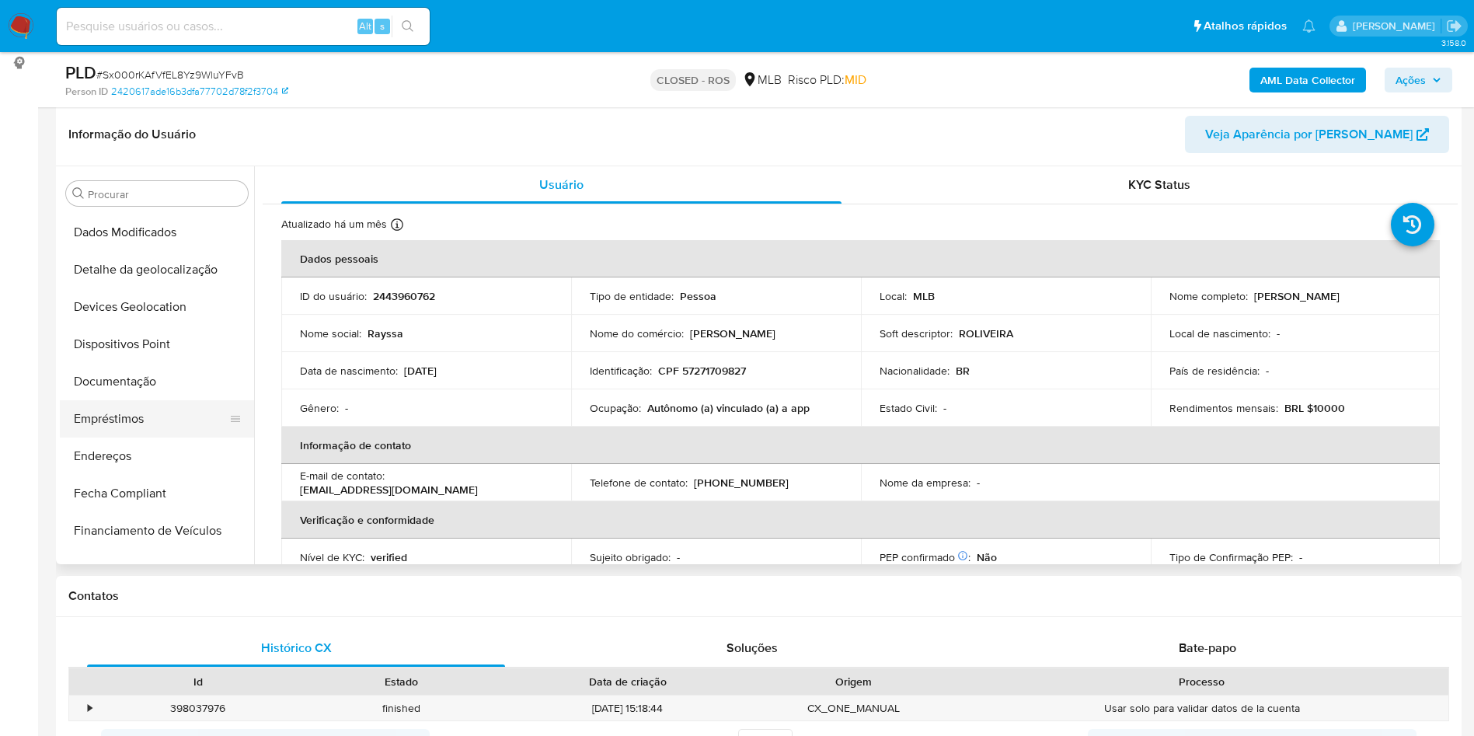
scroll to position [148, 0]
click at [134, 451] on button "Empréstimos" at bounding box center [151, 455] width 182 height 37
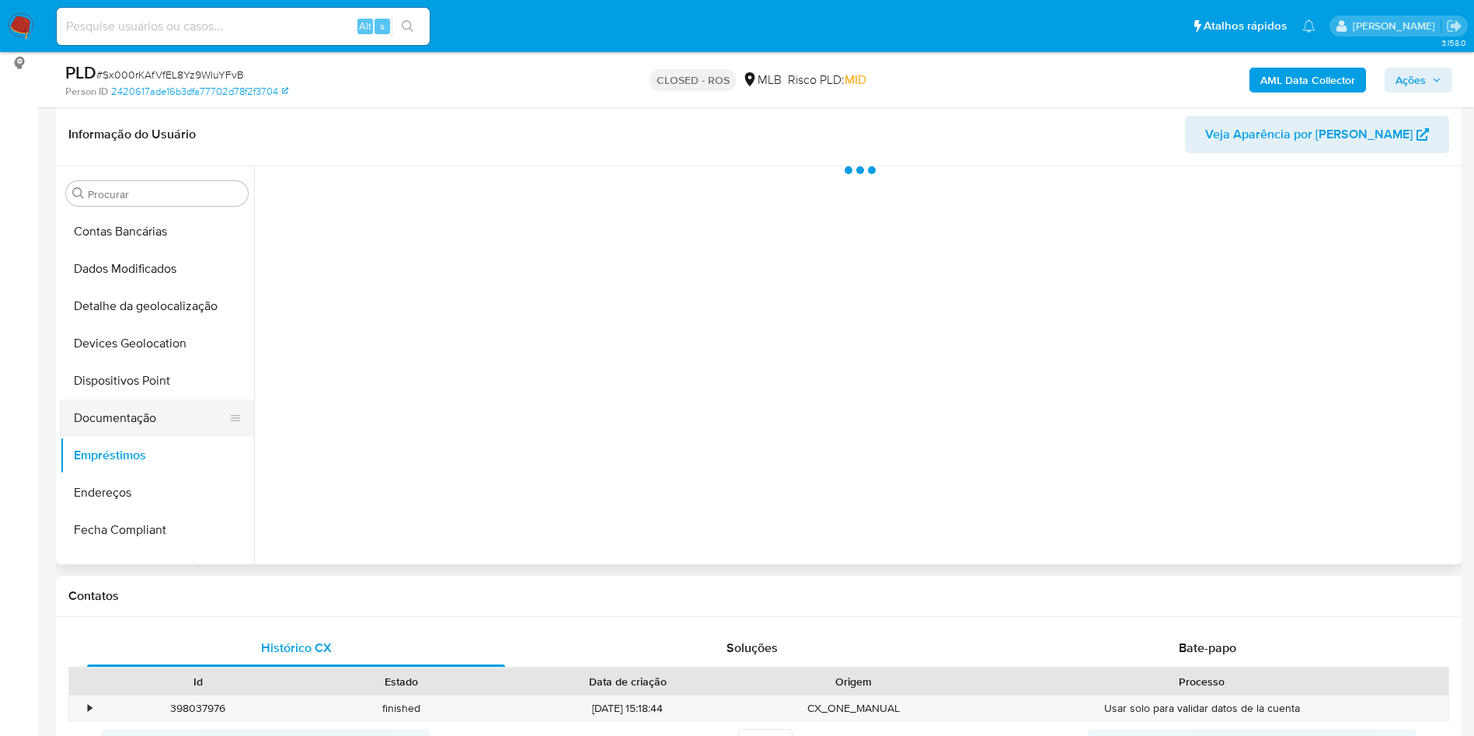
click at [134, 421] on button "Documentação" at bounding box center [151, 417] width 182 height 37
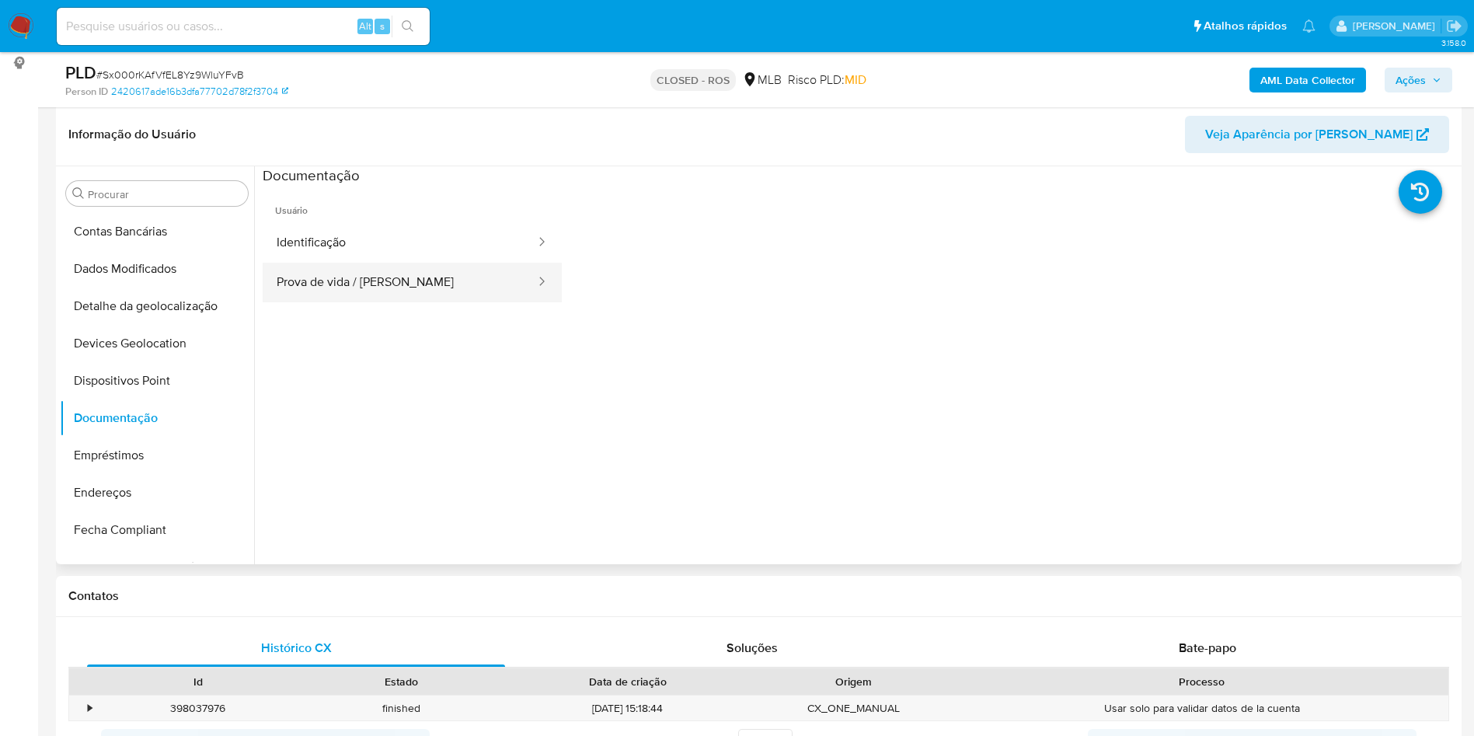
click at [421, 283] on button "Prova de vida / Selfie" at bounding box center [400, 283] width 274 height 40
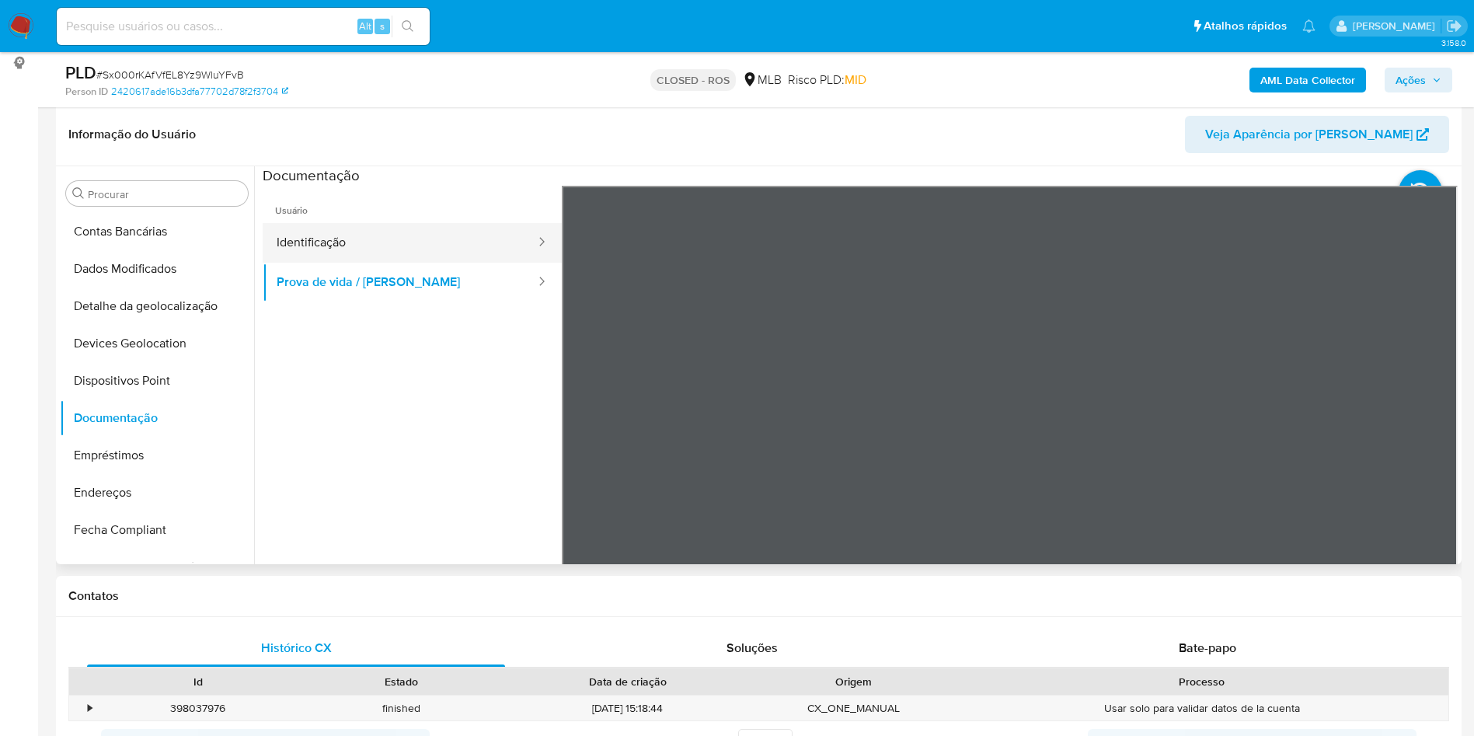
click at [351, 242] on button "Identificação" at bounding box center [400, 243] width 274 height 40
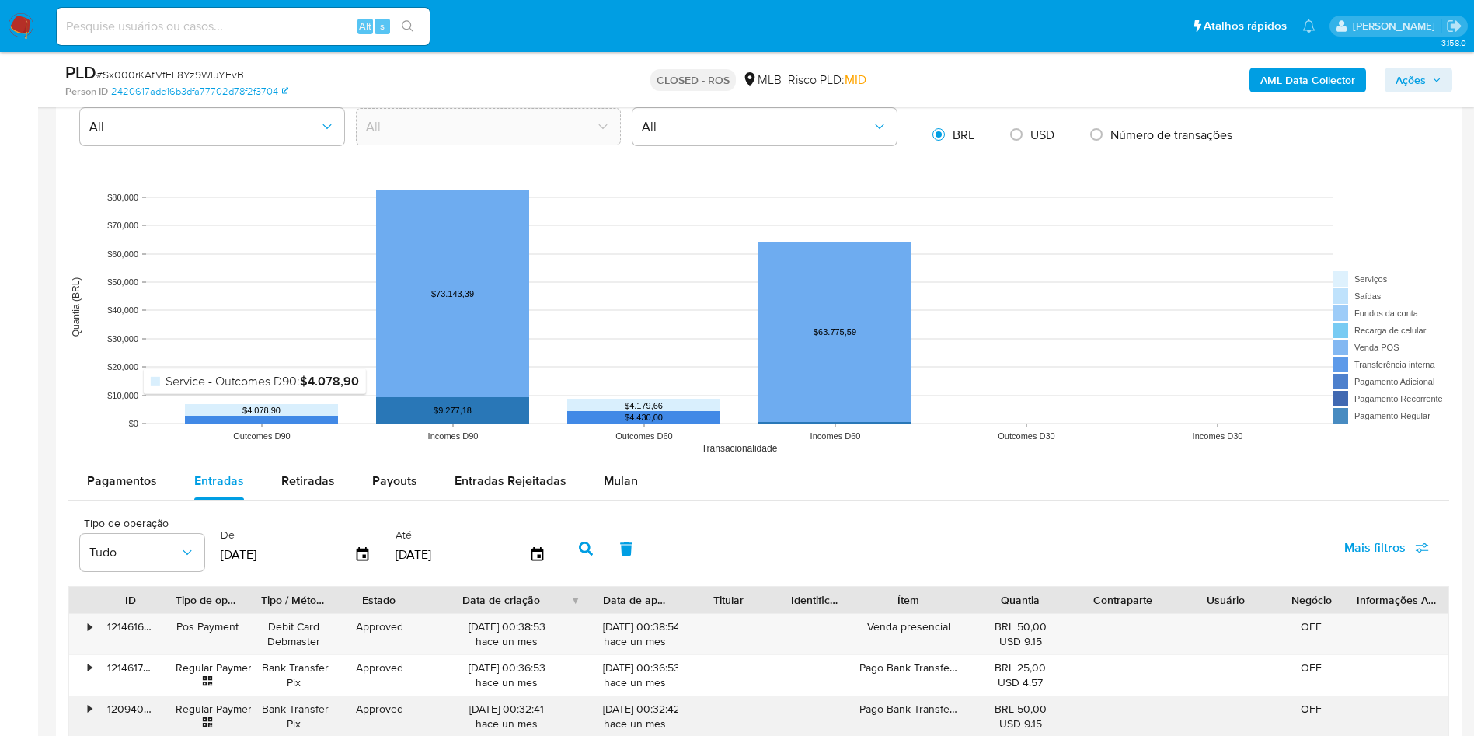
scroll to position [1399, 0]
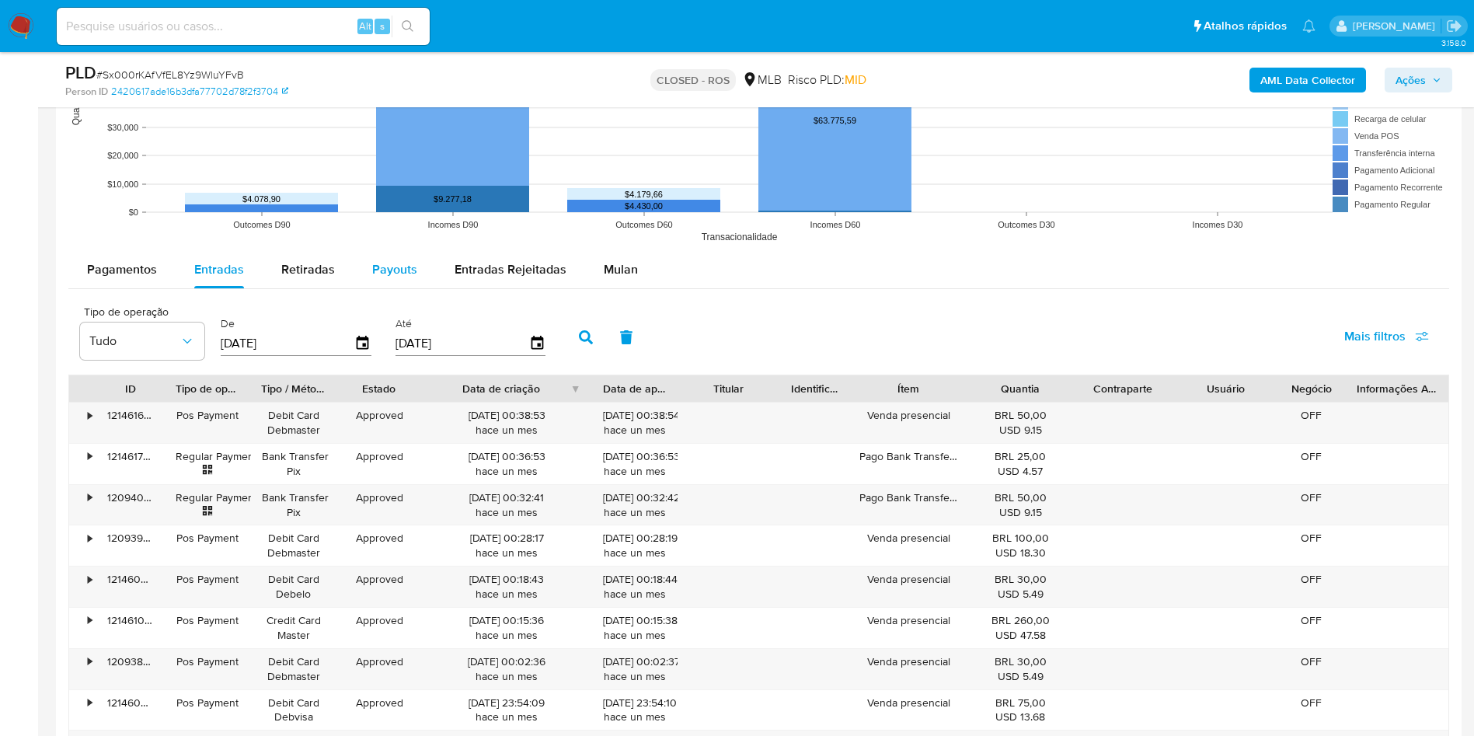
drag, startPoint x: 388, startPoint y: 258, endPoint x: 417, endPoint y: 265, distance: 29.6
click at [386, 257] on div "Payouts" at bounding box center [394, 269] width 45 height 37
select select "10"
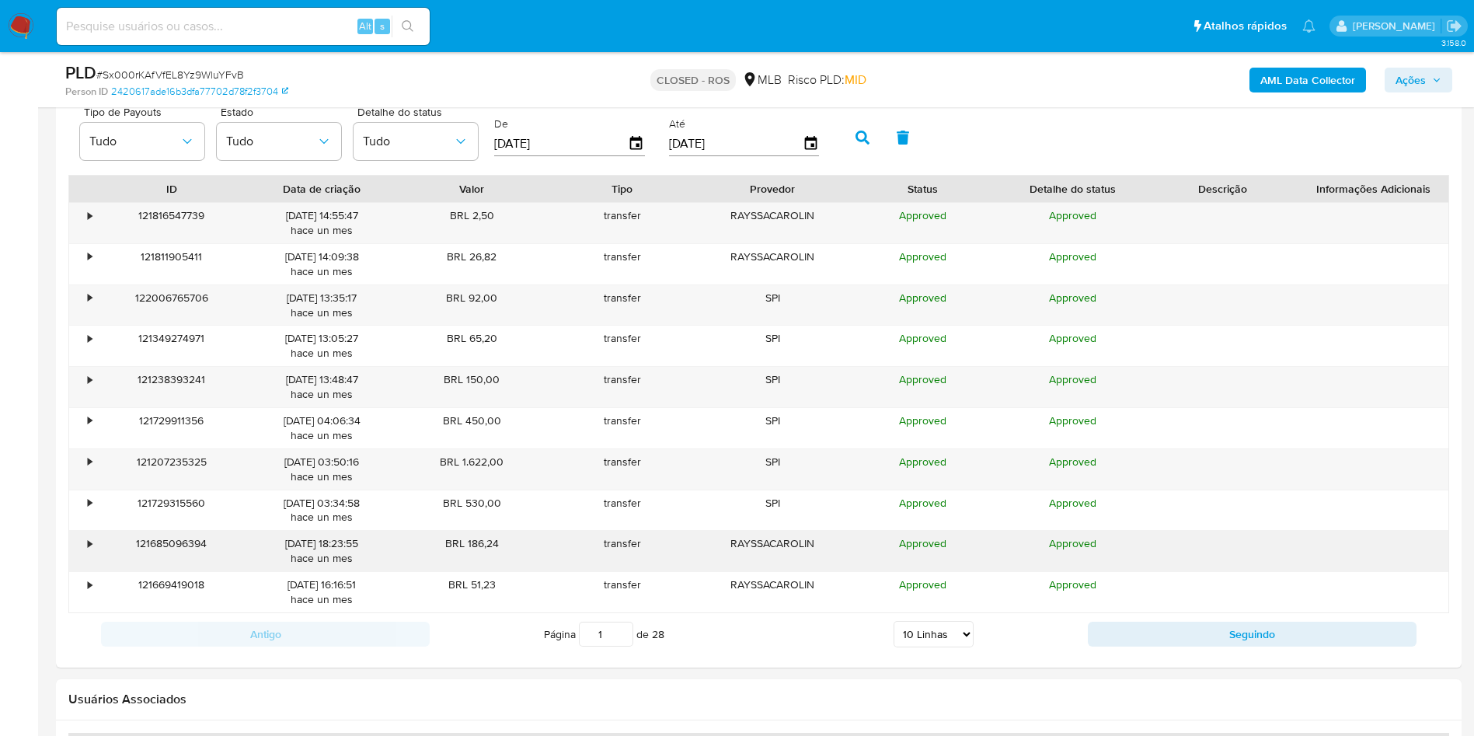
scroll to position [1632, 0]
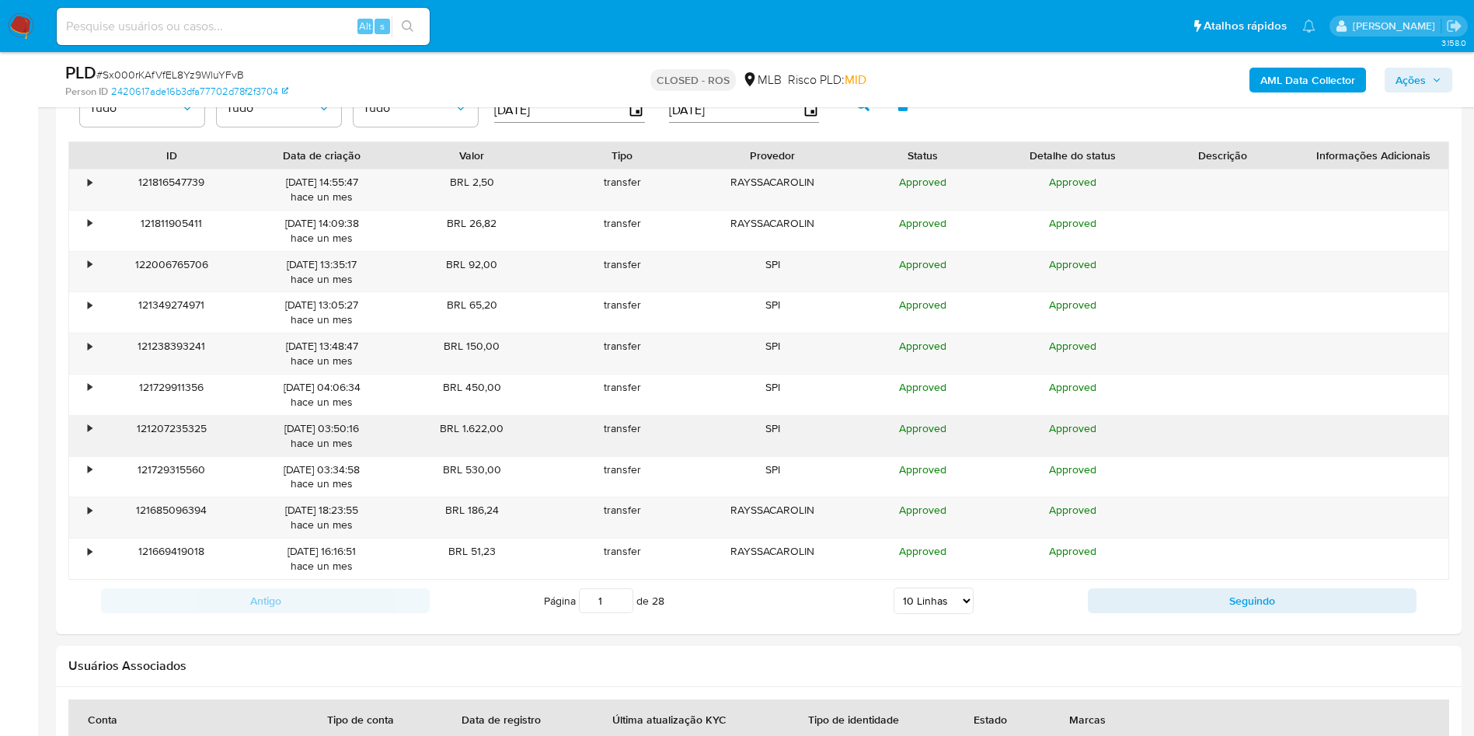
click at [100, 427] on div "121207235325" at bounding box center [171, 436] width 150 height 40
click at [92, 427] on div "•" at bounding box center [90, 428] width 4 height 15
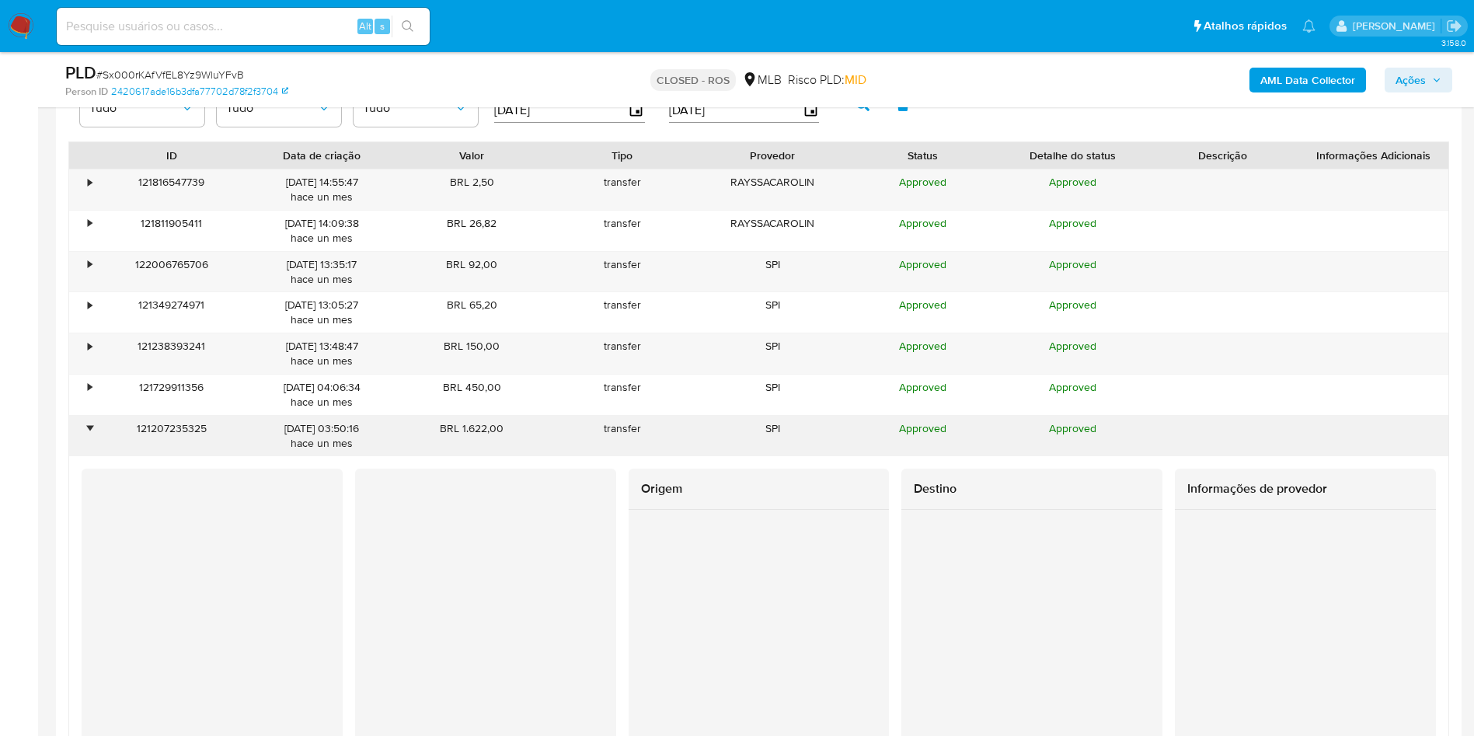
click at [92, 427] on div "•" at bounding box center [90, 428] width 4 height 15
